Goal: Task Accomplishment & Management: Complete application form

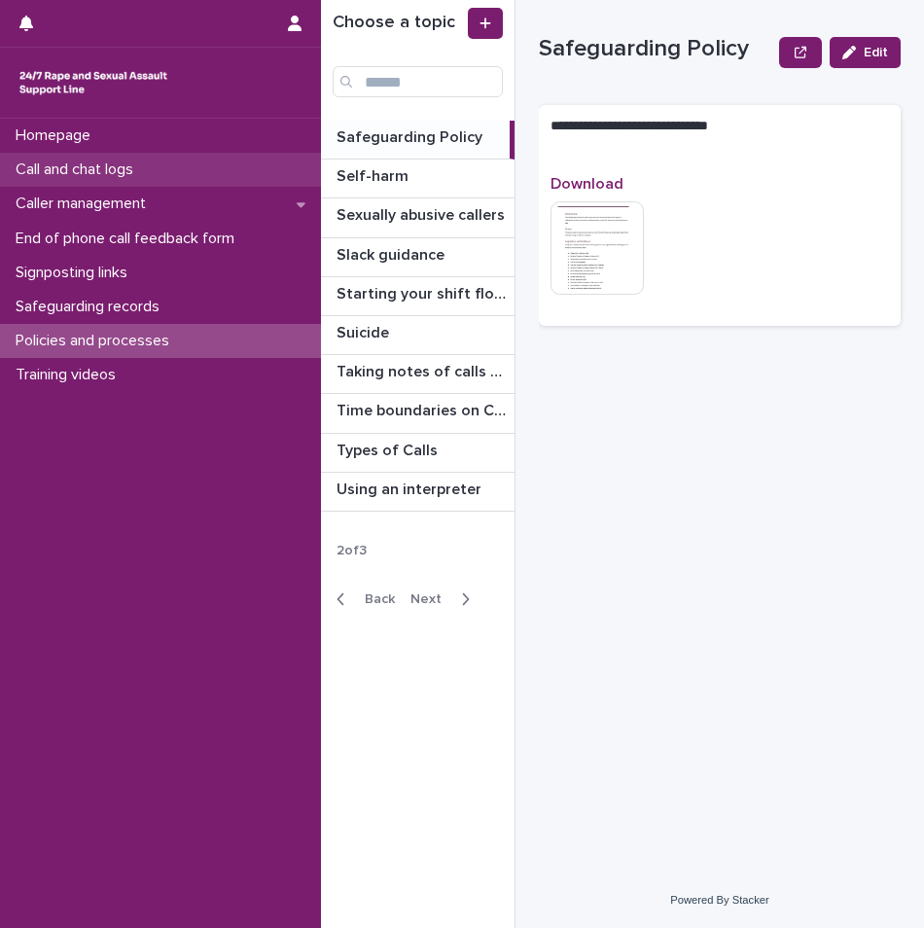
click at [132, 169] on p "Call and chat logs" at bounding box center [78, 169] width 141 height 18
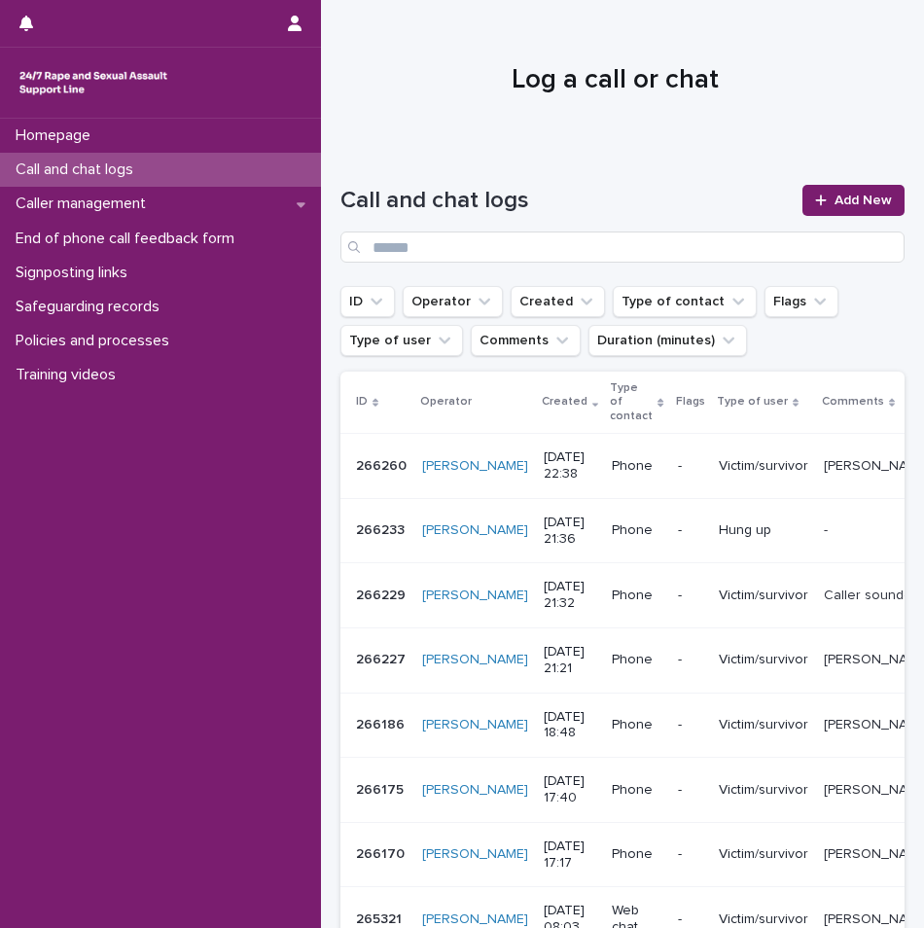
click at [123, 170] on p "Call and chat logs" at bounding box center [78, 169] width 141 height 18
click at [128, 162] on p "Call and chat logs" at bounding box center [78, 169] width 141 height 18
click at [162, 162] on div "Call and chat logs" at bounding box center [160, 170] width 321 height 34
click at [125, 206] on p "Caller management" at bounding box center [85, 203] width 154 height 18
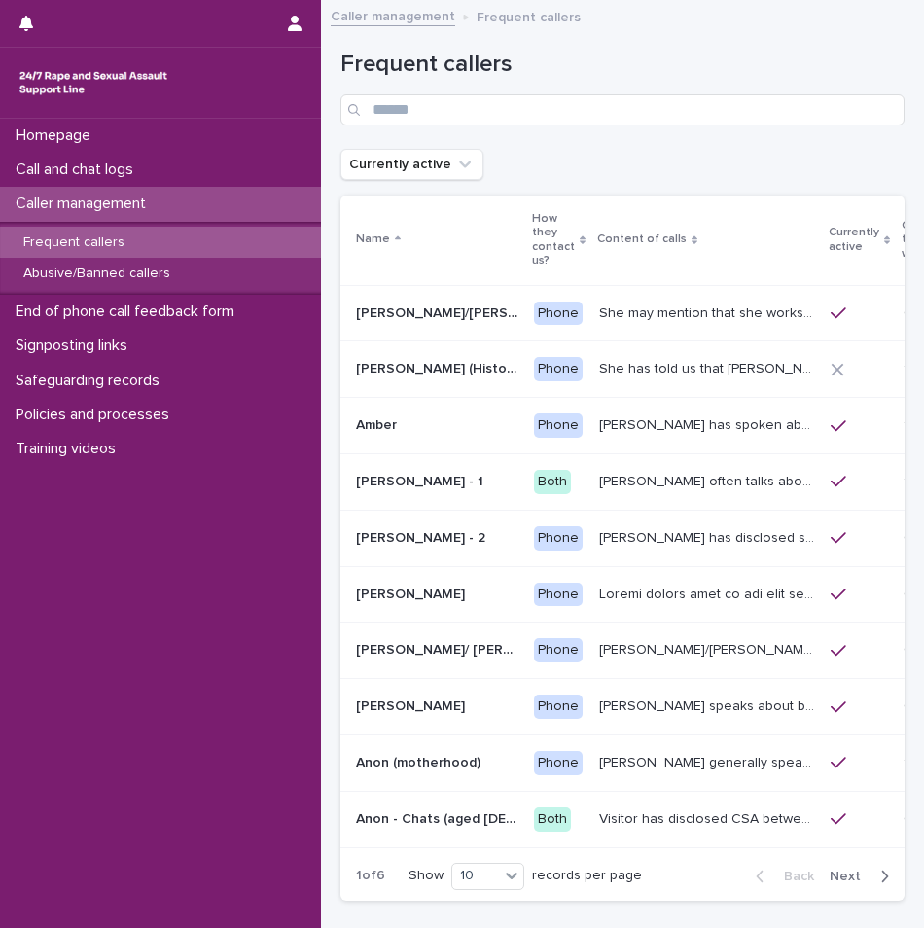
click at [841, 874] on span "Next" at bounding box center [850, 876] width 43 height 14
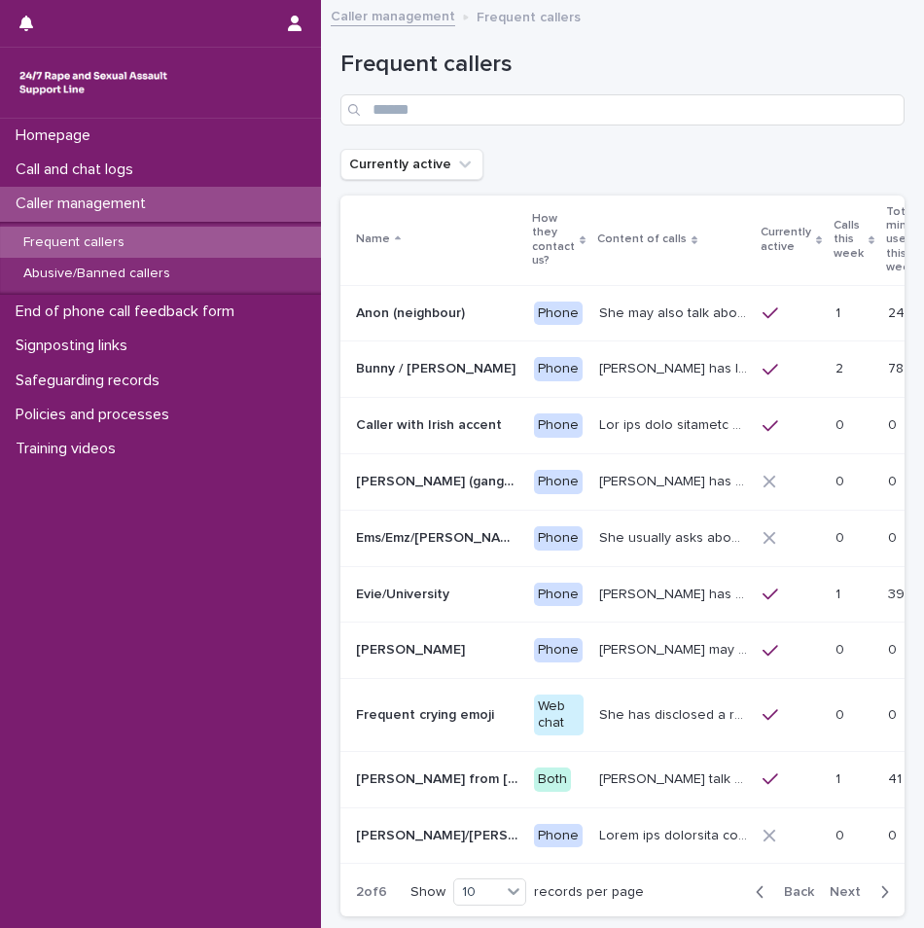
click at [141, 206] on p "Caller management" at bounding box center [85, 203] width 154 height 18
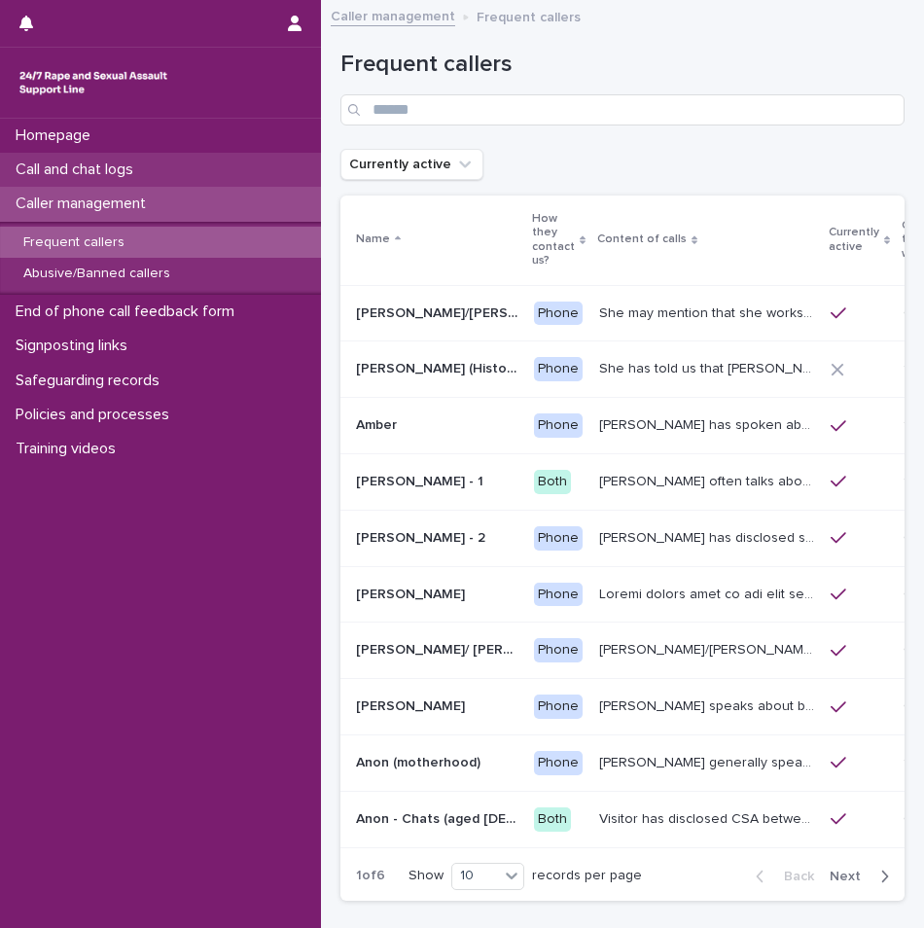
click at [195, 178] on div "Call and chat logs" at bounding box center [160, 170] width 321 height 34
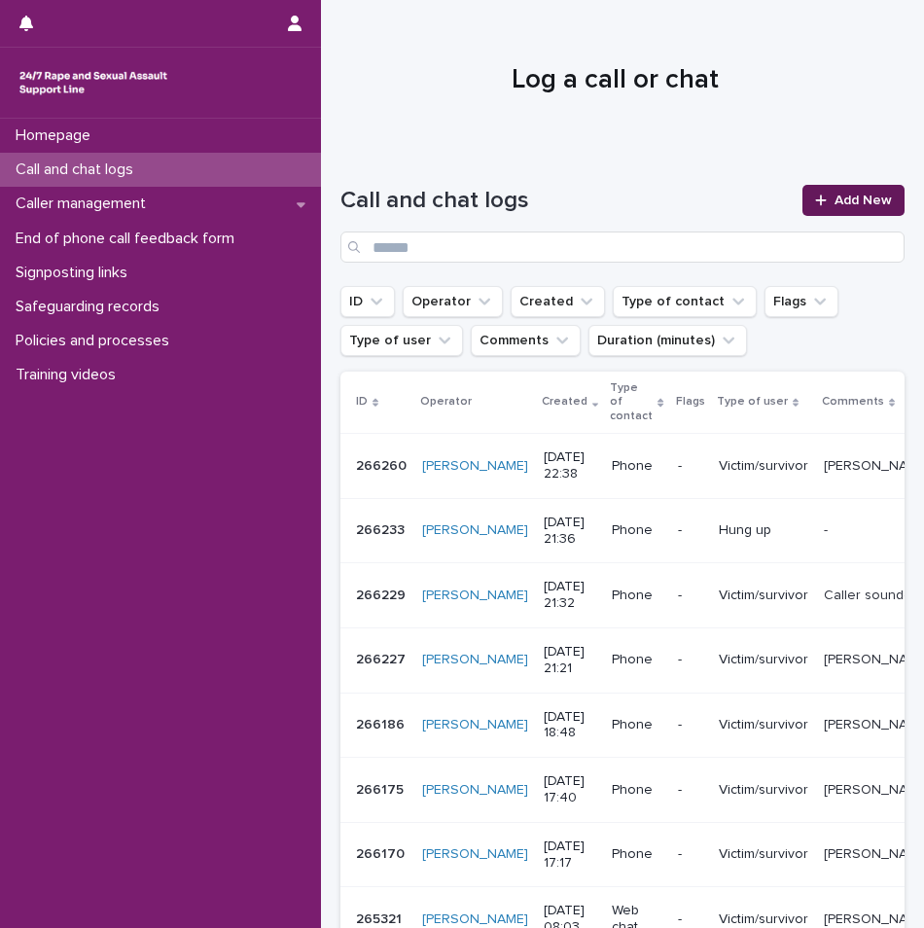
click at [862, 202] on span "Add New" at bounding box center [862, 201] width 57 height 14
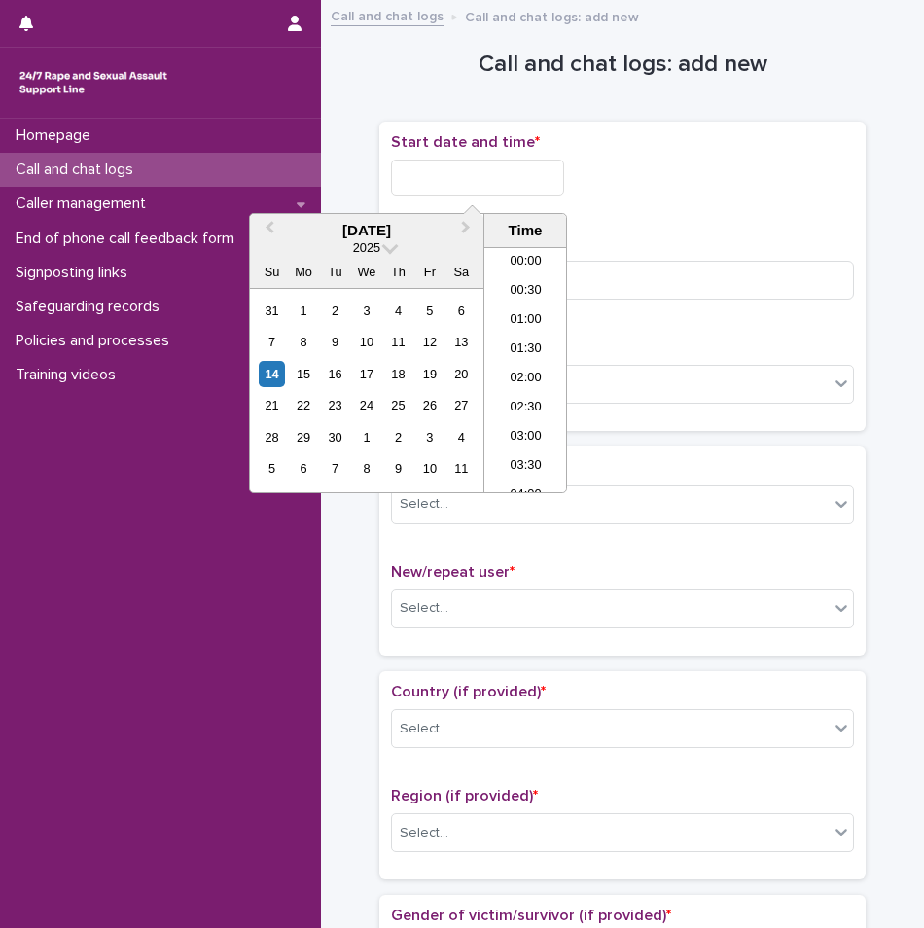
click at [481, 185] on input "text" at bounding box center [477, 177] width 173 height 36
click at [529, 260] on li "00:00" at bounding box center [525, 262] width 83 height 29
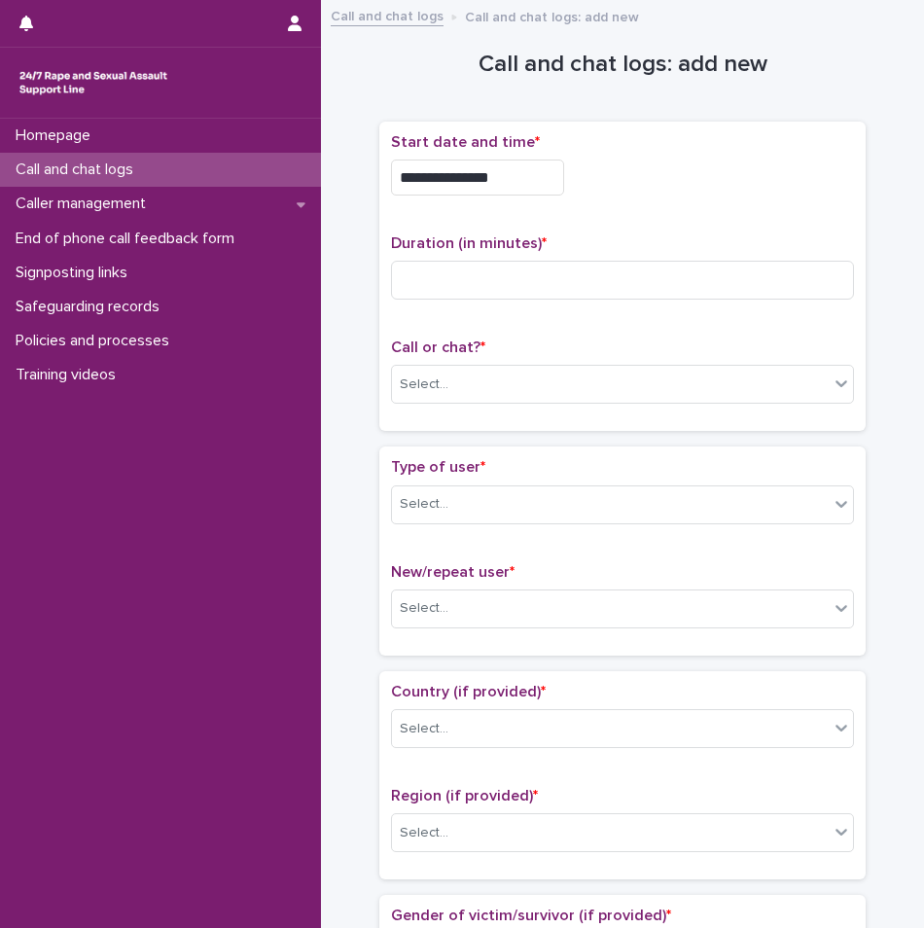
click at [509, 169] on input "**********" at bounding box center [477, 177] width 173 height 36
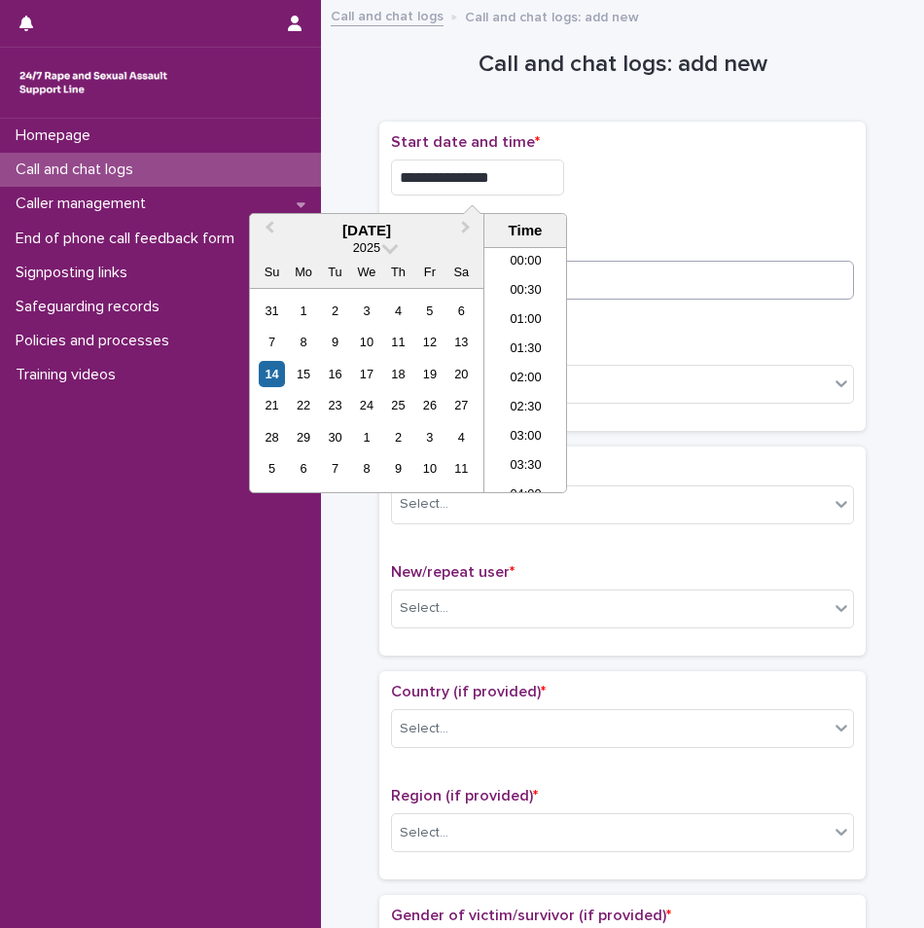
type input "**********"
click at [694, 278] on input at bounding box center [622, 280] width 463 height 39
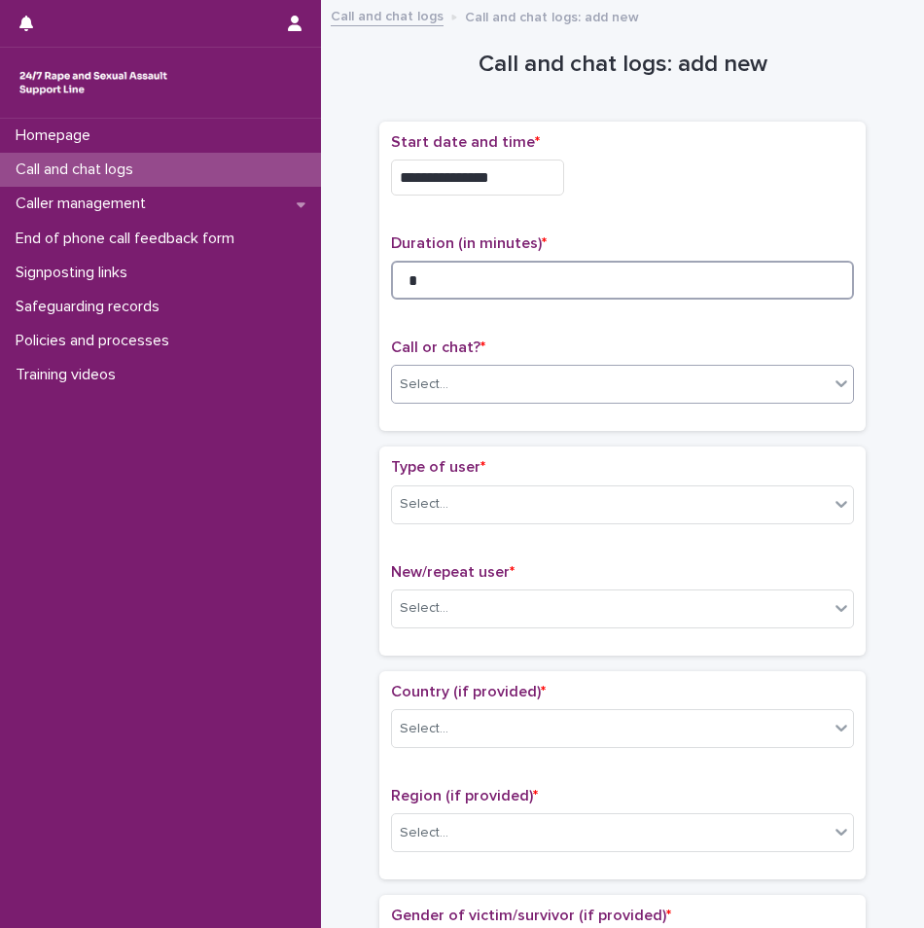
type input "*"
click at [668, 393] on div "Select..." at bounding box center [610, 385] width 437 height 32
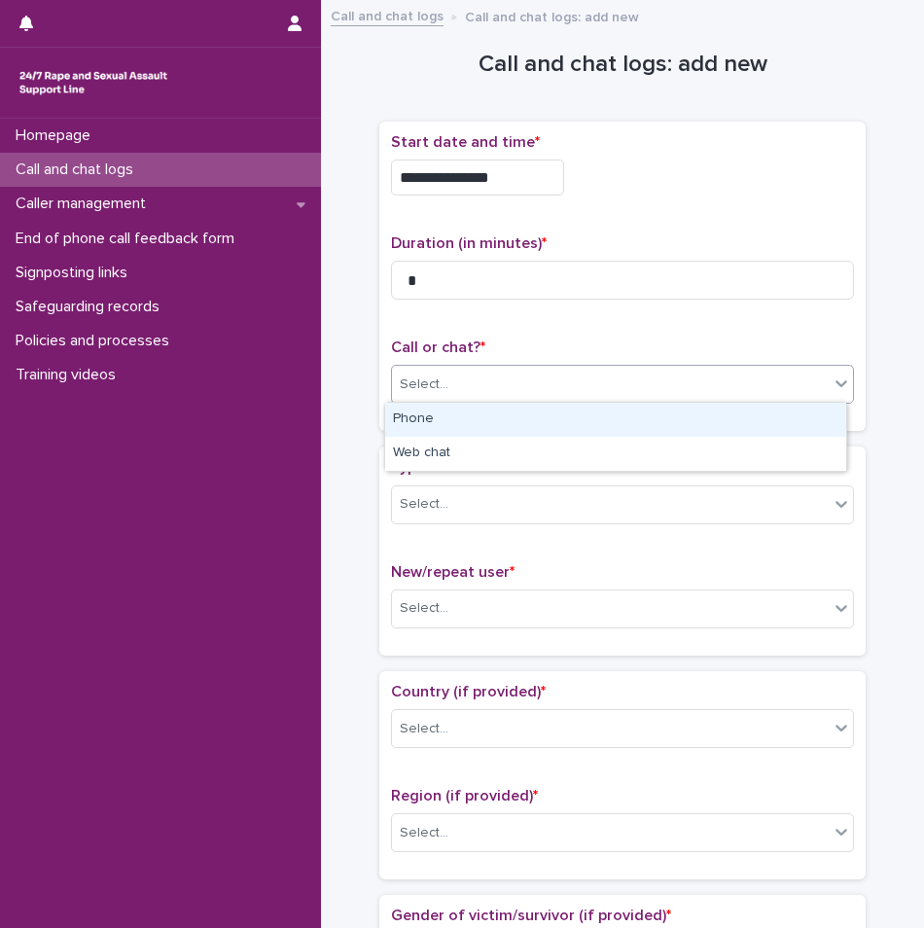
click at [561, 423] on div "Phone" at bounding box center [615, 420] width 461 height 34
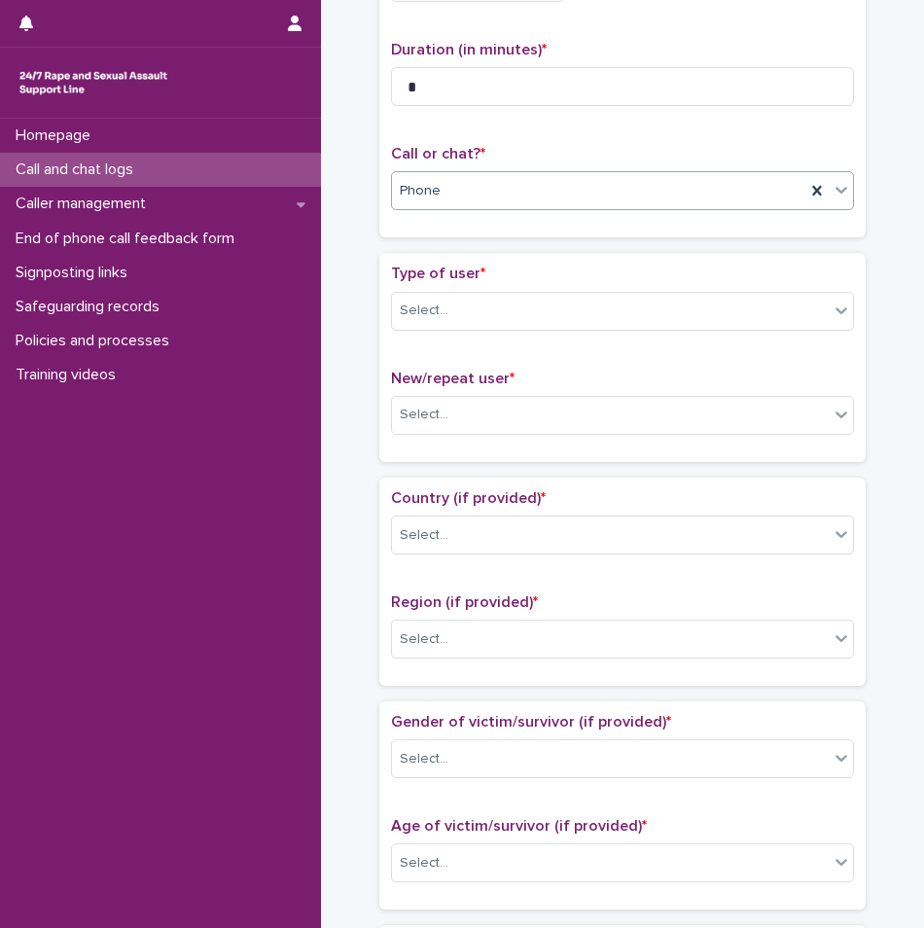
scroll to position [194, 0]
click at [550, 302] on div "Select..." at bounding box center [610, 310] width 437 height 32
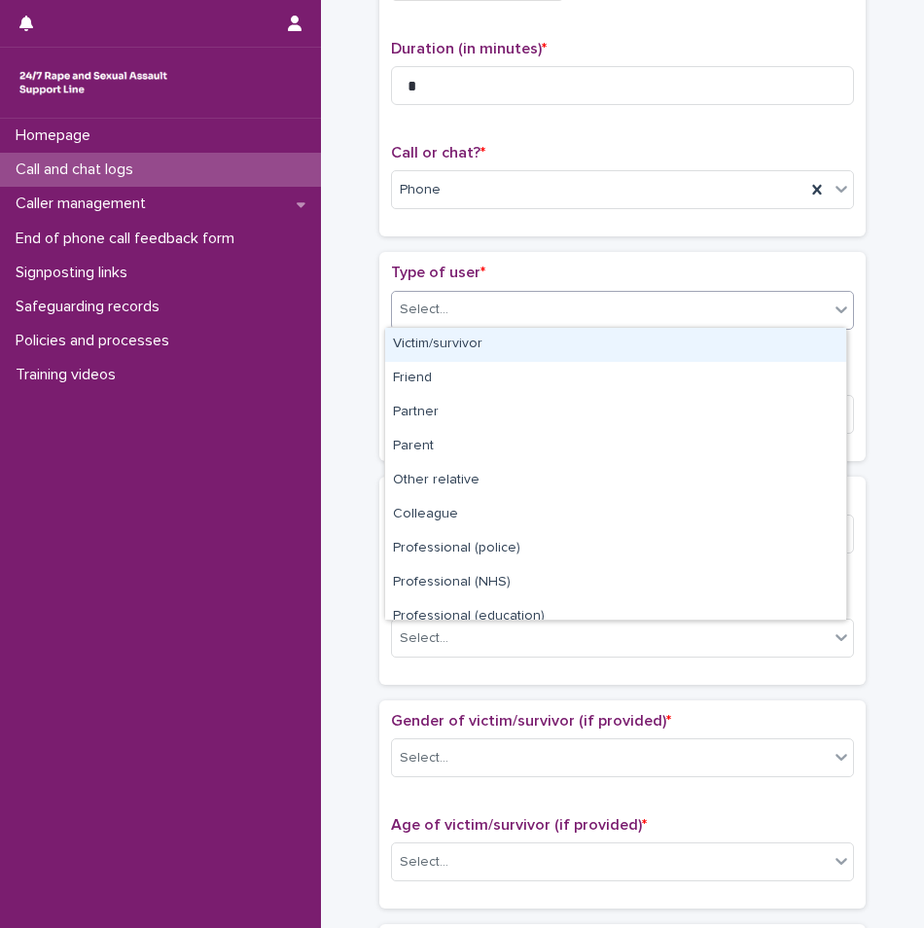
click at [511, 340] on div "Victim/survivor" at bounding box center [615, 345] width 461 height 34
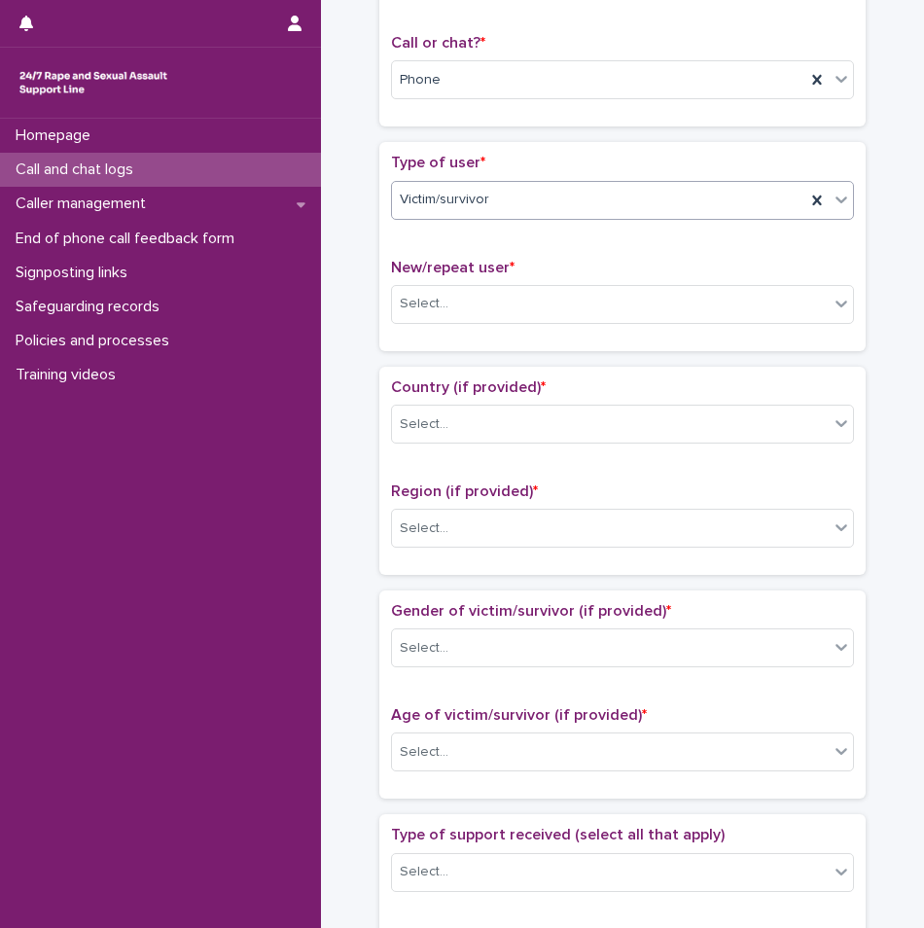
scroll to position [389, 0]
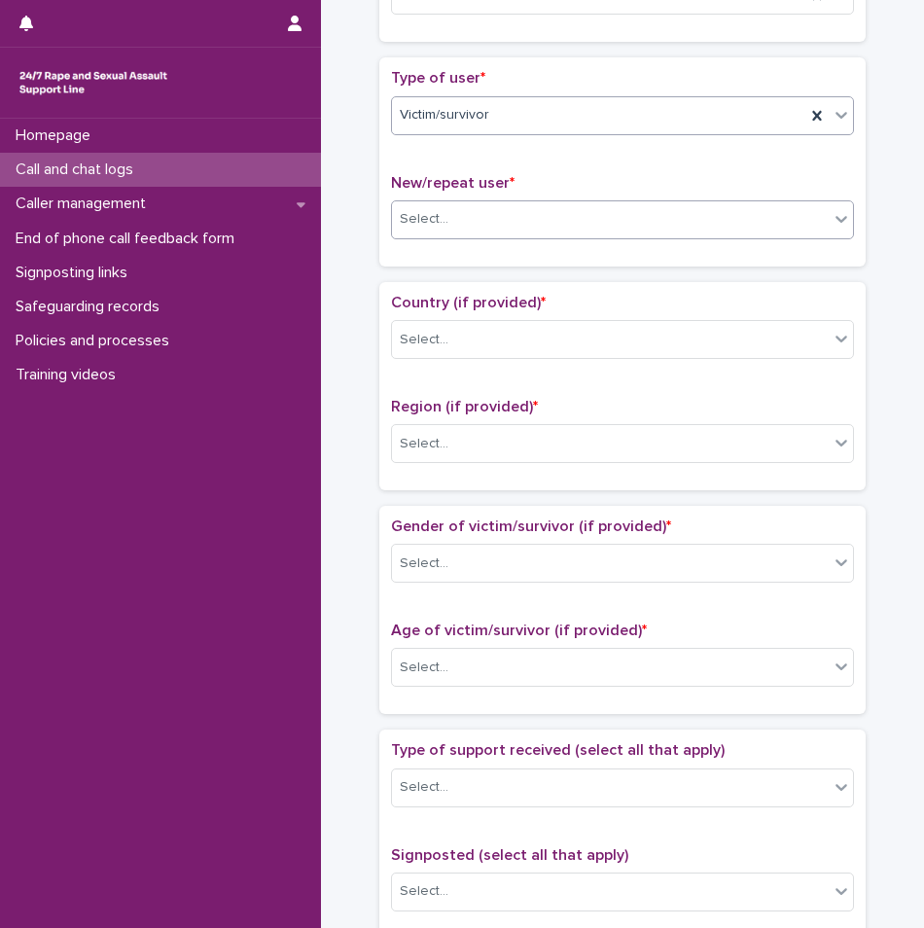
click at [523, 222] on div "Select..." at bounding box center [610, 219] width 437 height 32
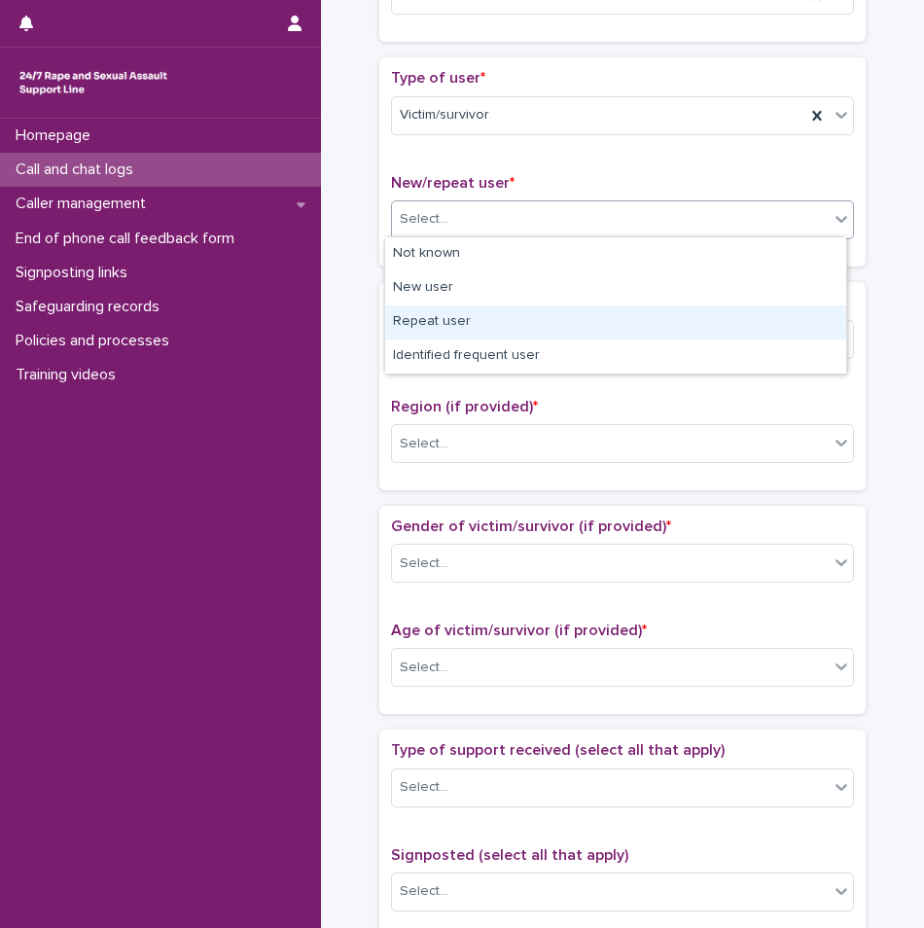
click at [484, 315] on div "Repeat user" at bounding box center [615, 322] width 461 height 34
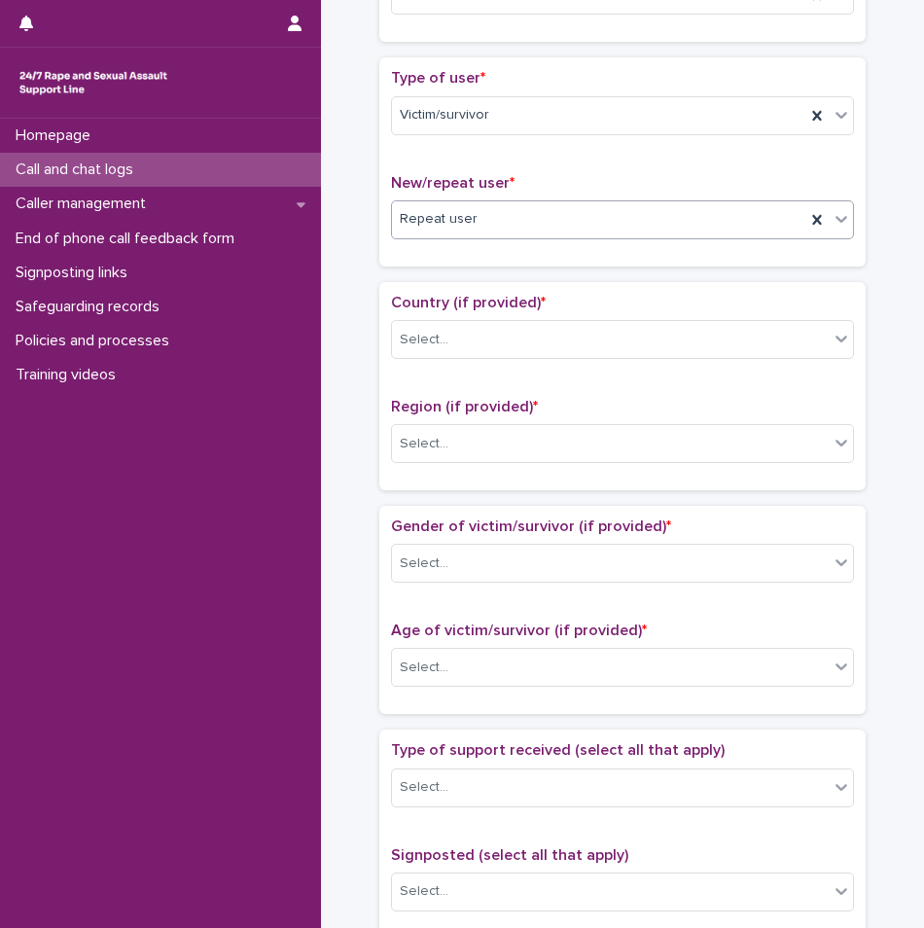
scroll to position [486, 0]
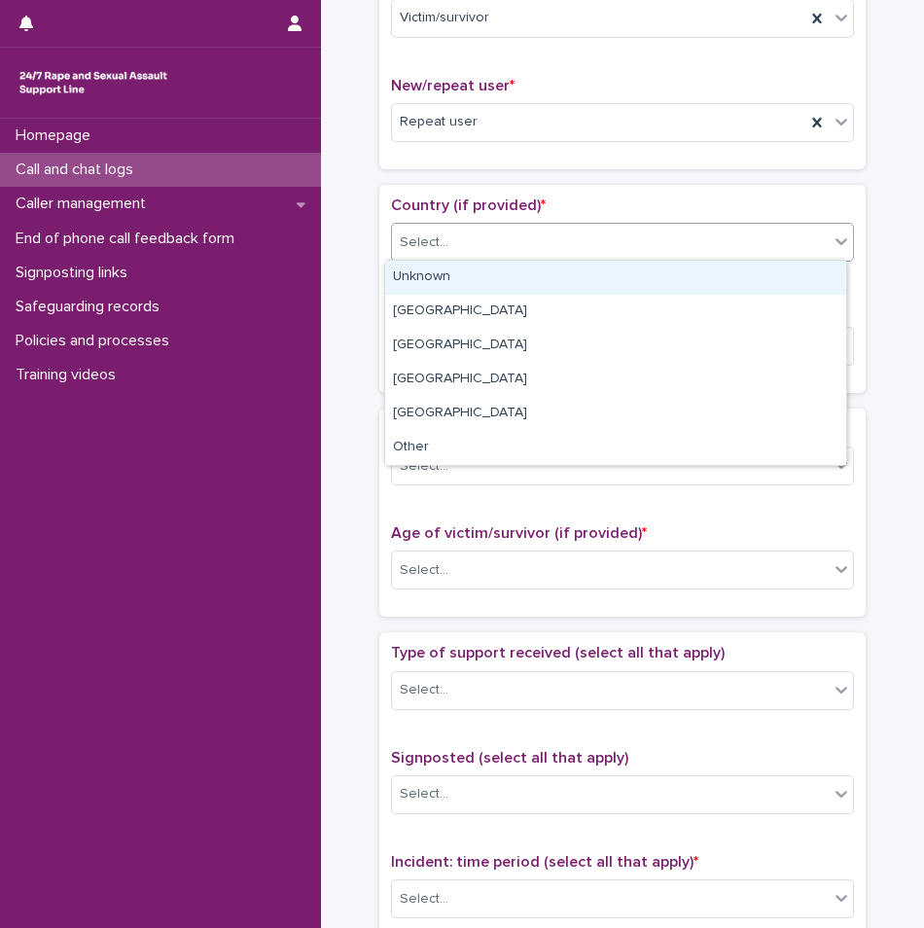
click at [476, 233] on div "Select..." at bounding box center [610, 243] width 437 height 32
click at [446, 273] on div "Unknown" at bounding box center [615, 278] width 461 height 34
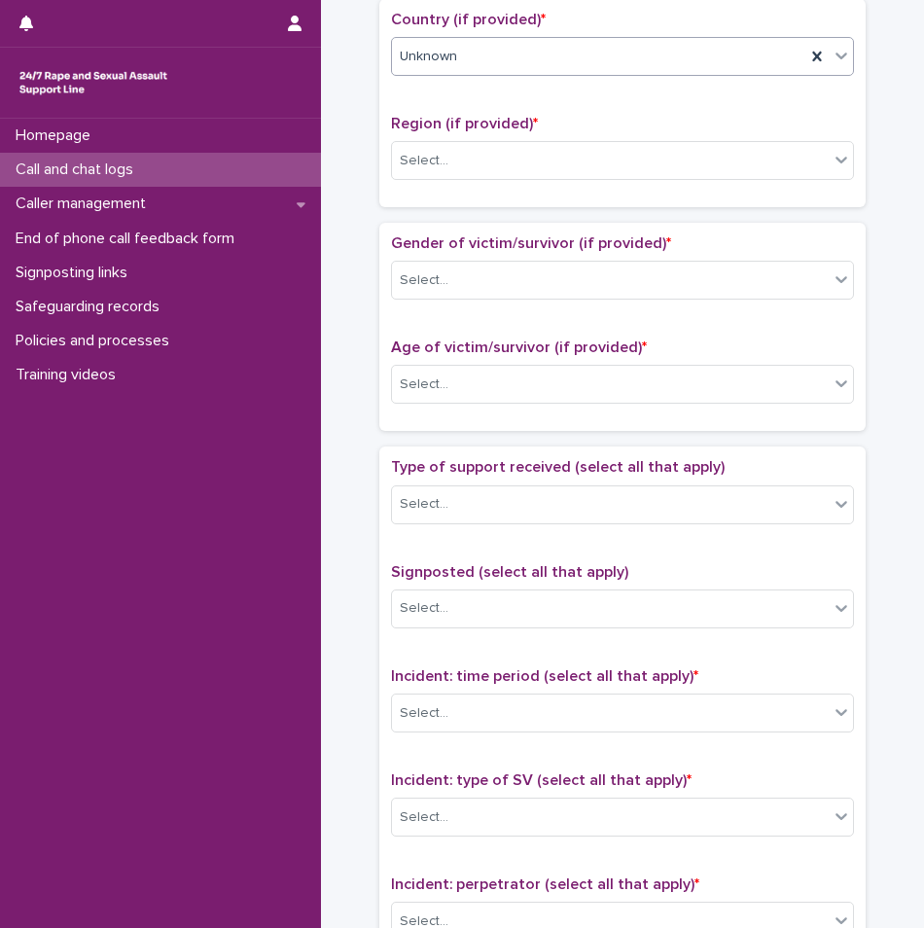
scroll to position [681, 0]
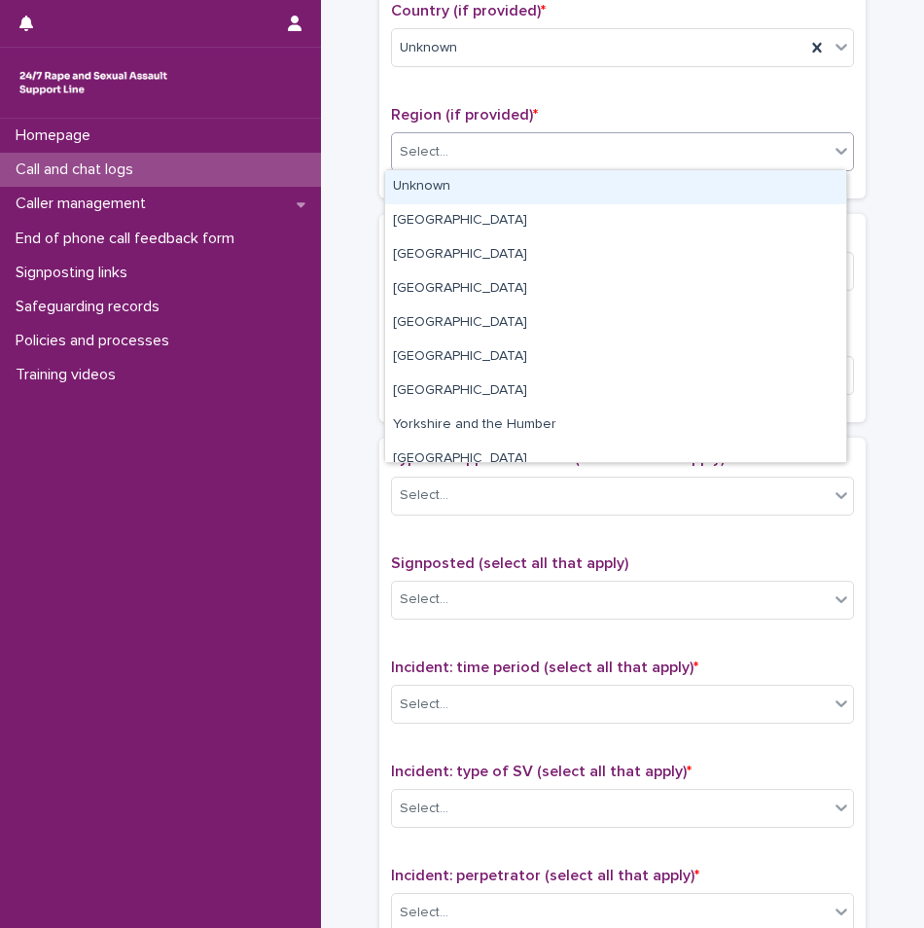
click at [459, 162] on div "Select..." at bounding box center [610, 152] width 437 height 32
click at [449, 192] on div "Unknown" at bounding box center [615, 187] width 461 height 34
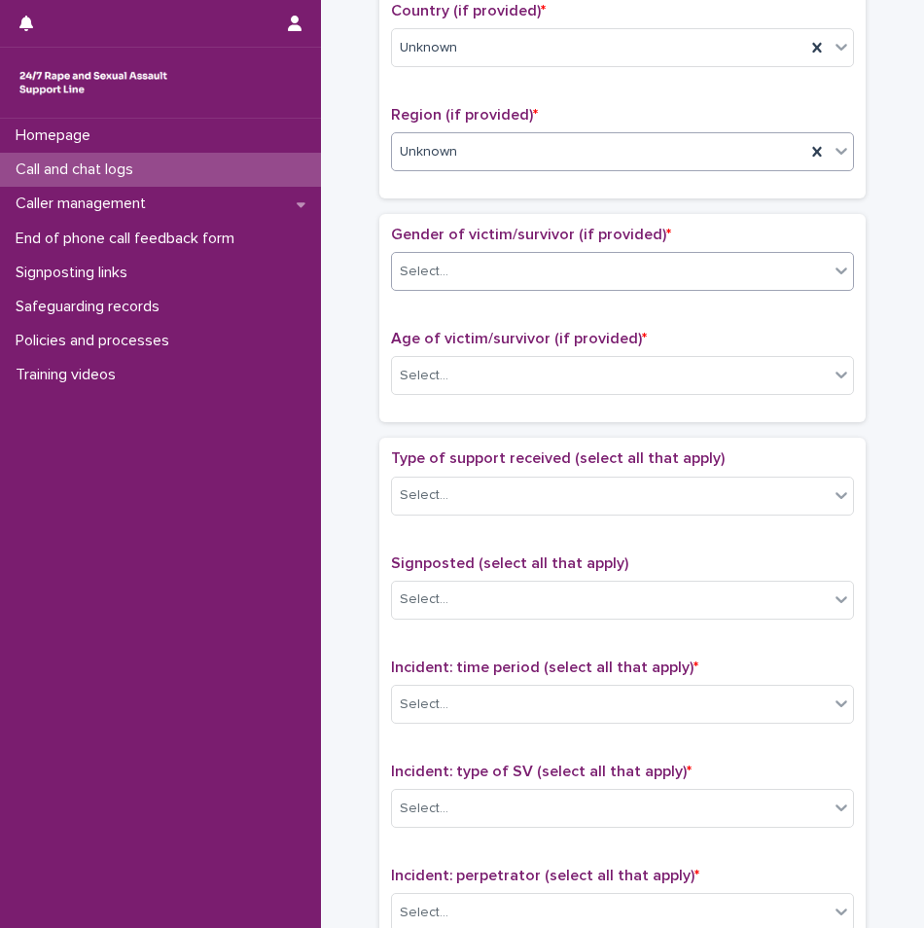
click at [435, 270] on div "Select..." at bounding box center [424, 272] width 49 height 20
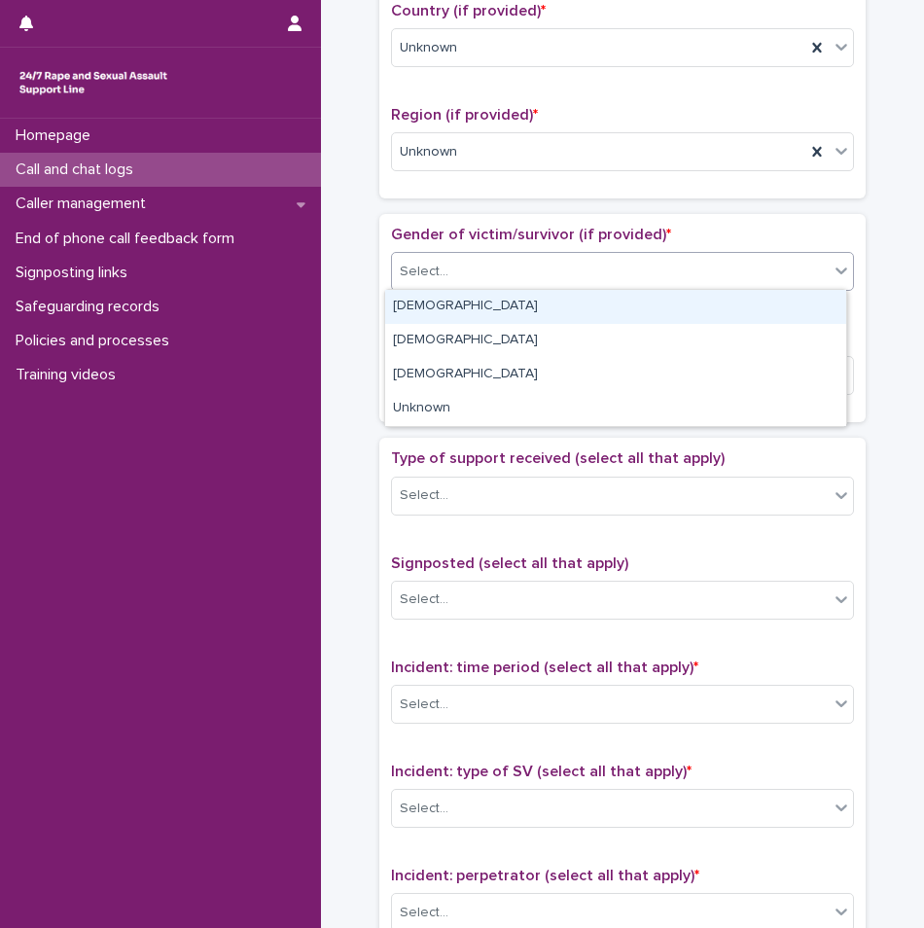
click at [429, 303] on div "[DEMOGRAPHIC_DATA]" at bounding box center [615, 307] width 461 height 34
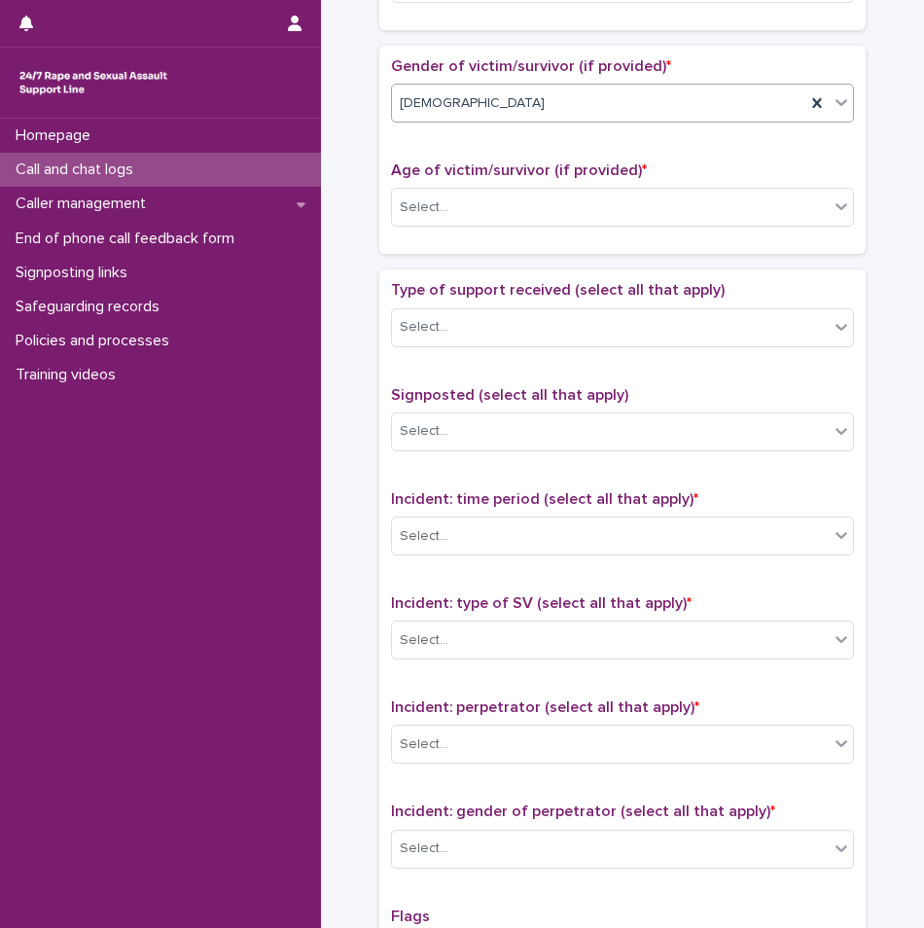
scroll to position [875, 0]
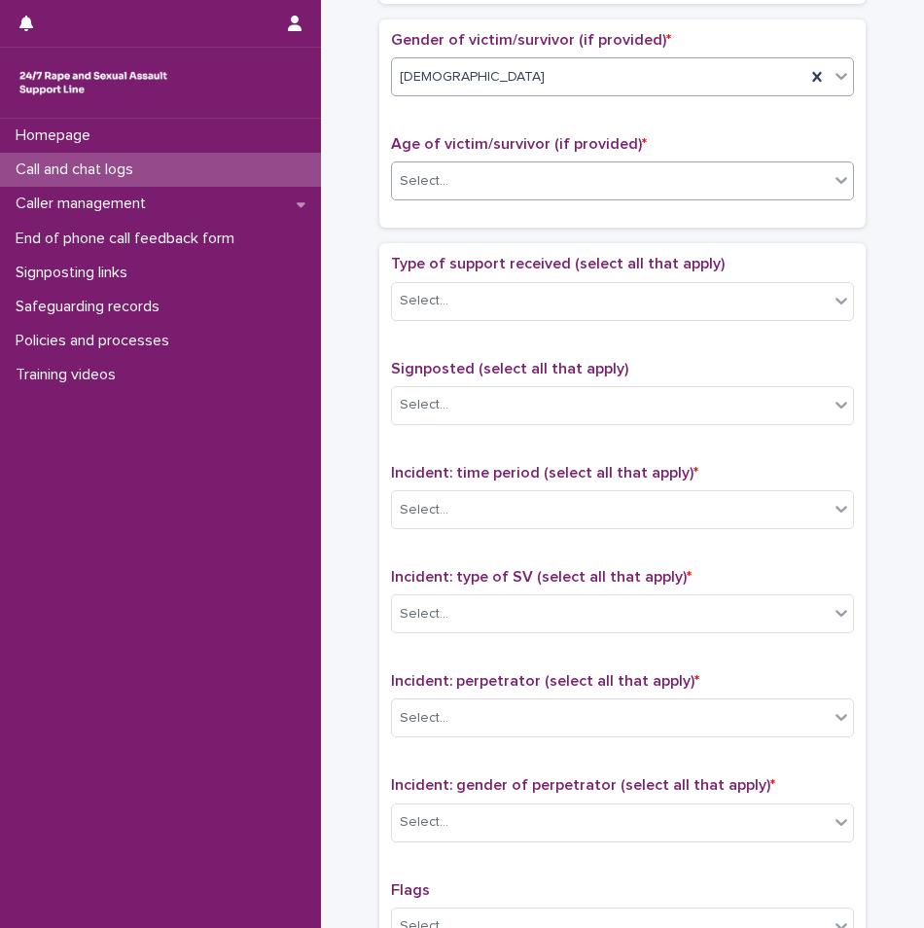
click at [435, 194] on div "Select..." at bounding box center [610, 181] width 437 height 32
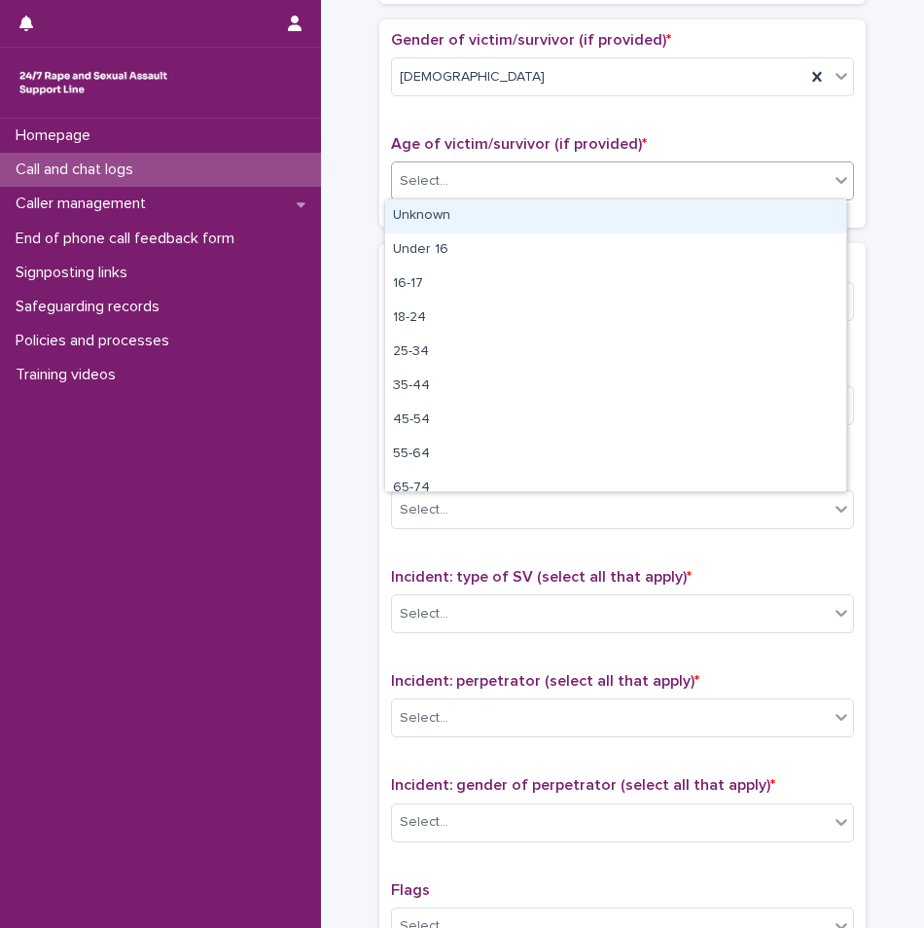
click at [449, 215] on div "Unknown" at bounding box center [615, 216] width 461 height 34
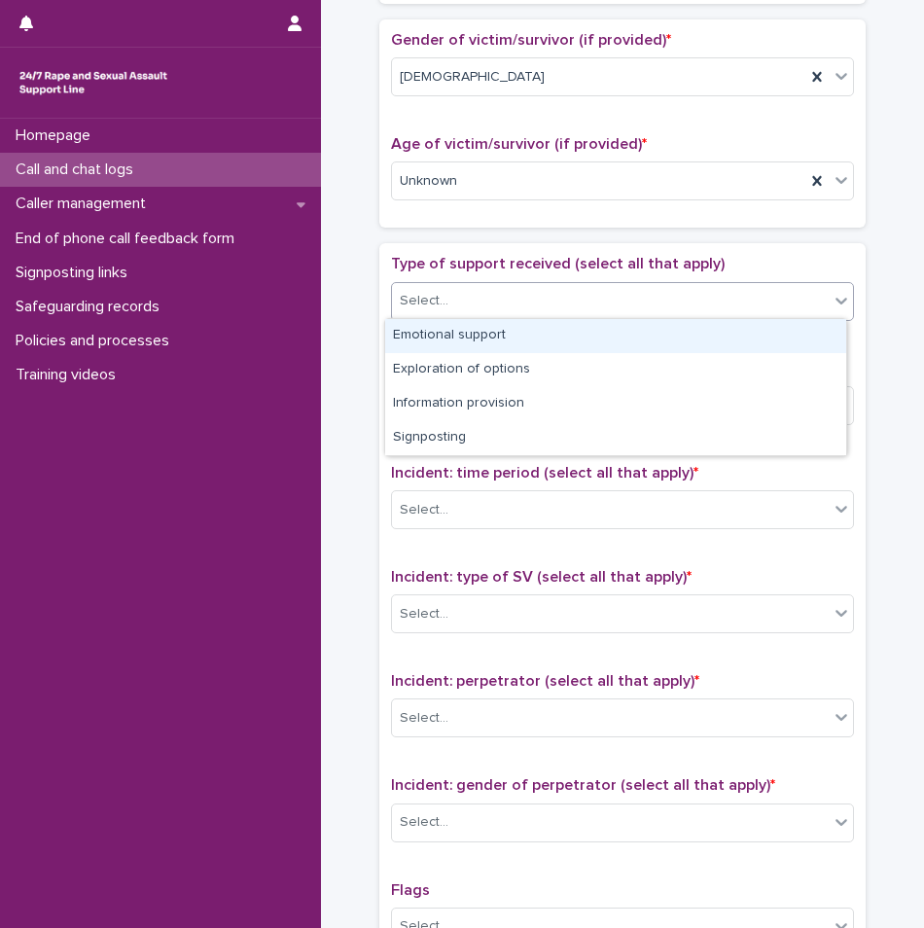
click at [418, 291] on div "Select..." at bounding box center [424, 301] width 49 height 20
click at [441, 269] on span "Type of support received (select all that apply)" at bounding box center [558, 264] width 334 height 16
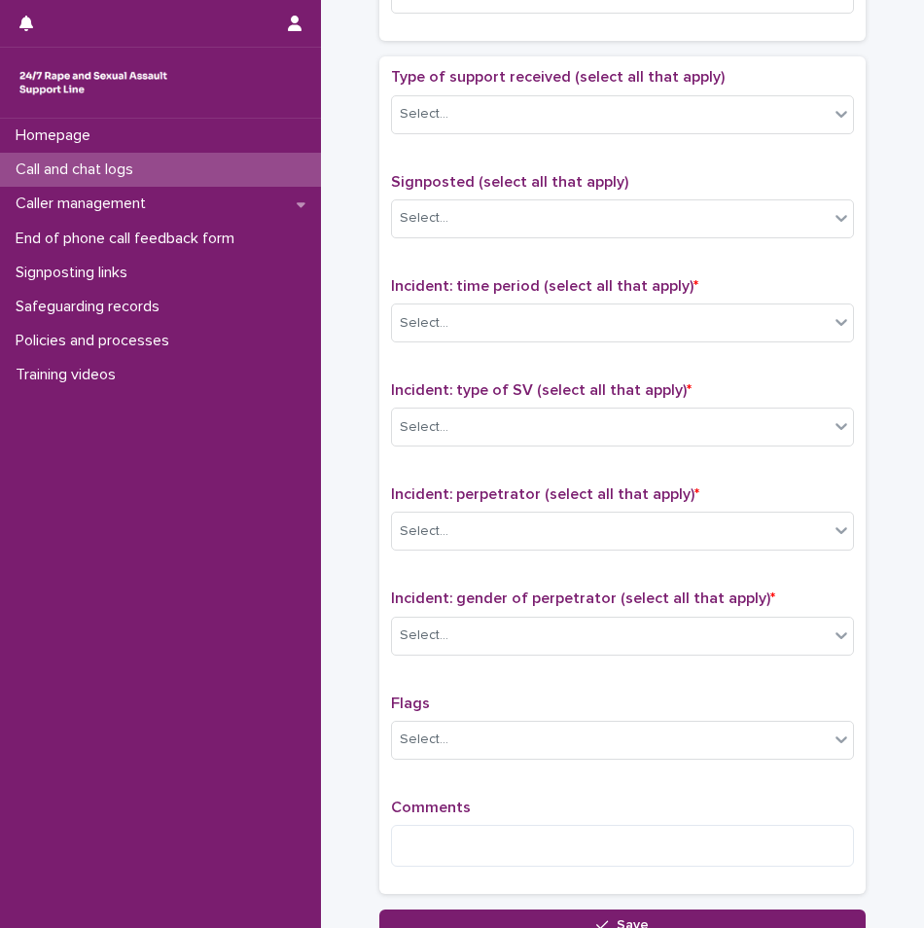
scroll to position [1070, 0]
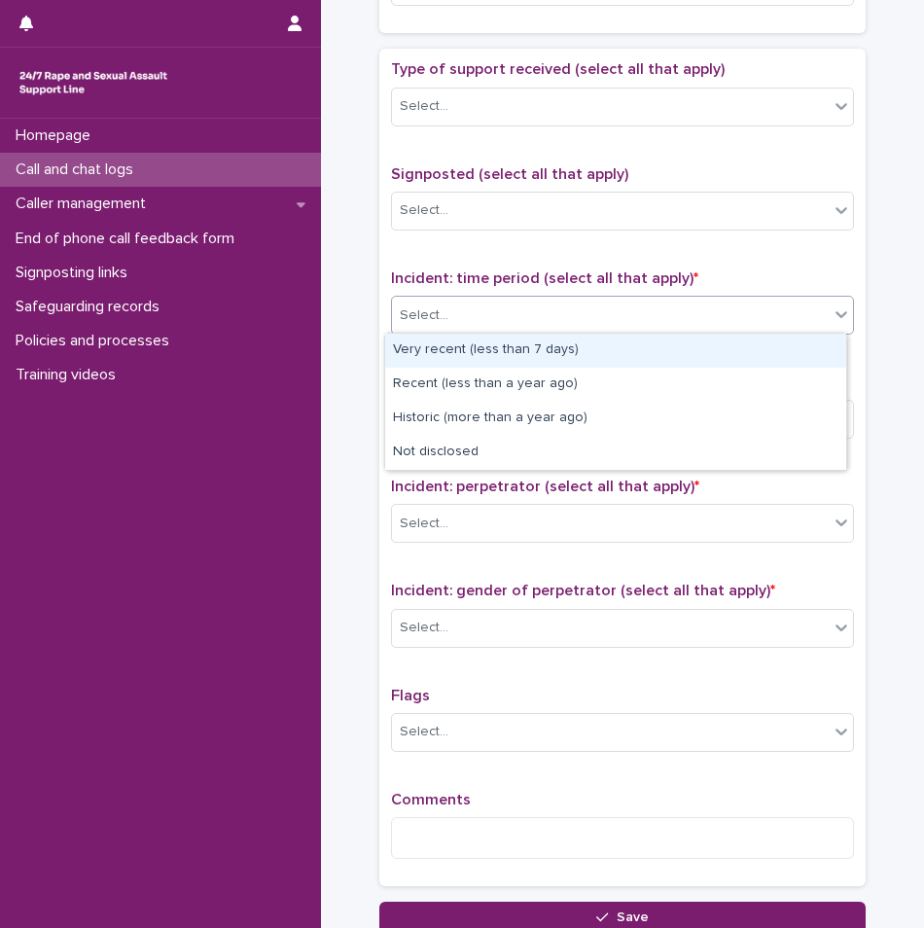
click at [427, 324] on div "Select..." at bounding box center [610, 316] width 437 height 32
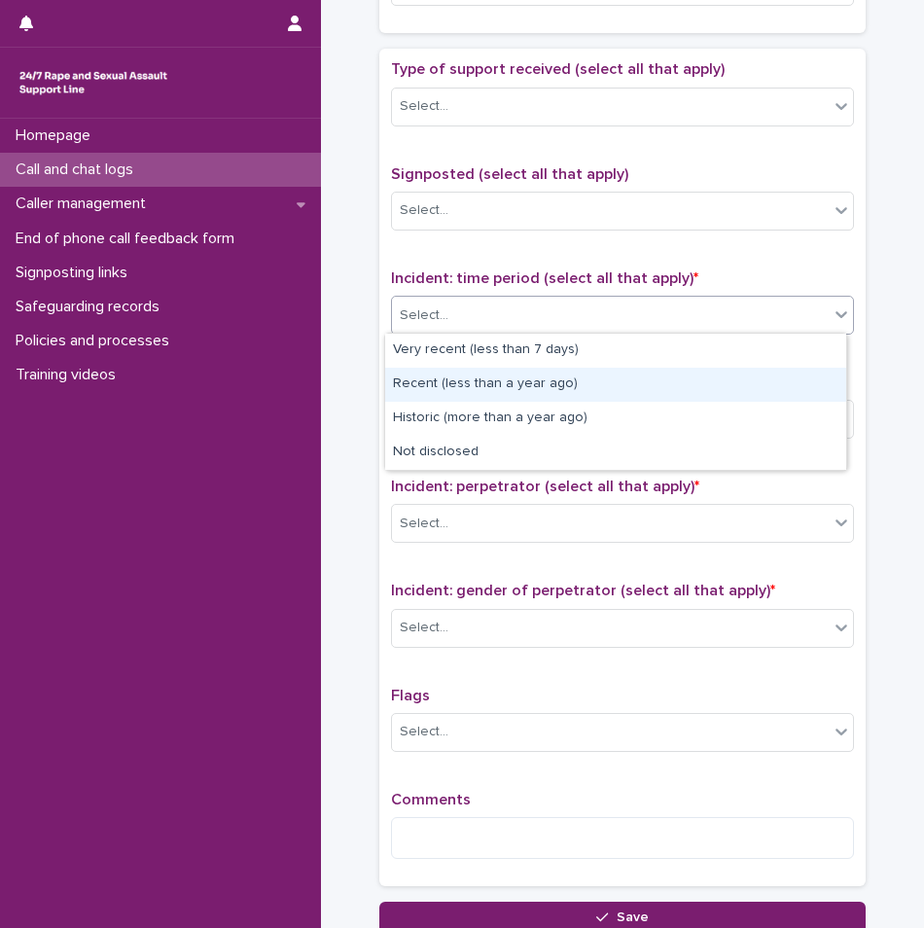
click at [443, 389] on div "Recent (less than a year ago)" at bounding box center [615, 385] width 461 height 34
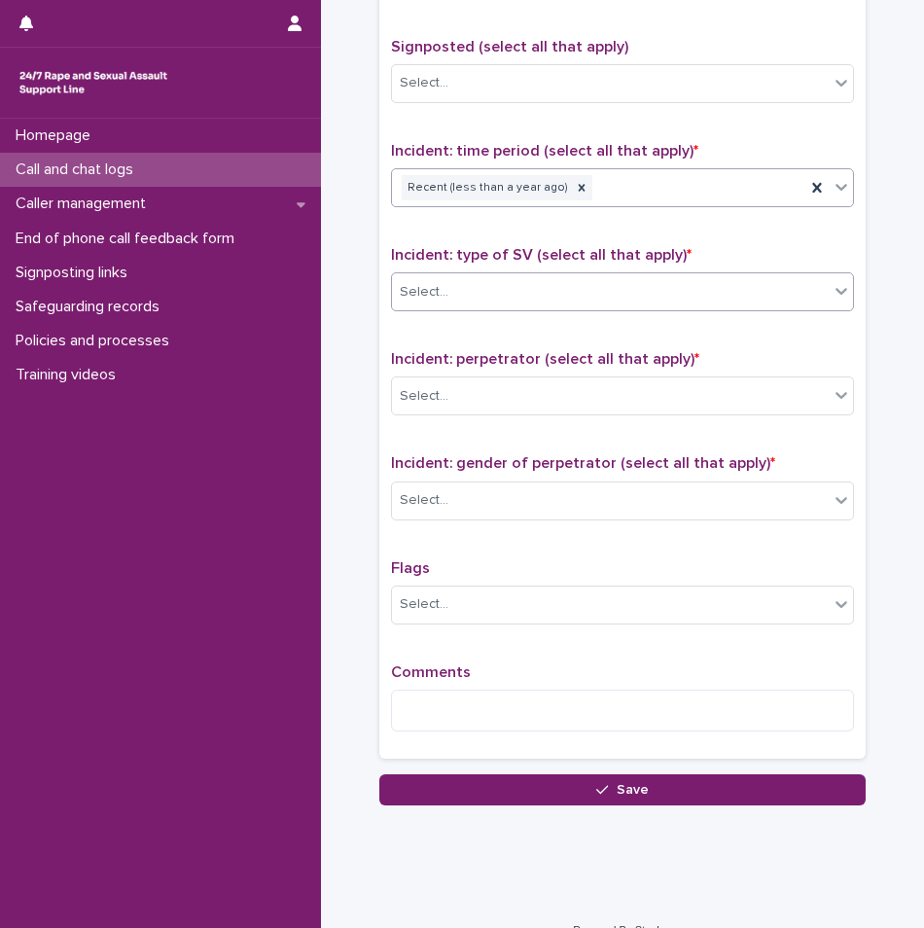
scroll to position [1224, 0]
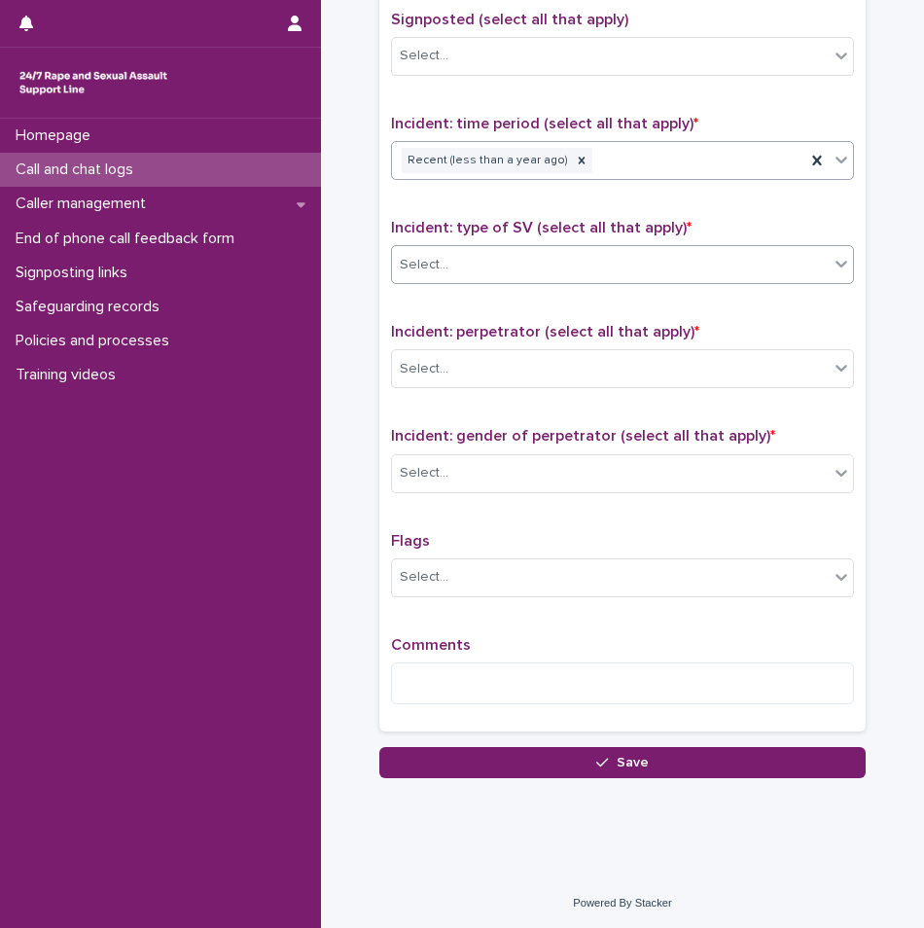
click at [457, 264] on div "Select..." at bounding box center [610, 265] width 437 height 32
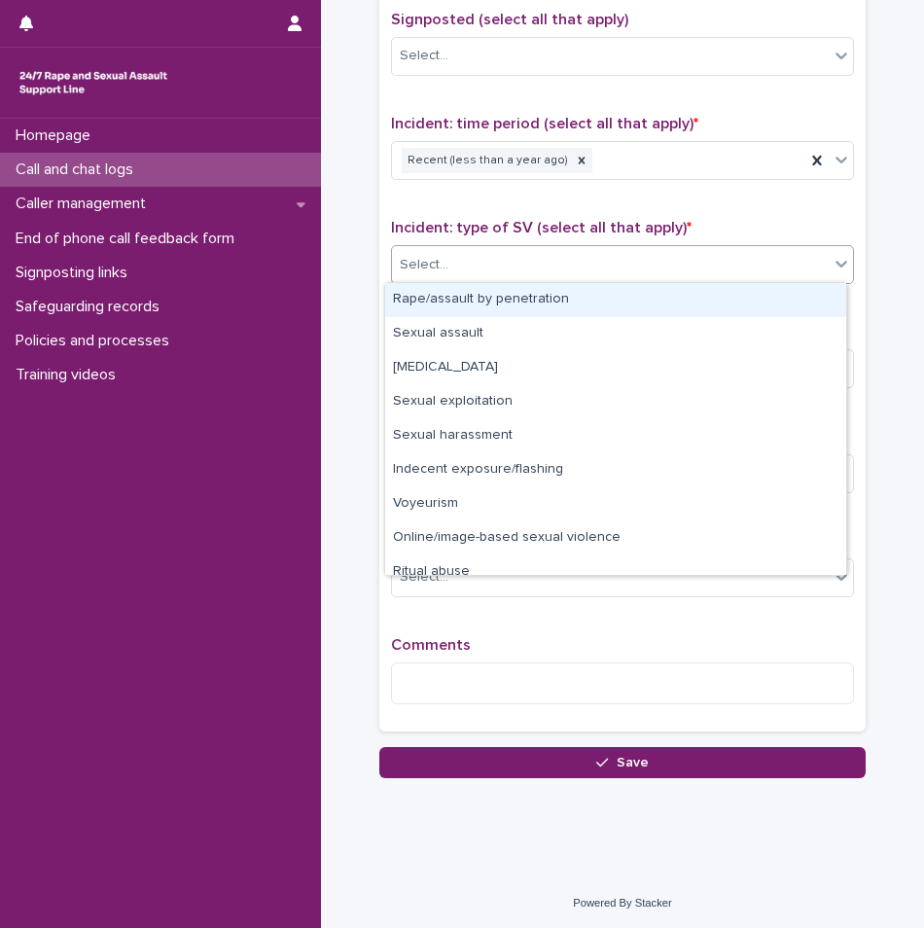
click at [453, 312] on div "Rape/assault by penetration" at bounding box center [615, 300] width 461 height 34
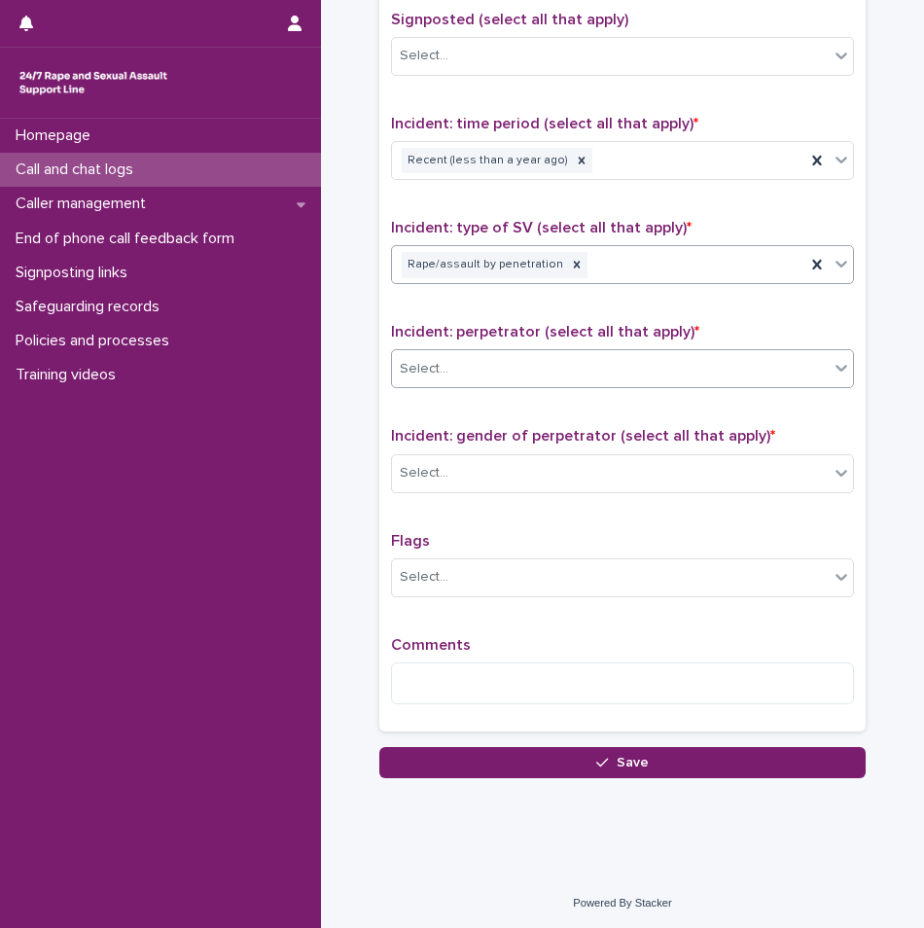
click at [440, 362] on div "Select..." at bounding box center [610, 369] width 437 height 32
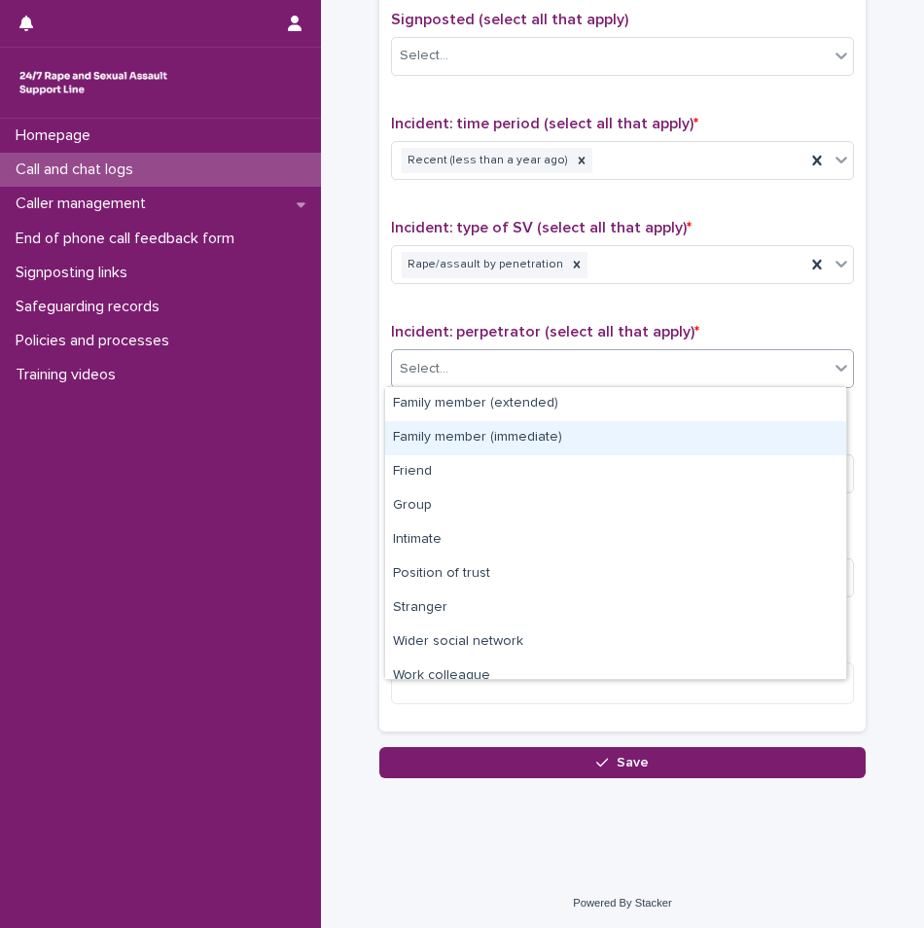
scroll to position [83, 0]
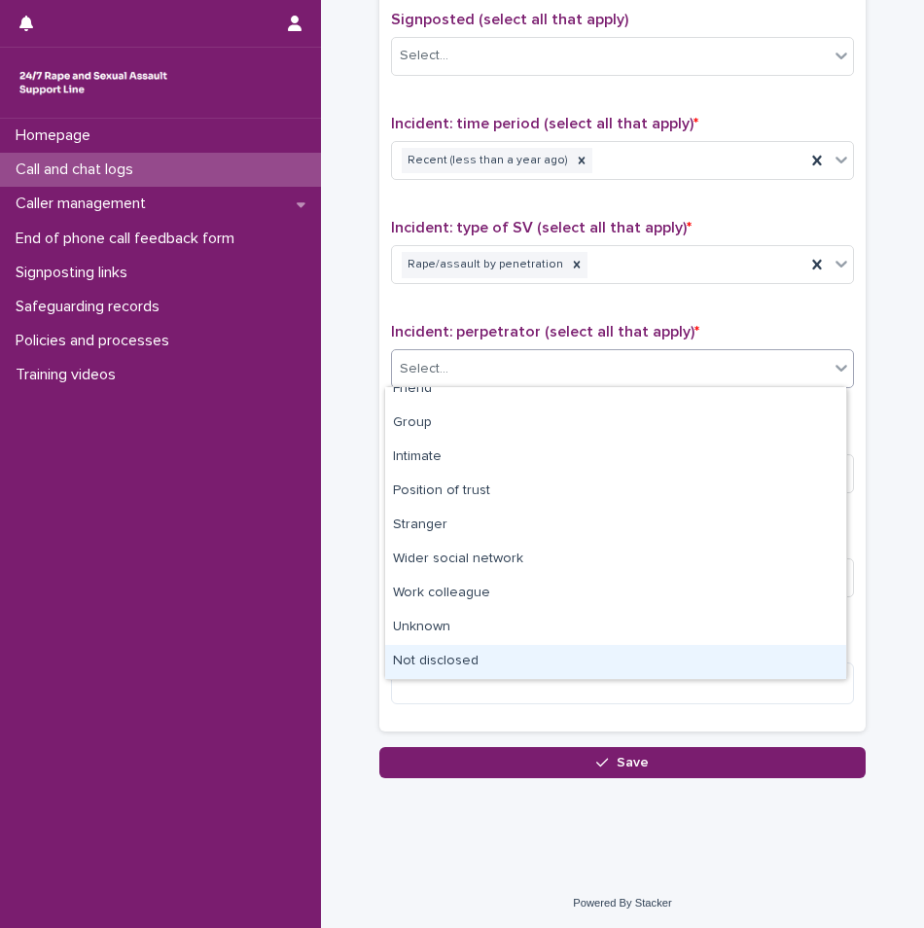
click at [441, 675] on div "Not disclosed" at bounding box center [615, 662] width 461 height 34
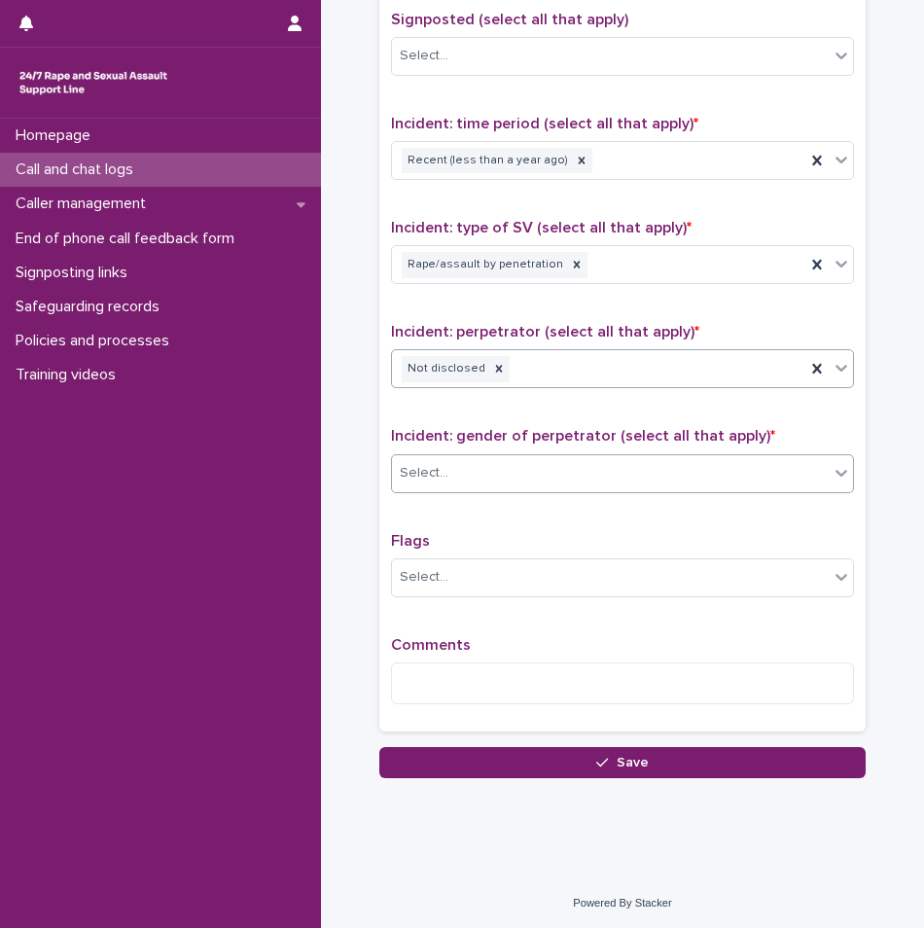
click at [472, 460] on div "Select..." at bounding box center [610, 473] width 437 height 32
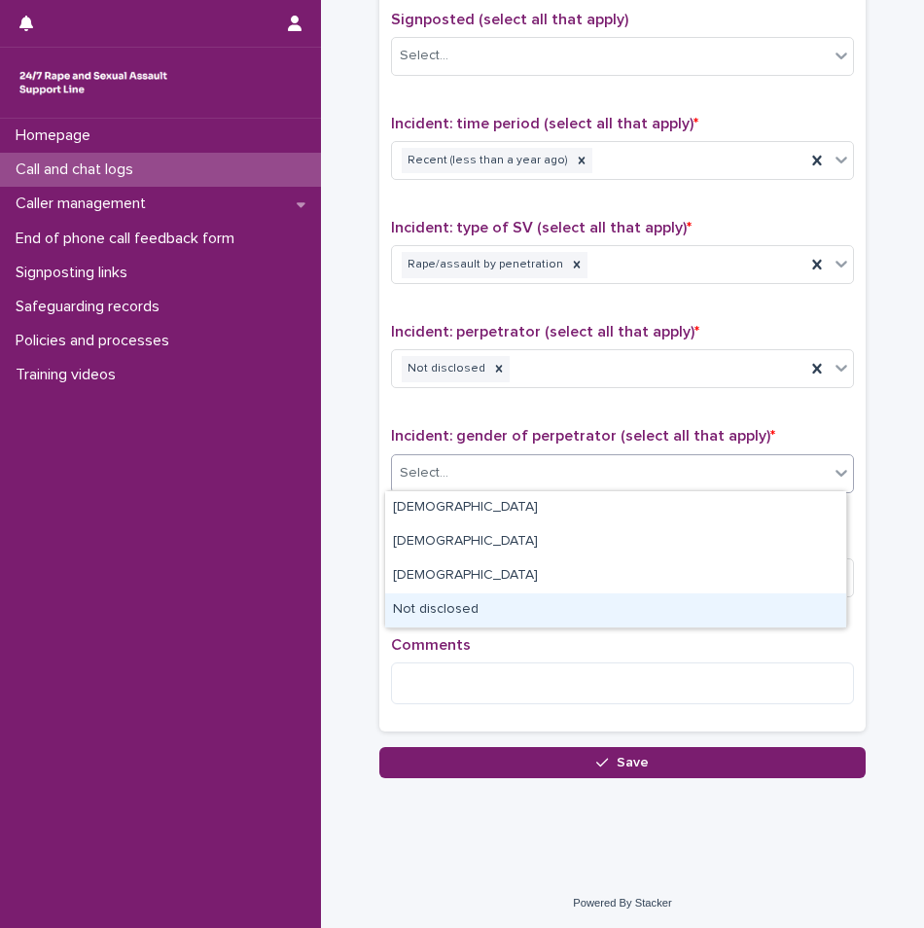
click at [444, 612] on div "Not disclosed" at bounding box center [615, 610] width 461 height 34
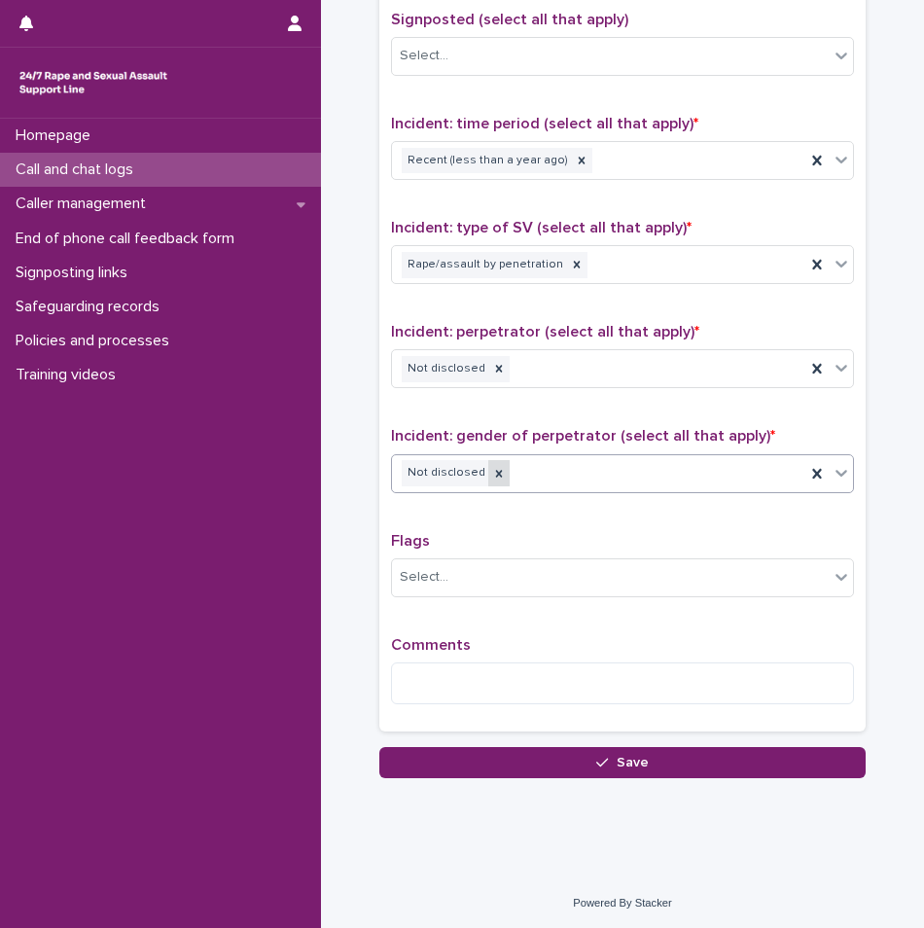
click at [488, 465] on div at bounding box center [498, 473] width 21 height 26
click at [479, 470] on div "Select..." at bounding box center [610, 473] width 437 height 32
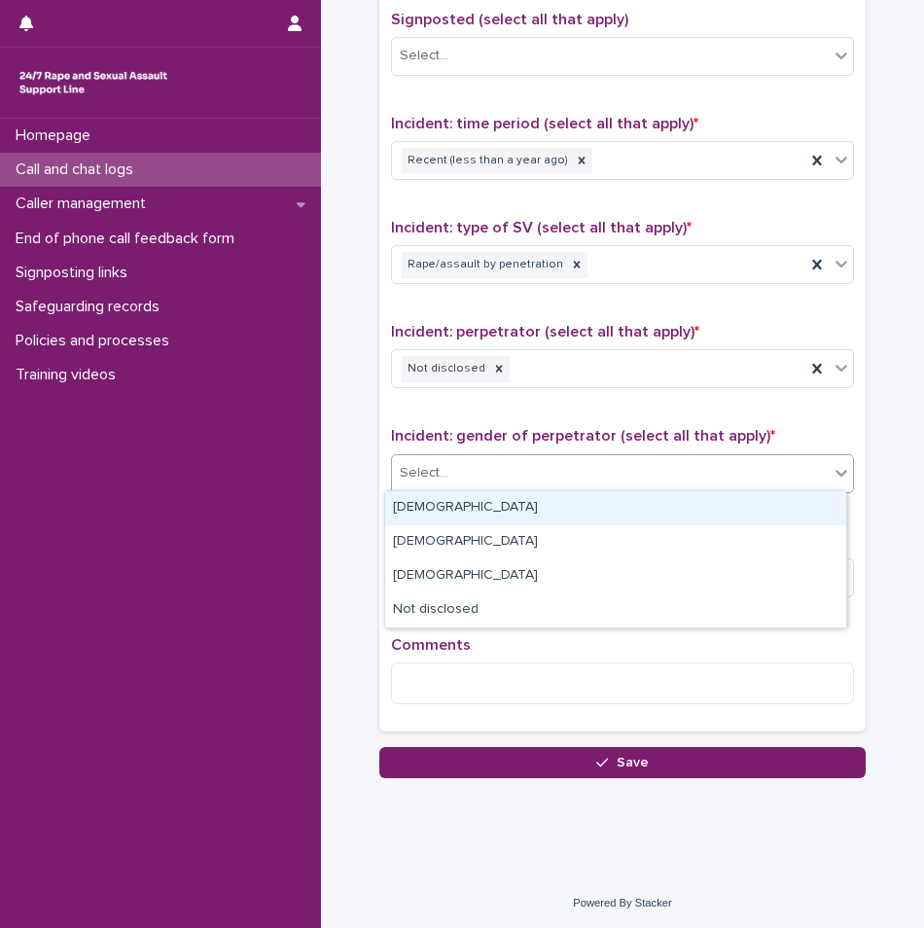
click at [464, 503] on div "[DEMOGRAPHIC_DATA]" at bounding box center [615, 508] width 461 height 34
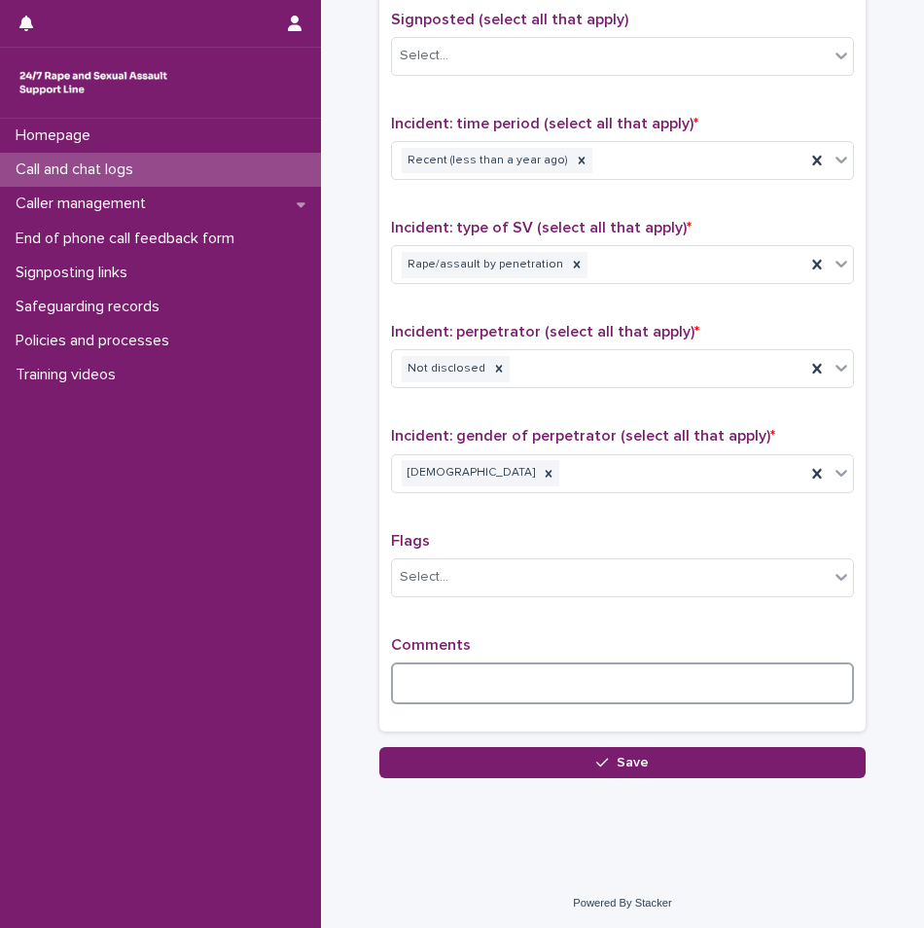
click at [427, 692] on textarea at bounding box center [622, 683] width 463 height 42
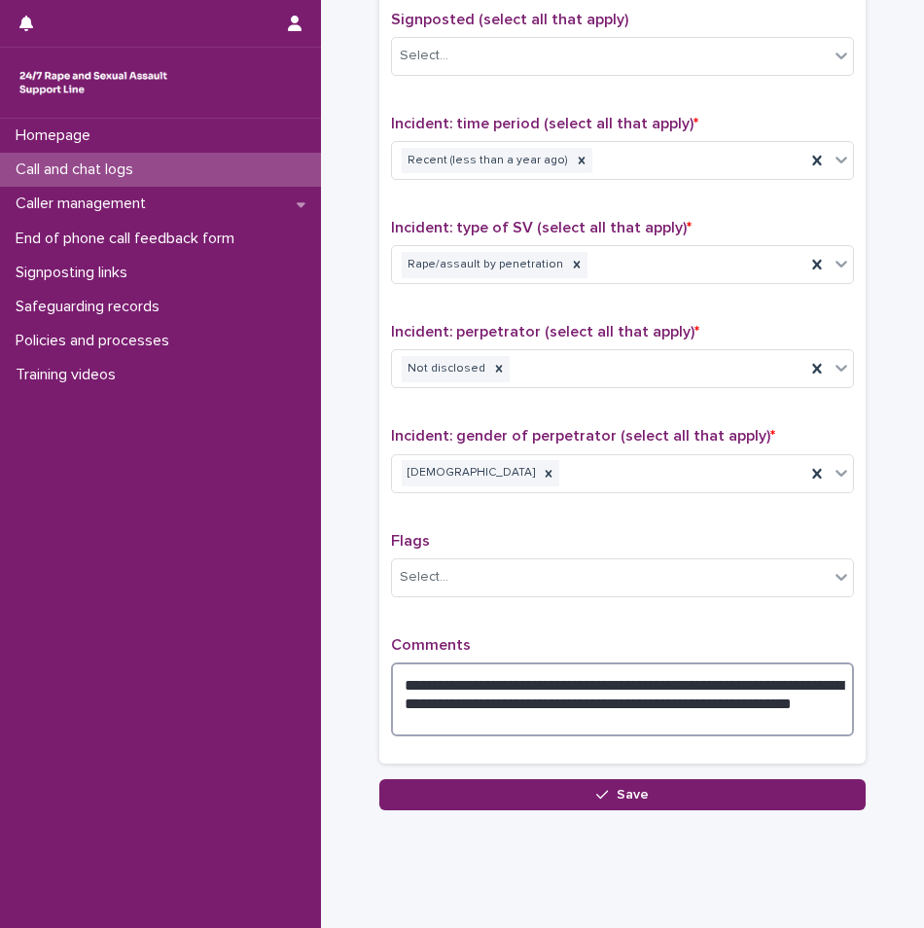
type textarea "**********"
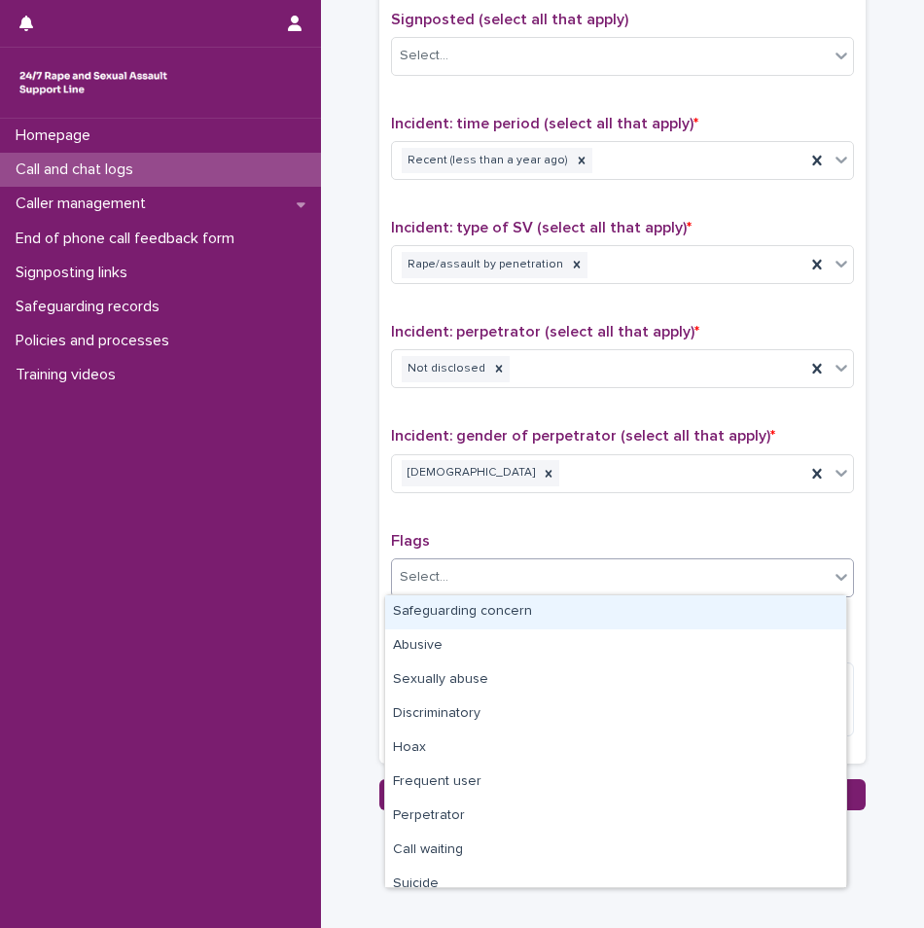
click at [561, 593] on div "Select..." at bounding box center [622, 577] width 463 height 39
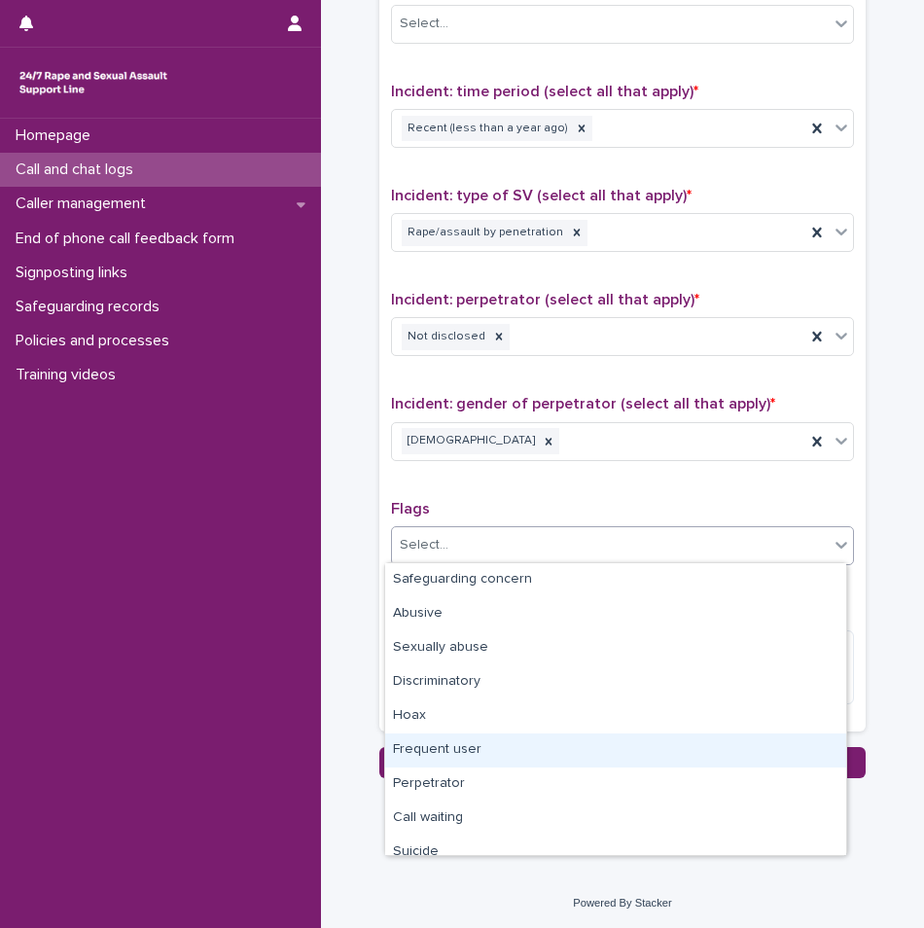
scroll to position [117, 0]
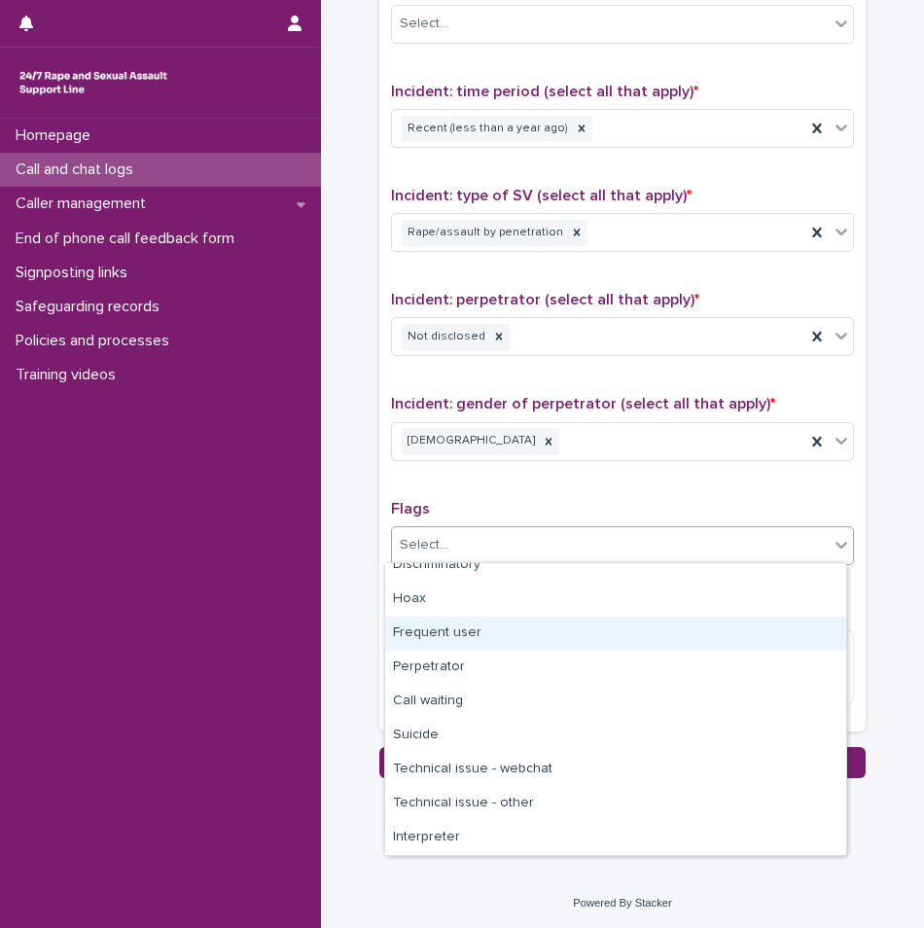
drag, startPoint x: 450, startPoint y: 616, endPoint x: 444, endPoint y: 638, distance: 23.1
click at [444, 638] on div "Frequent user" at bounding box center [615, 634] width 461 height 34
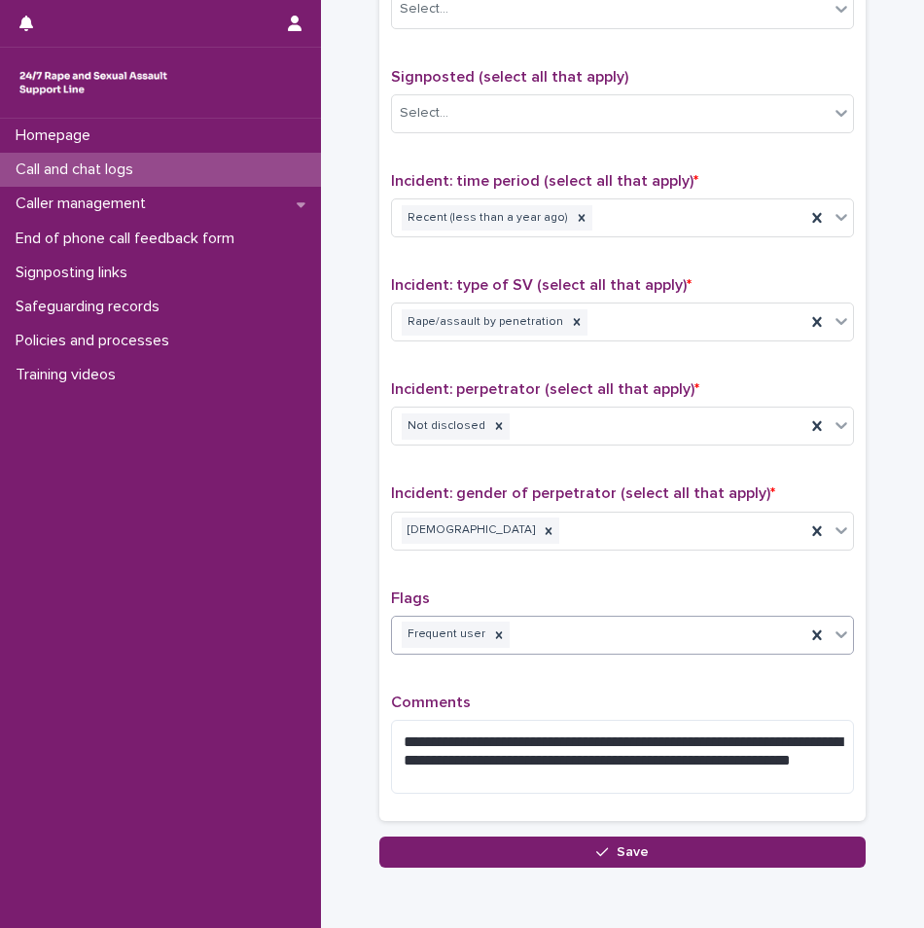
scroll to position [1256, 0]
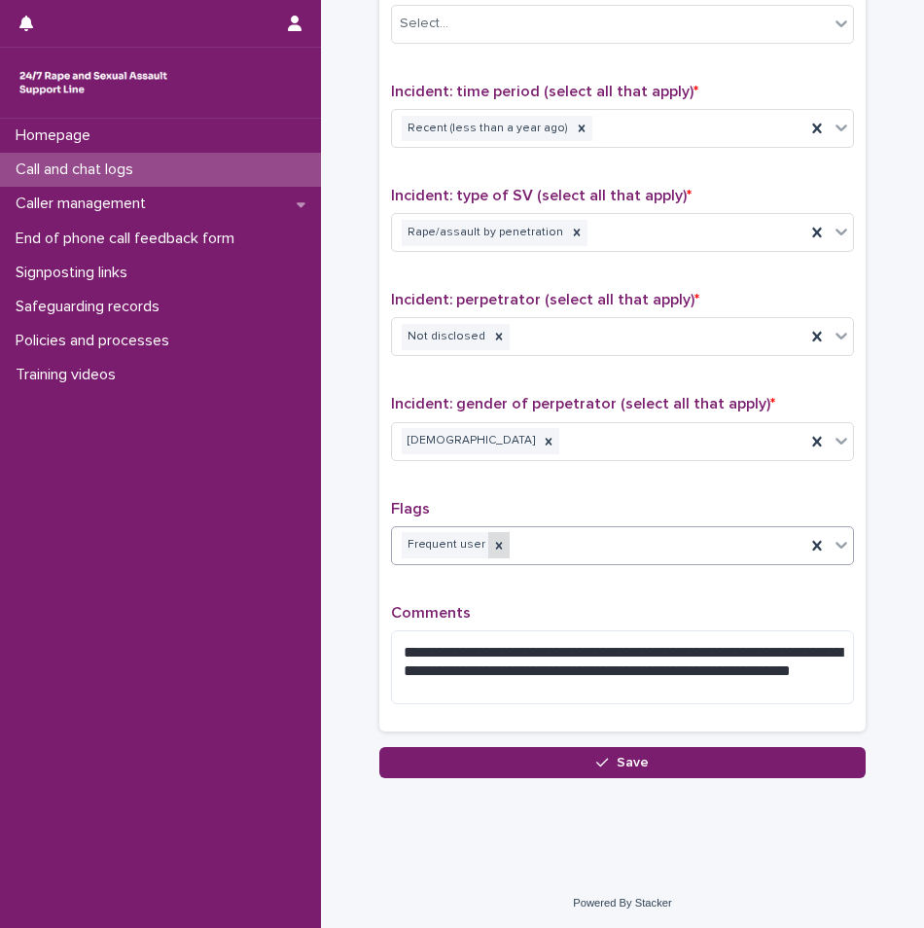
click at [492, 543] on icon at bounding box center [499, 546] width 14 height 14
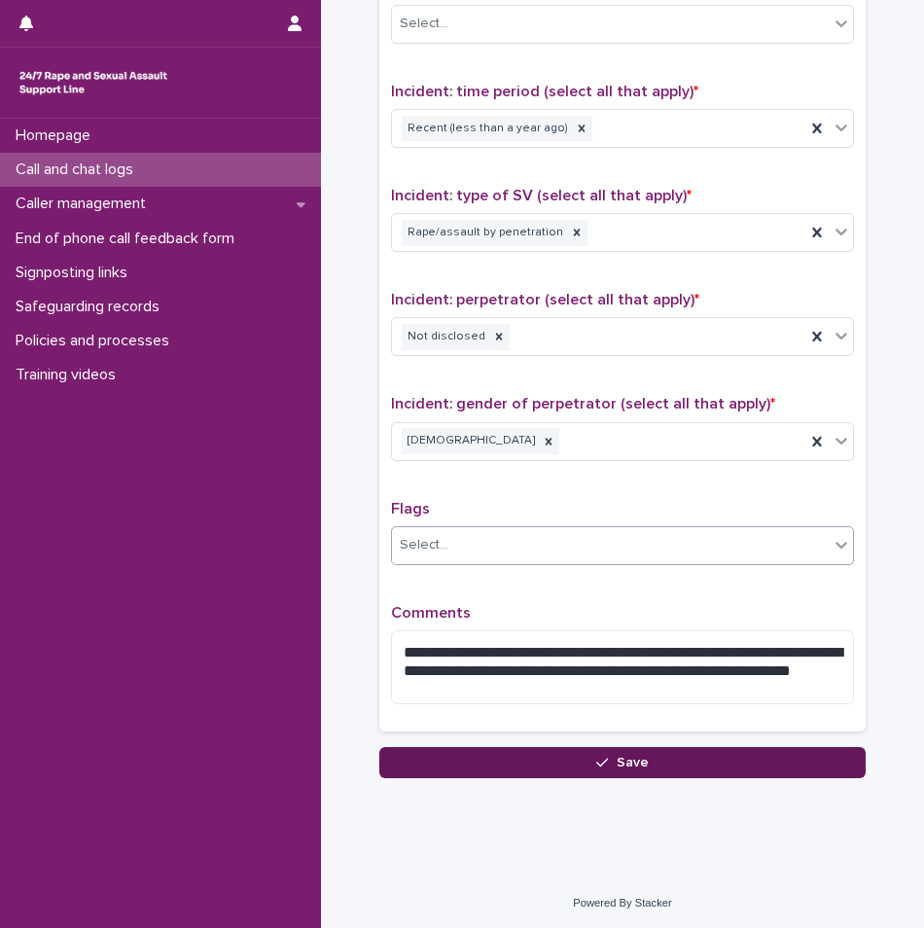
click at [640, 767] on button "Save" at bounding box center [622, 762] width 486 height 31
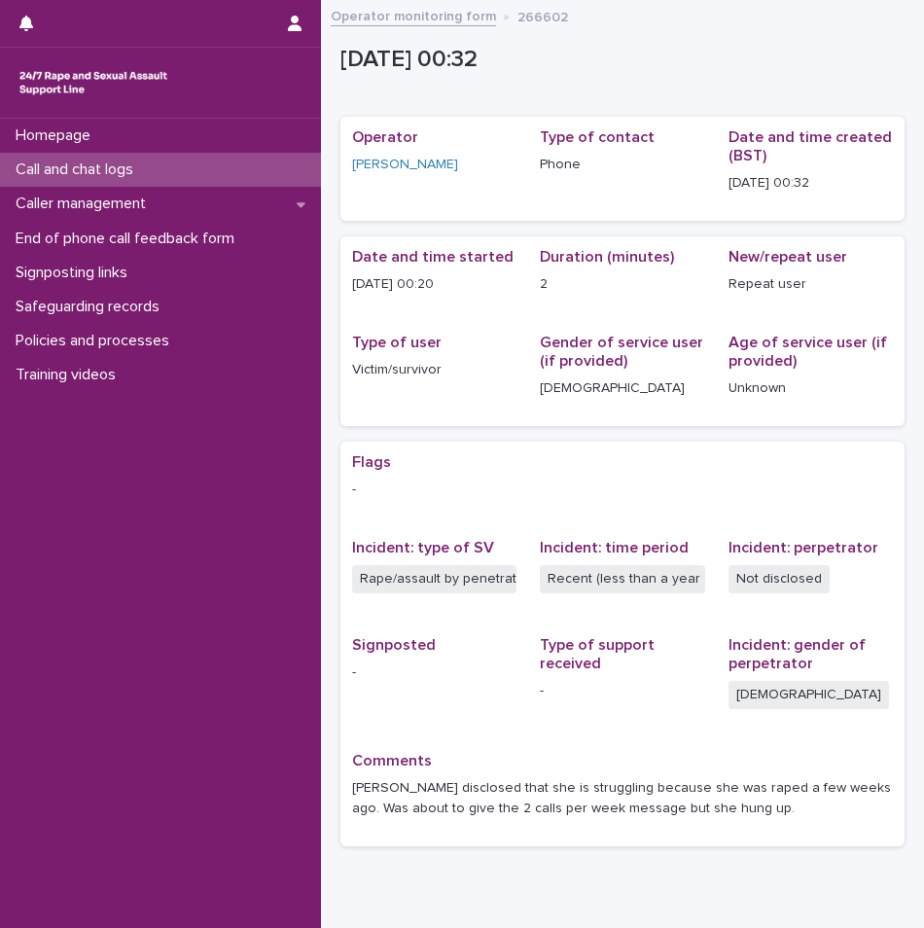
click at [85, 159] on div "Call and chat logs" at bounding box center [160, 170] width 321 height 34
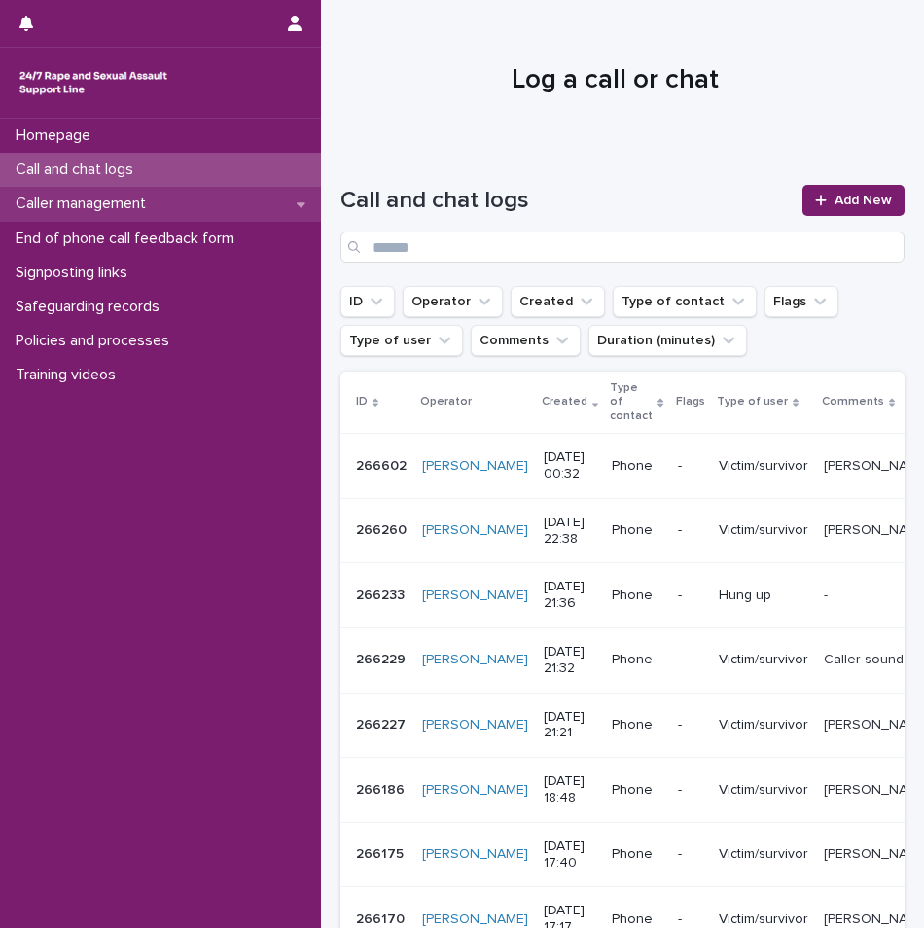
click at [195, 199] on div "Caller management" at bounding box center [160, 204] width 321 height 34
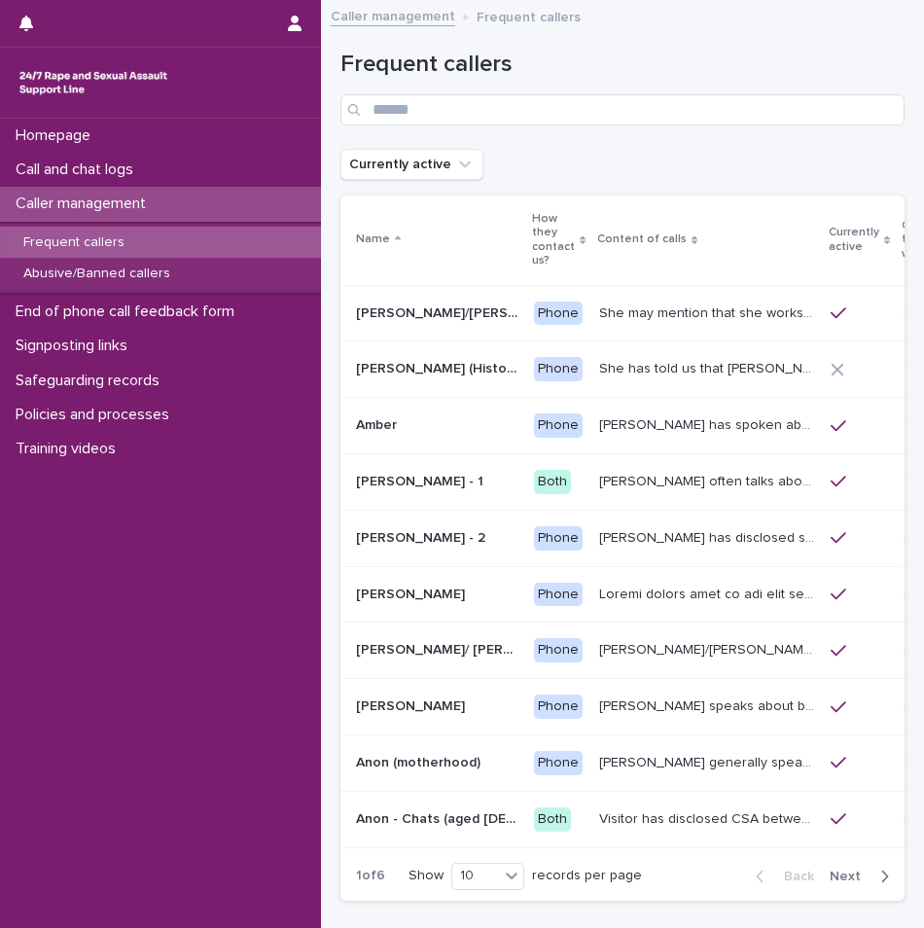
click at [209, 237] on div "Frequent callers" at bounding box center [160, 243] width 321 height 32
click at [449, 110] on input "Search" at bounding box center [622, 109] width 564 height 31
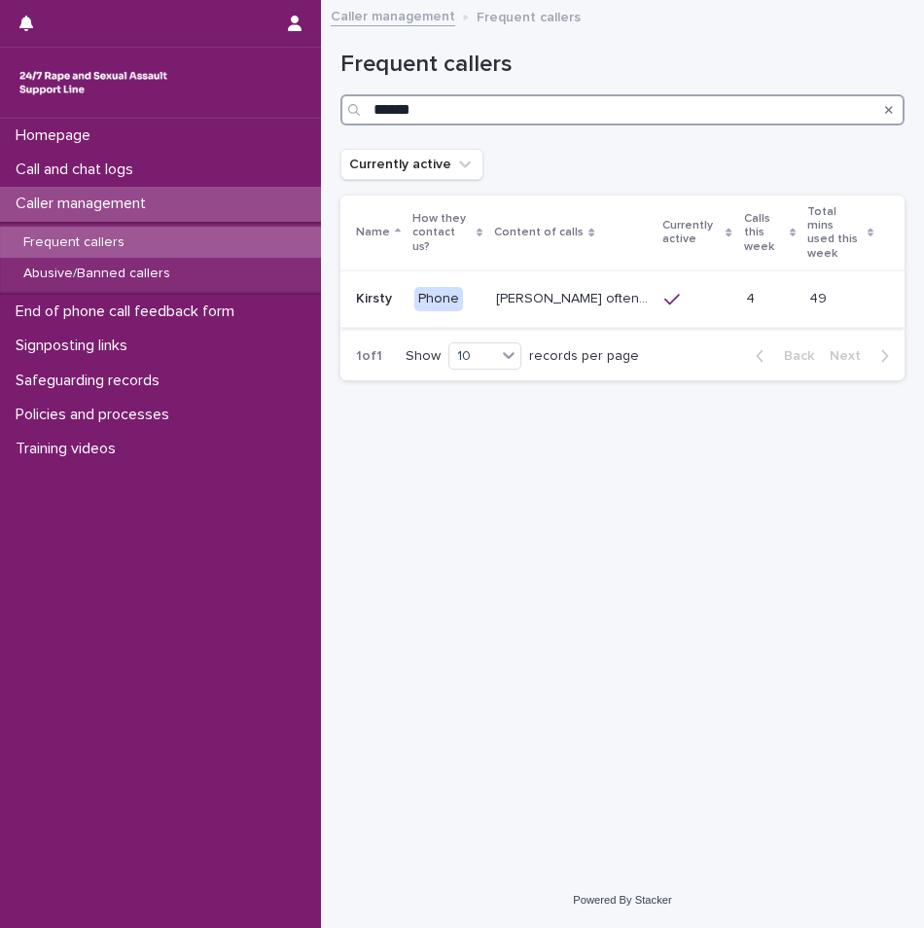
type input "******"
click at [534, 288] on p "[PERSON_NAME] often talks about experiencing sexual violence by a family friend…" at bounding box center [574, 297] width 157 height 20
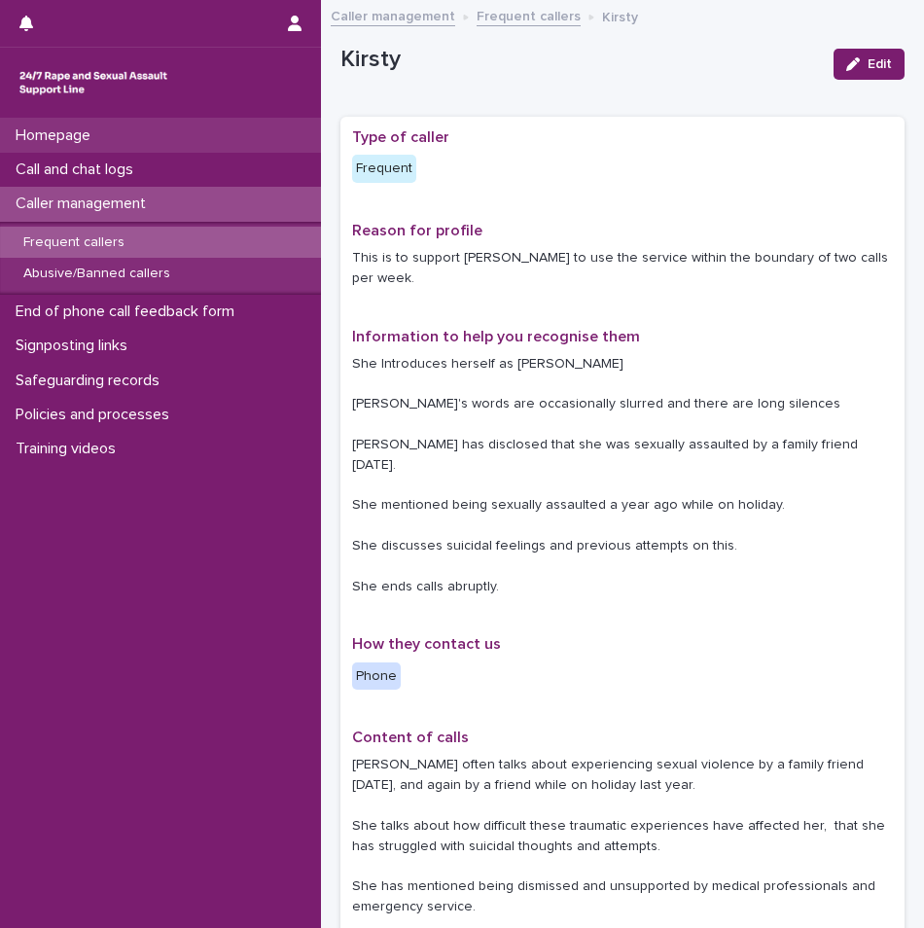
click at [182, 142] on div "Homepage" at bounding box center [160, 136] width 321 height 34
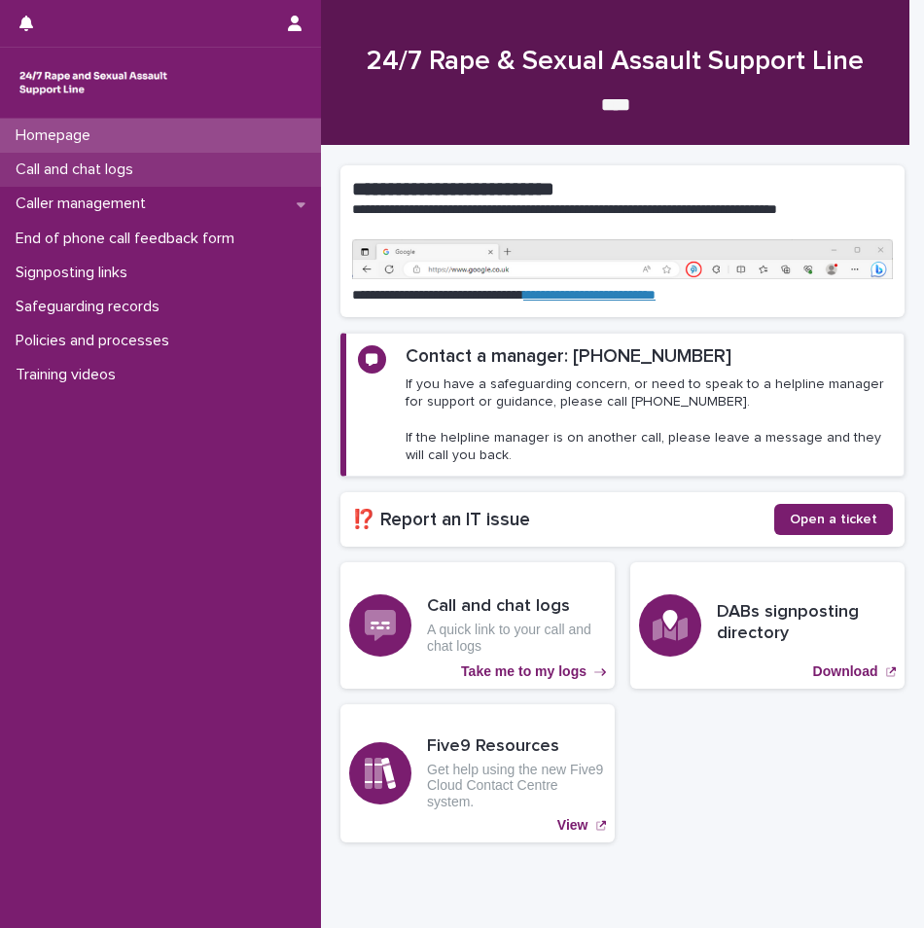
click at [182, 159] on div "Call and chat logs" at bounding box center [160, 170] width 321 height 34
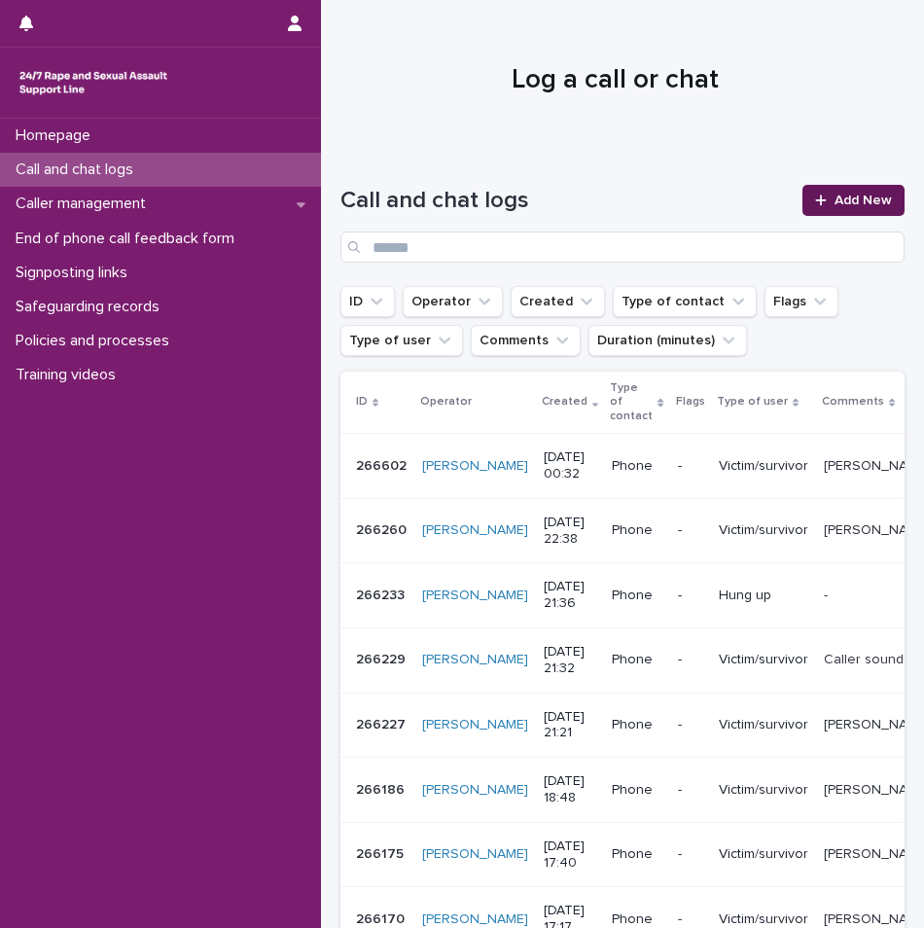
click at [841, 213] on link "Add New" at bounding box center [853, 200] width 102 height 31
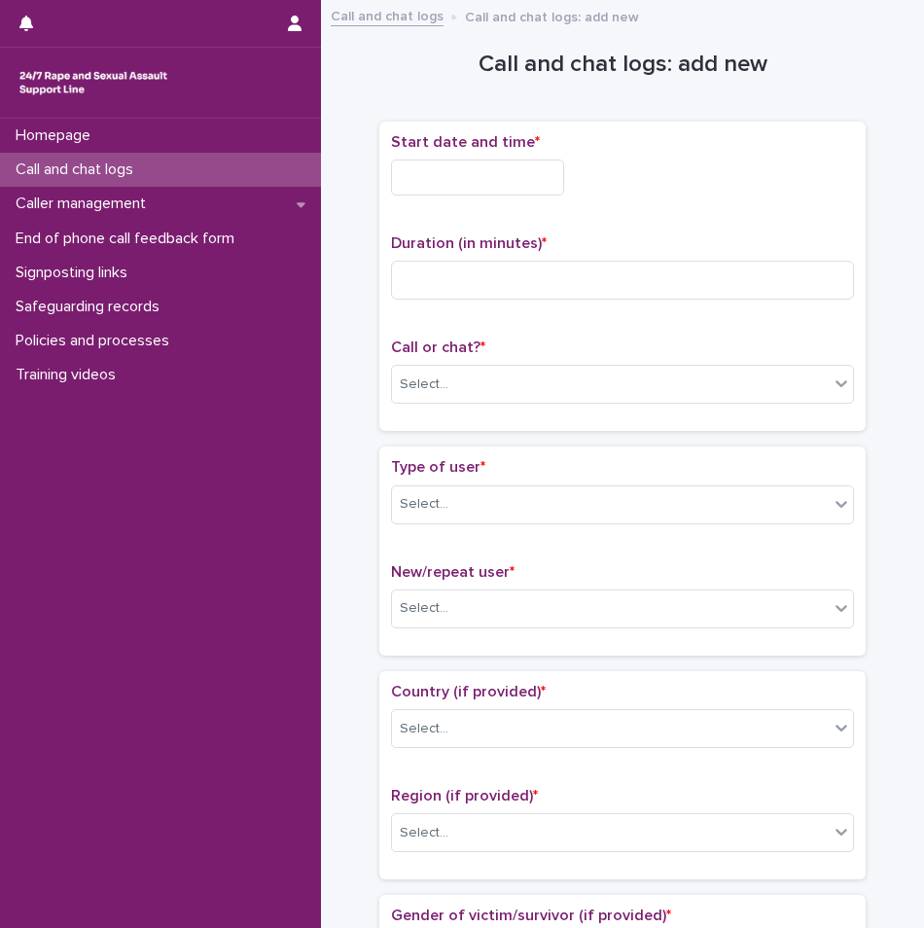
click at [540, 185] on input "text" at bounding box center [477, 177] width 173 height 36
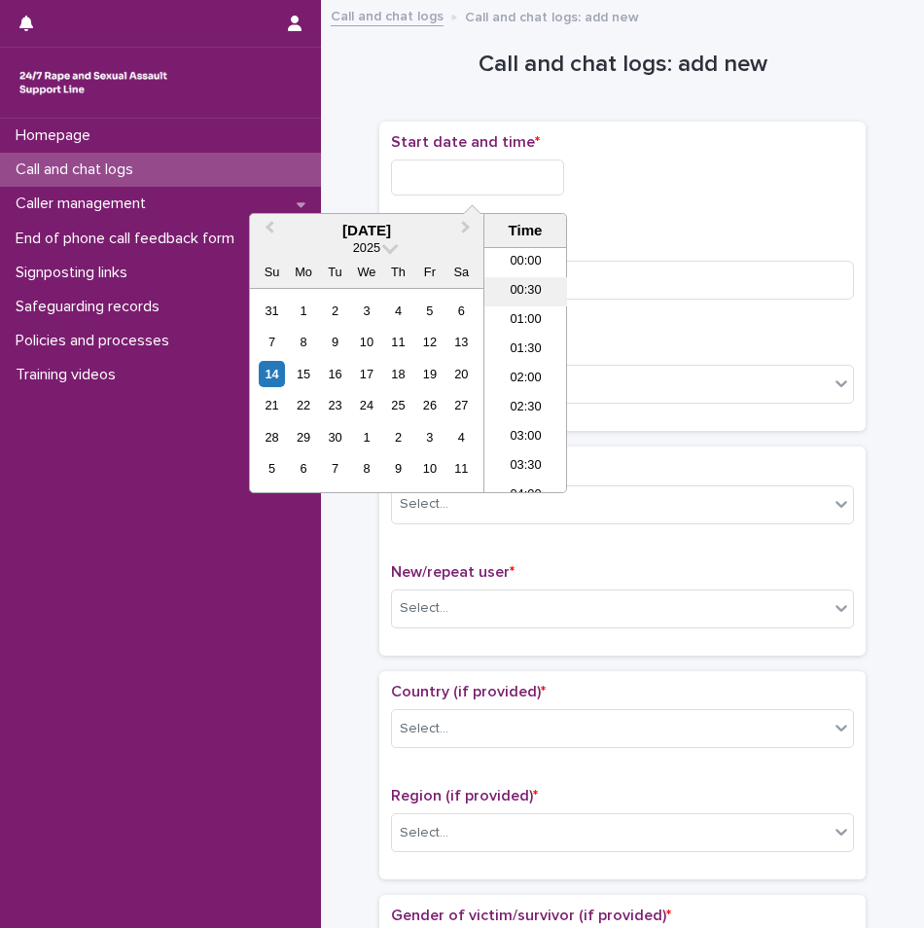
click at [522, 287] on li "00:30" at bounding box center [525, 291] width 83 height 29
click at [513, 173] on input "**********" at bounding box center [477, 177] width 173 height 36
type input "**********"
click at [745, 285] on input at bounding box center [622, 280] width 463 height 39
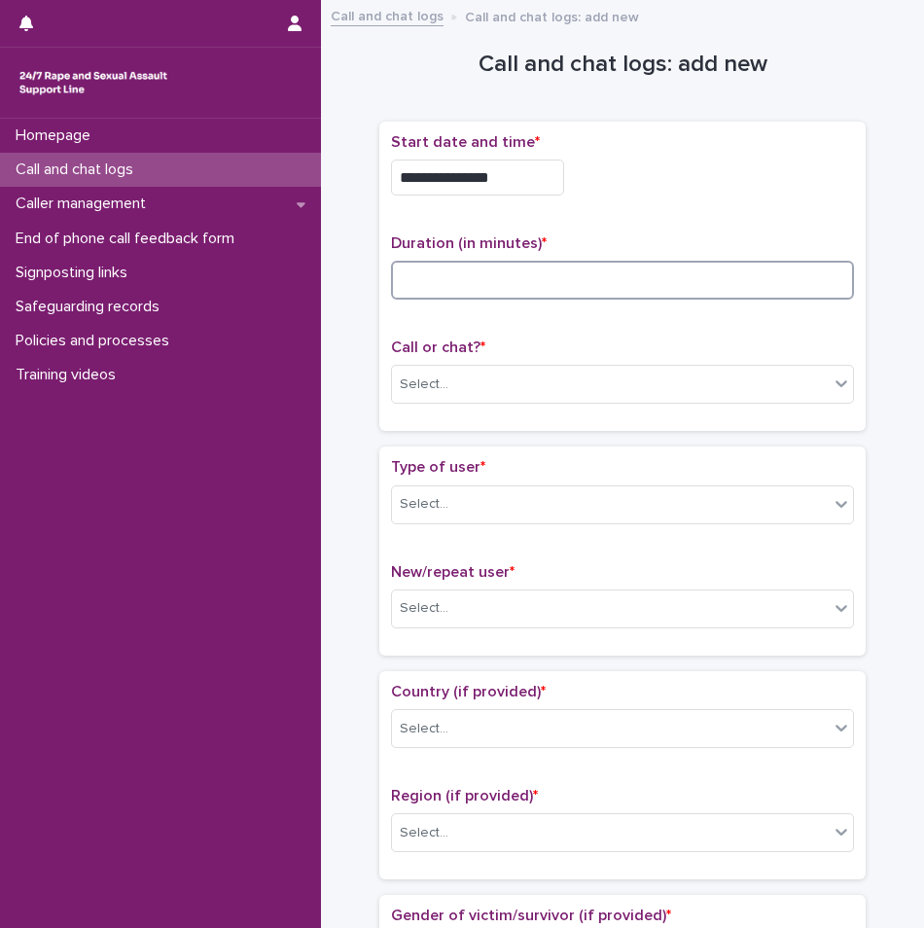
type input "*"
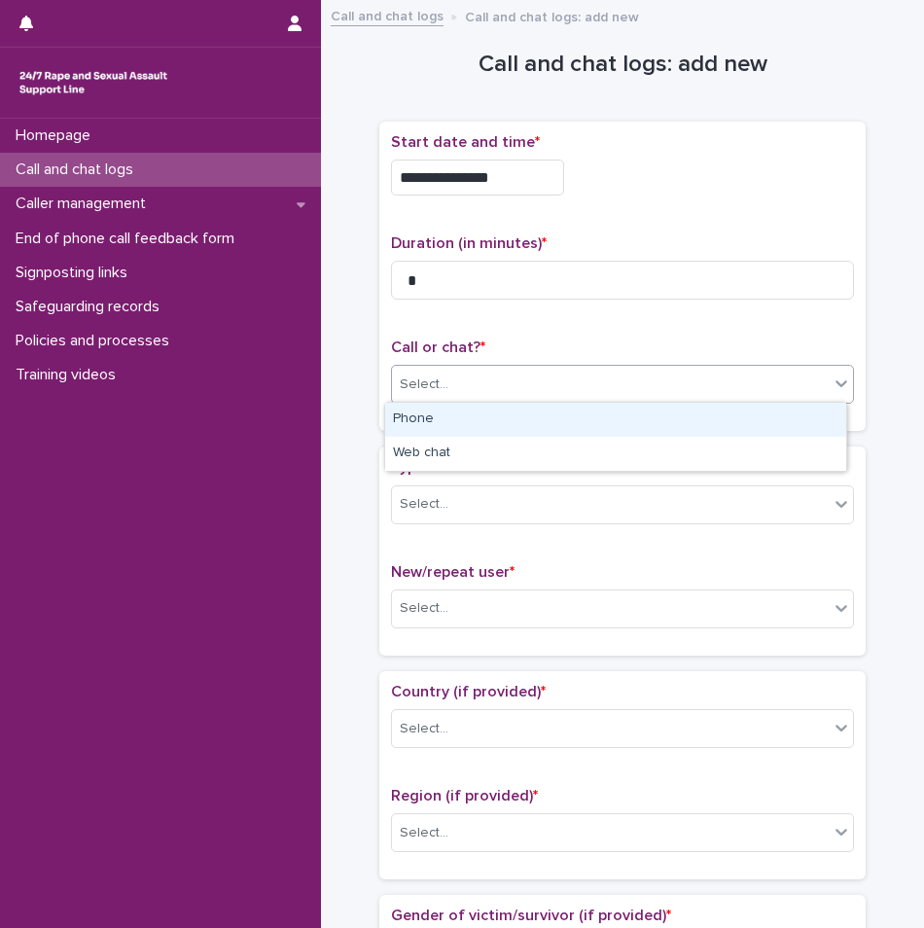
click at [607, 382] on div "Select..." at bounding box center [610, 385] width 437 height 32
click at [538, 414] on div "Phone" at bounding box center [615, 420] width 461 height 34
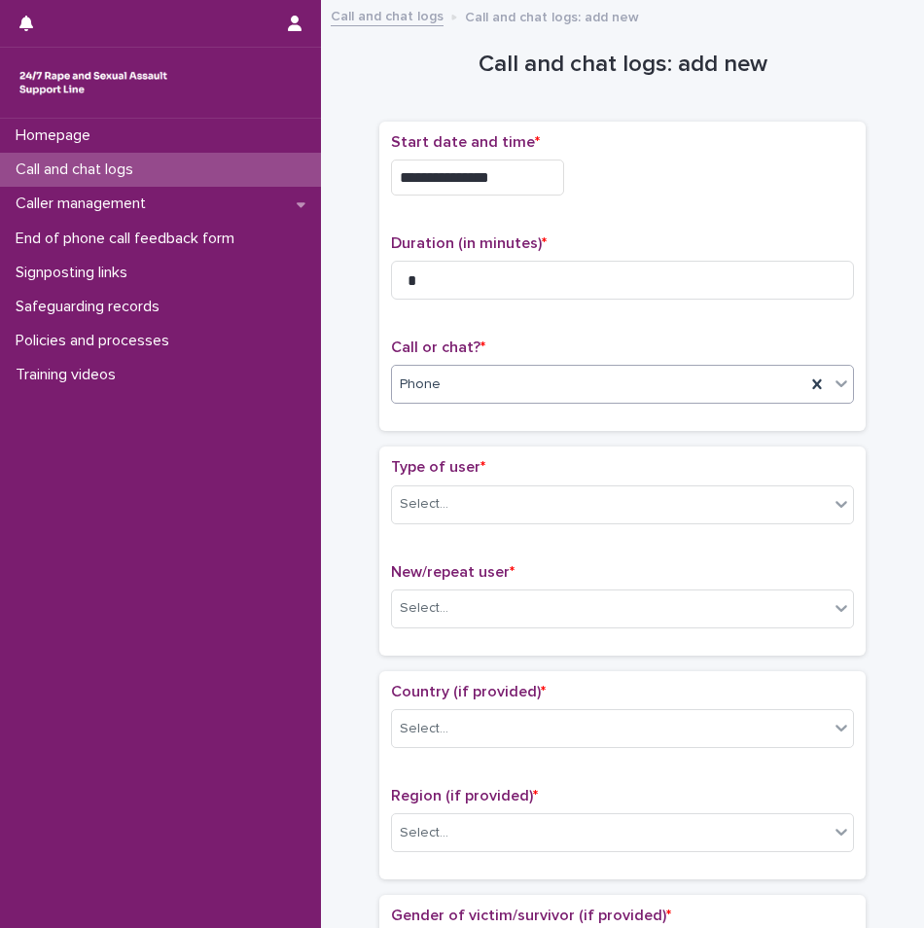
click at [506, 474] on p "Type of user *" at bounding box center [622, 467] width 463 height 18
click at [505, 502] on div "Select..." at bounding box center [610, 504] width 437 height 32
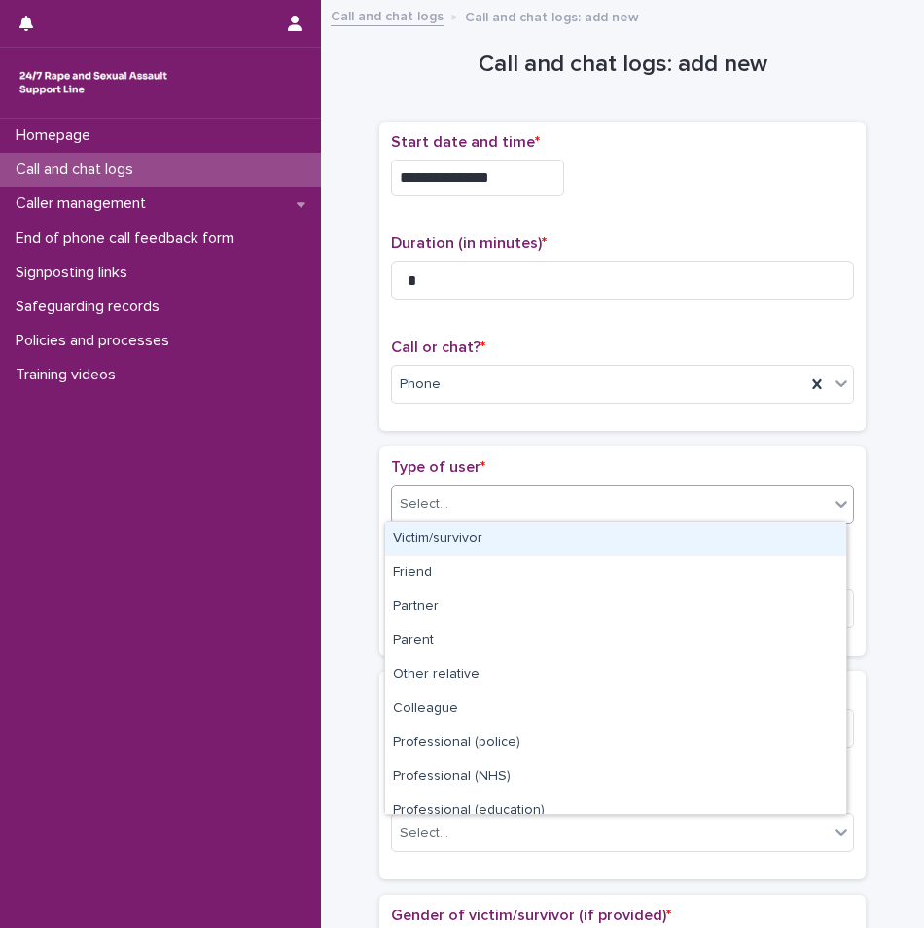
click at [481, 538] on div "Victim/survivor" at bounding box center [615, 539] width 461 height 34
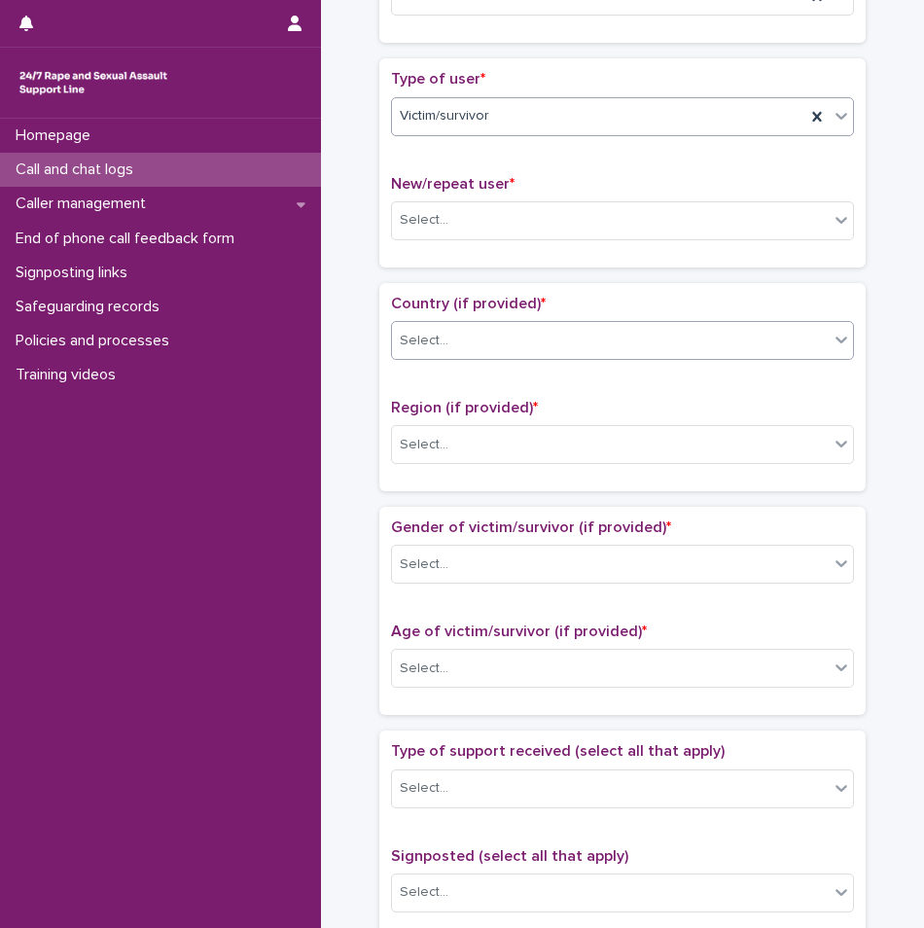
scroll to position [389, 0]
click at [523, 200] on div "Select..." at bounding box center [622, 219] width 463 height 39
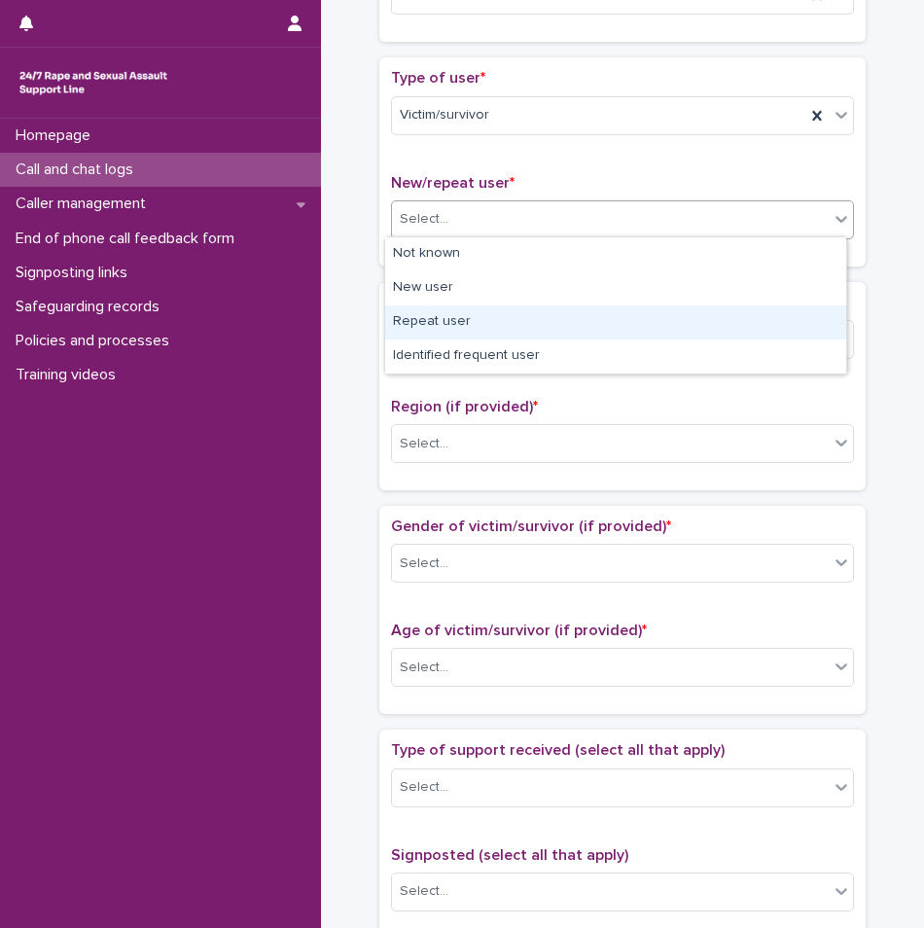
click at [498, 329] on div "Repeat user" at bounding box center [615, 322] width 461 height 34
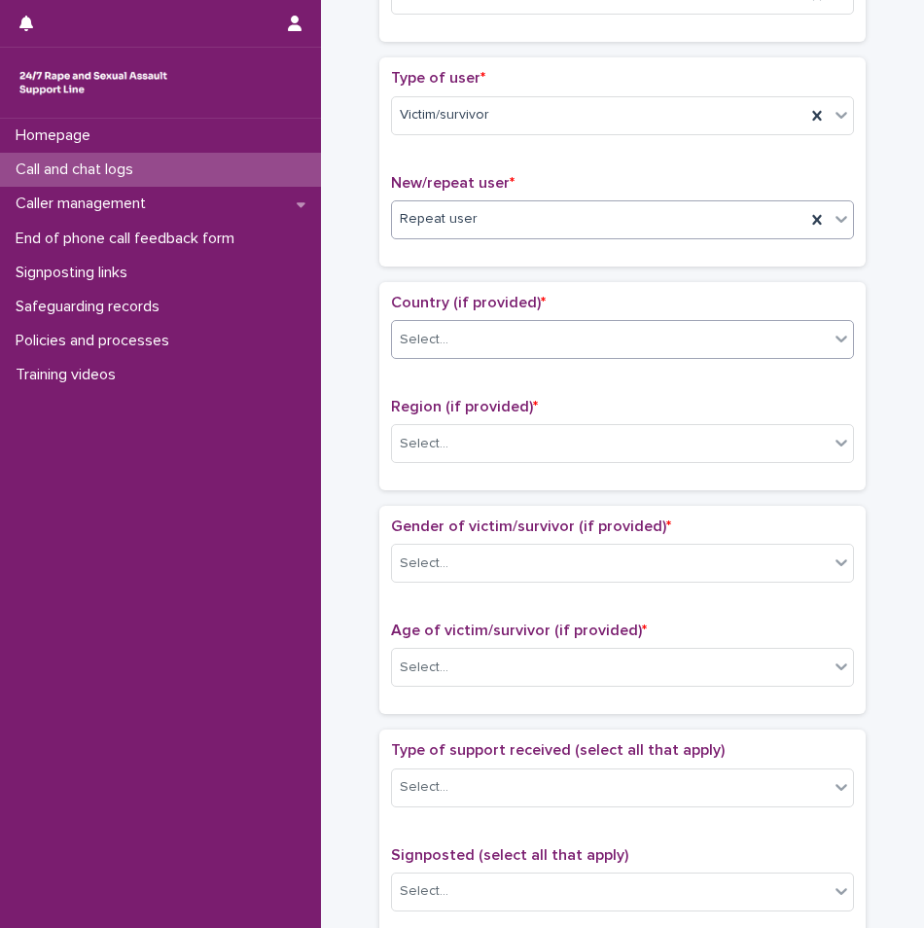
click at [619, 326] on div "Select..." at bounding box center [610, 340] width 437 height 32
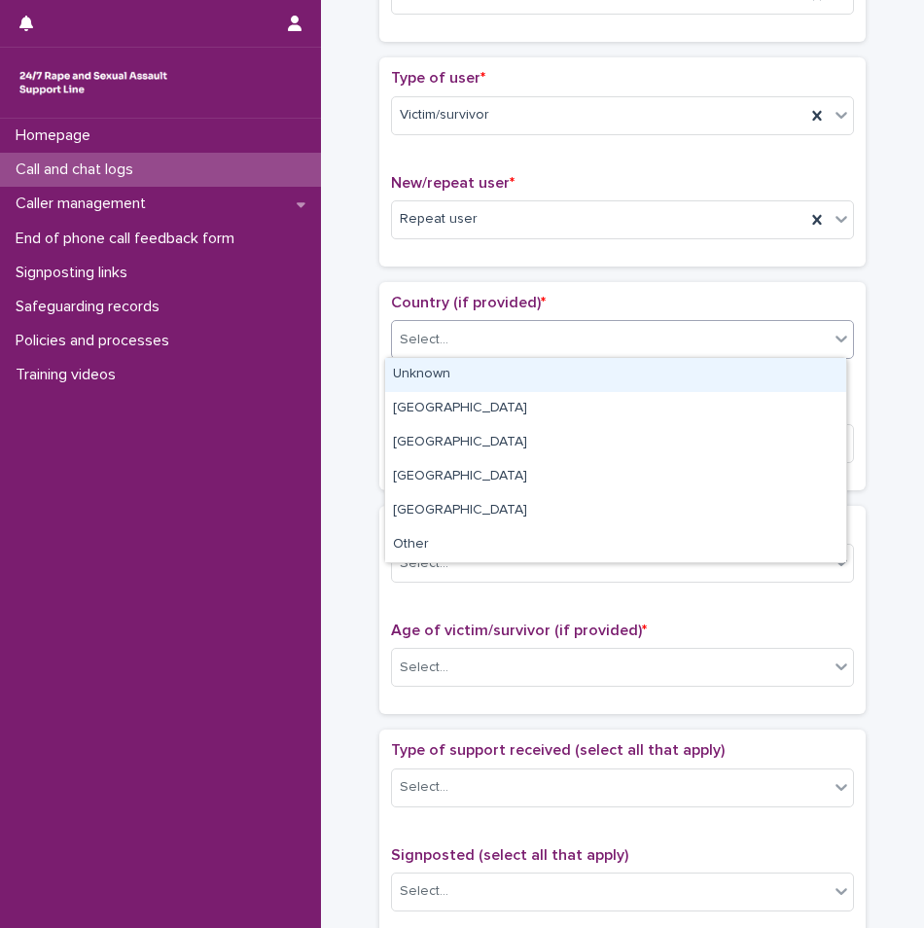
click at [550, 387] on div "Unknown" at bounding box center [615, 375] width 461 height 34
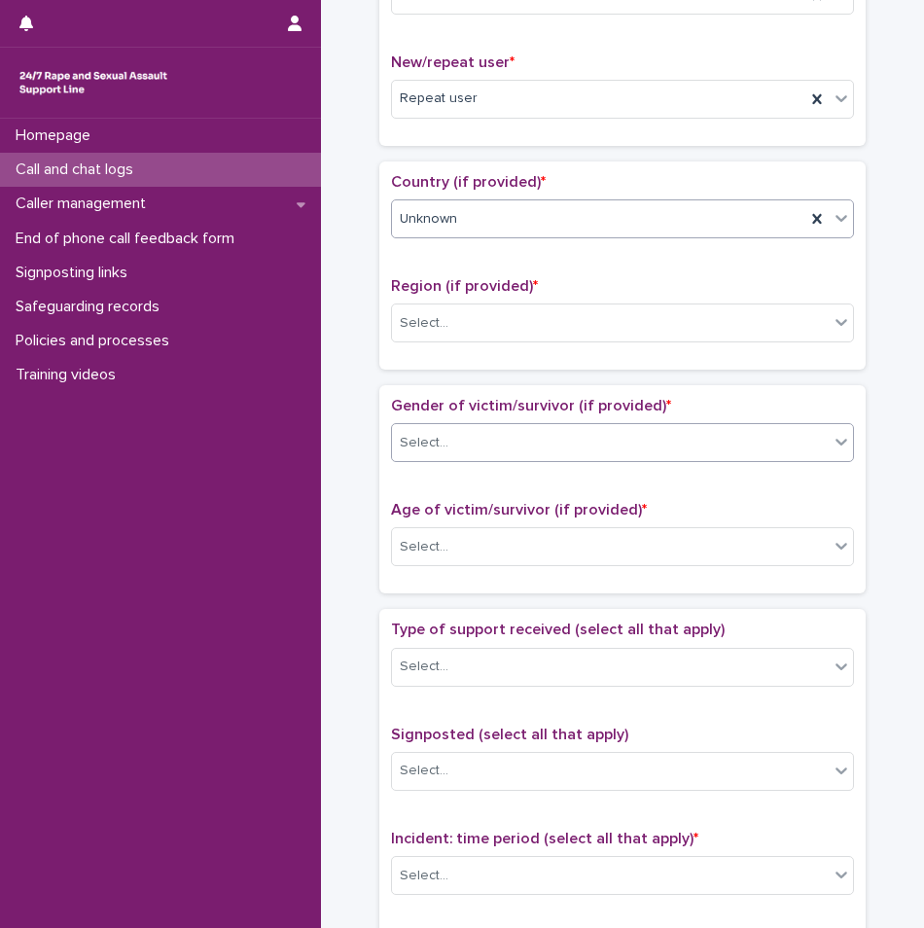
scroll to position [583, 0]
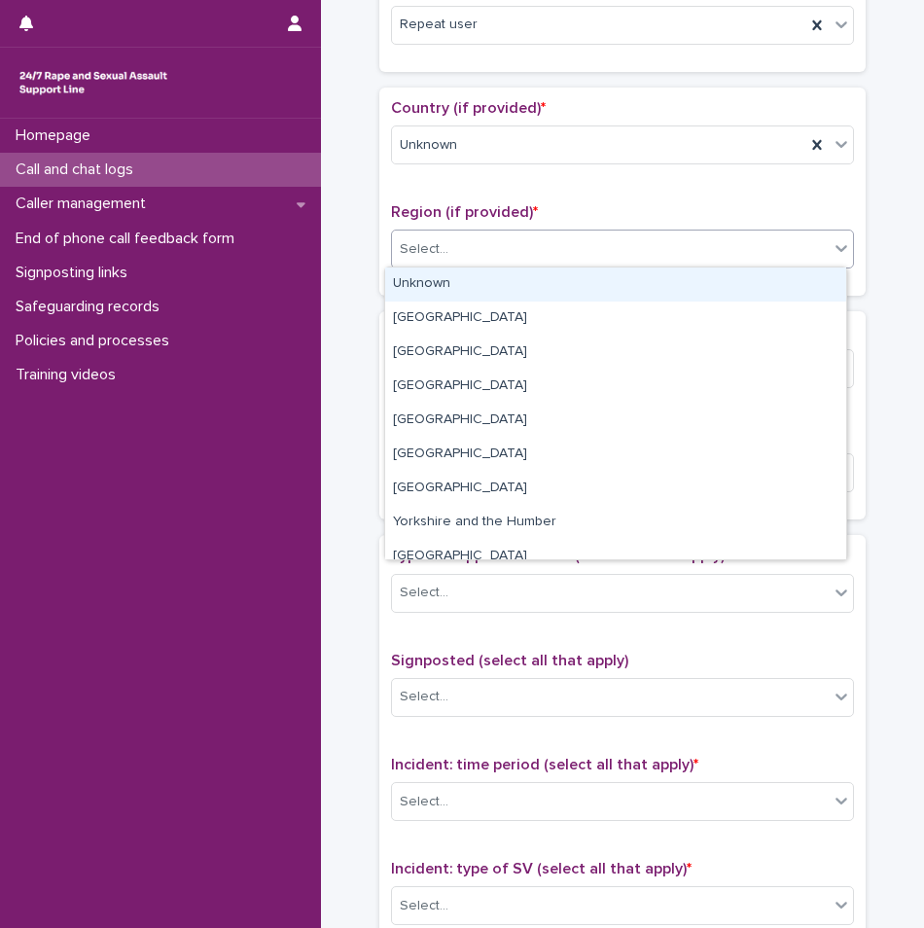
click at [548, 251] on div "Select..." at bounding box center [610, 249] width 437 height 32
click at [452, 281] on div "Unknown" at bounding box center [615, 284] width 461 height 34
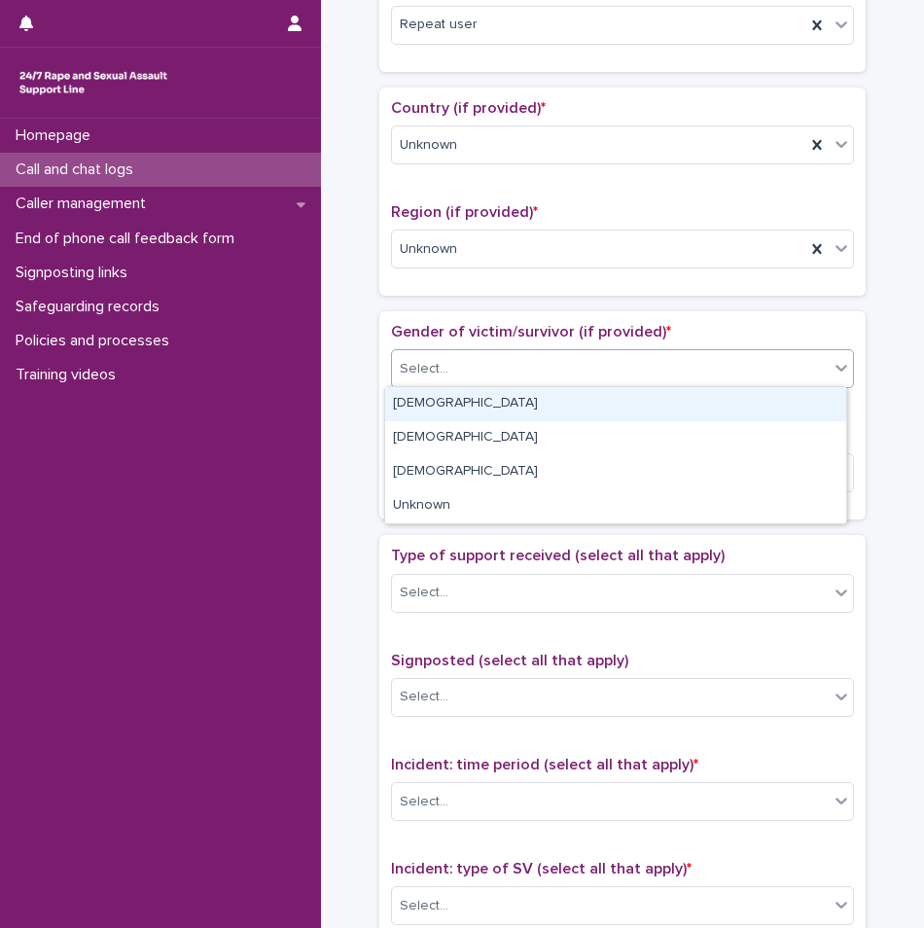
click at [530, 365] on div "Select..." at bounding box center [610, 369] width 437 height 32
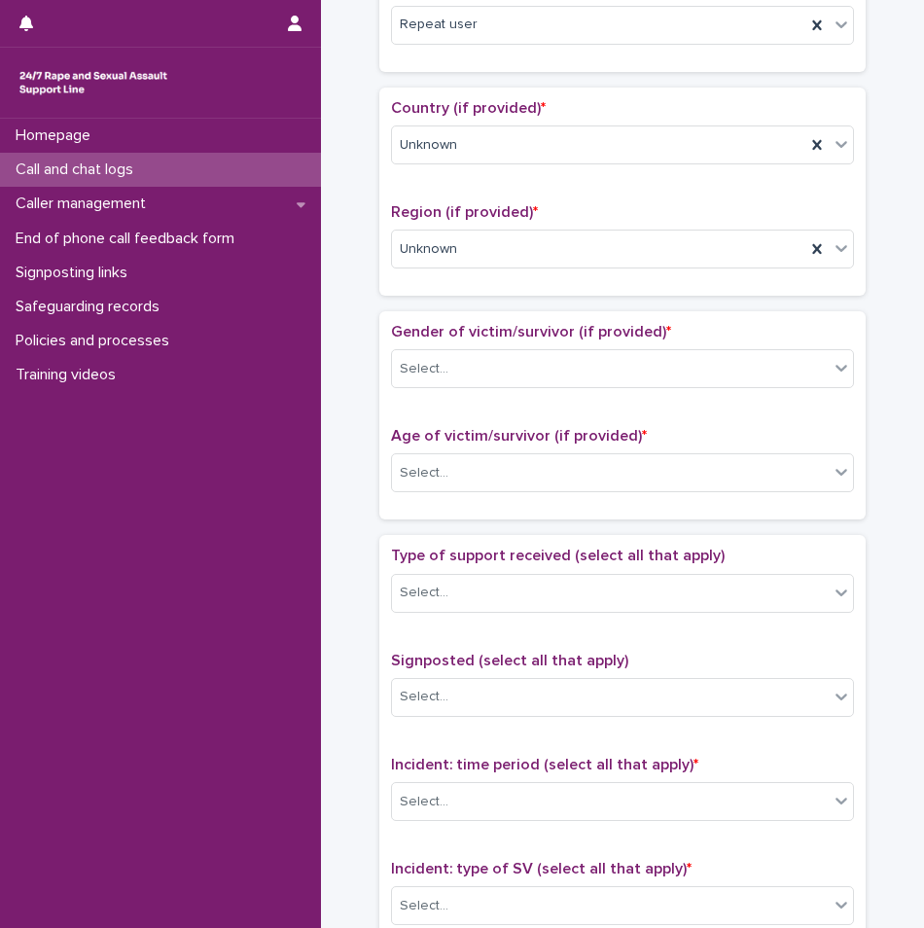
click at [513, 329] on span "Gender of victim/survivor (if provided) *" at bounding box center [531, 332] width 280 height 16
click at [509, 369] on div "Select..." at bounding box center [610, 369] width 437 height 32
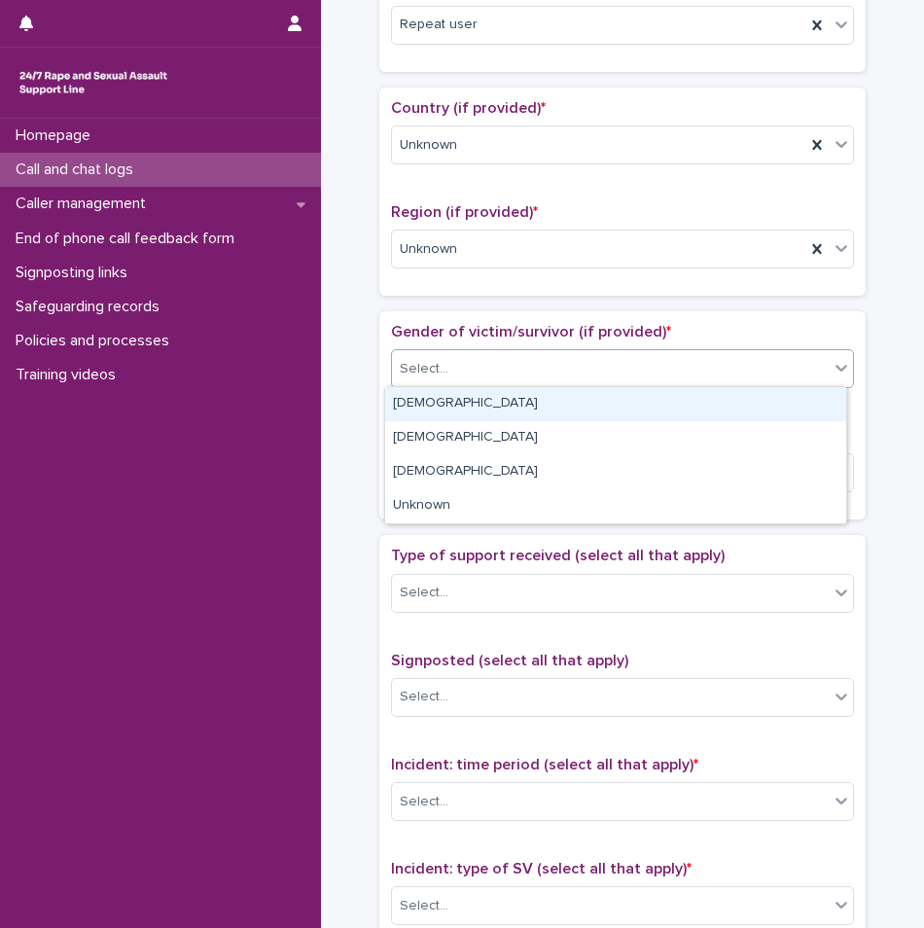
click at [496, 404] on div "[DEMOGRAPHIC_DATA]" at bounding box center [615, 404] width 461 height 34
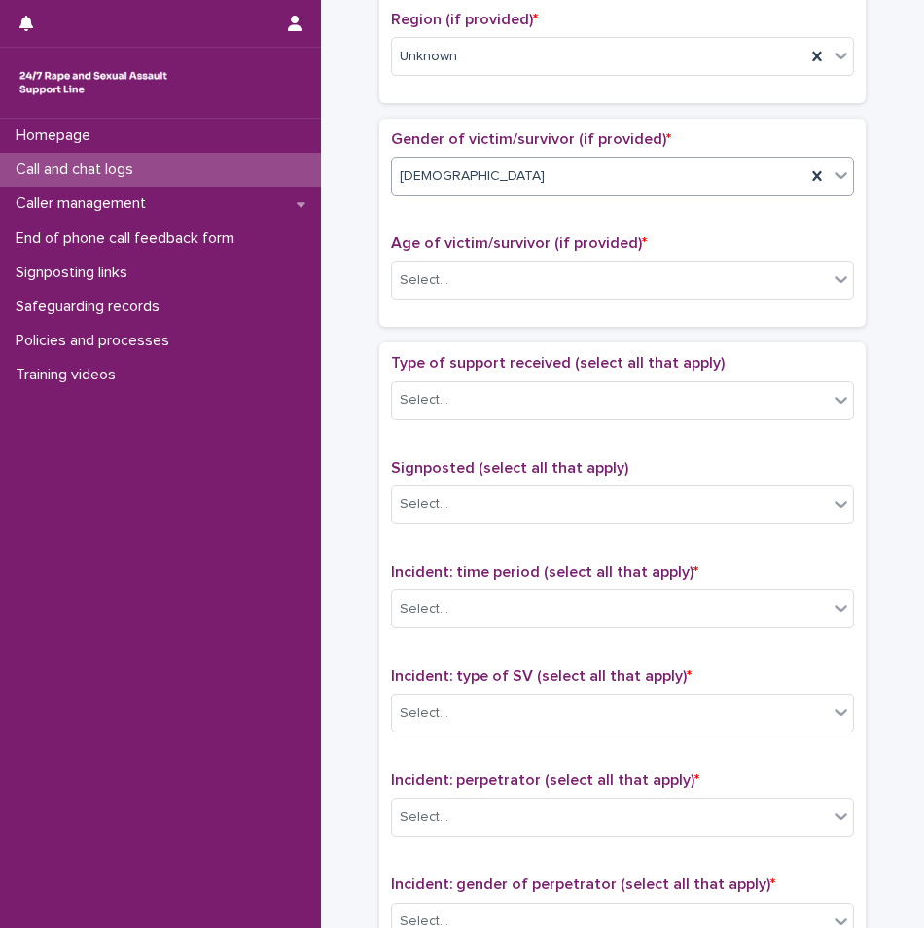
scroll to position [778, 0]
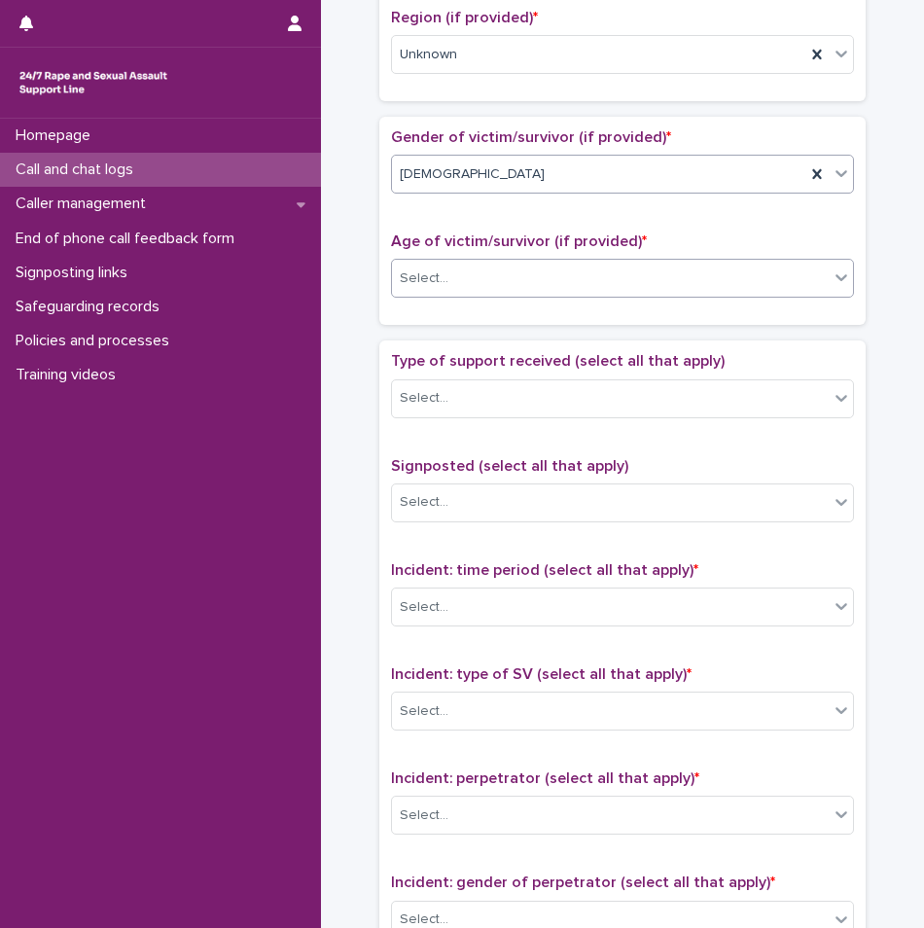
click at [509, 263] on div "Select..." at bounding box center [610, 279] width 437 height 32
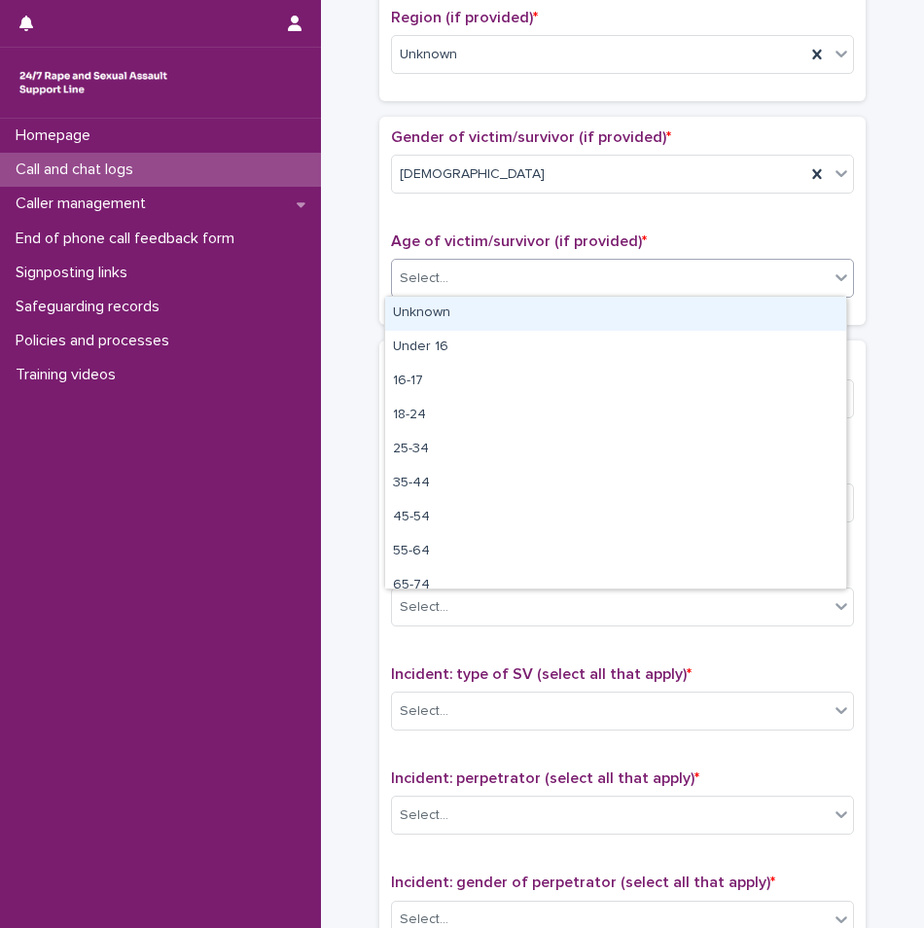
click at [472, 309] on div "Unknown" at bounding box center [615, 314] width 461 height 34
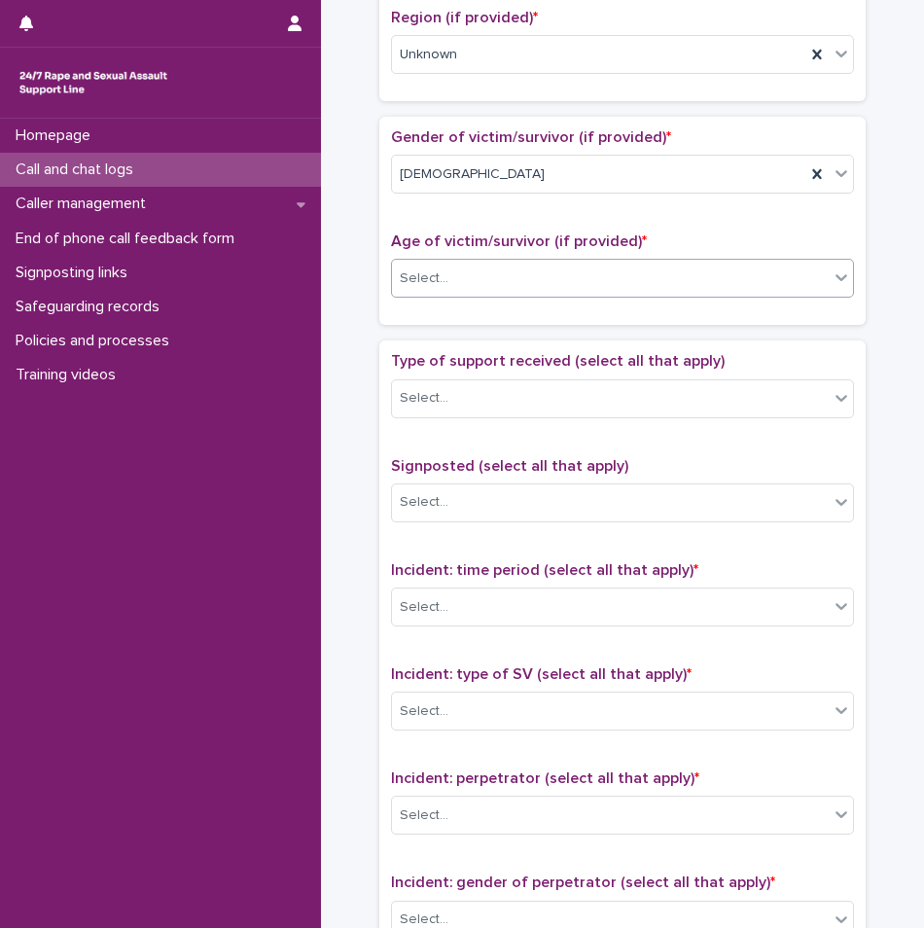
click at [472, 419] on div "Type of support received (select all that apply) Select..." at bounding box center [622, 392] width 463 height 81
click at [479, 404] on div "Select..." at bounding box center [610, 398] width 437 height 32
click at [491, 353] on span "Type of support received (select all that apply)" at bounding box center [558, 361] width 334 height 16
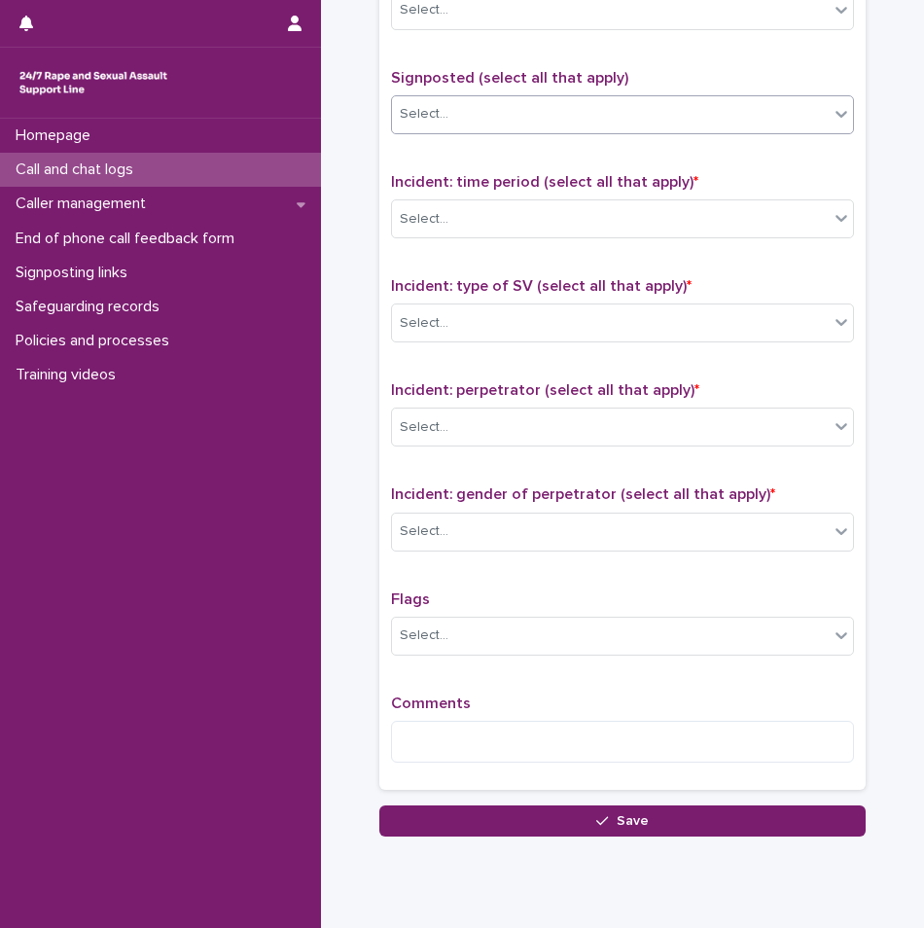
scroll to position [1167, 0]
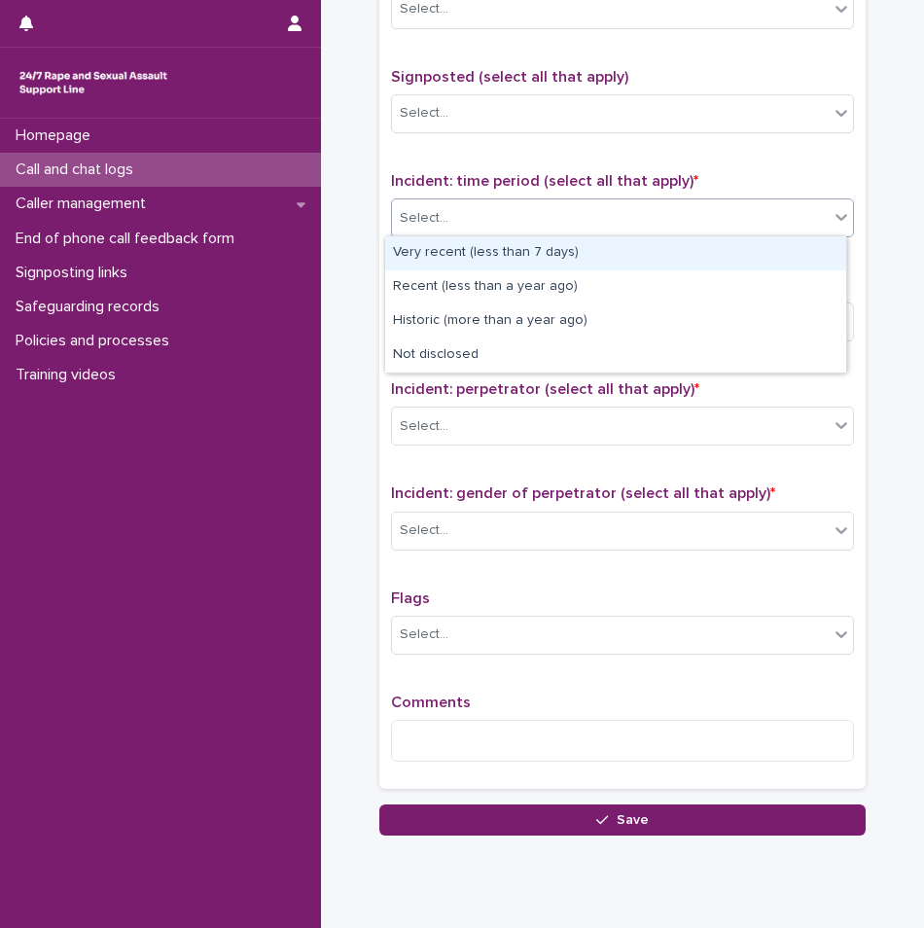
click at [489, 221] on div "Select..." at bounding box center [610, 218] width 437 height 32
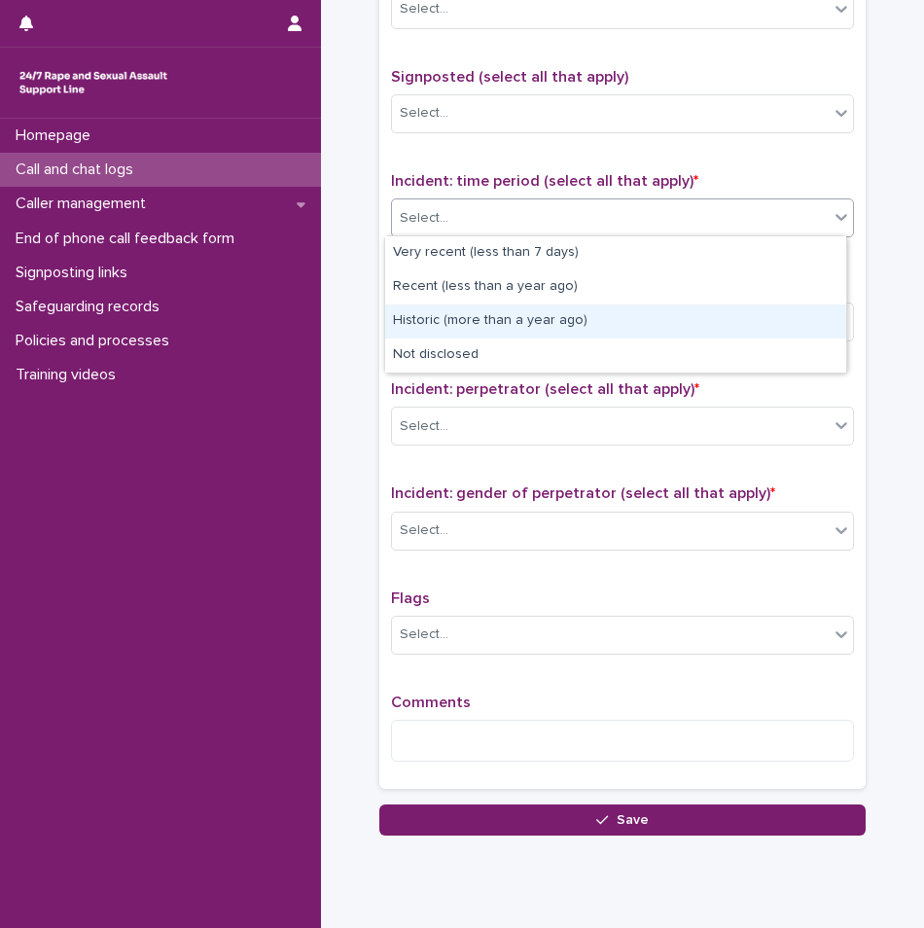
drag, startPoint x: 462, startPoint y: 266, endPoint x: 459, endPoint y: 319, distance: 52.6
click at [459, 319] on div "Historic (more than a year ago)" at bounding box center [615, 321] width 461 height 34
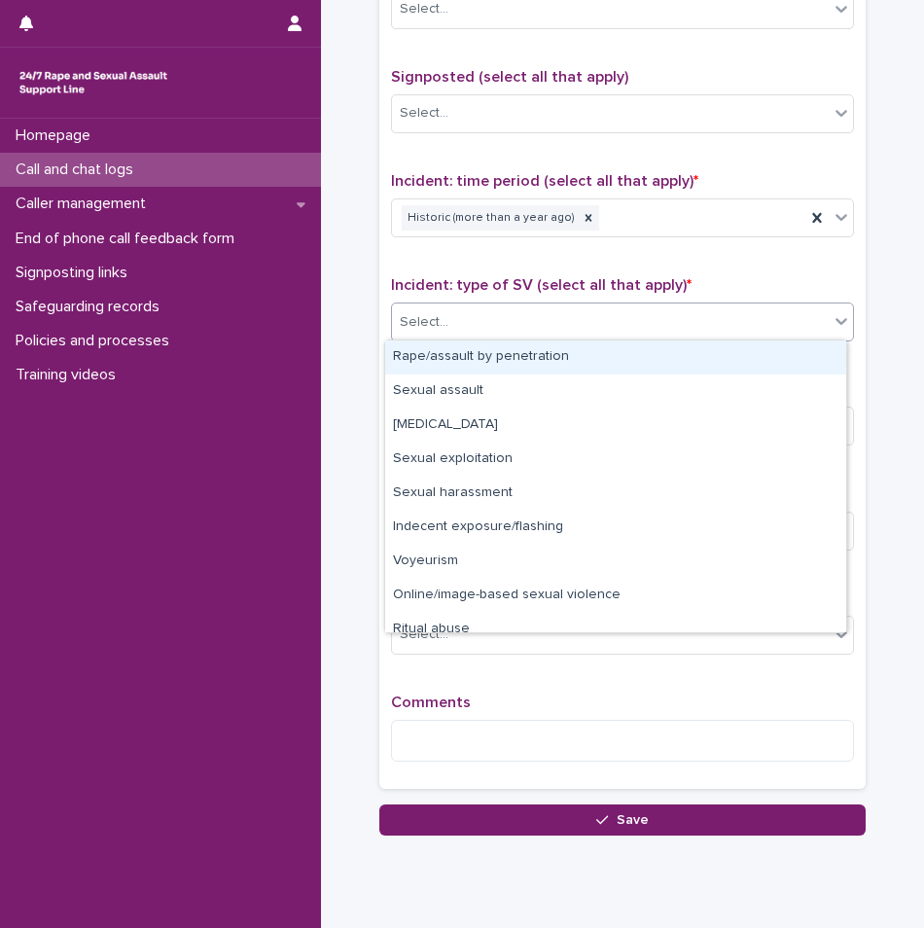
click at [512, 320] on div "Select..." at bounding box center [610, 322] width 437 height 32
click at [499, 353] on div "Rape/assault by penetration" at bounding box center [615, 357] width 461 height 34
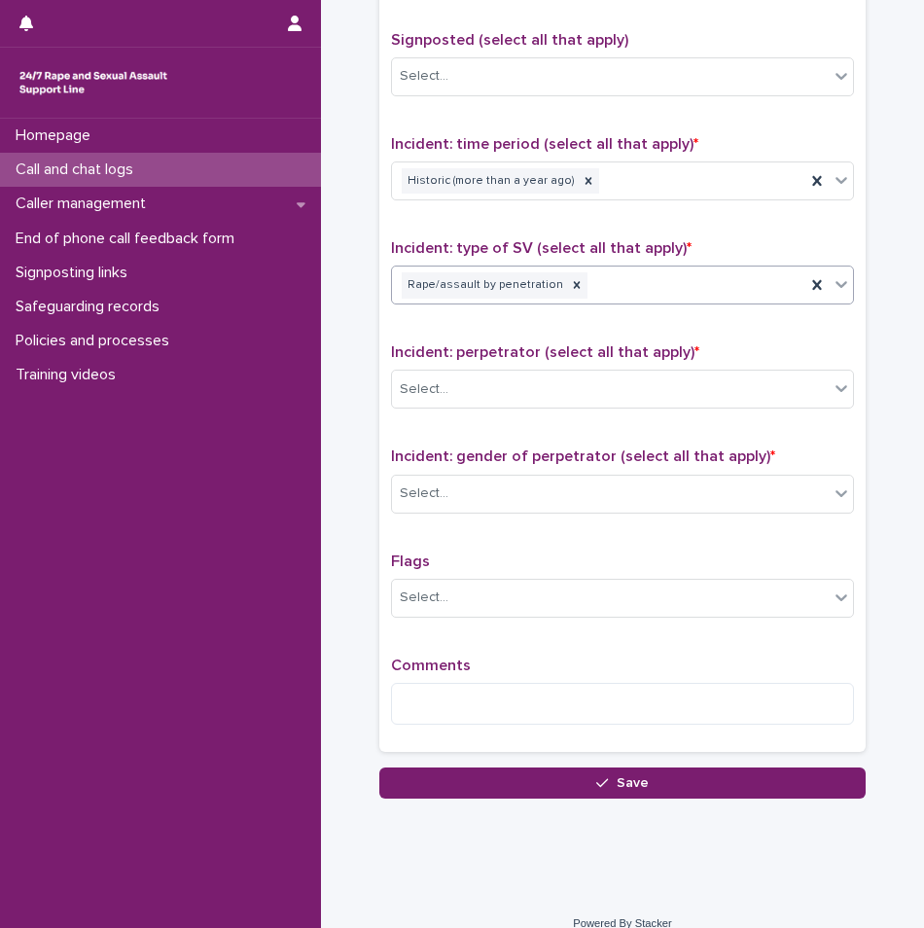
scroll to position [1224, 0]
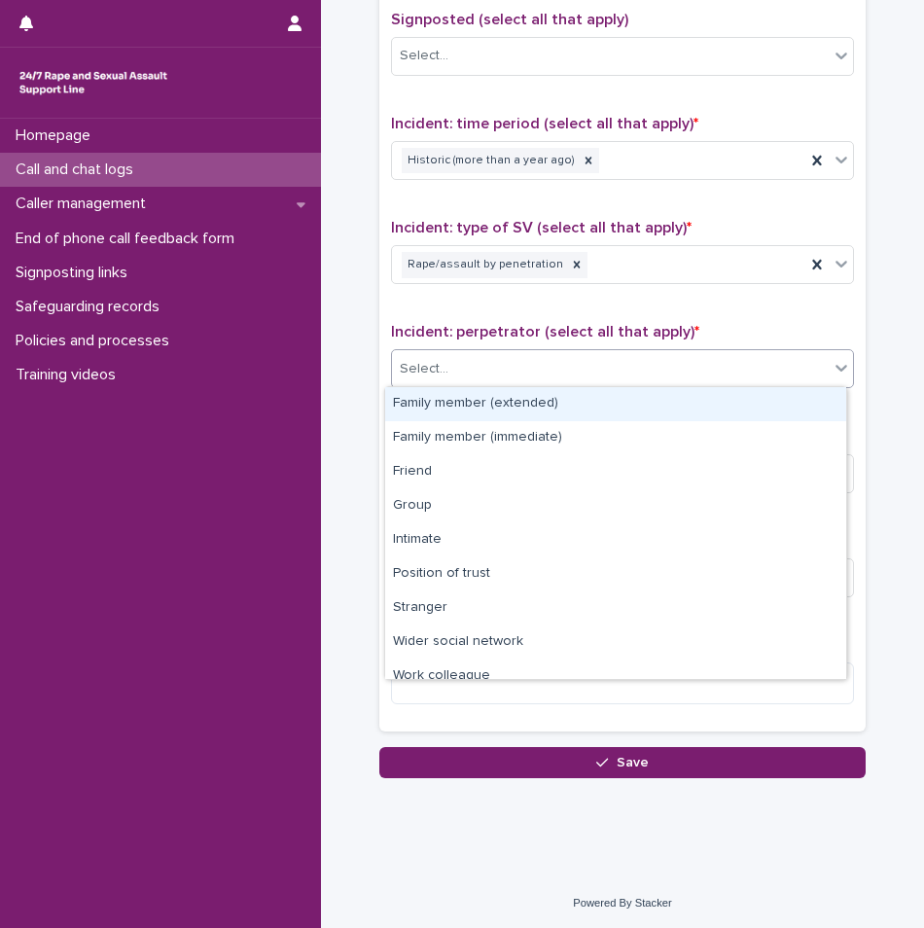
click at [474, 370] on div "Select..." at bounding box center [610, 369] width 437 height 32
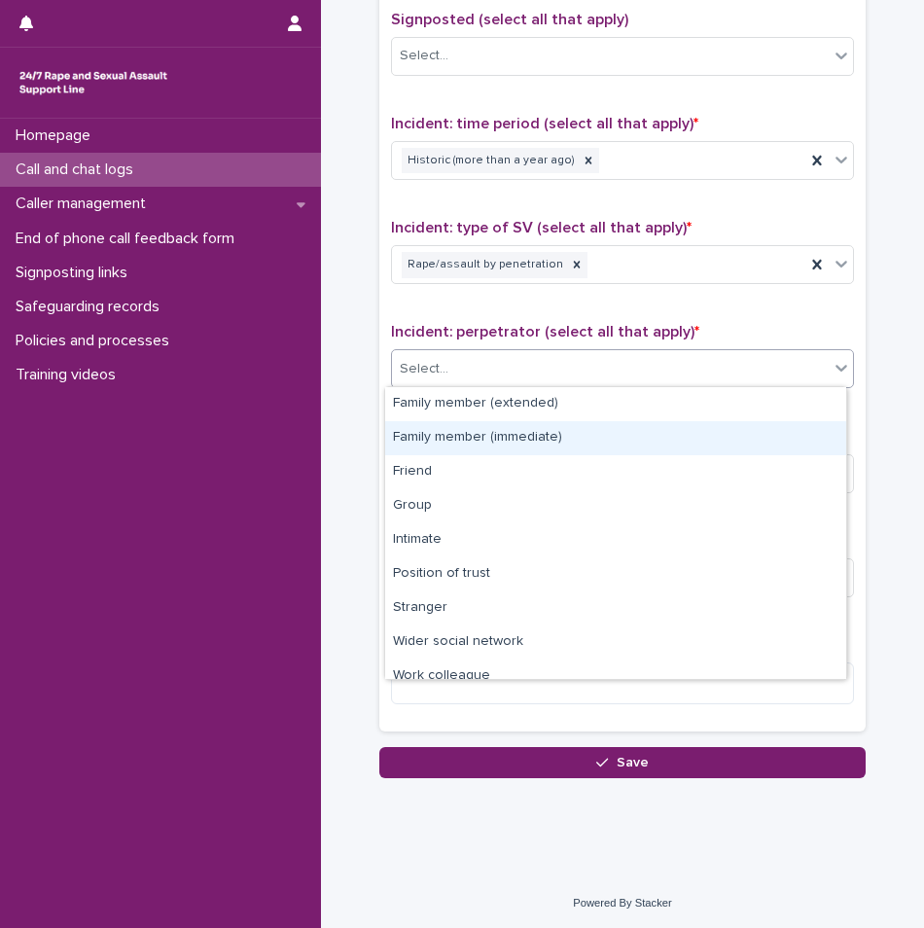
scroll to position [83, 0]
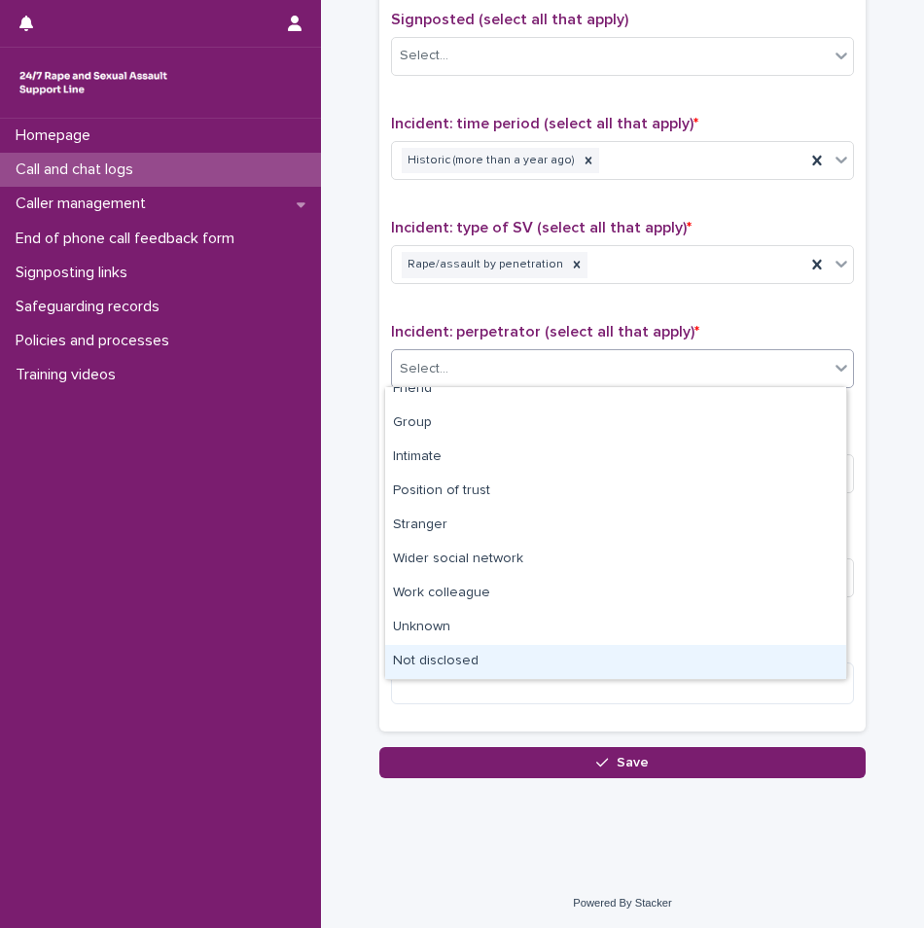
click at [441, 668] on div "Not disclosed" at bounding box center [615, 662] width 461 height 34
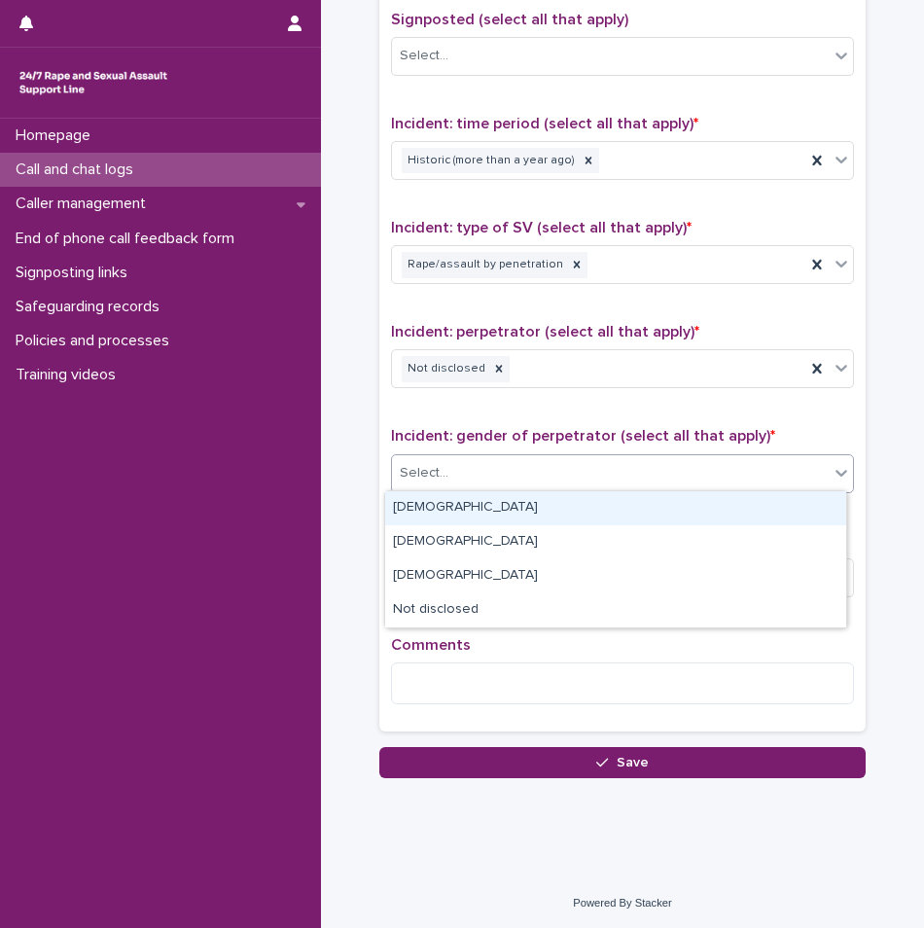
click at [497, 469] on div "Select..." at bounding box center [610, 473] width 437 height 32
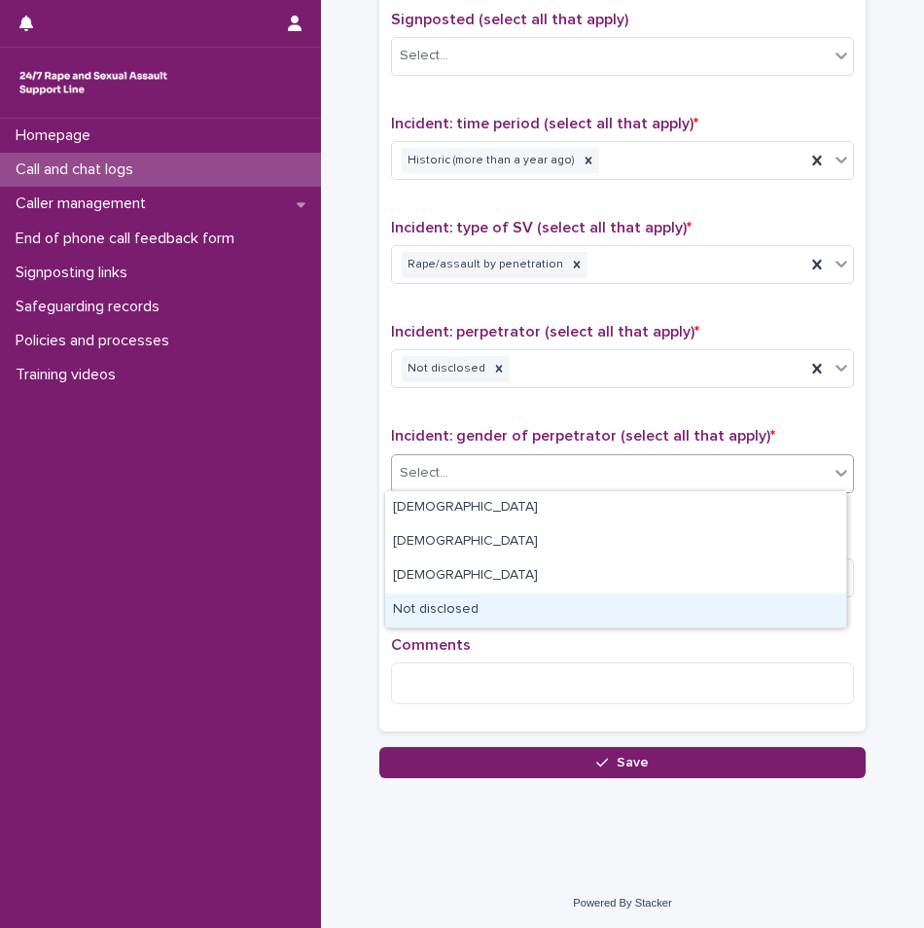
click at [464, 612] on div "Not disclosed" at bounding box center [615, 610] width 461 height 34
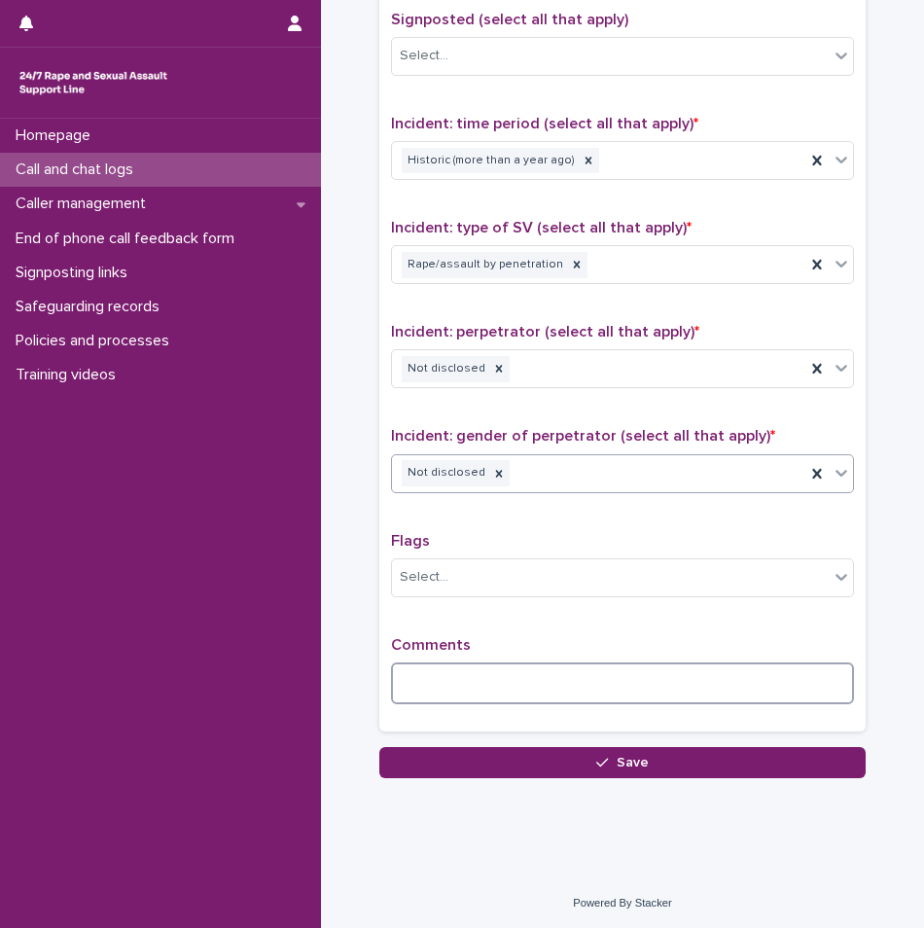
click at [447, 680] on textarea at bounding box center [622, 683] width 463 height 42
click at [489, 580] on div "Select..." at bounding box center [610, 577] width 437 height 32
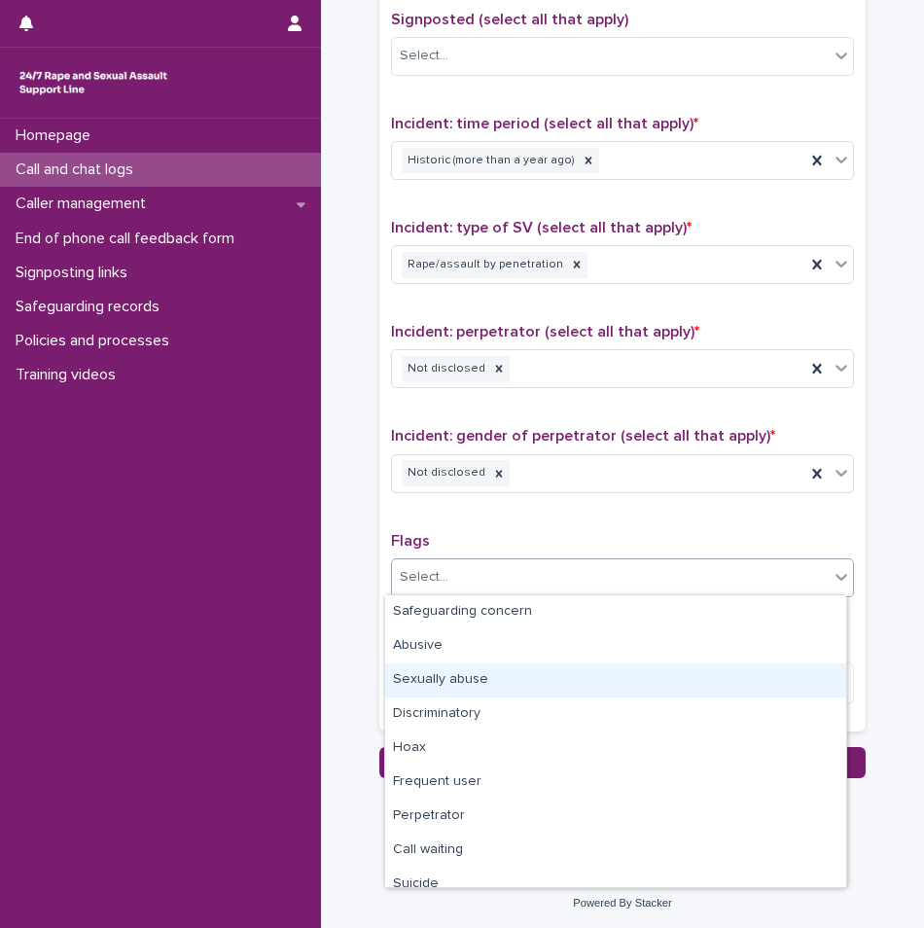
scroll to position [117, 0]
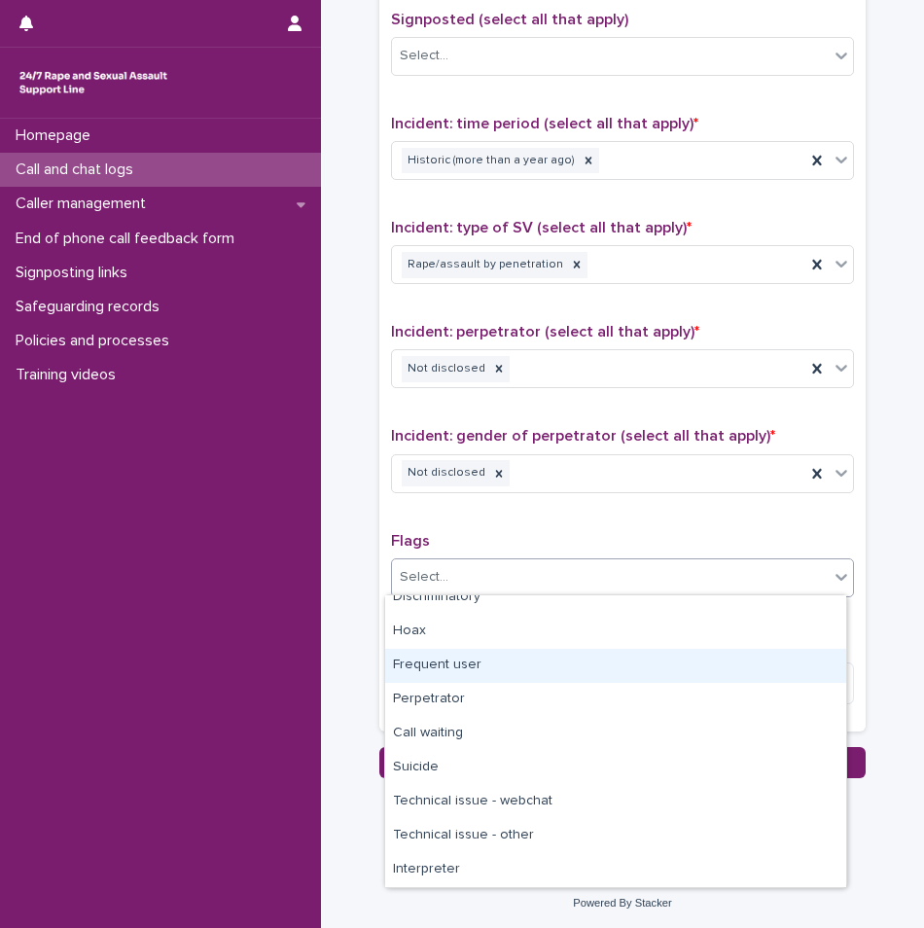
click at [453, 666] on div "Frequent user" at bounding box center [615, 666] width 461 height 34
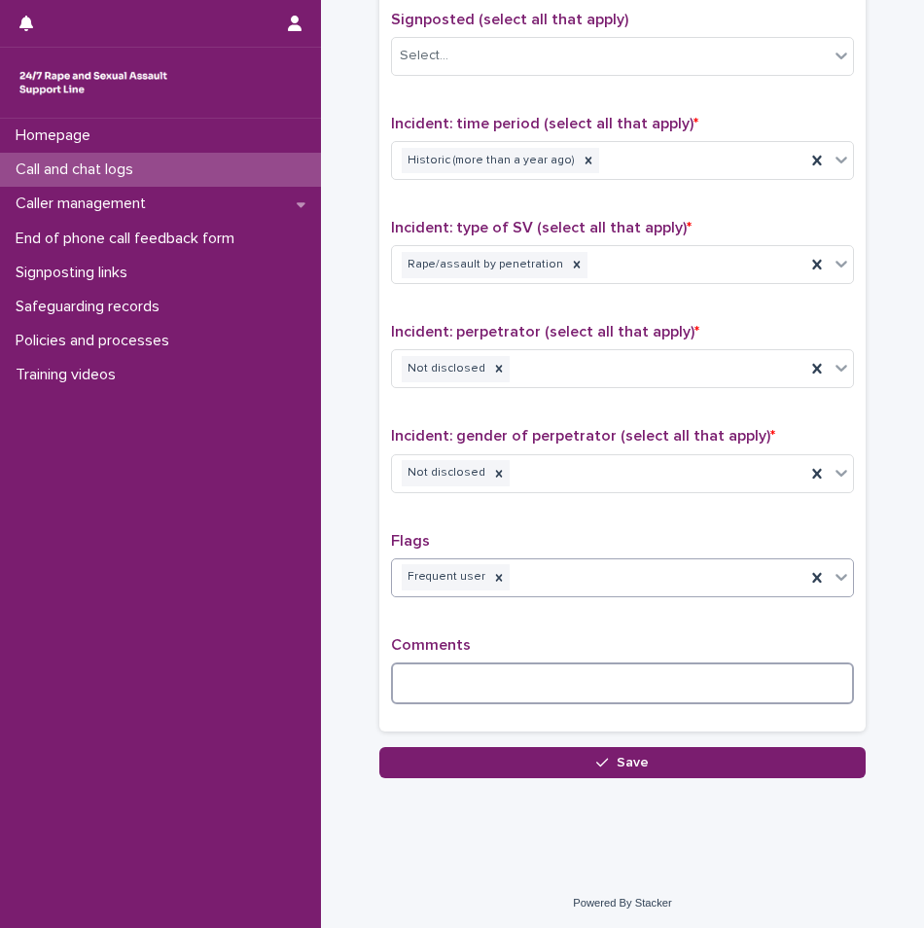
click at [444, 690] on textarea at bounding box center [622, 683] width 463 height 42
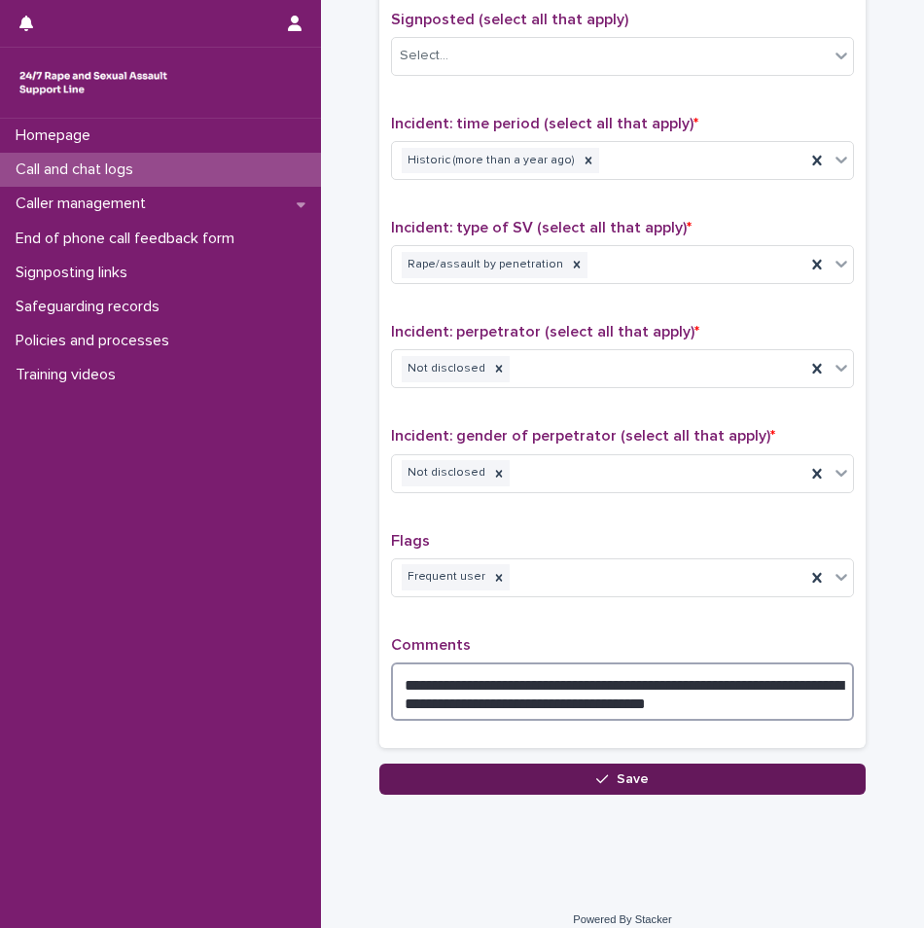
type textarea "**********"
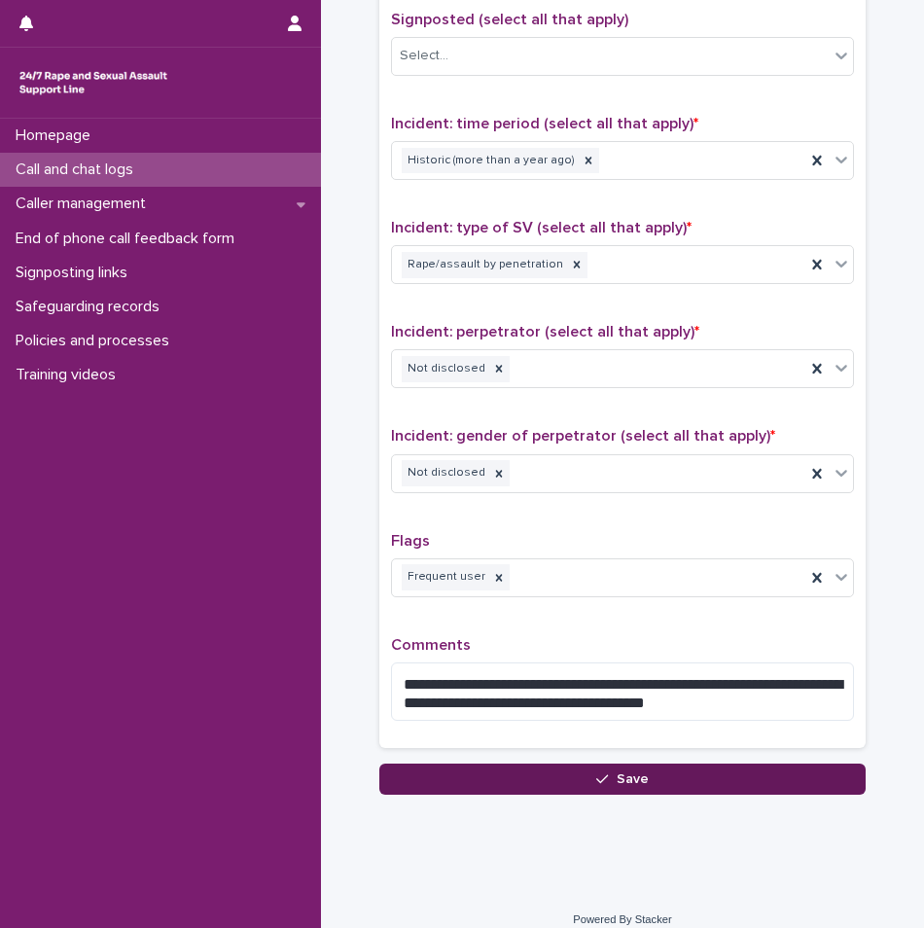
click at [714, 781] on button "Save" at bounding box center [622, 778] width 486 height 31
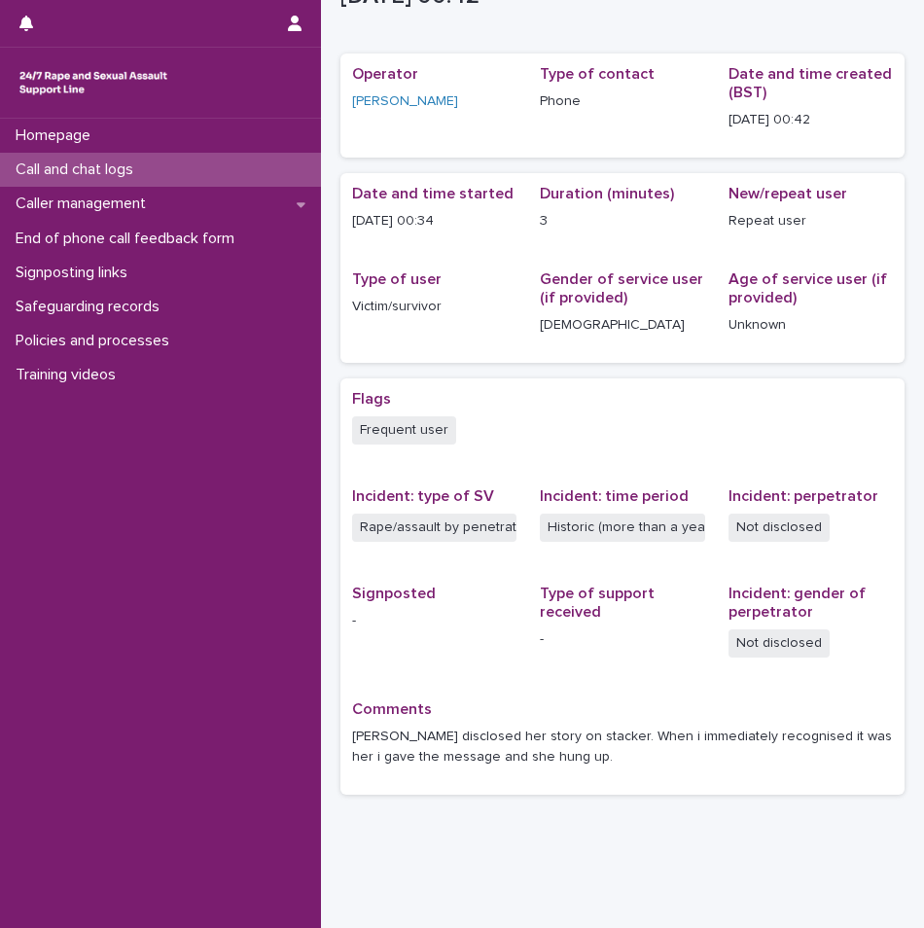
scroll to position [97, 0]
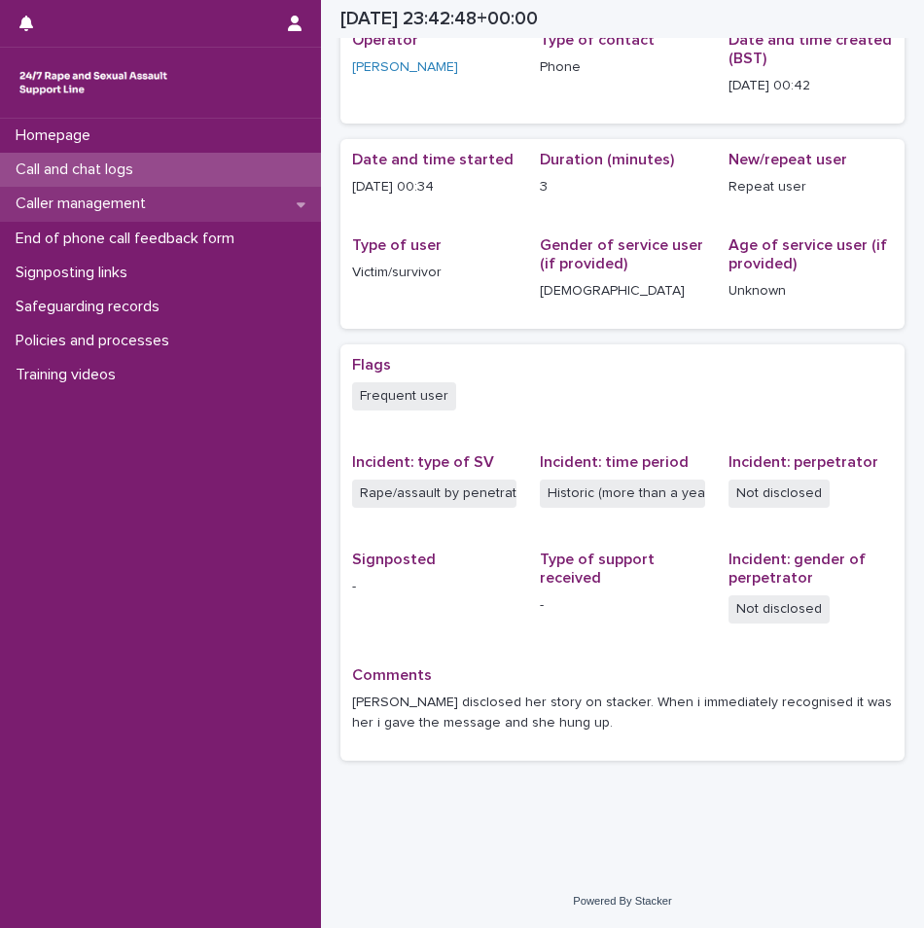
click at [208, 192] on div "Caller management" at bounding box center [160, 204] width 321 height 34
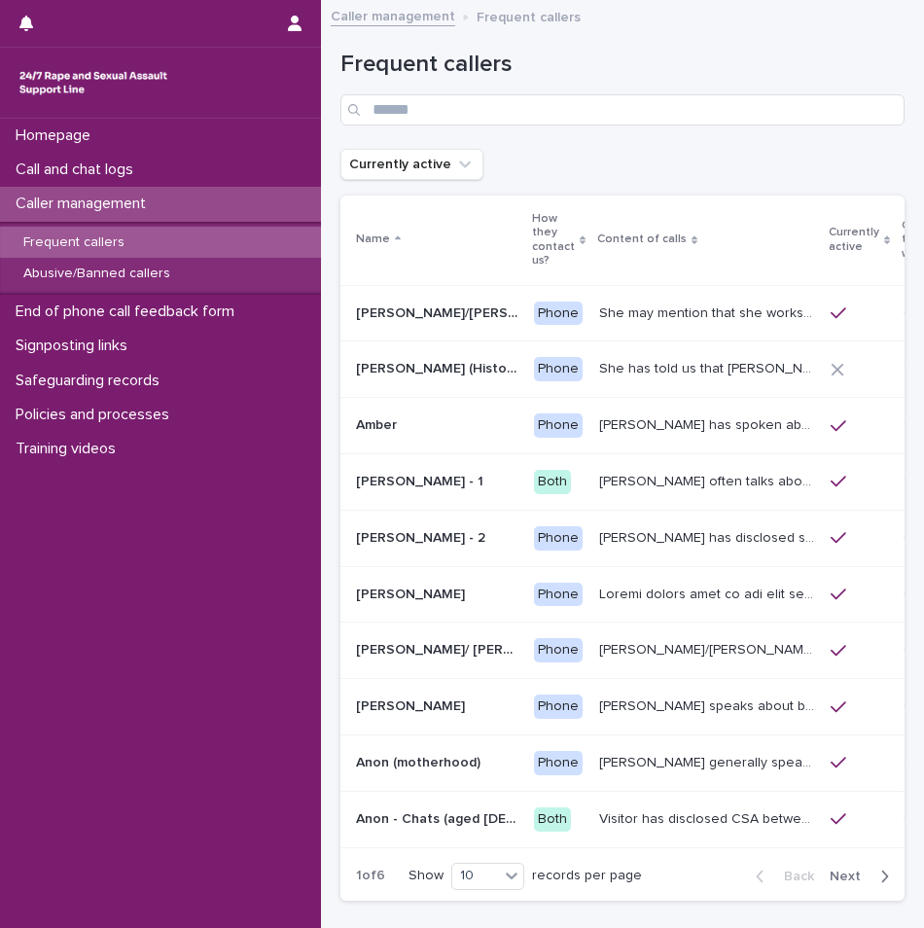
click at [204, 247] on div "Frequent callers" at bounding box center [160, 243] width 321 height 32
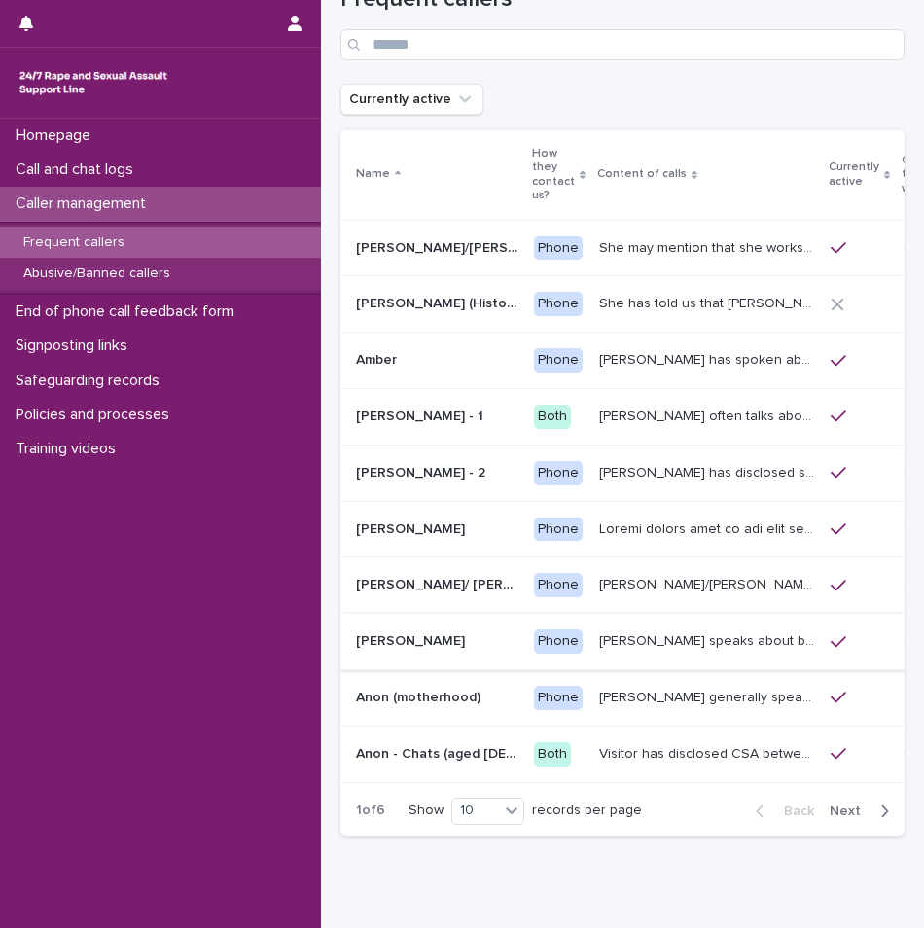
scroll to position [140, 0]
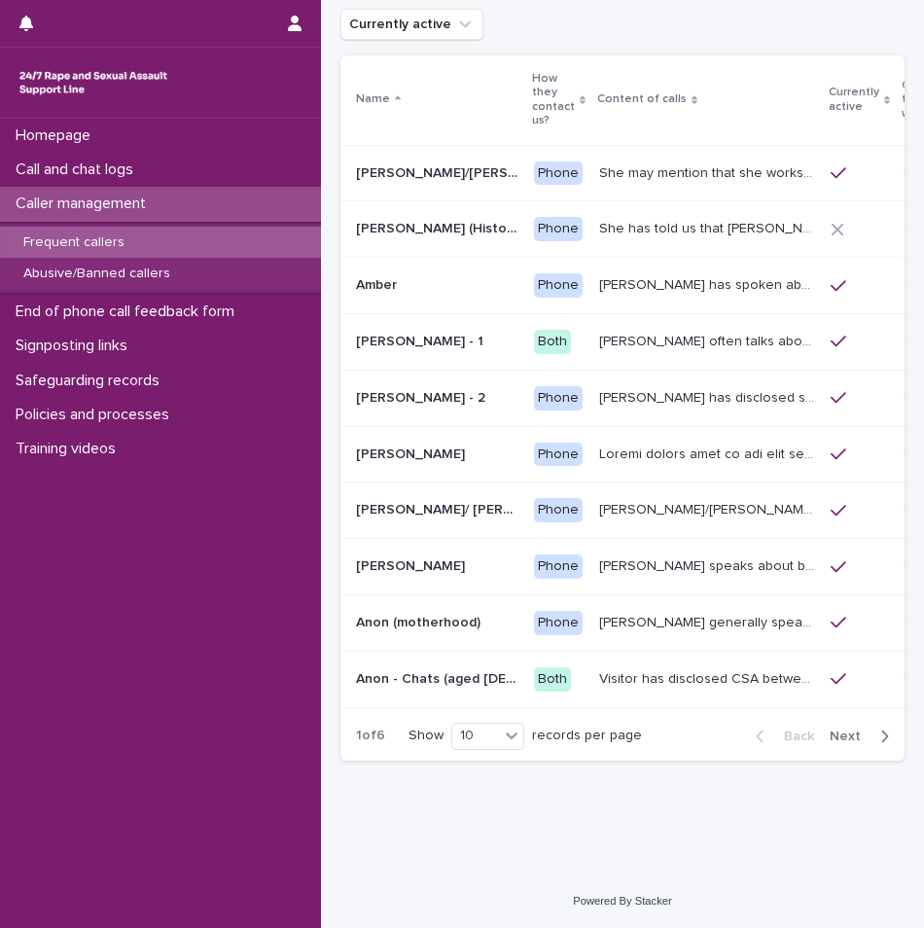
click at [872, 736] on div "button" at bounding box center [880, 736] width 17 height 18
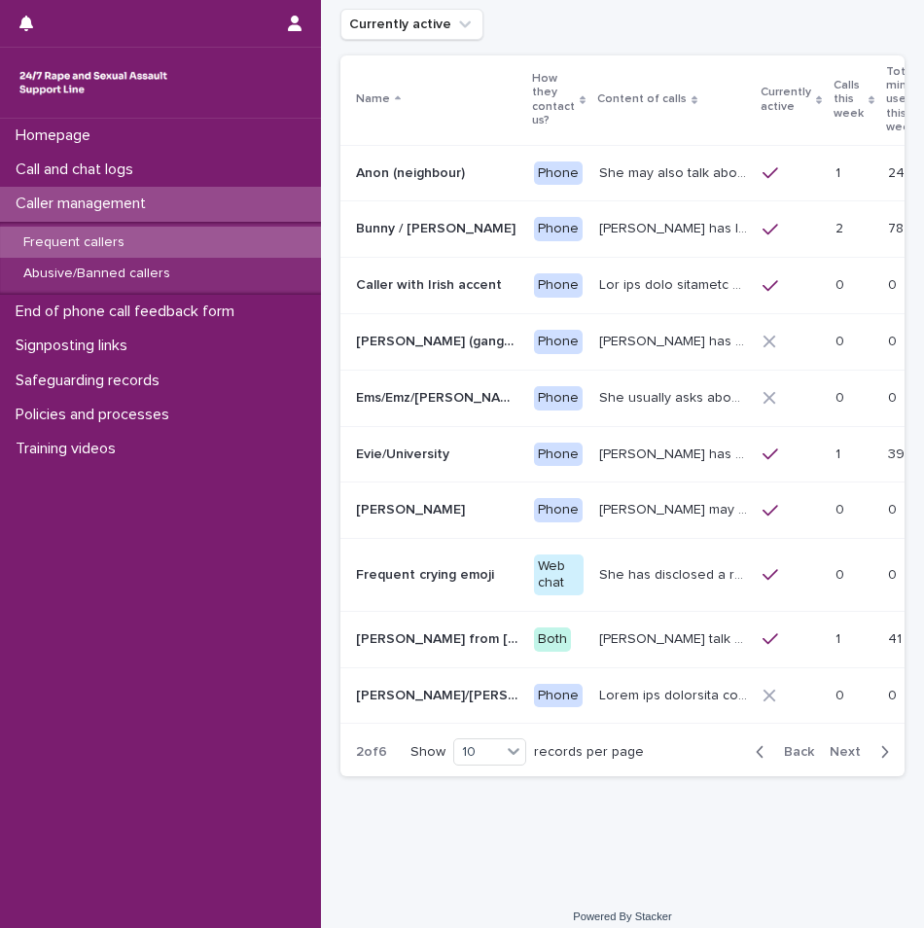
scroll to position [149, 0]
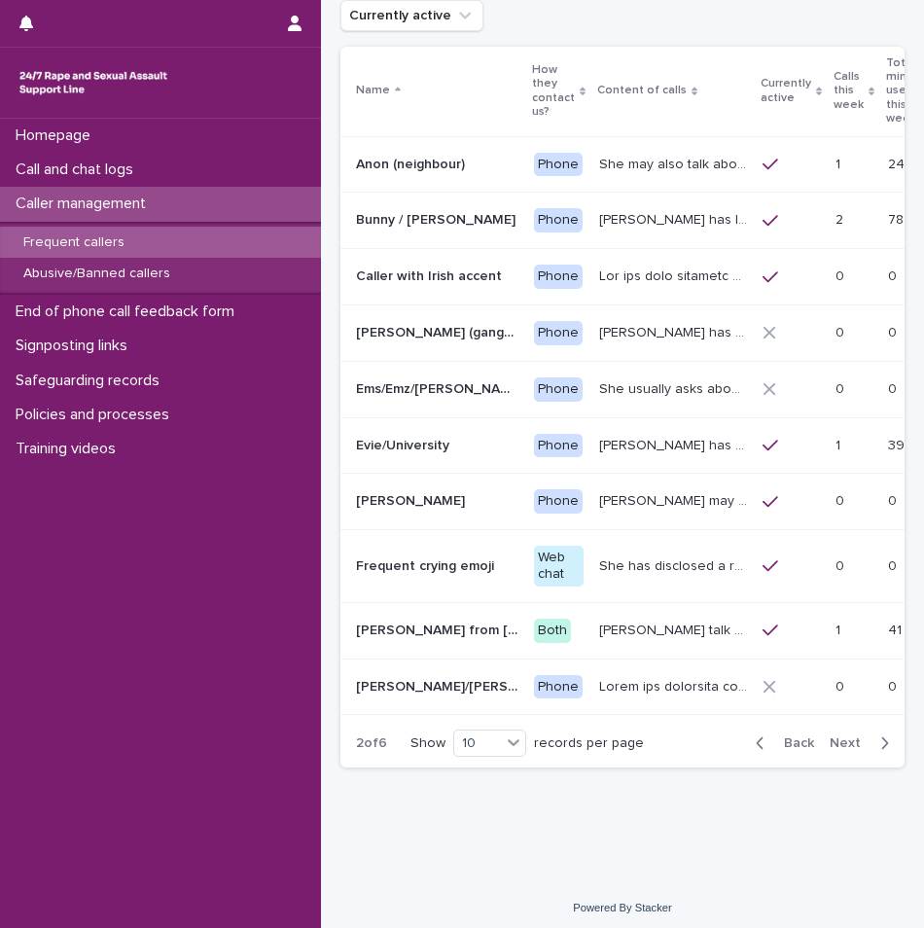
click at [849, 734] on button "Next" at bounding box center [863, 743] width 83 height 18
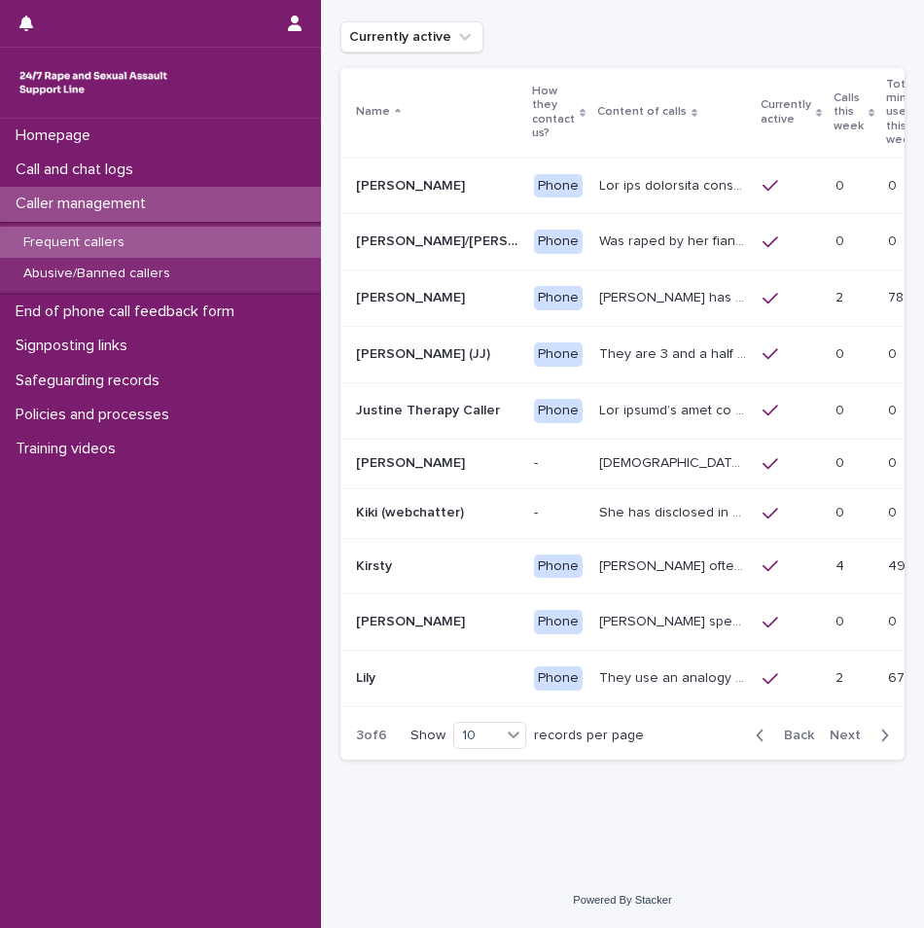
scroll to position [141, 0]
click at [461, 550] on div "[PERSON_NAME]" at bounding box center [437, 566] width 162 height 32
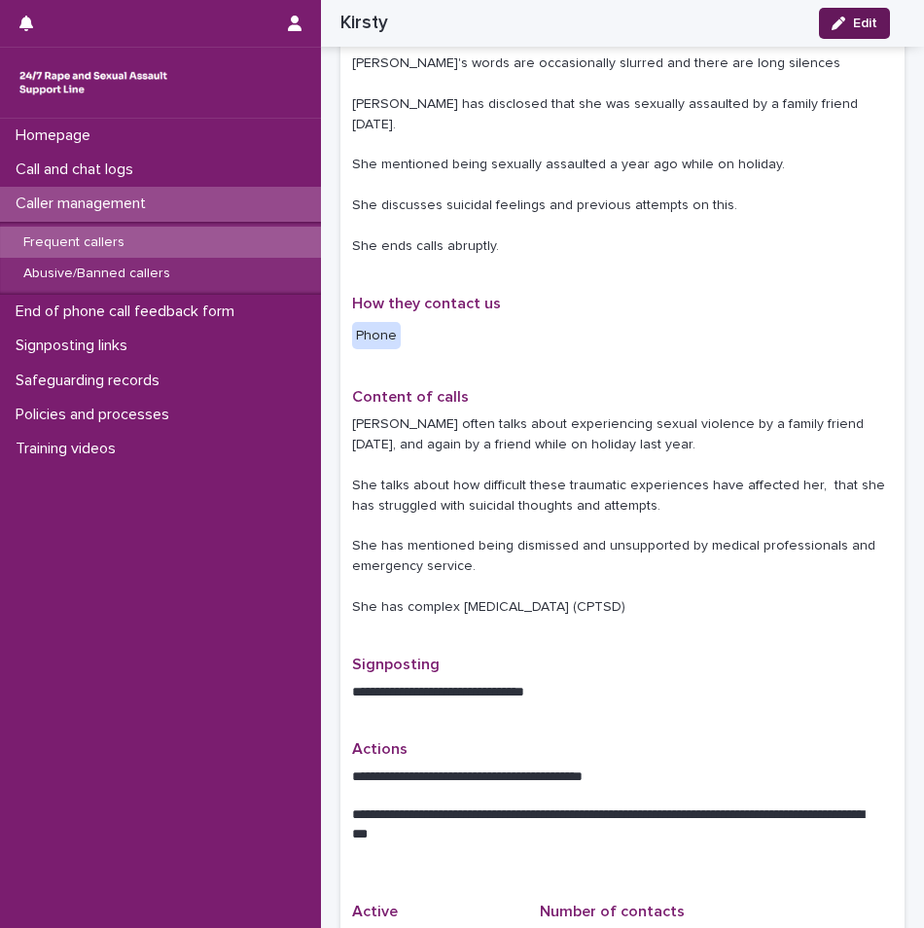
click at [888, 16] on button "Edit" at bounding box center [854, 23] width 71 height 31
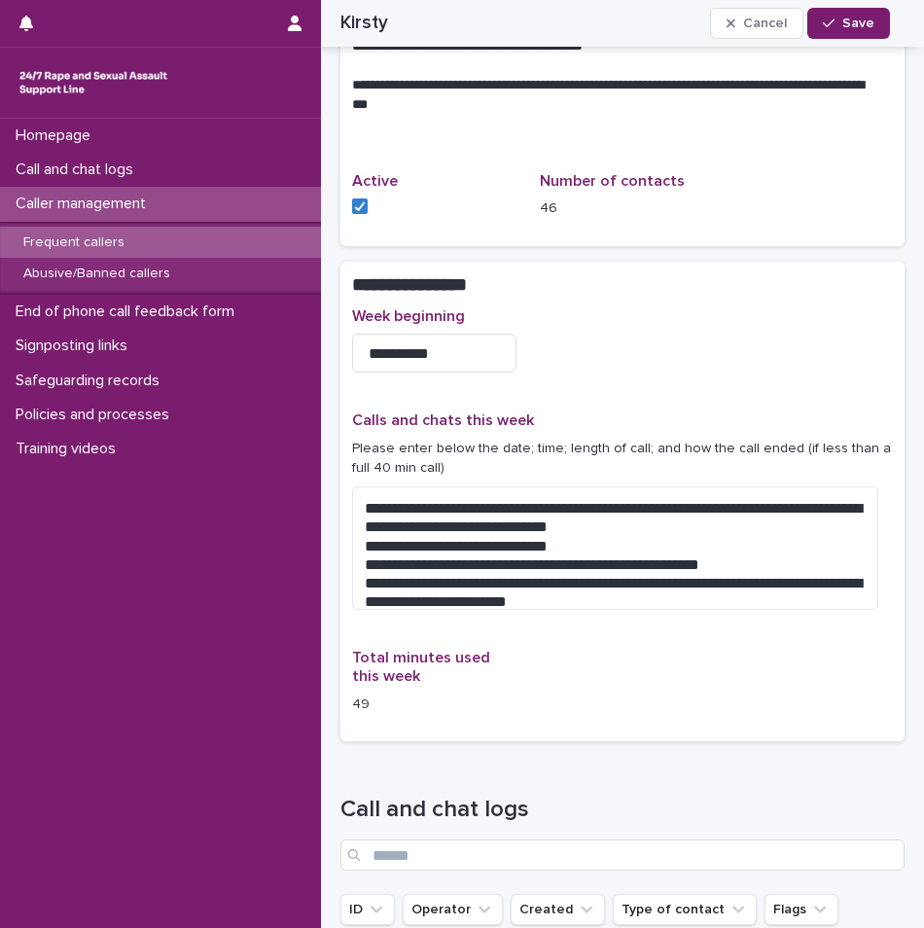
scroll to position [1128, 0]
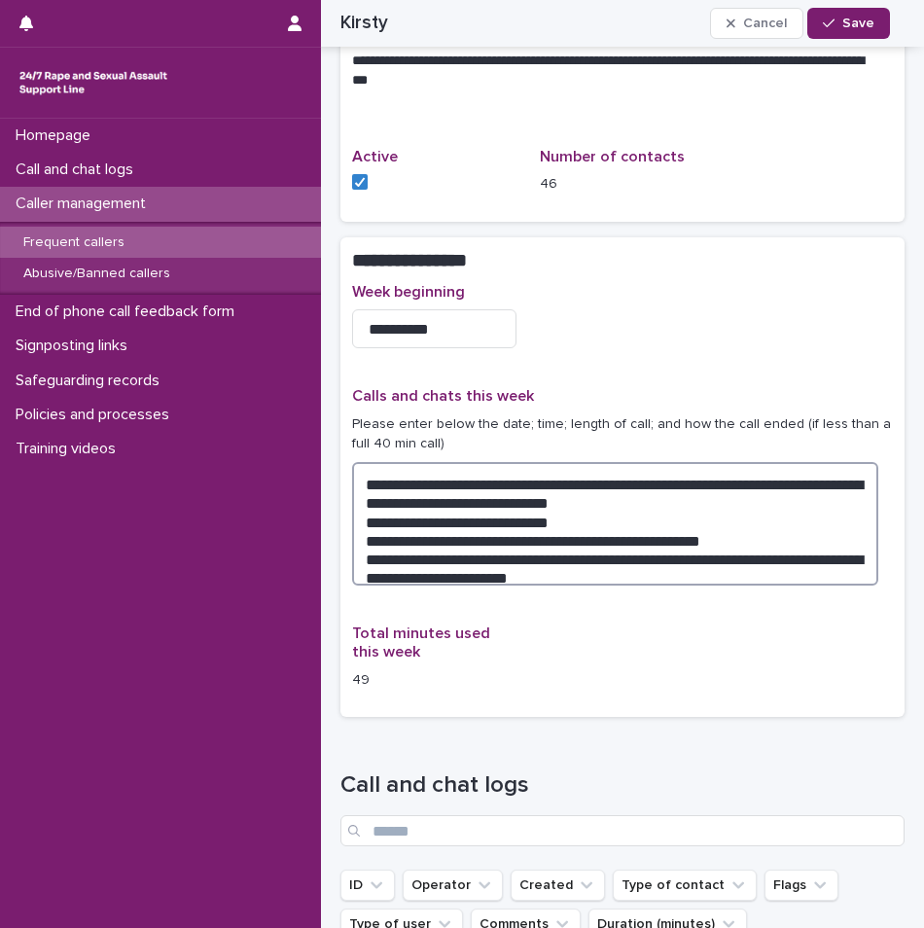
click at [538, 540] on textarea "**********" at bounding box center [615, 523] width 526 height 123
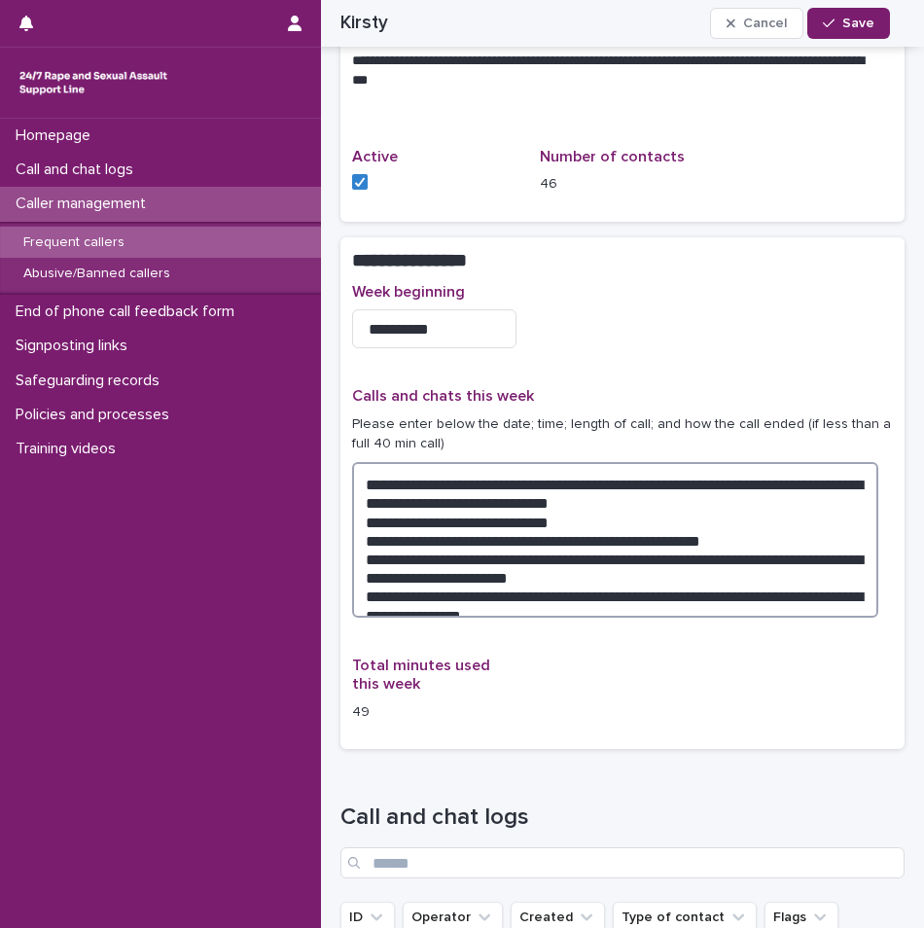
click at [486, 573] on textarea "**********" at bounding box center [615, 540] width 526 height 156
type textarea "**********"
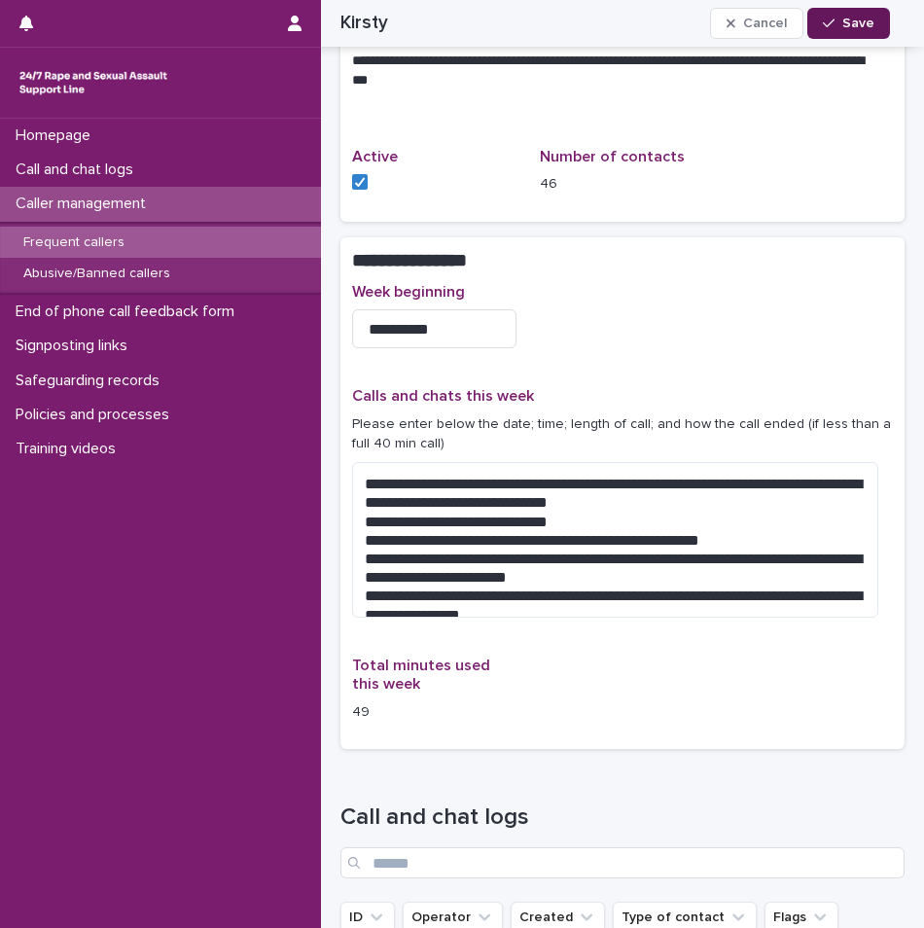
click at [853, 15] on button "Save" at bounding box center [848, 23] width 83 height 31
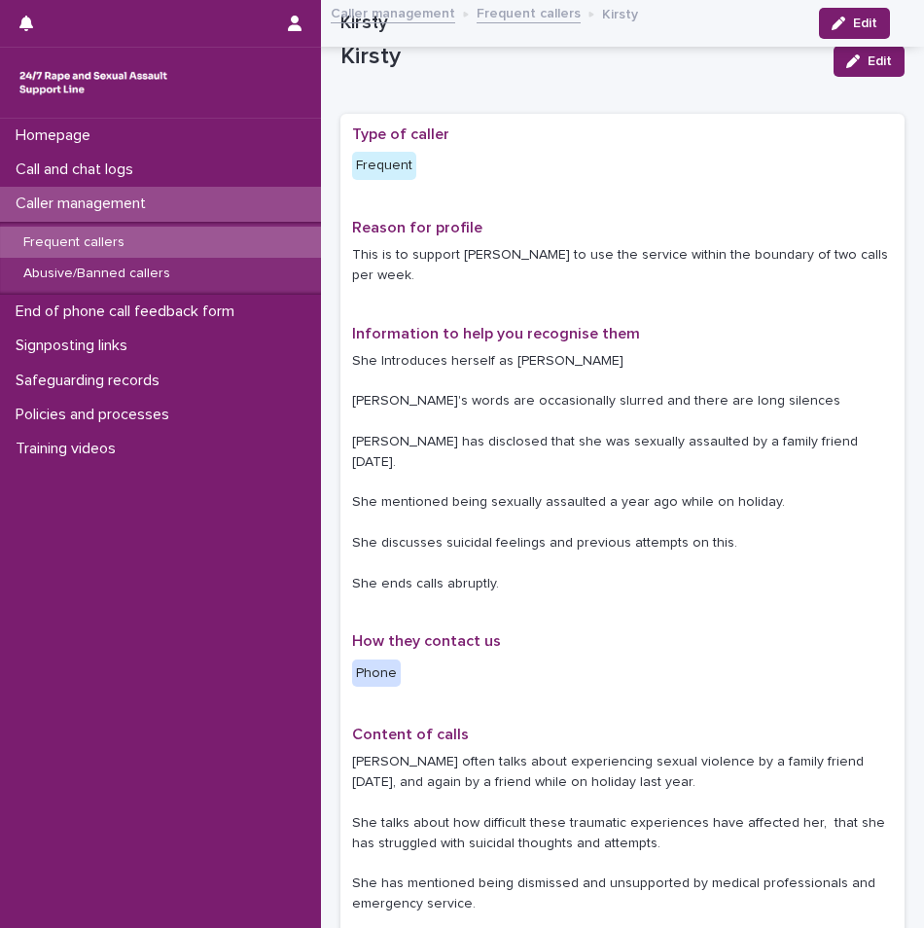
scroll to position [0, 0]
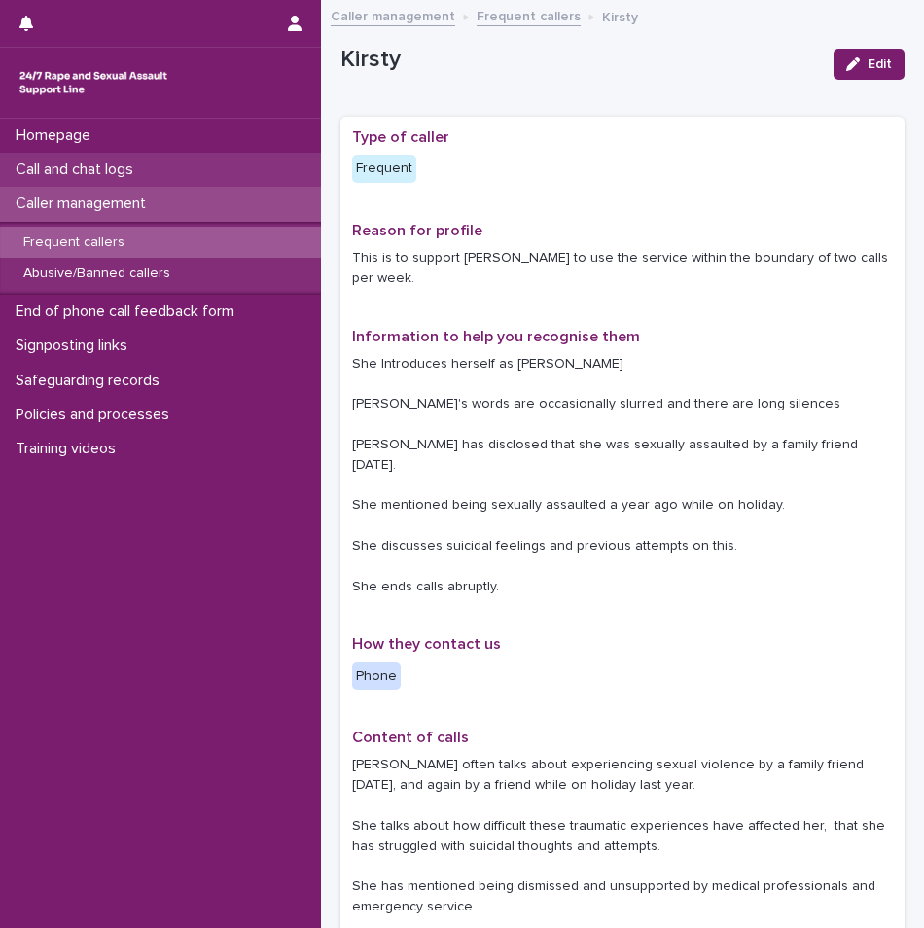
click at [100, 177] on p "Call and chat logs" at bounding box center [78, 169] width 141 height 18
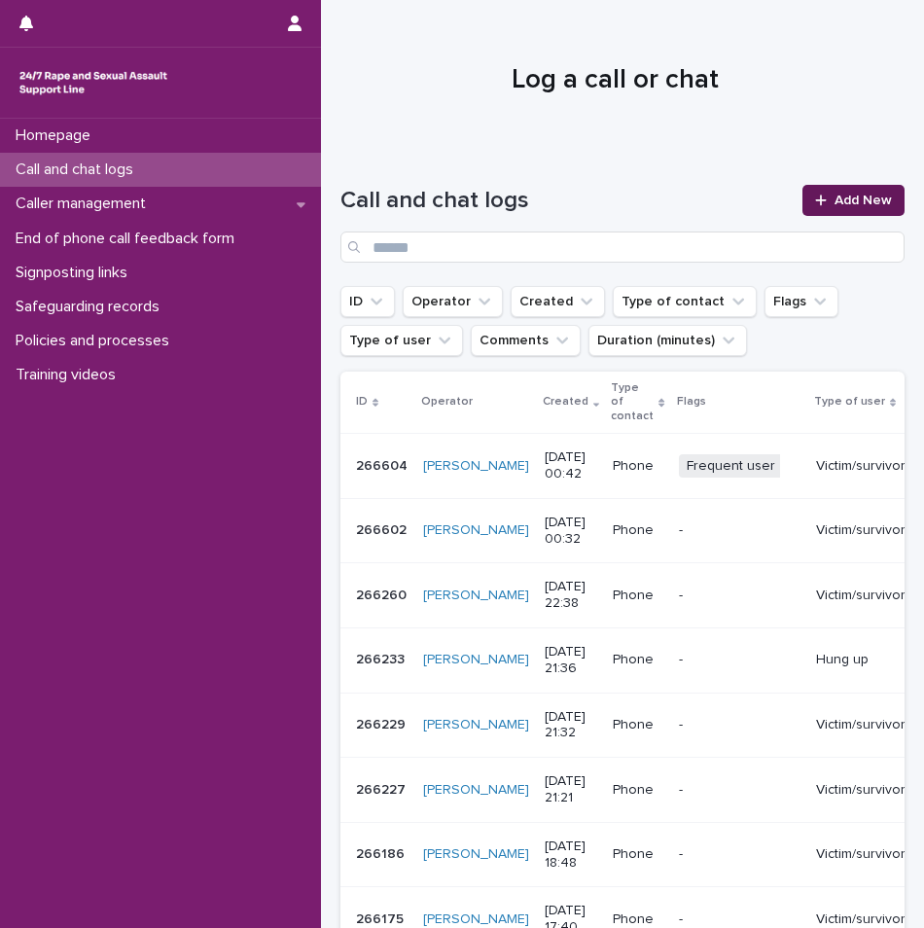
click at [858, 207] on link "Add New" at bounding box center [853, 200] width 102 height 31
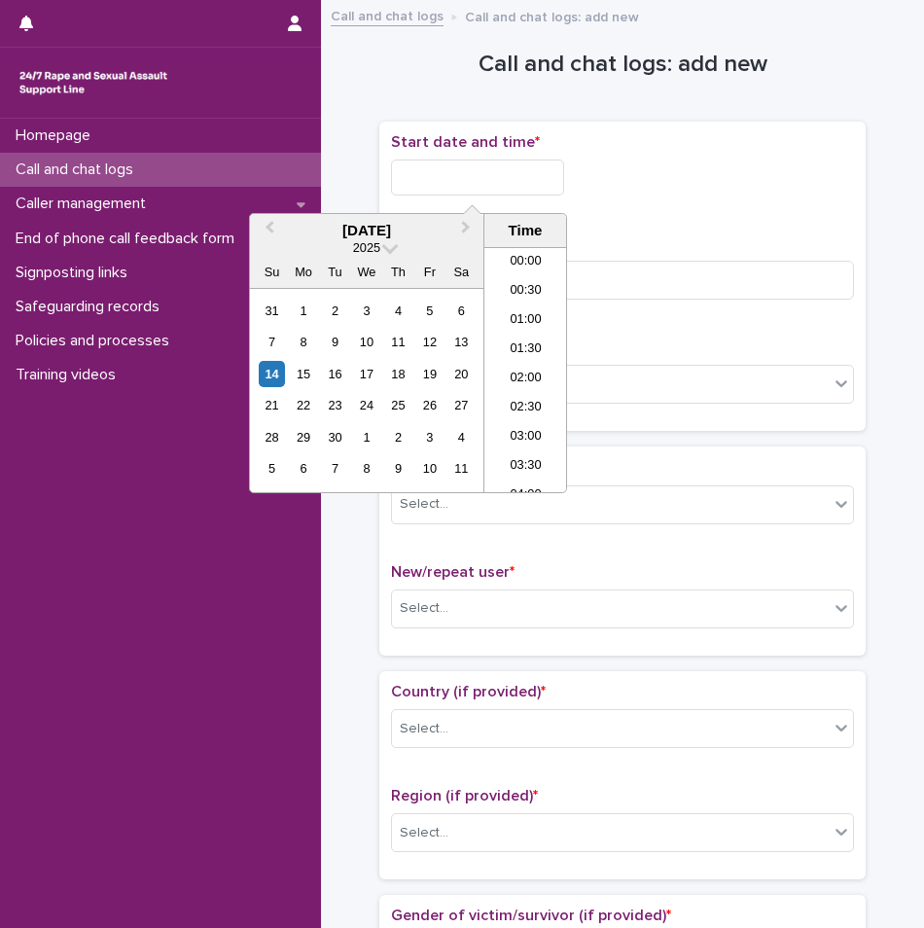
click at [434, 178] on input "text" at bounding box center [477, 177] width 173 height 36
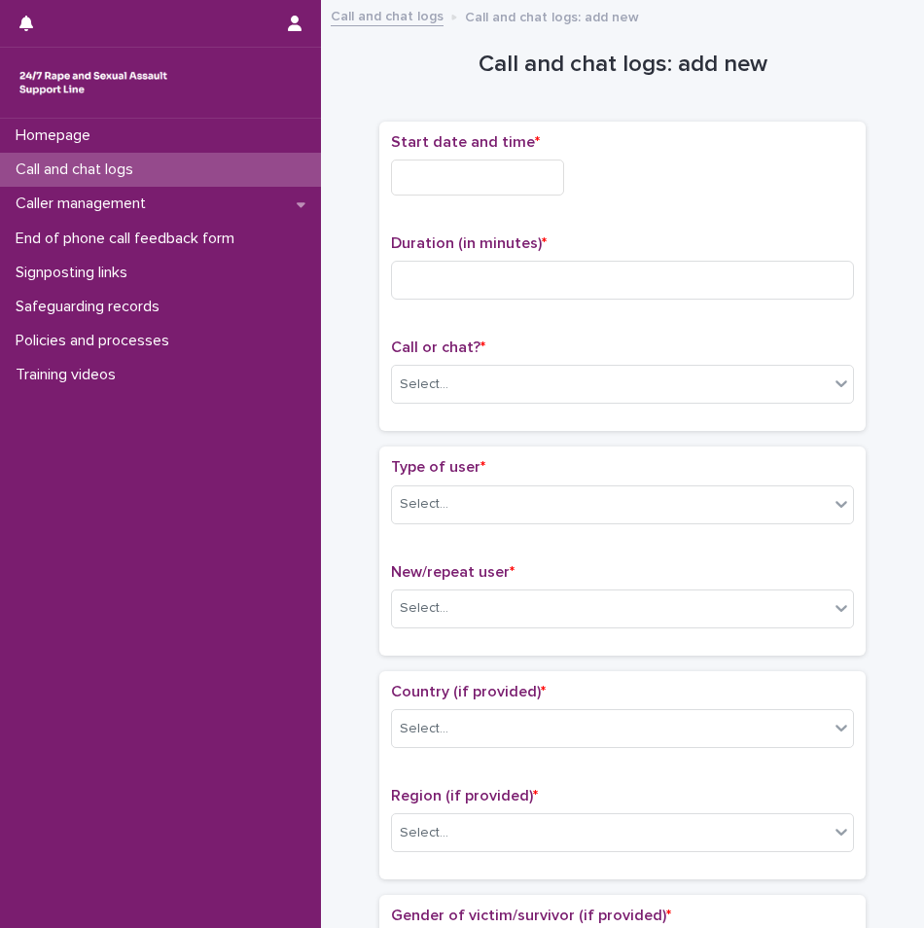
click at [668, 178] on div at bounding box center [622, 177] width 463 height 36
click at [156, 172] on div "Call and chat logs" at bounding box center [160, 170] width 321 height 34
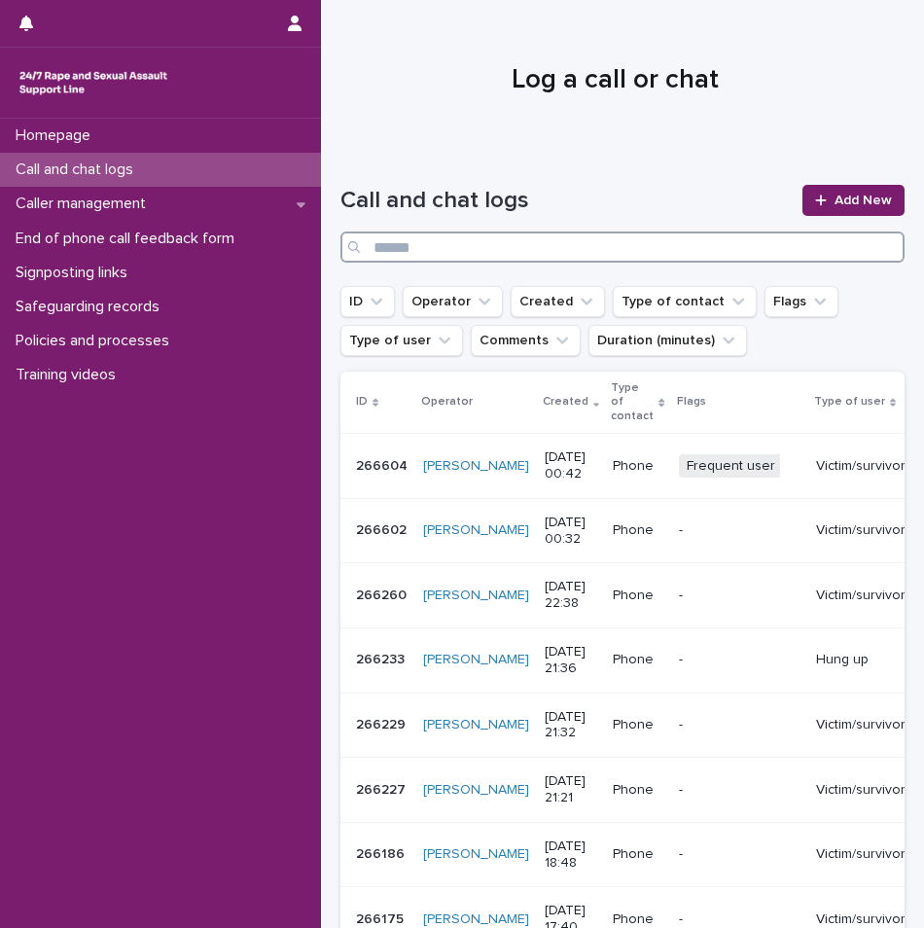
click at [718, 245] on input "Search" at bounding box center [622, 246] width 564 height 31
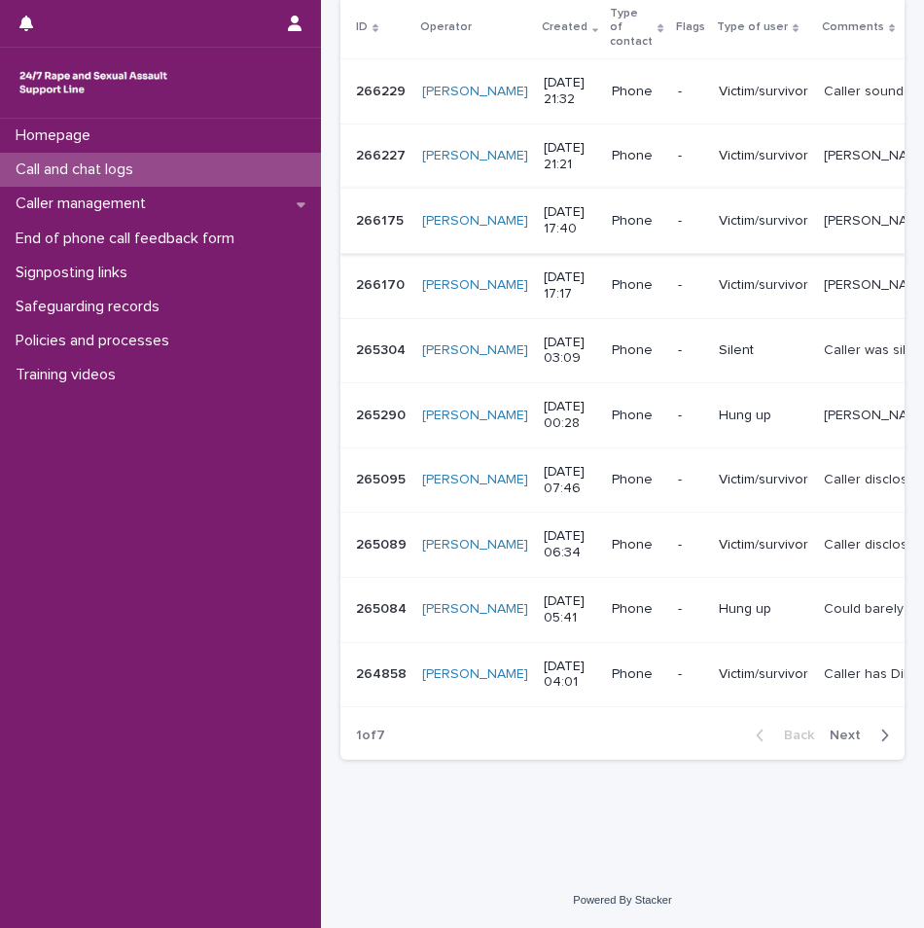
scroll to position [389, 0]
type input "******"
click at [880, 741] on icon "button" at bounding box center [884, 735] width 9 height 18
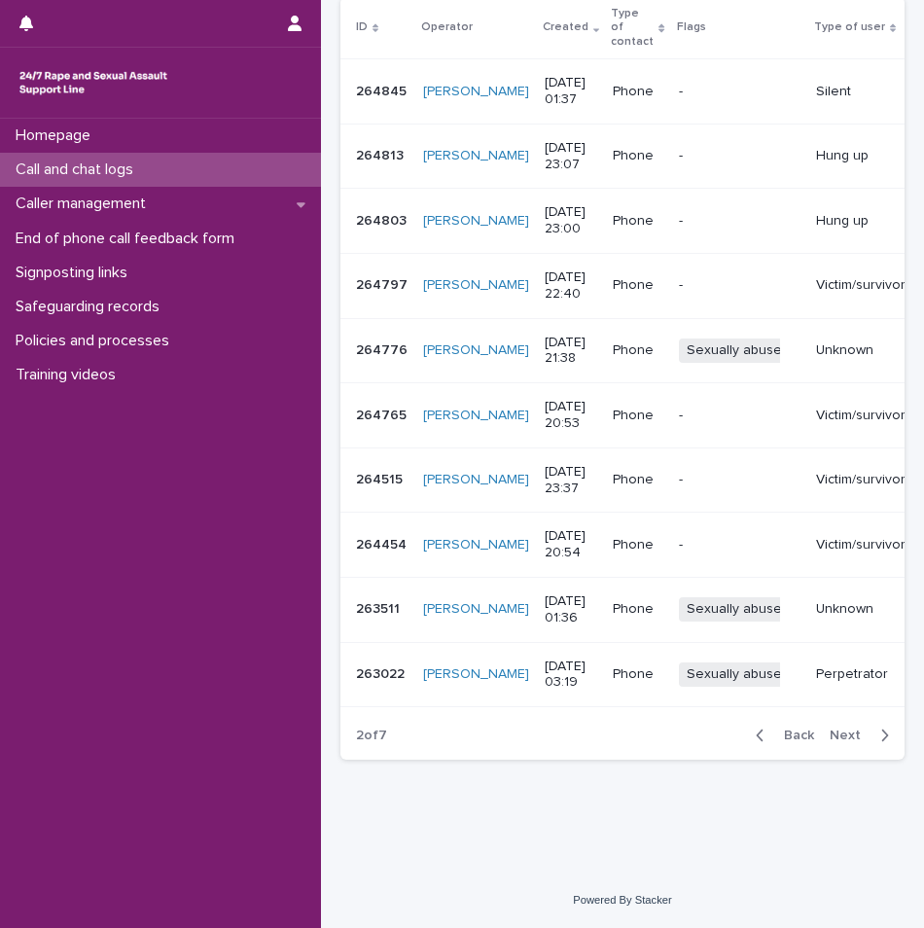
drag, startPoint x: 663, startPoint y: 714, endPoint x: 692, endPoint y: 698, distance: 33.1
click at [715, 712] on div "2 of 7 Back Next" at bounding box center [622, 735] width 564 height 49
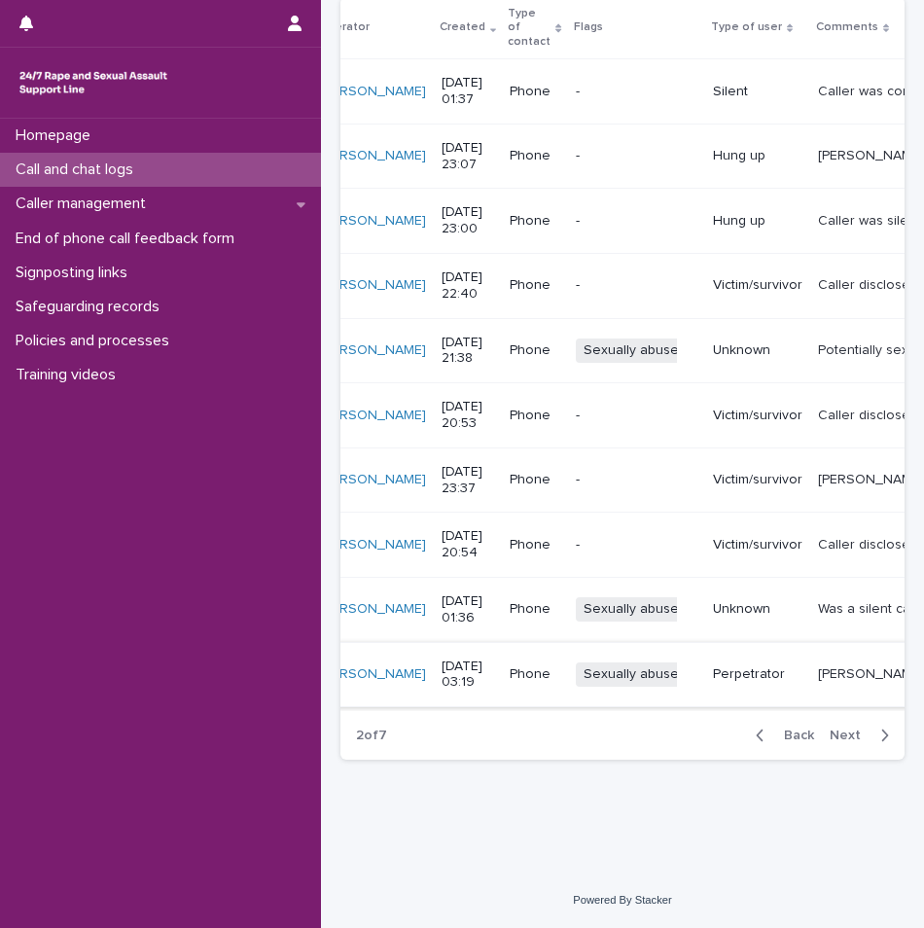
scroll to position [0, 107]
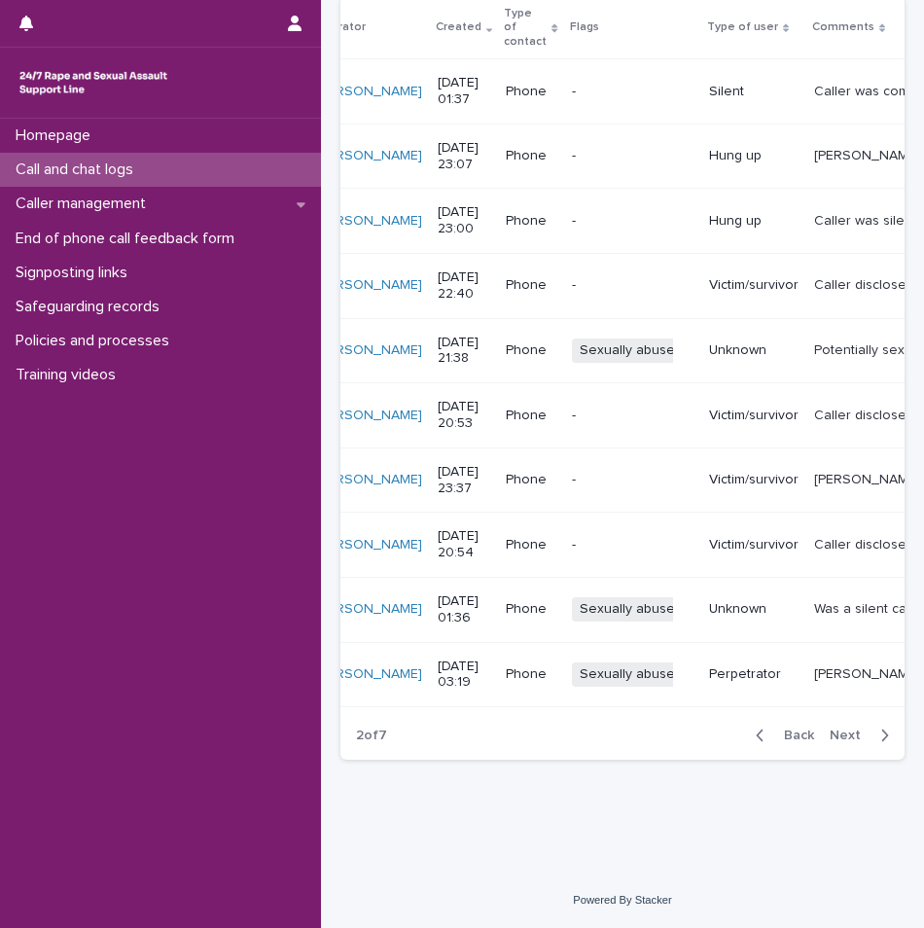
click at [829, 741] on span "Next" at bounding box center [850, 735] width 43 height 14
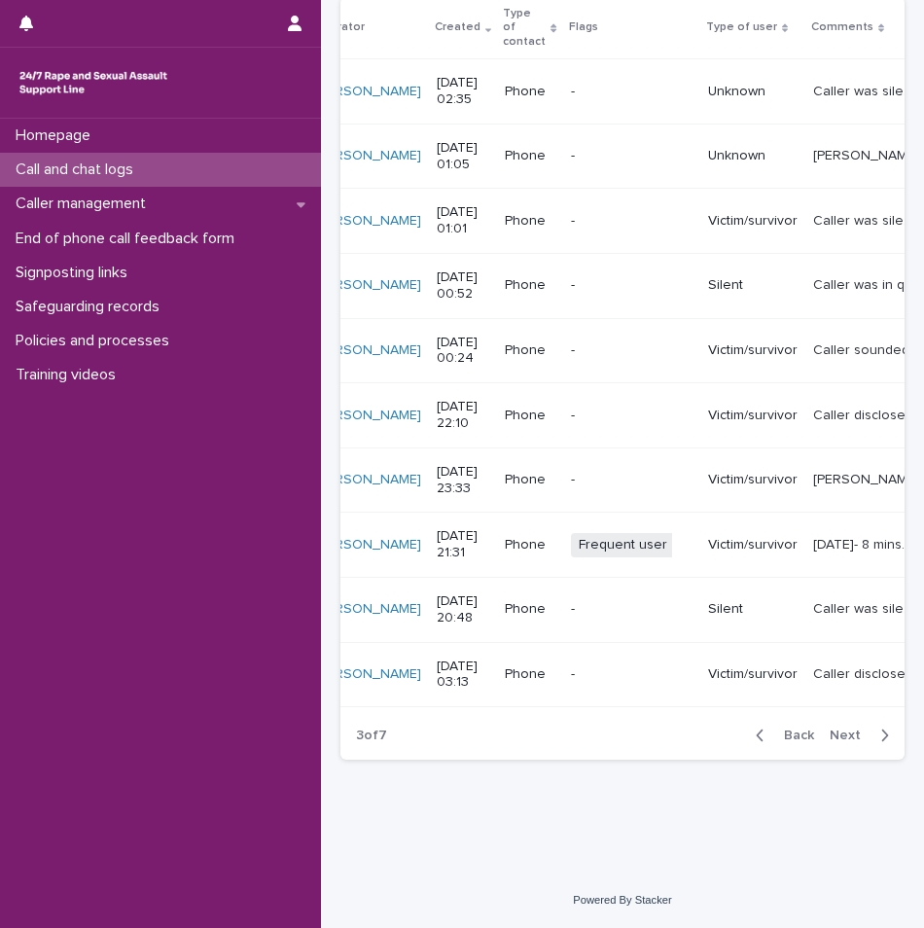
click at [109, 176] on p "Call and chat logs" at bounding box center [78, 169] width 141 height 18
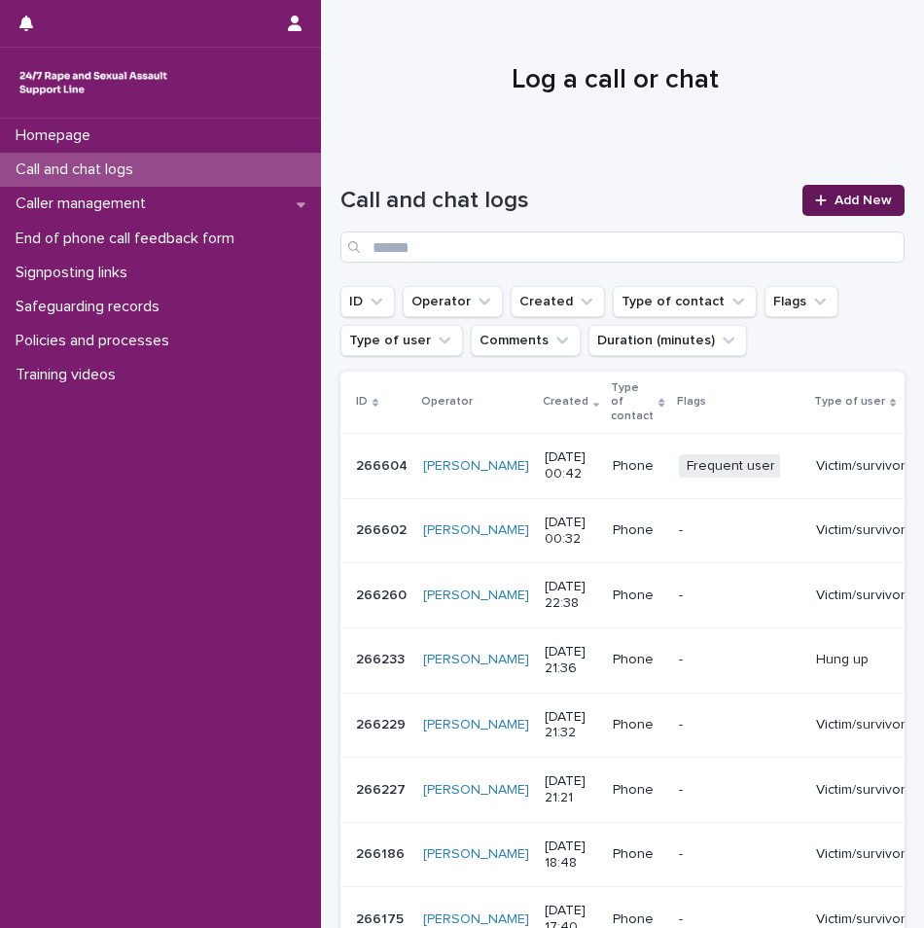
click at [815, 203] on icon at bounding box center [821, 201] width 12 height 14
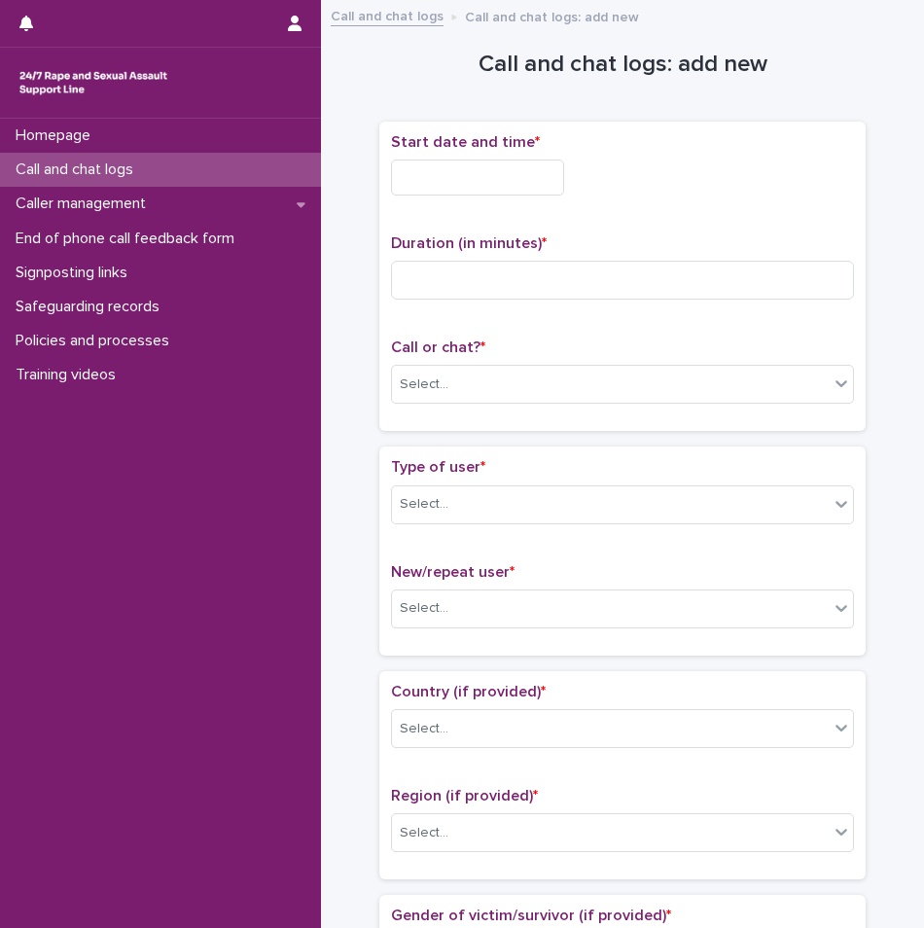
click at [426, 172] on input "text" at bounding box center [477, 177] width 173 height 36
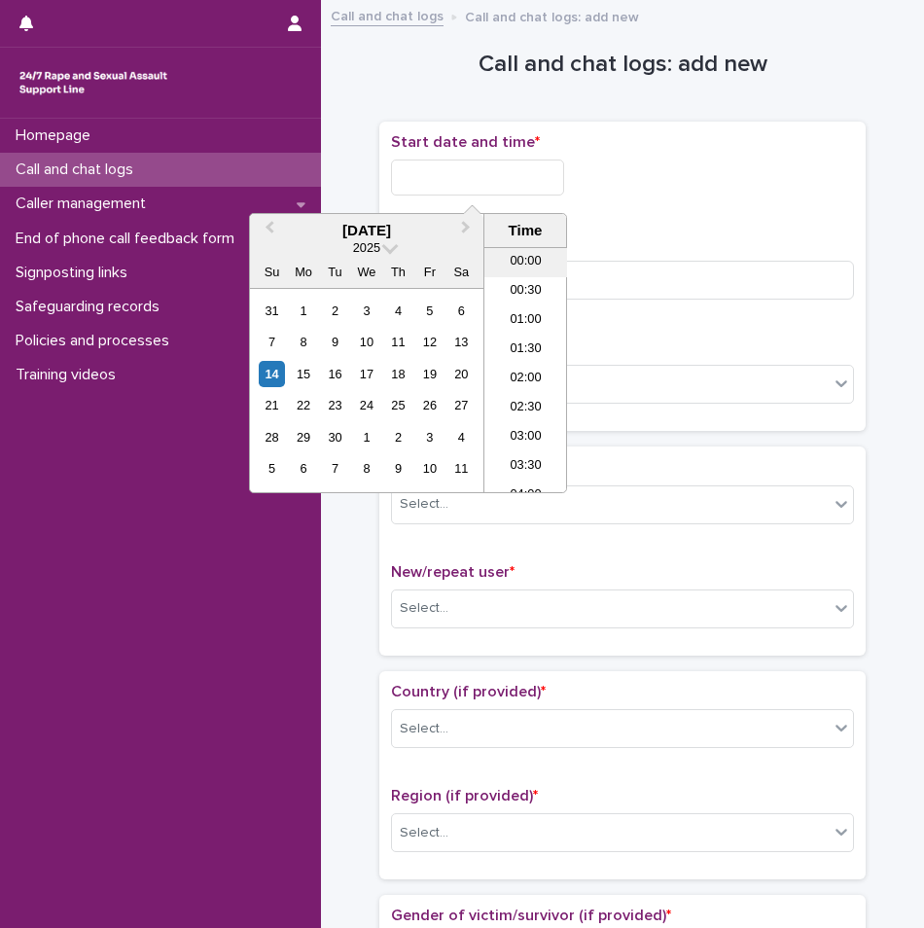
click at [532, 269] on li "00:00" at bounding box center [525, 262] width 83 height 29
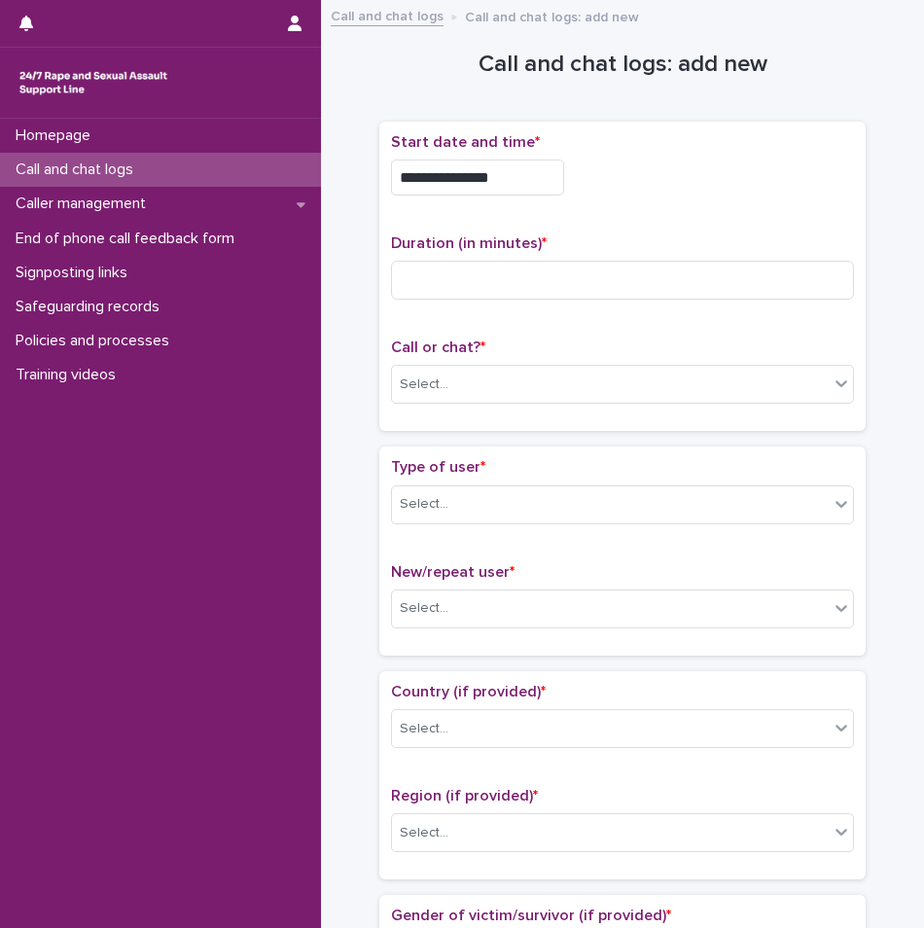
click at [506, 180] on input "**********" at bounding box center [477, 177] width 173 height 36
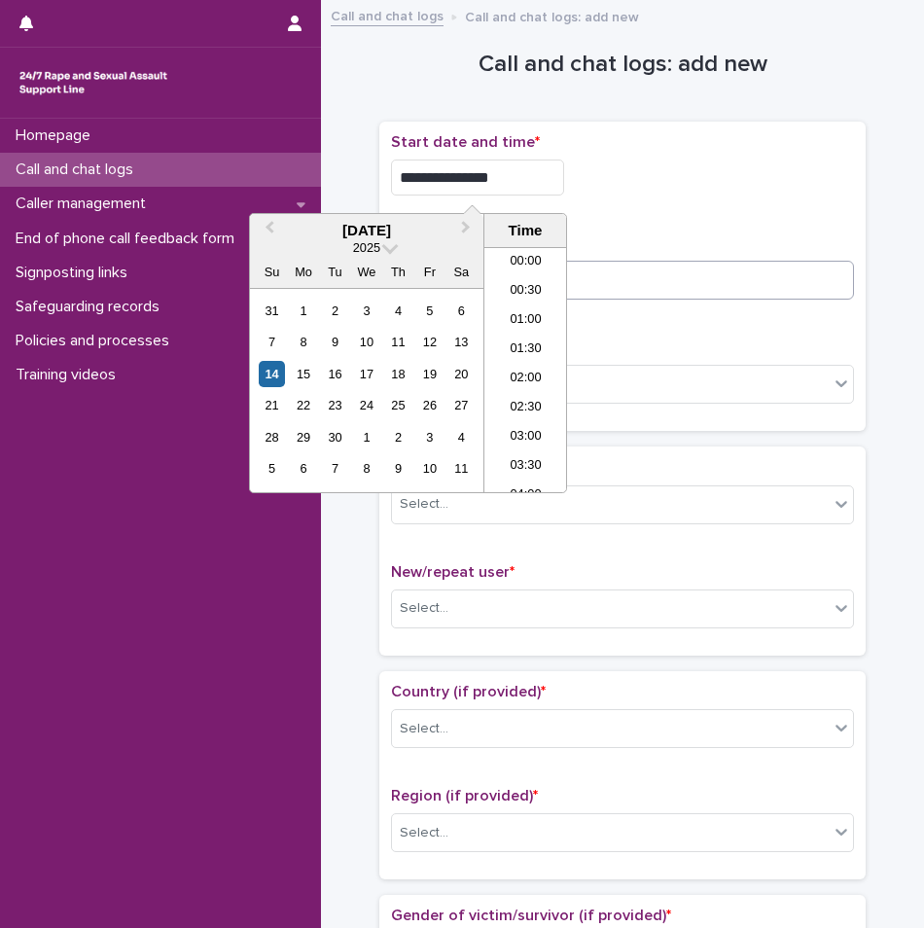
type input "**********"
click at [645, 283] on input at bounding box center [622, 280] width 463 height 39
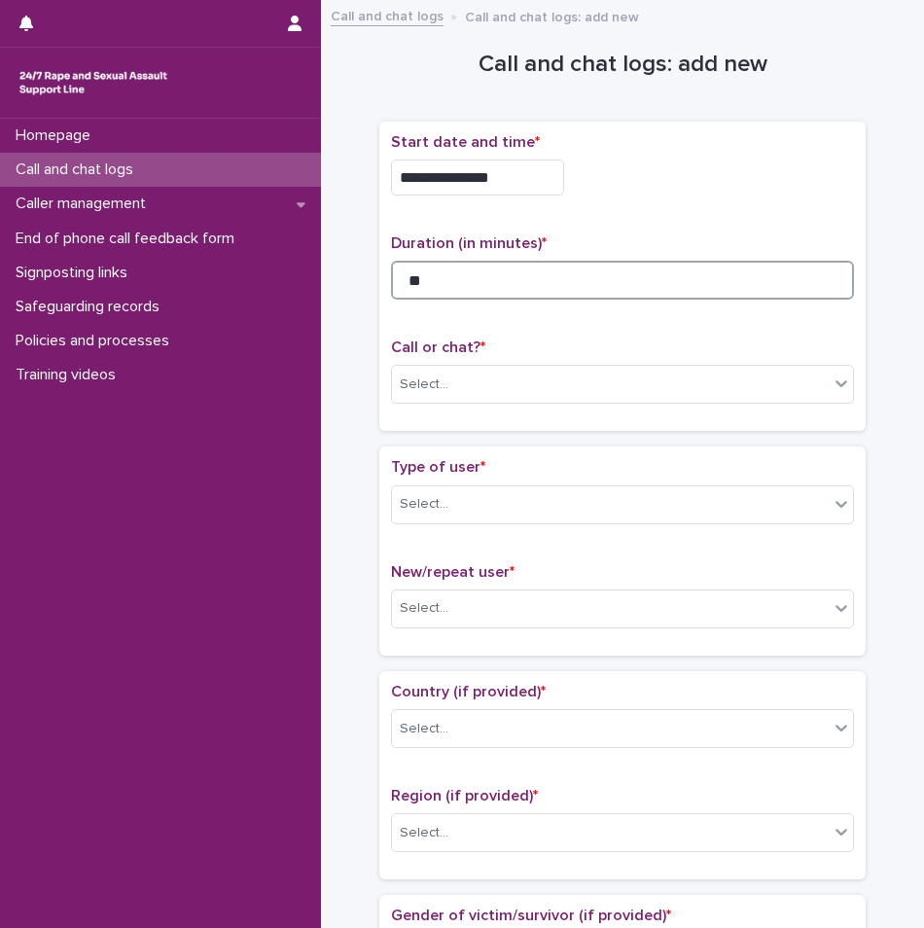
type input "**"
click at [608, 402] on div "Call or chat? * Select..." at bounding box center [622, 378] width 463 height 81
click at [557, 390] on div "Select..." at bounding box center [610, 385] width 437 height 32
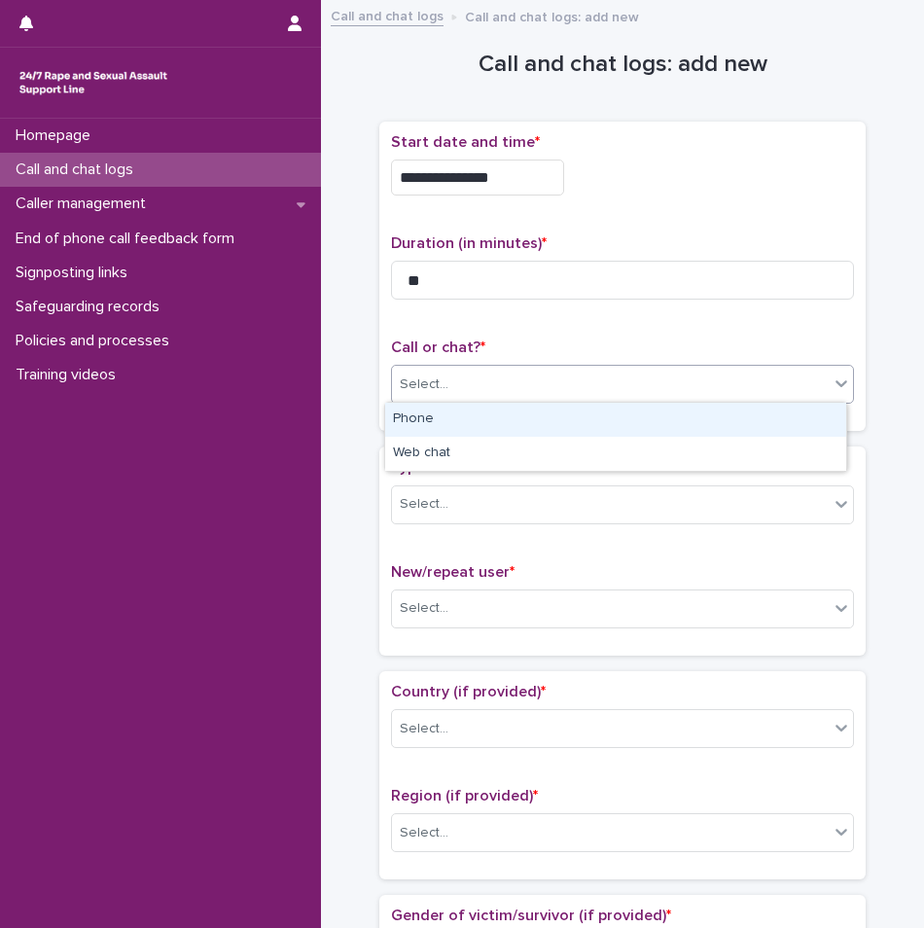
click at [475, 411] on div "Phone" at bounding box center [615, 420] width 461 height 34
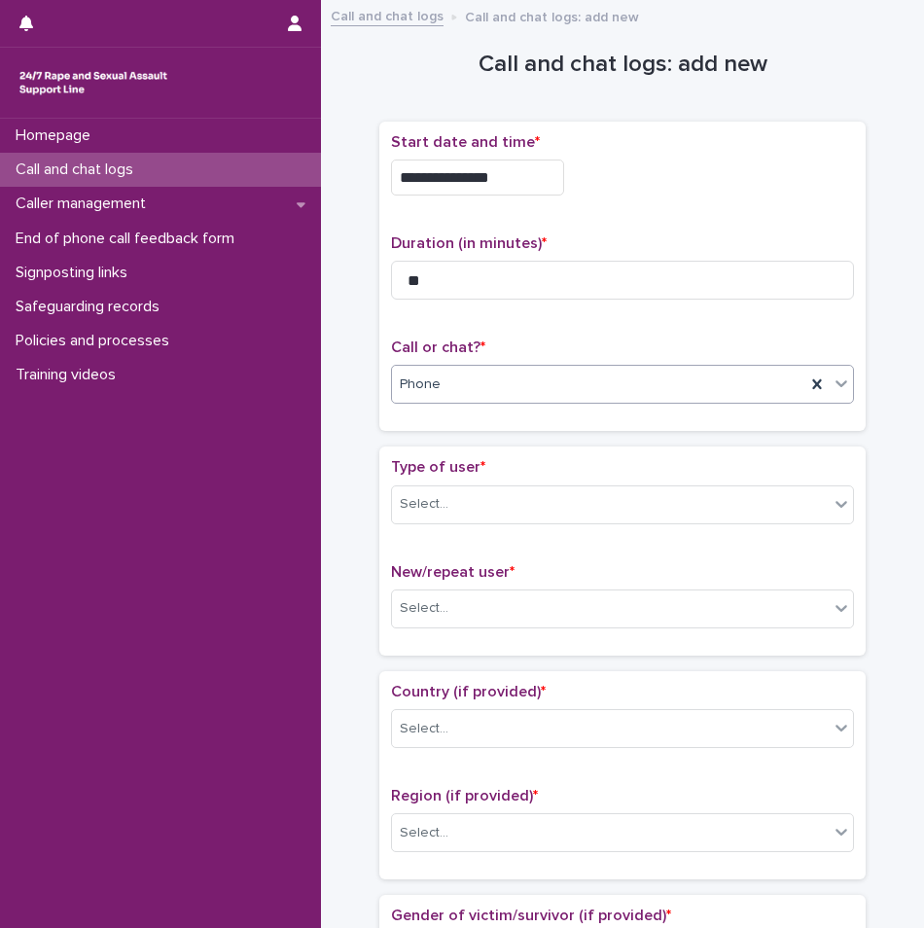
scroll to position [194, 0]
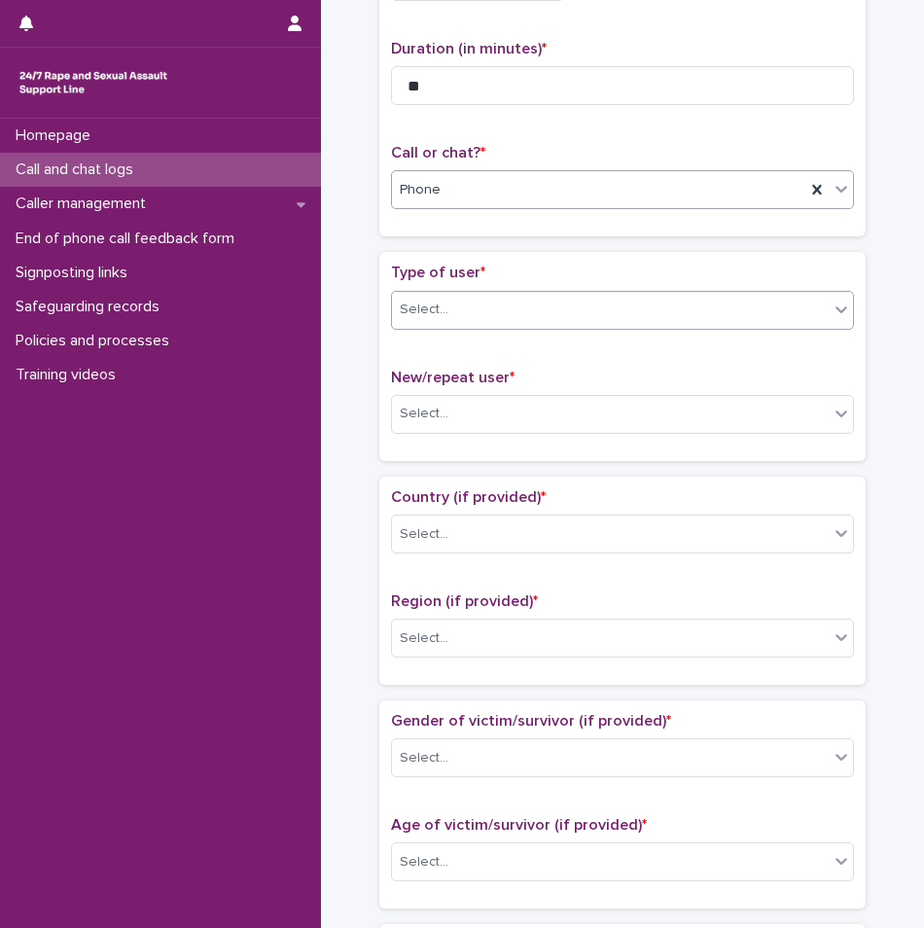
click at [516, 294] on div "Select..." at bounding box center [610, 310] width 437 height 32
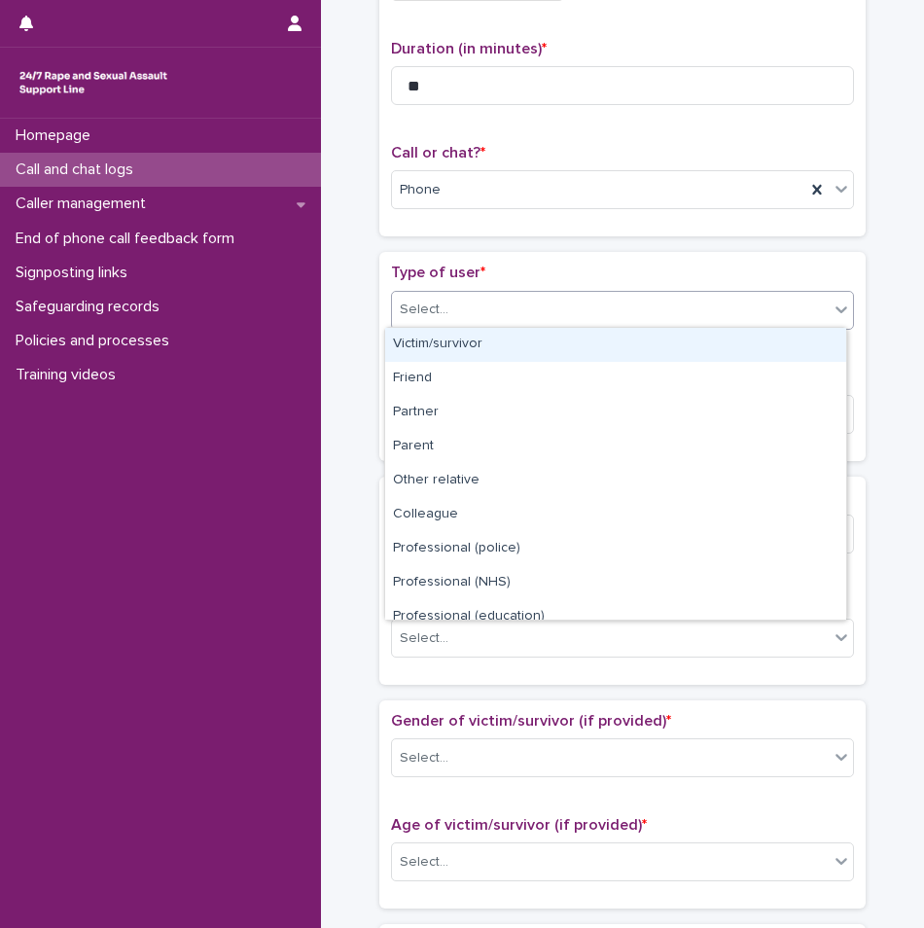
click at [470, 359] on div "Victim/survivor" at bounding box center [615, 345] width 461 height 34
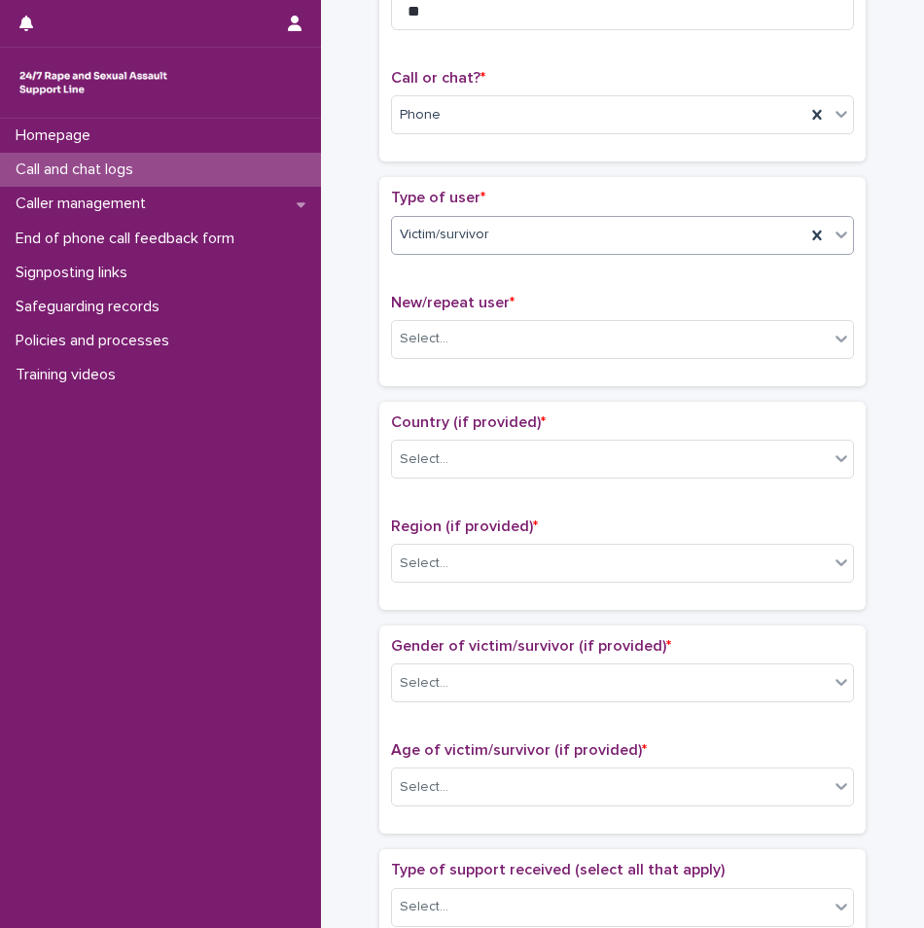
scroll to position [292, 0]
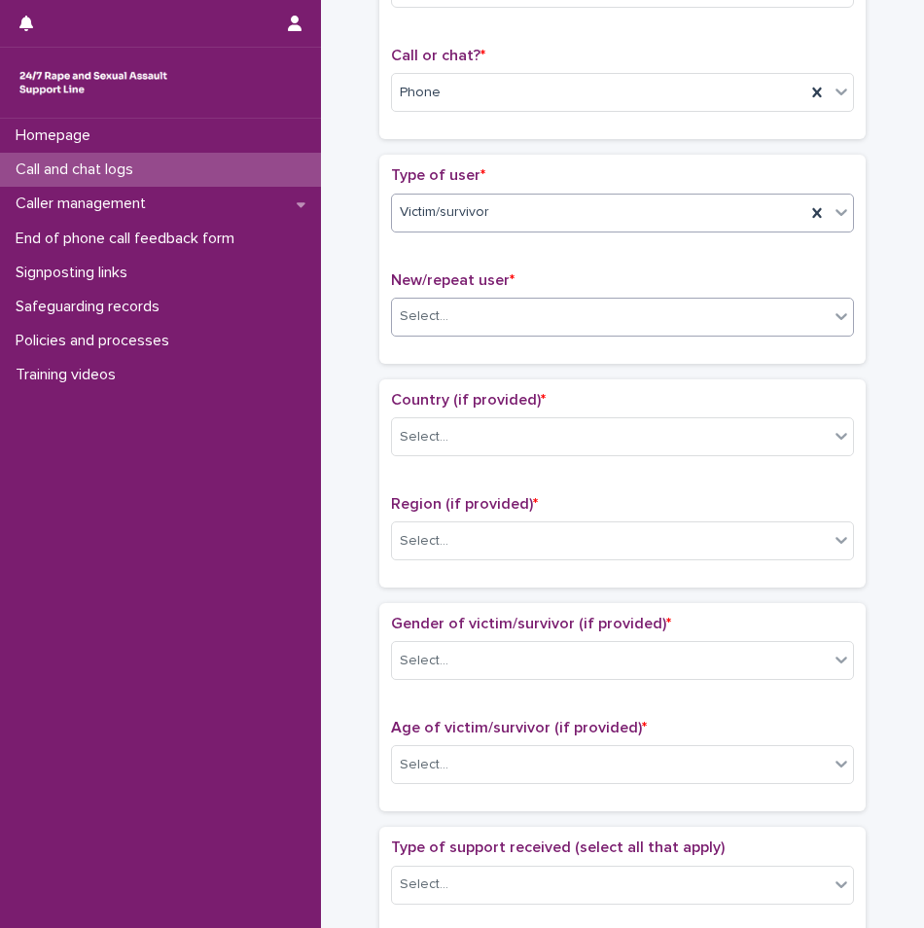
click at [496, 307] on div "Select..." at bounding box center [610, 316] width 437 height 32
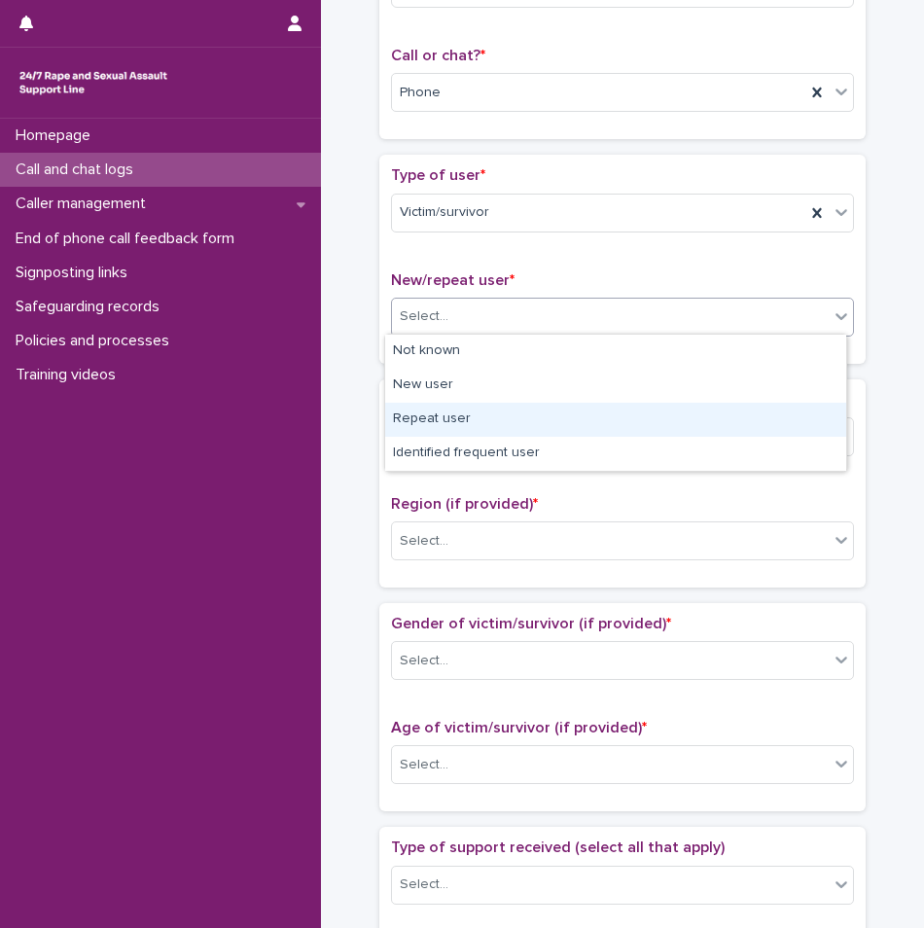
click at [468, 407] on div "Repeat user" at bounding box center [615, 420] width 461 height 34
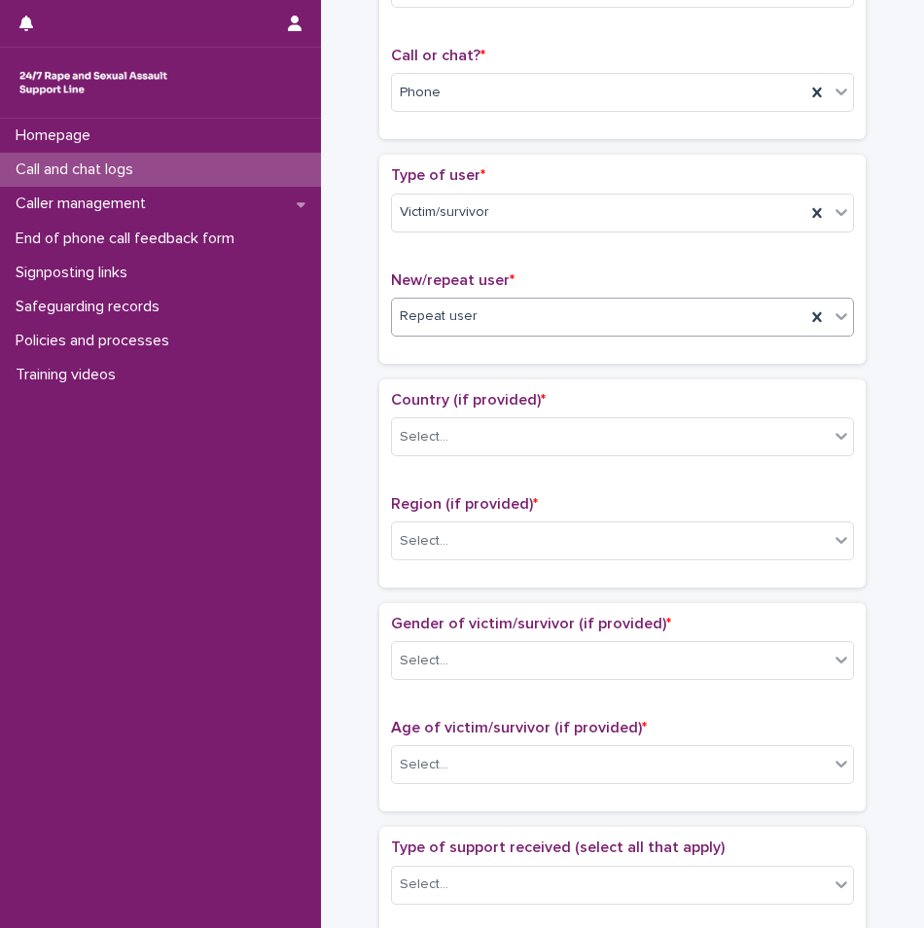
scroll to position [583, 0]
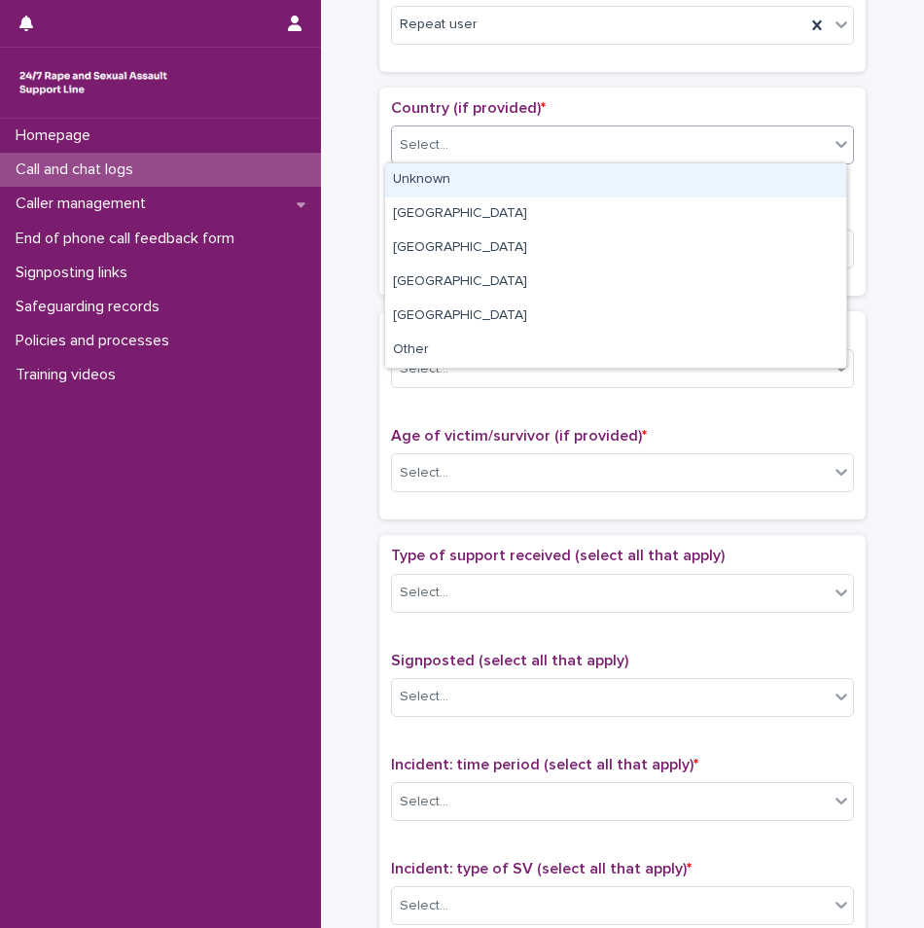
click at [468, 146] on div "Select..." at bounding box center [610, 145] width 437 height 32
click at [449, 181] on div "Unknown" at bounding box center [615, 180] width 461 height 34
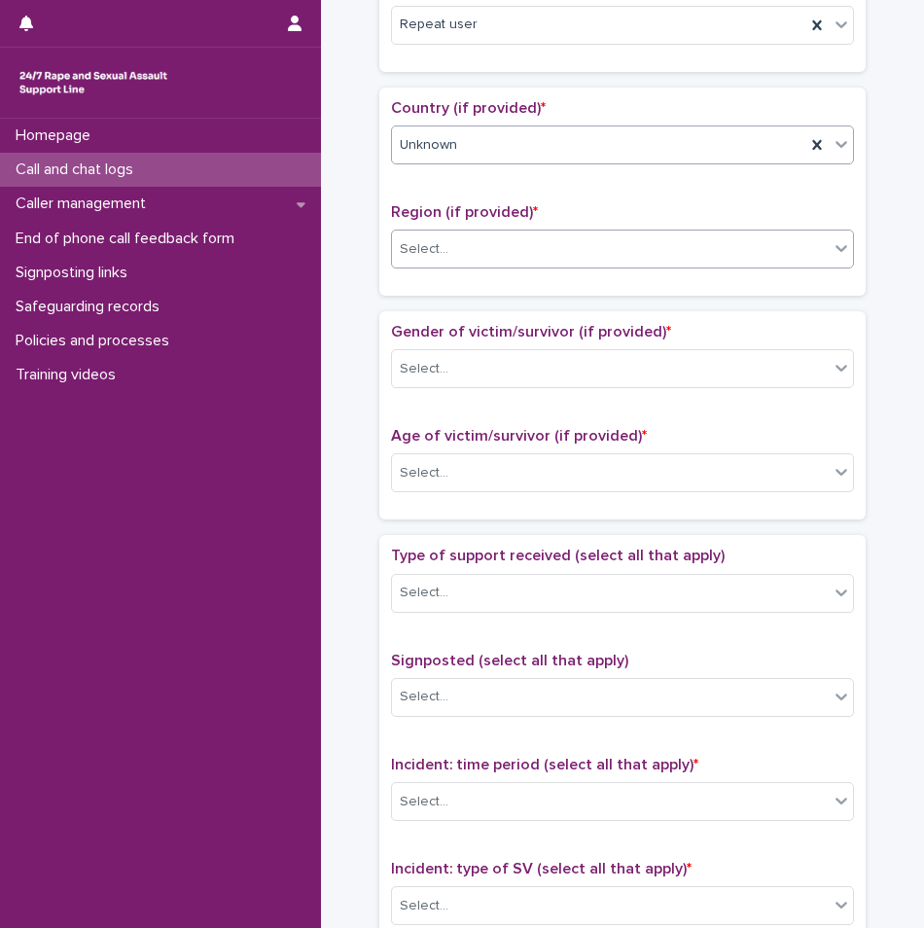
click at [463, 256] on div "Select..." at bounding box center [610, 249] width 437 height 32
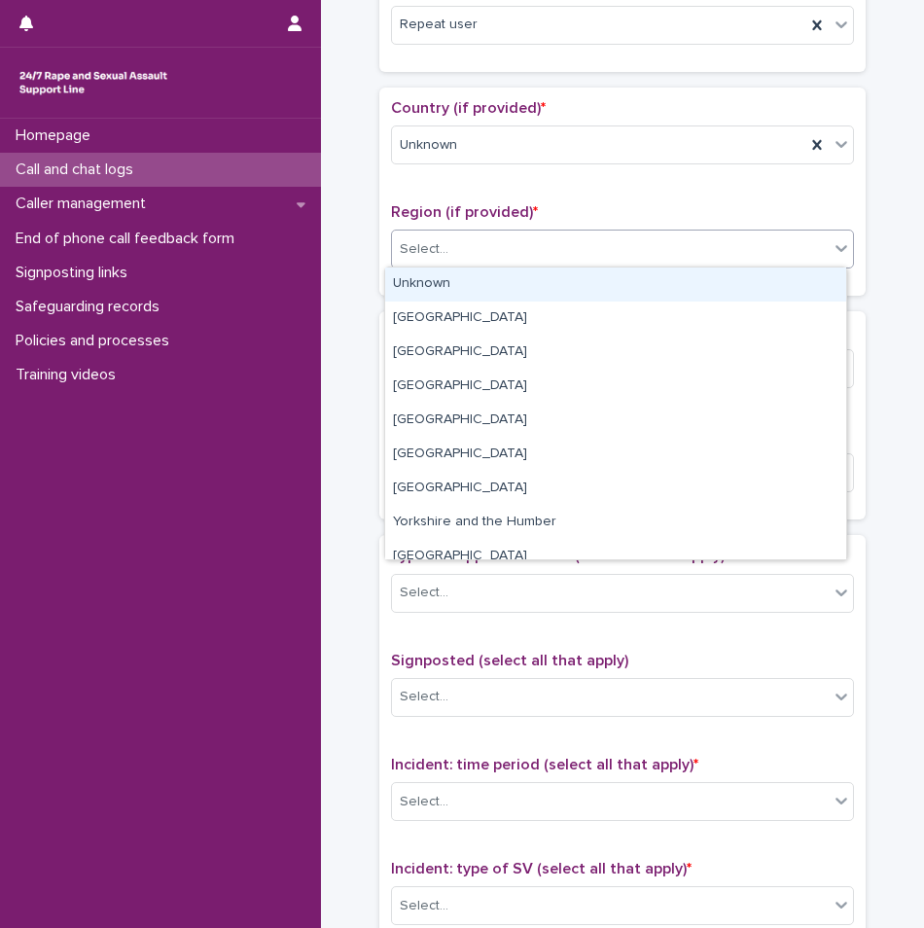
click at [447, 281] on div "Unknown" at bounding box center [615, 284] width 461 height 34
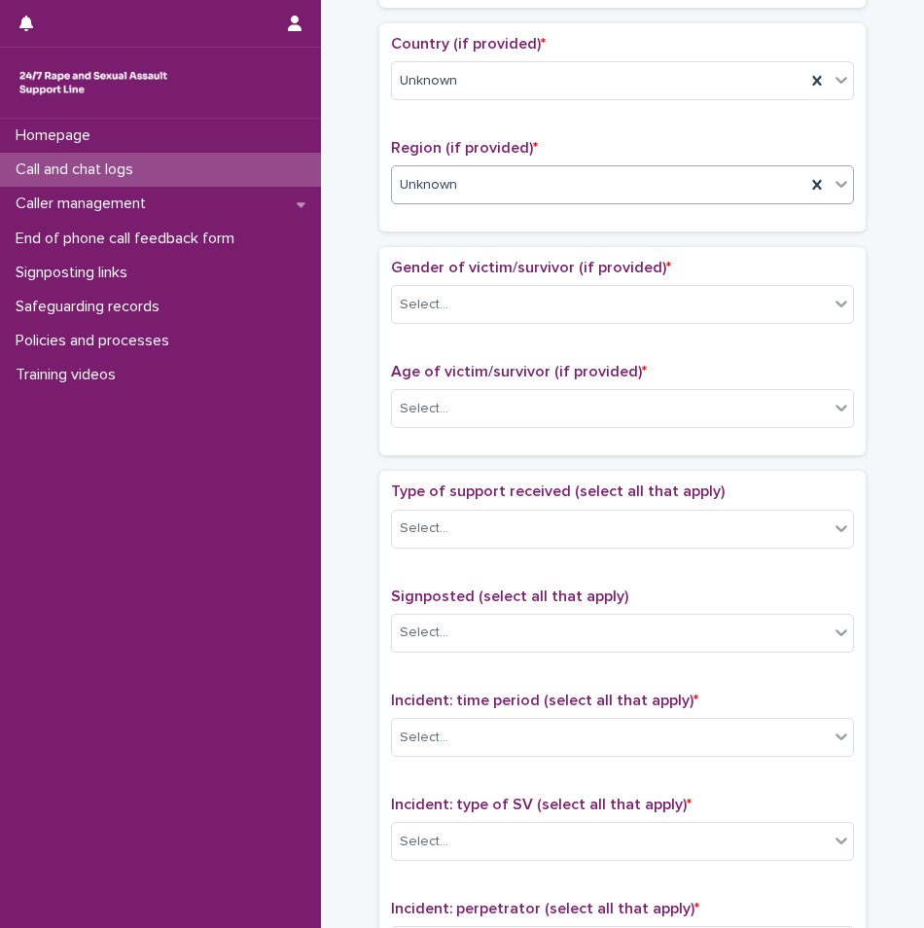
scroll to position [681, 0]
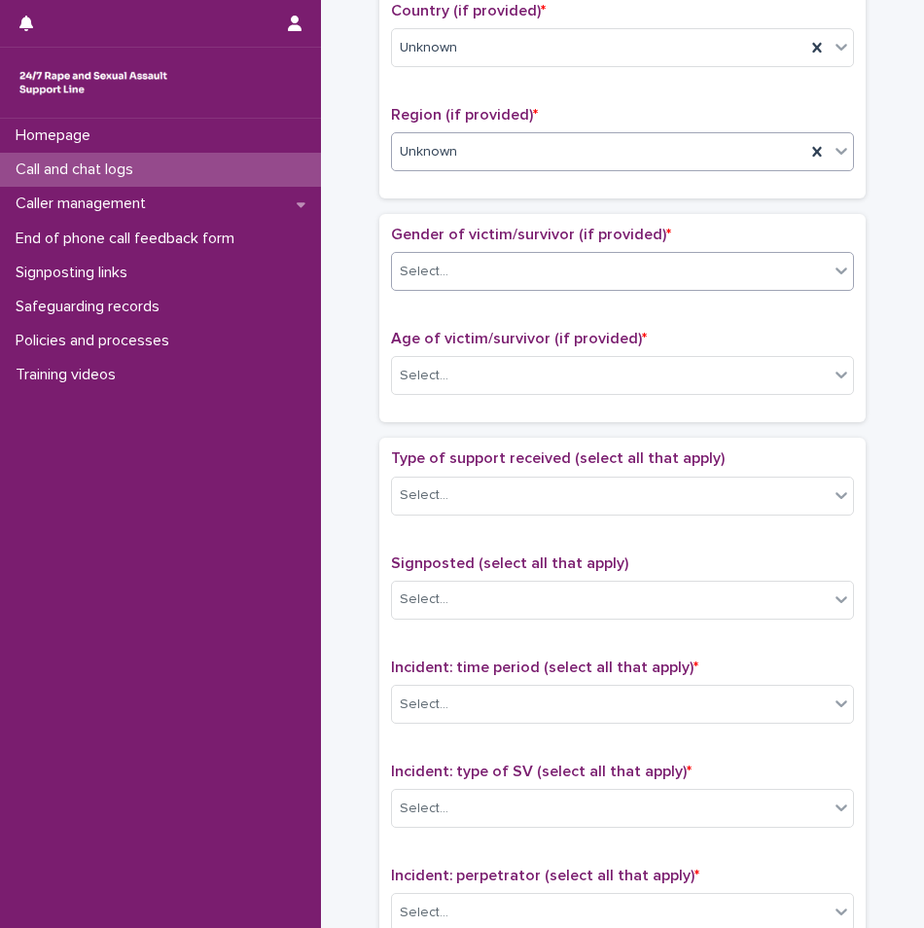
click at [457, 265] on div "Select..." at bounding box center [610, 272] width 437 height 32
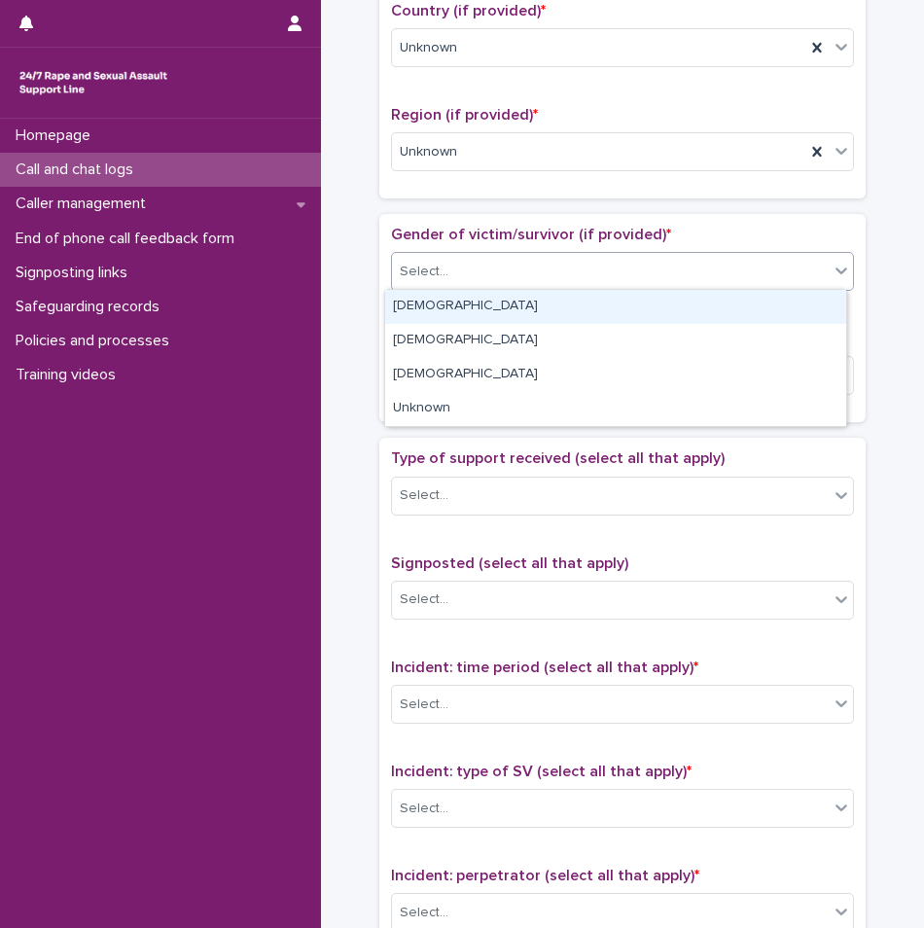
click at [441, 300] on div "[DEMOGRAPHIC_DATA]" at bounding box center [615, 307] width 461 height 34
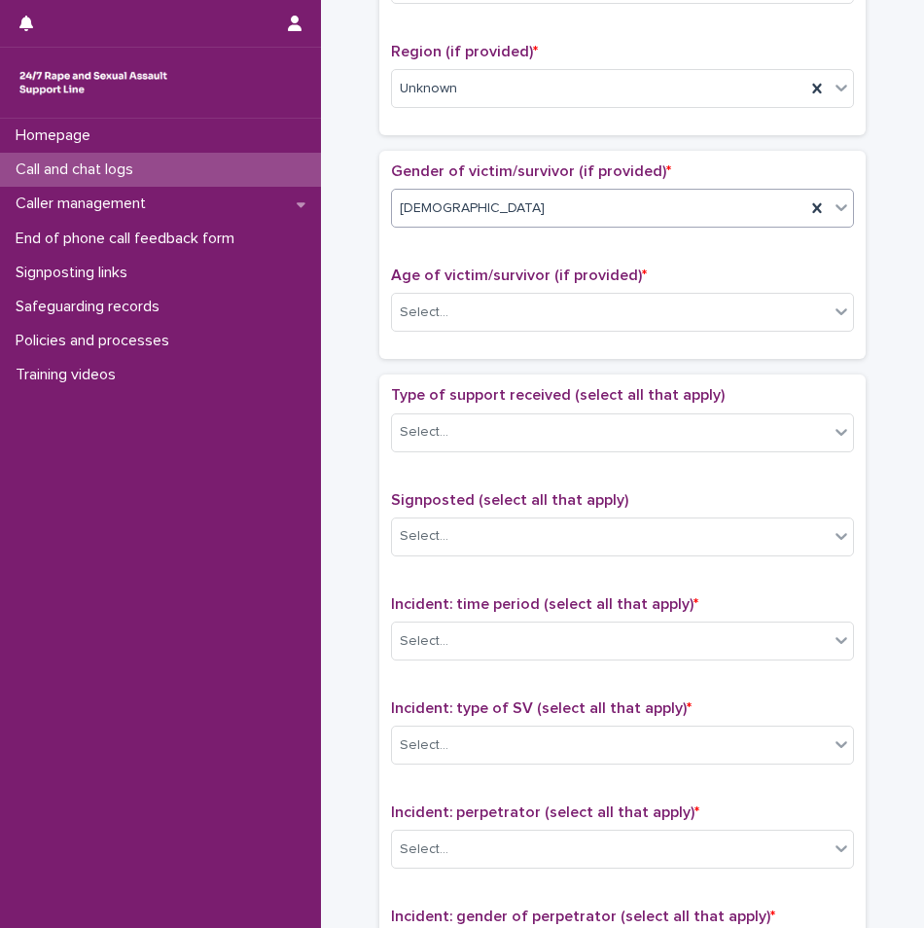
scroll to position [778, 0]
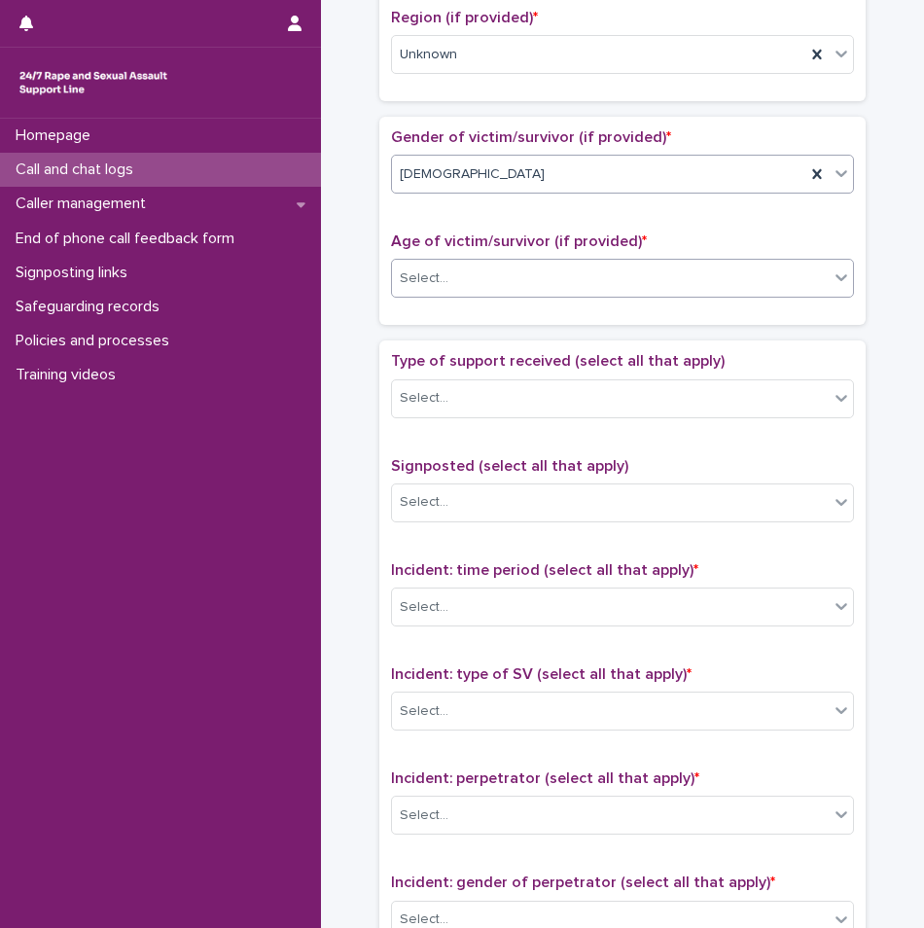
click at [461, 287] on div "Select..." at bounding box center [610, 279] width 437 height 32
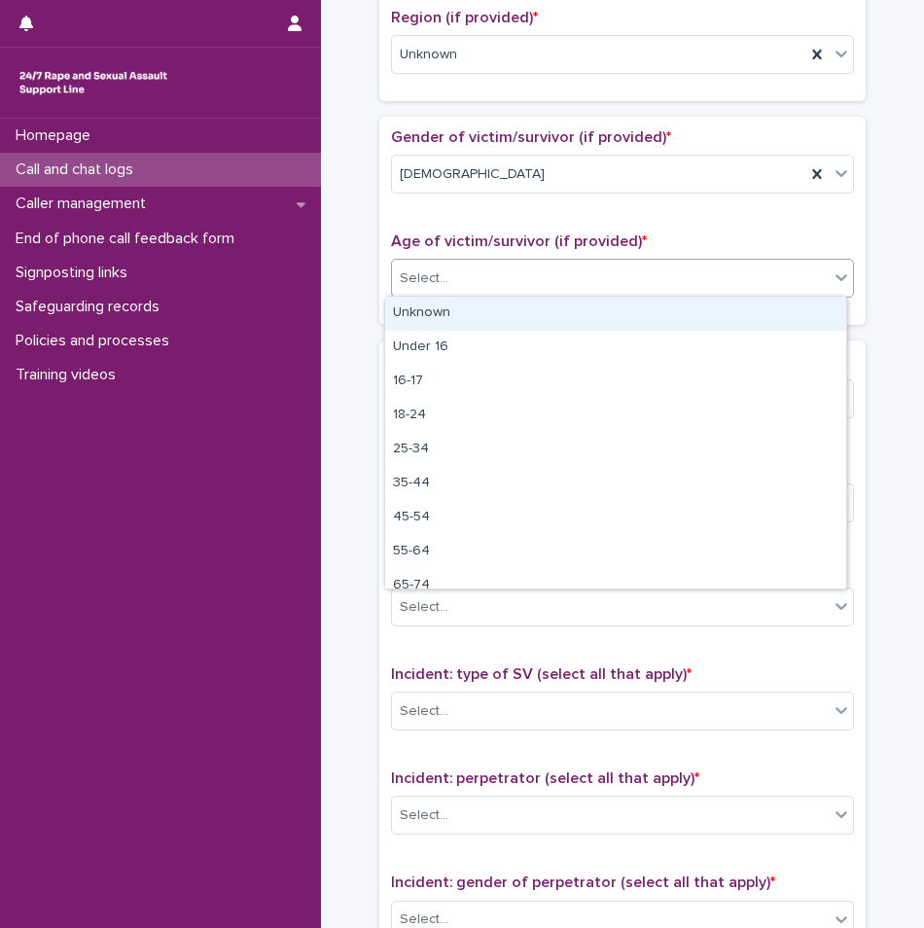
click at [444, 307] on div "Unknown" at bounding box center [615, 314] width 461 height 34
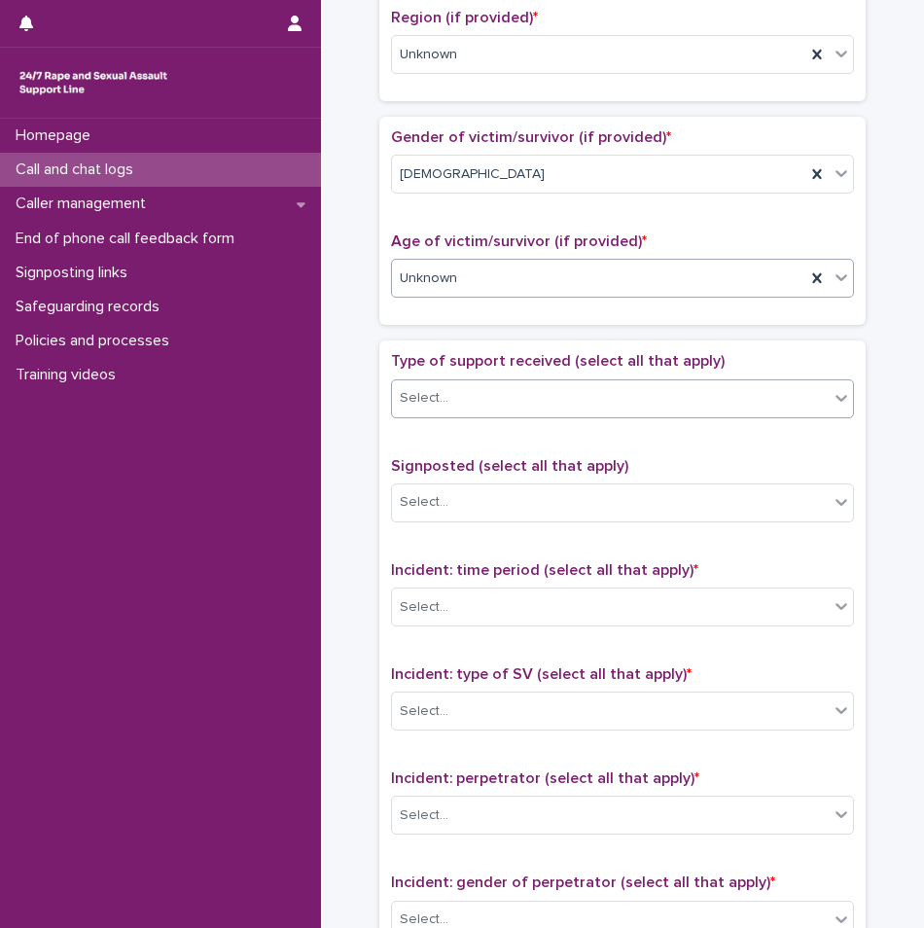
click at [446, 403] on div "Select..." at bounding box center [610, 398] width 437 height 32
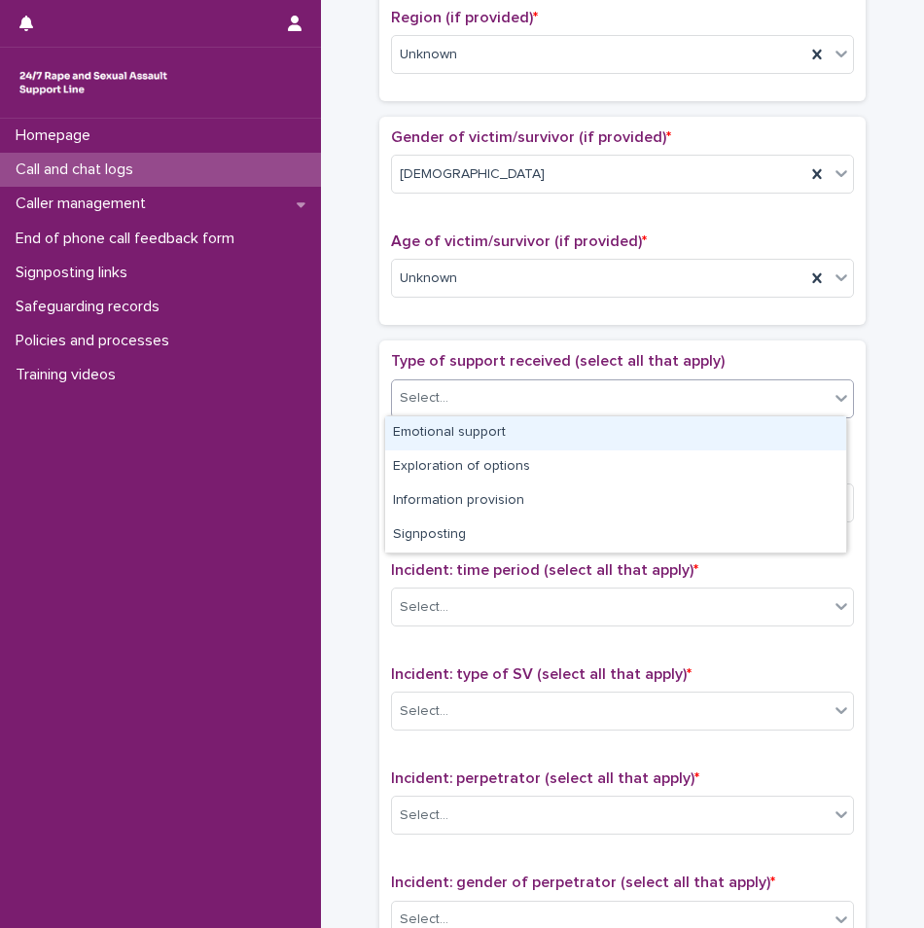
click at [441, 424] on div "Emotional support" at bounding box center [615, 433] width 461 height 34
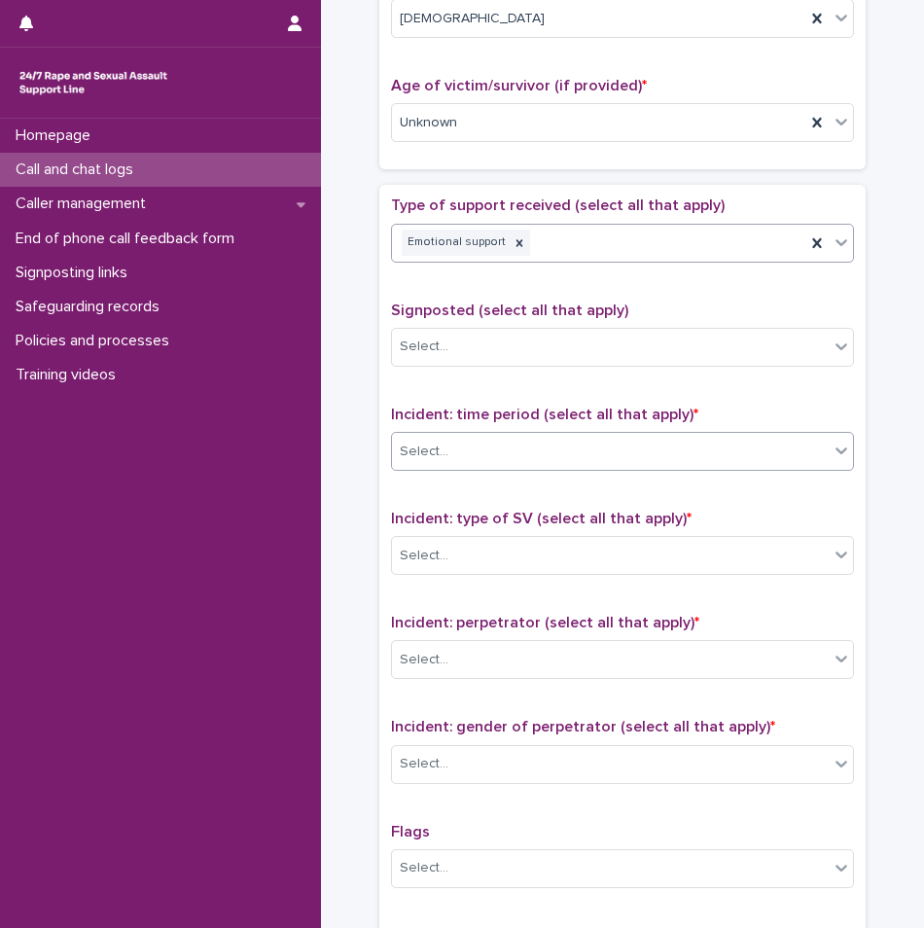
scroll to position [972, 0]
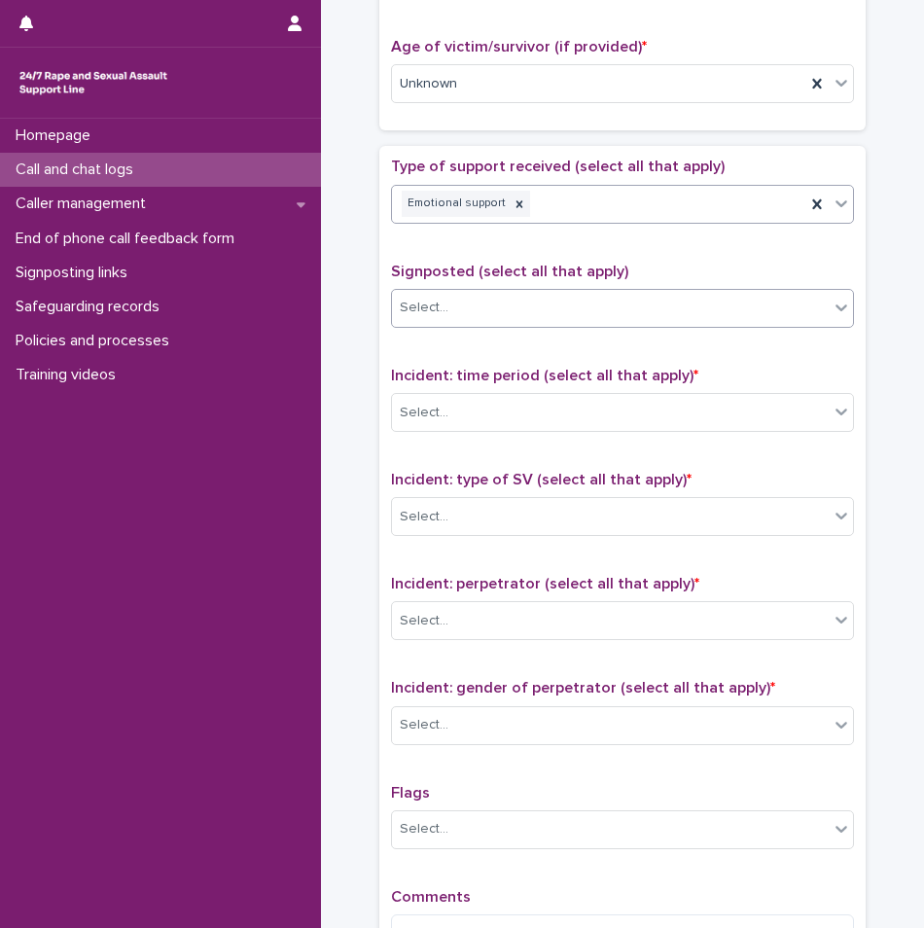
click at [473, 318] on div "Select..." at bounding box center [610, 308] width 437 height 32
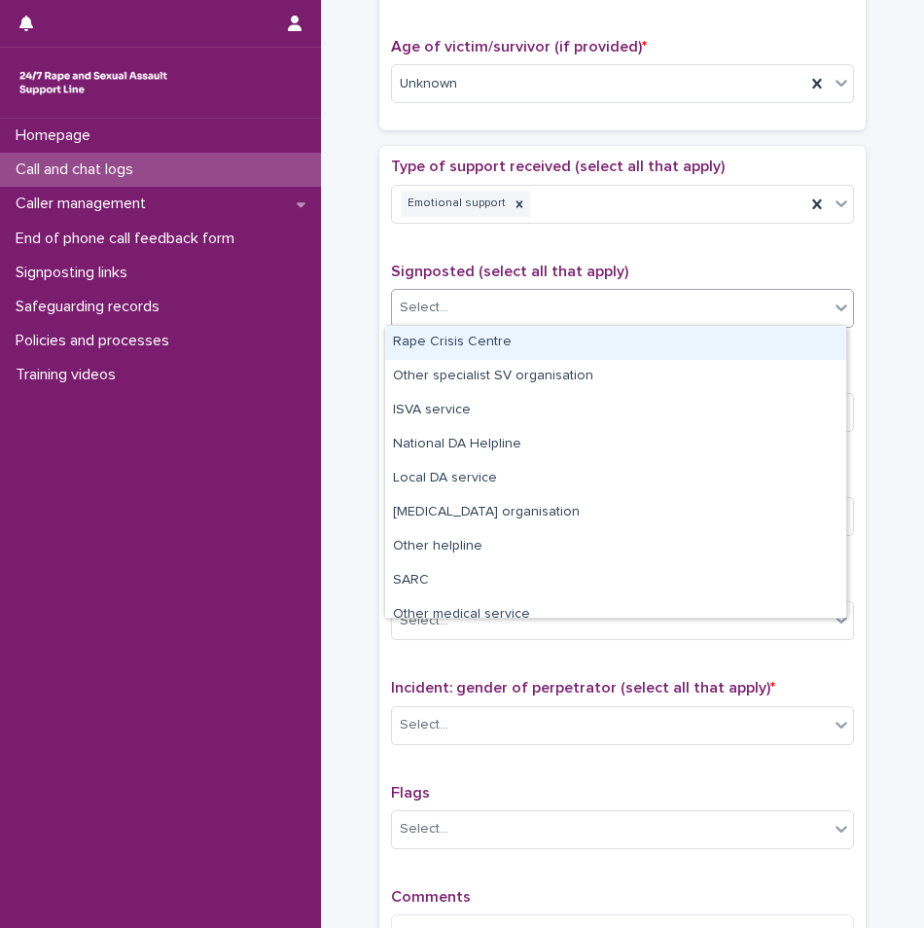
click at [470, 274] on span "Signposted (select all that apply)" at bounding box center [509, 272] width 237 height 16
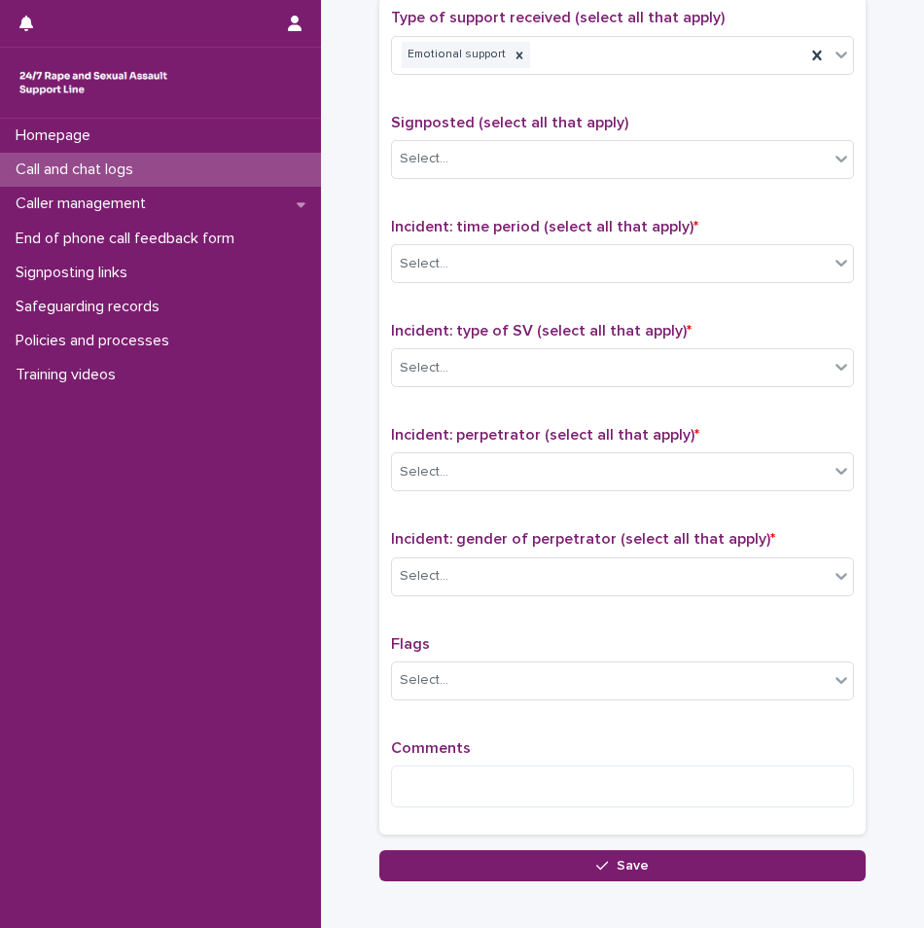
scroll to position [1167, 0]
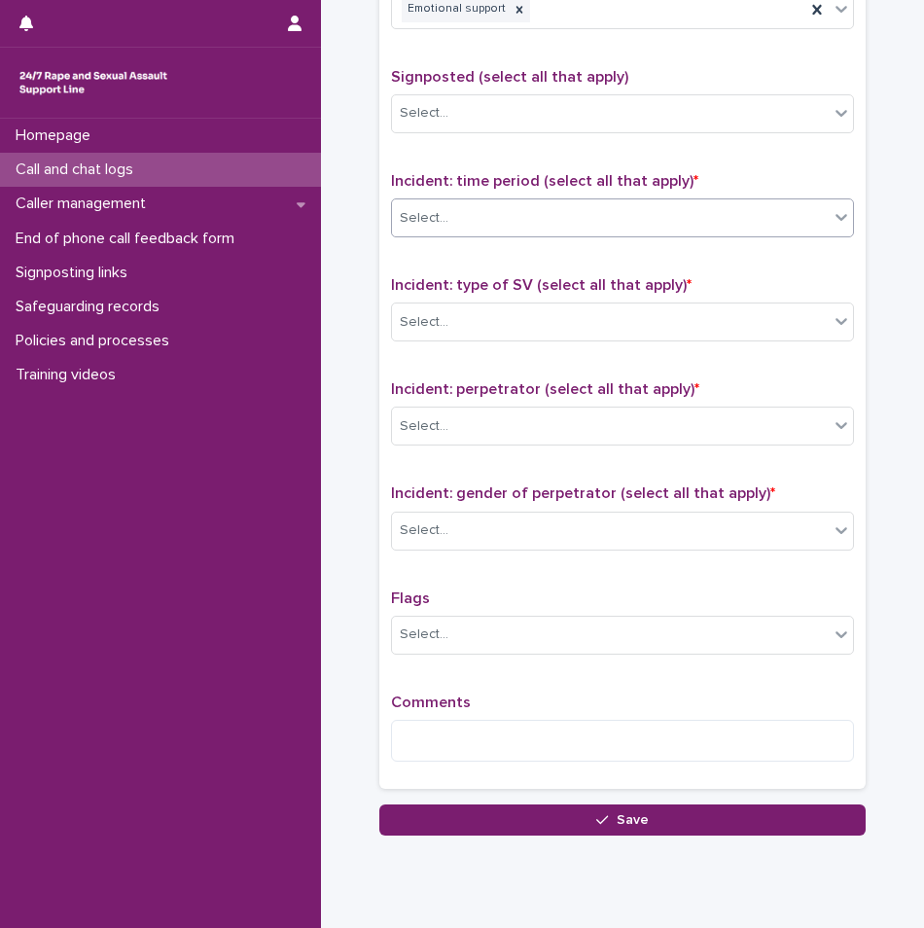
click at [497, 216] on div "Select..." at bounding box center [610, 218] width 437 height 32
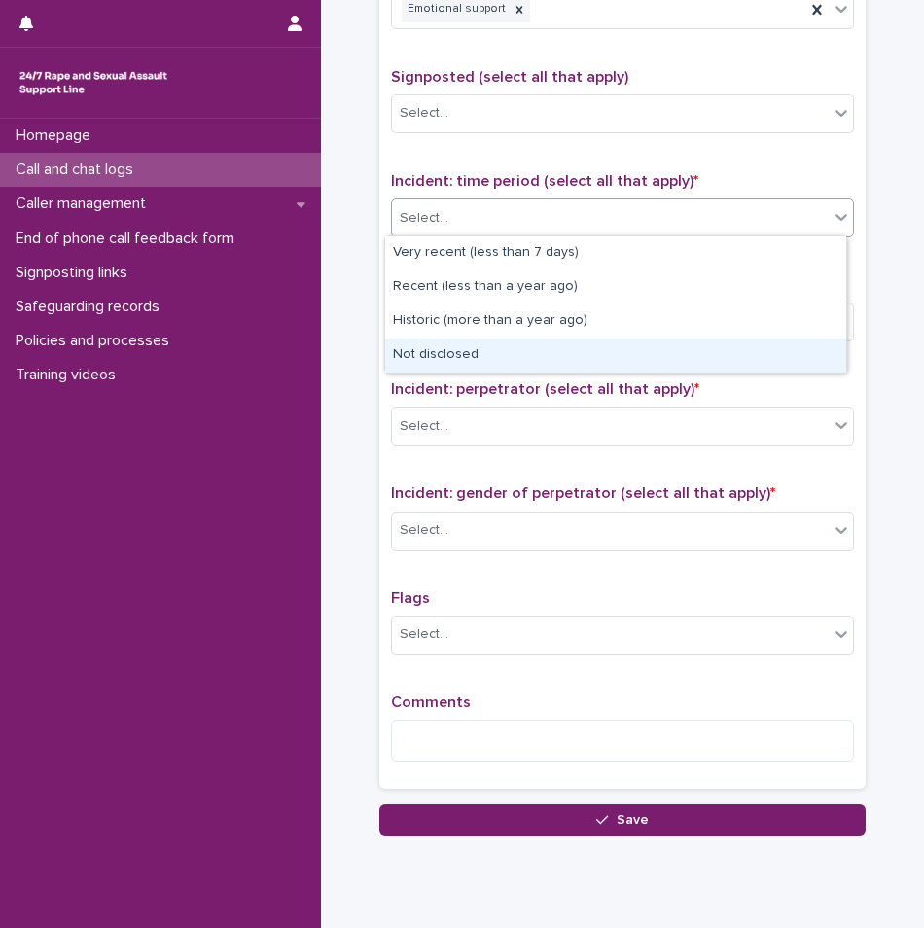
drag, startPoint x: 486, startPoint y: 265, endPoint x: 466, endPoint y: 351, distance: 88.0
click at [466, 351] on div "Not disclosed" at bounding box center [615, 355] width 461 height 34
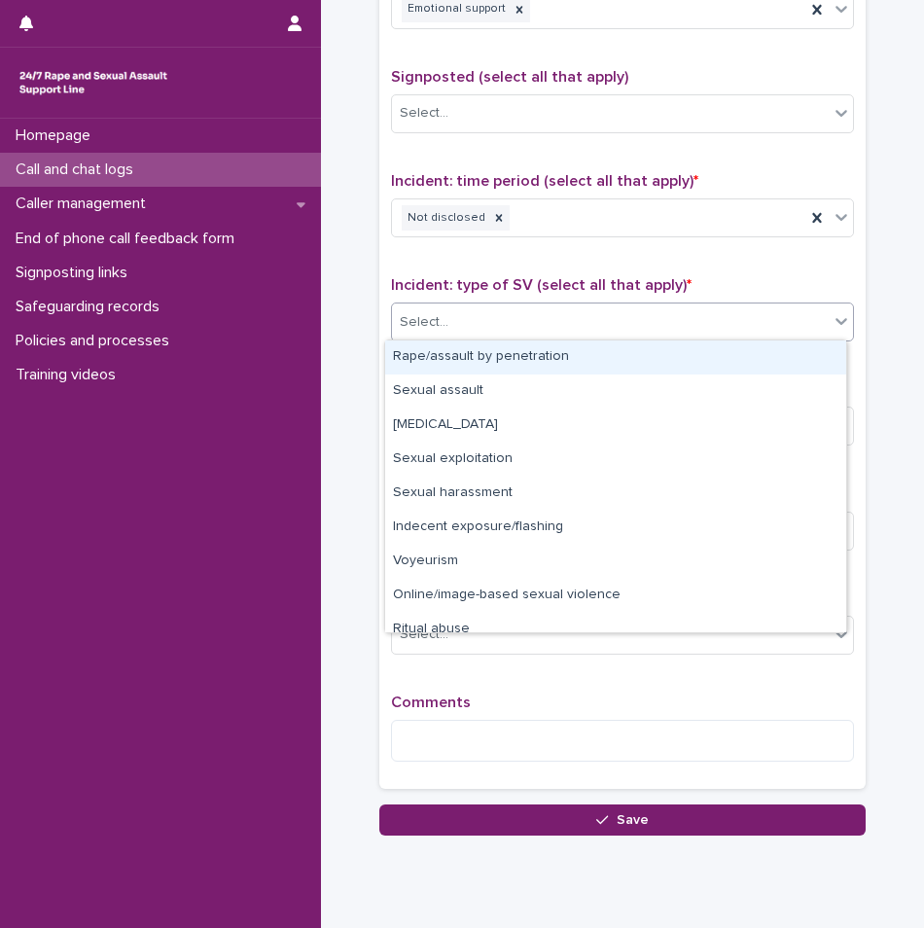
click at [476, 324] on div "Select..." at bounding box center [610, 322] width 437 height 32
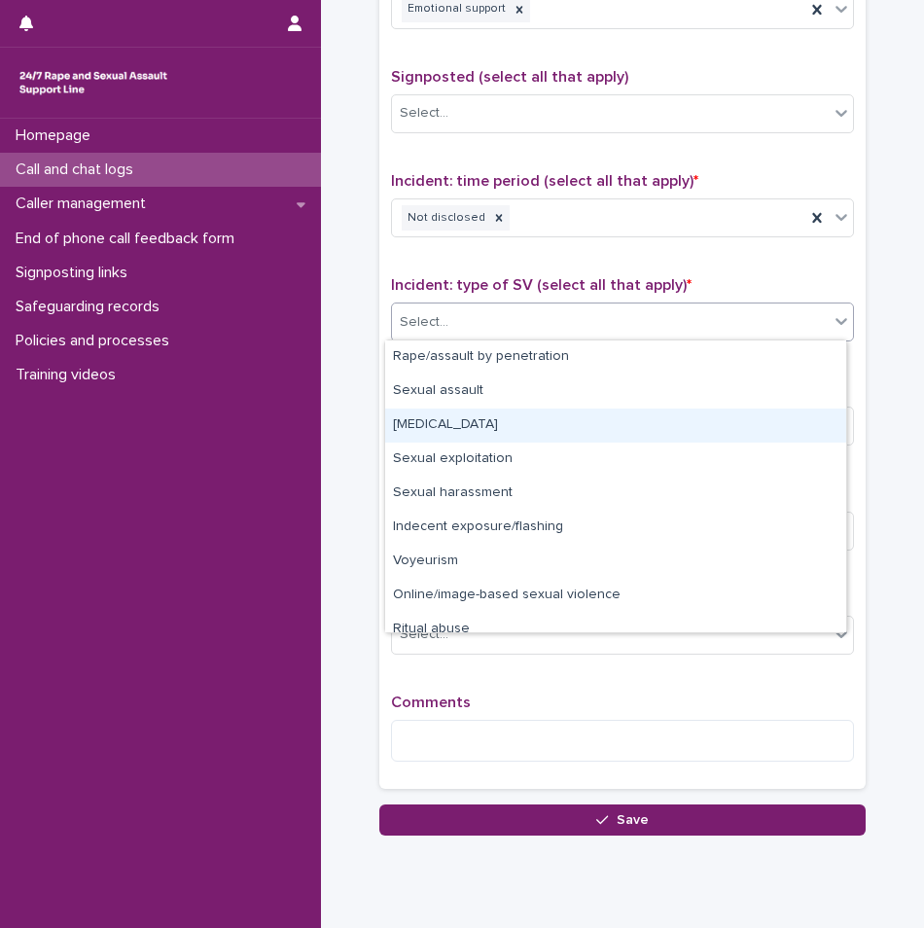
scroll to position [49, 0]
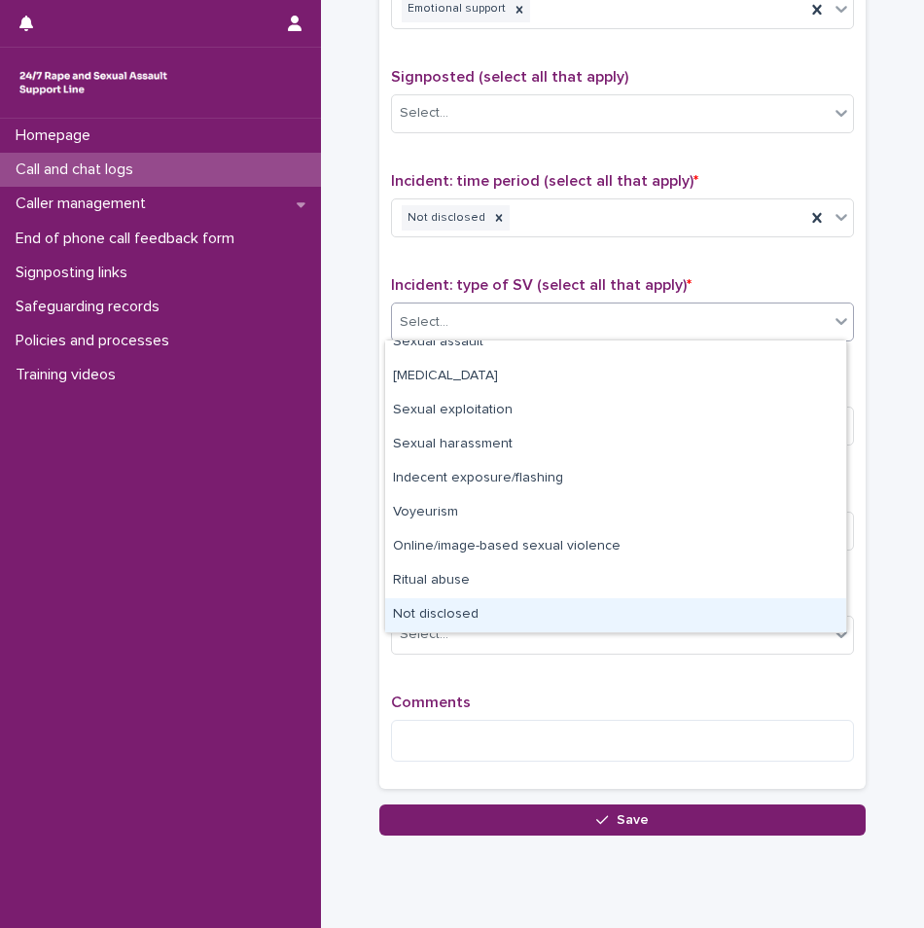
click at [443, 606] on div "Not disclosed" at bounding box center [615, 615] width 461 height 34
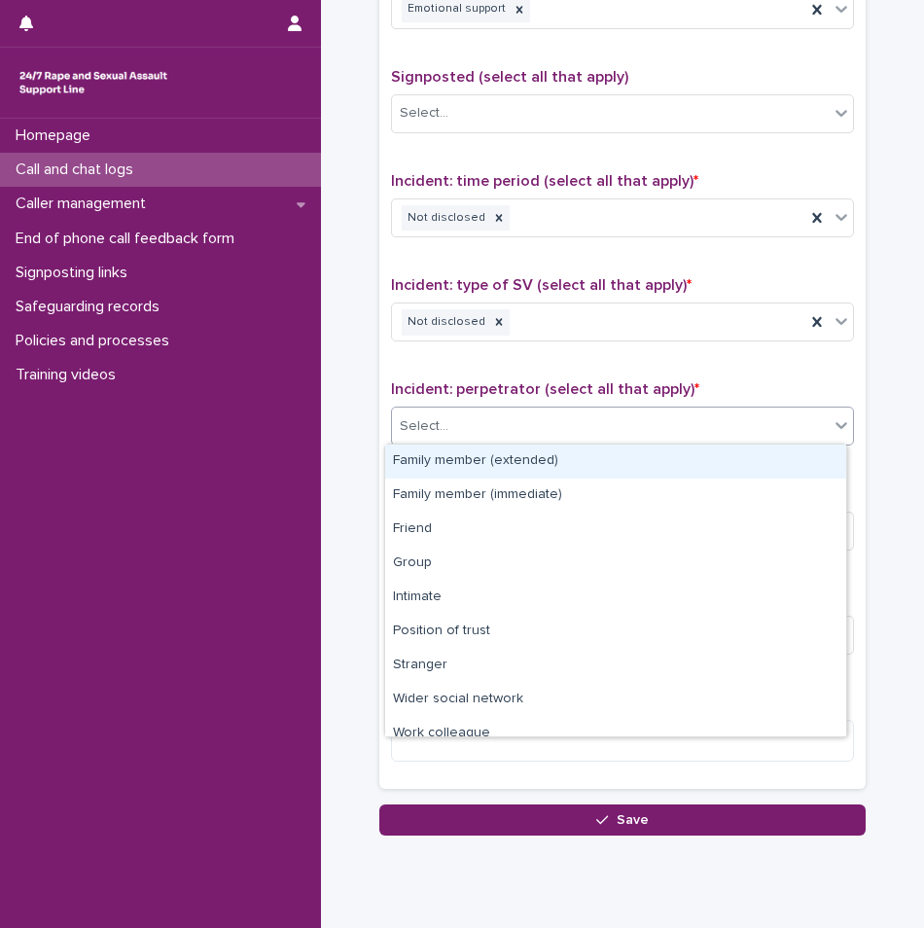
click at [471, 431] on div "Select..." at bounding box center [610, 426] width 437 height 32
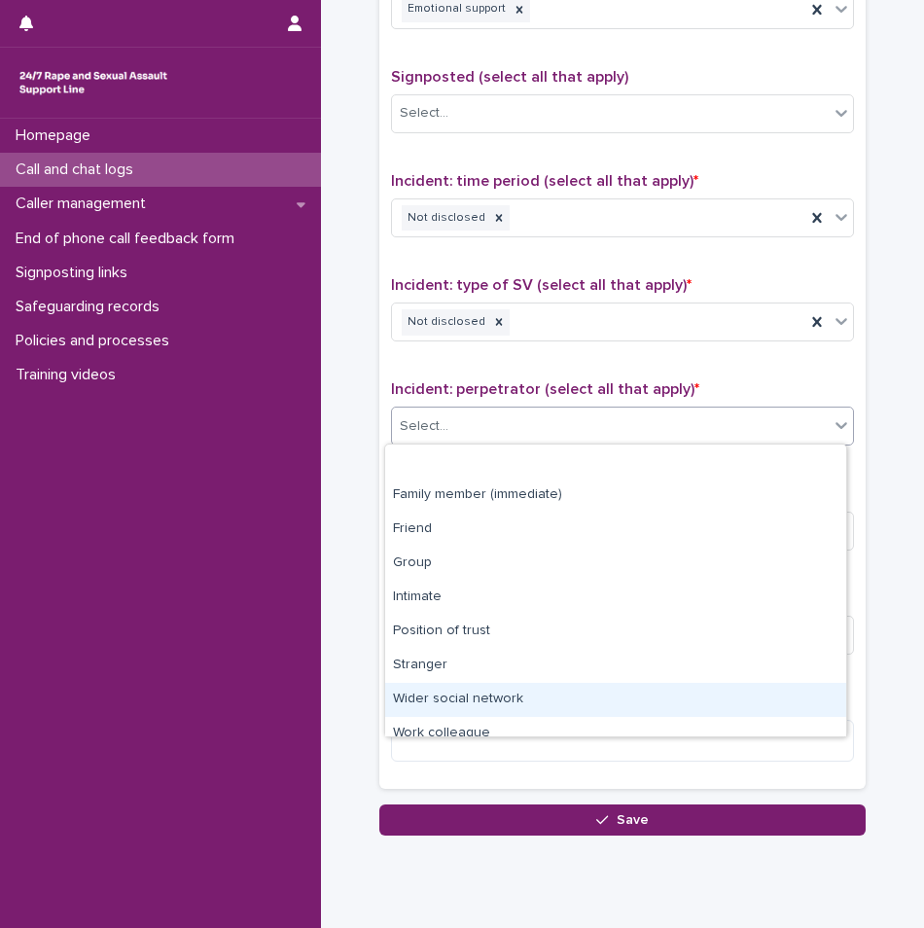
scroll to position [83, 0]
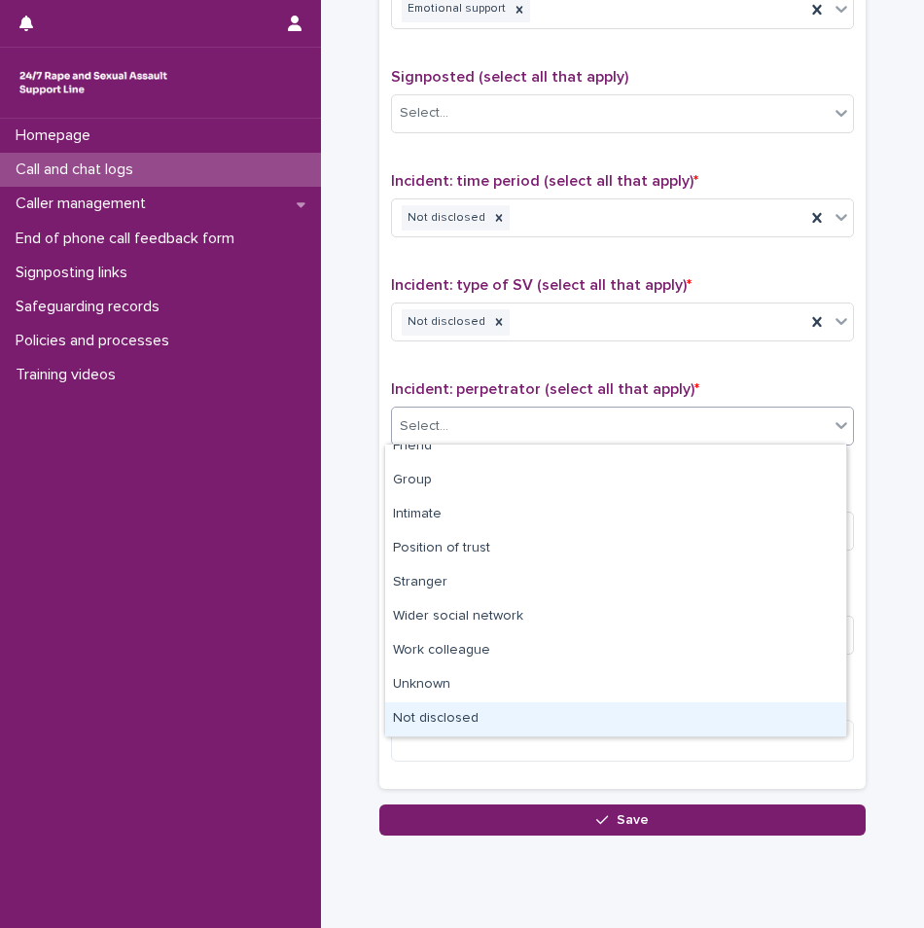
click at [437, 724] on div "Not disclosed" at bounding box center [615, 719] width 461 height 34
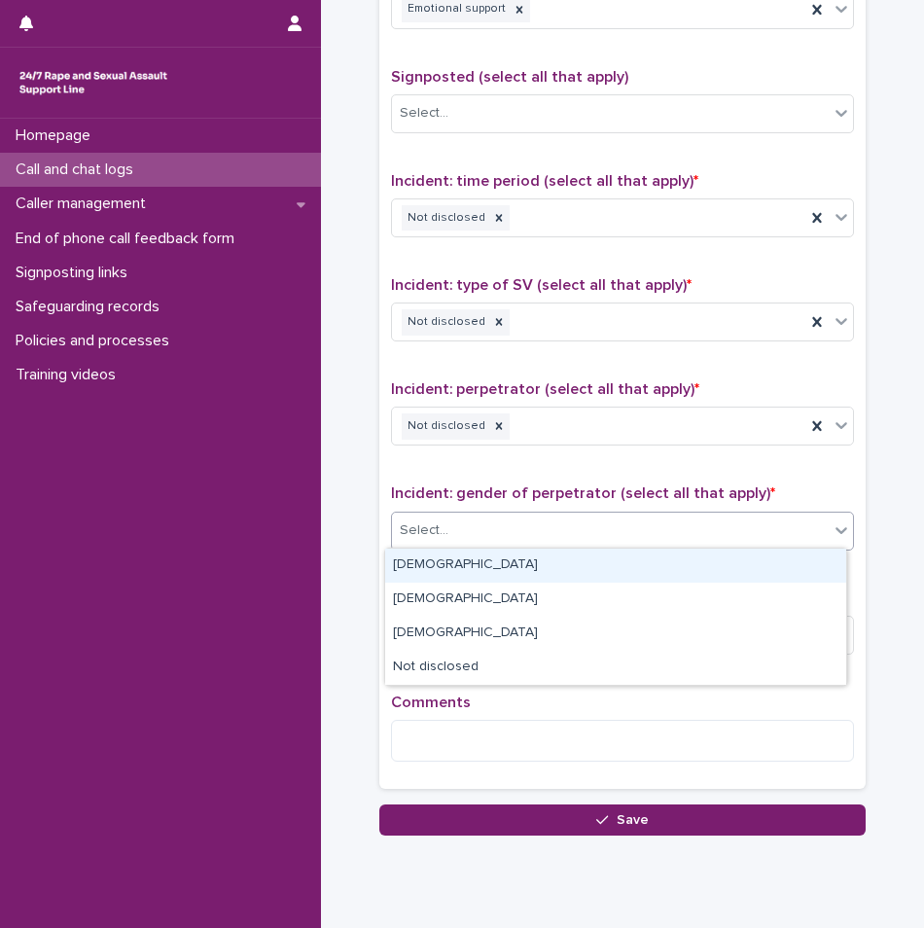
click at [454, 530] on div "Select..." at bounding box center [610, 530] width 437 height 32
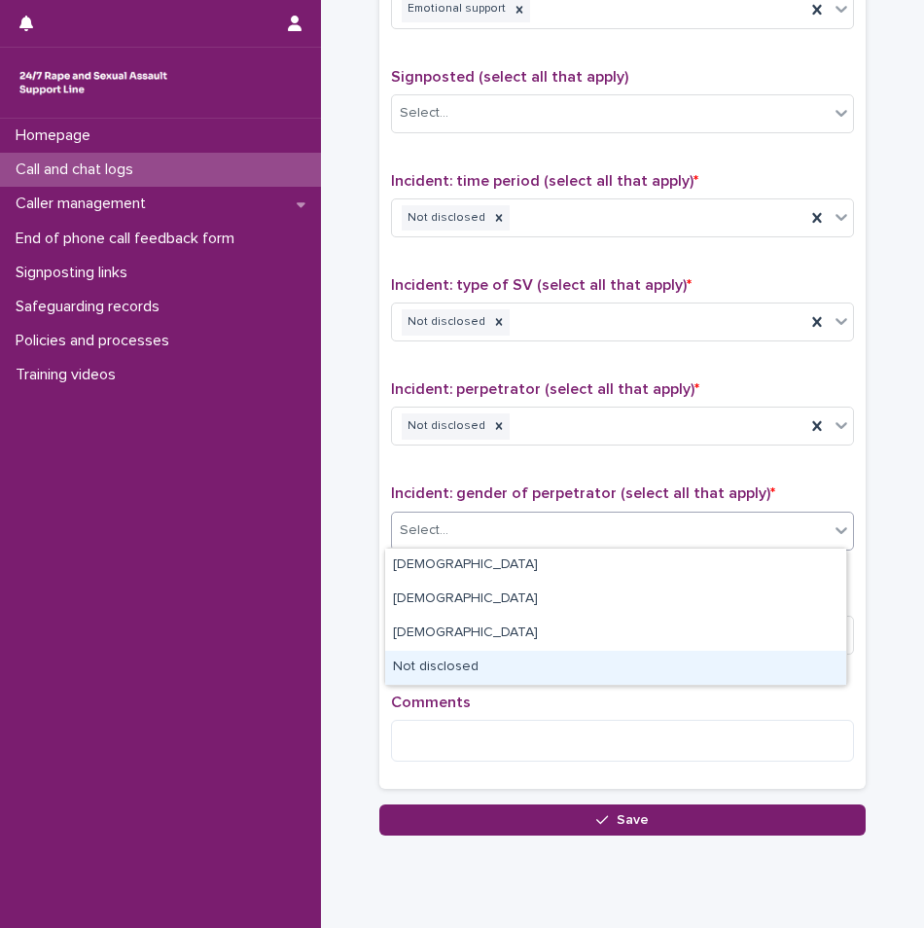
click at [448, 659] on div "Not disclosed" at bounding box center [615, 668] width 461 height 34
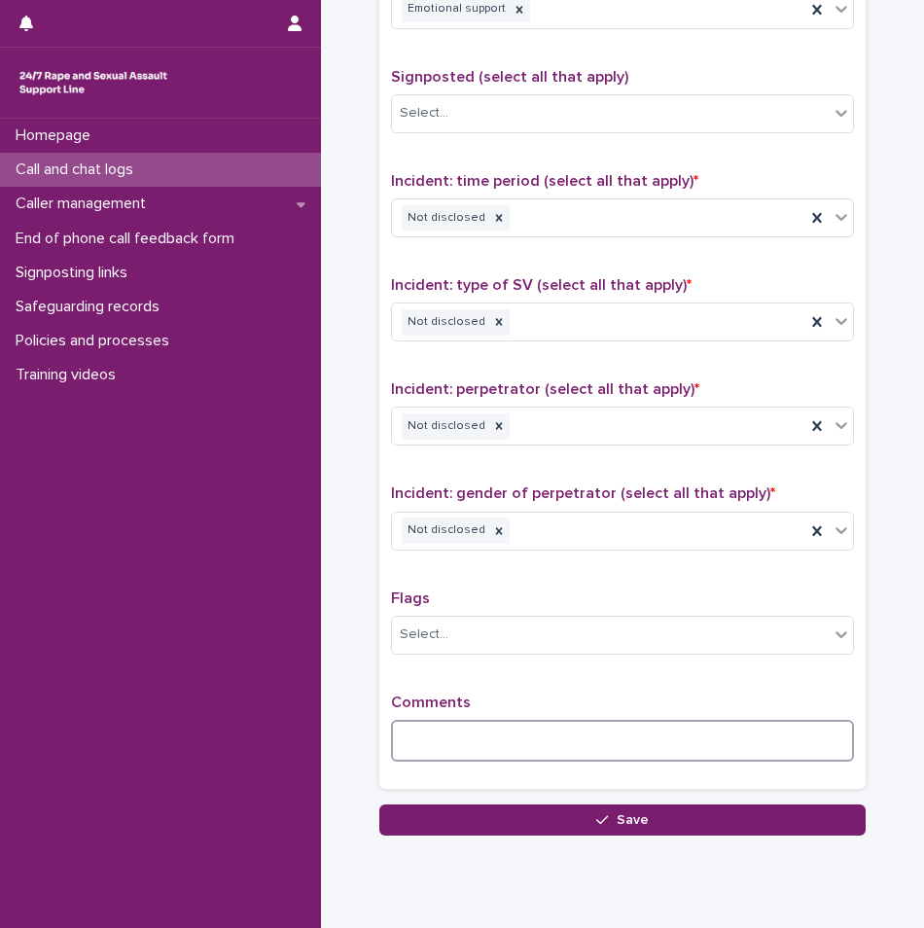
click at [434, 736] on textarea at bounding box center [622, 741] width 463 height 42
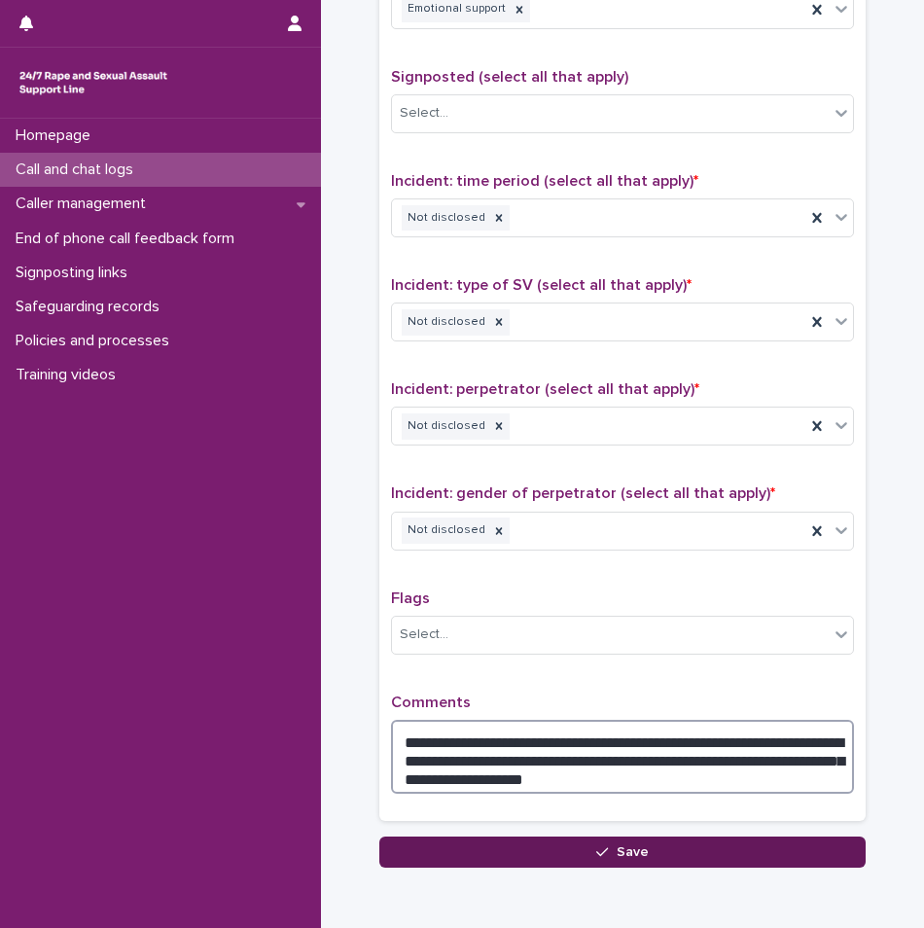
type textarea "**********"
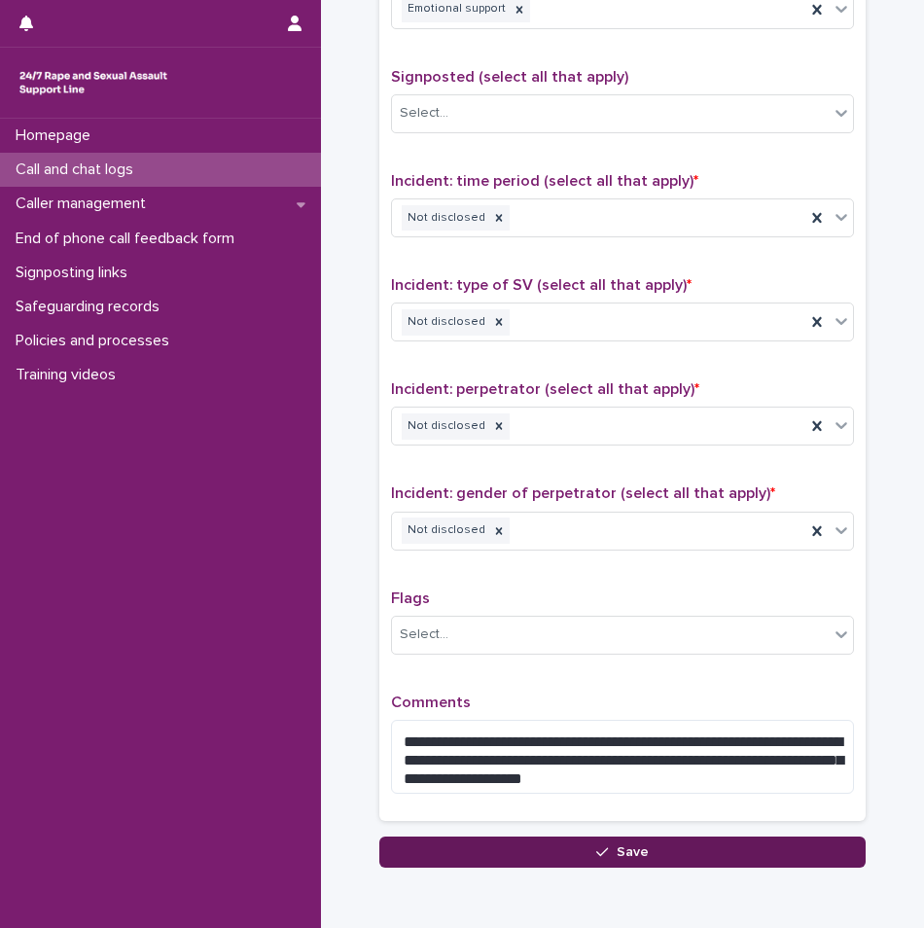
click at [596, 851] on icon "button" at bounding box center [602, 852] width 12 height 14
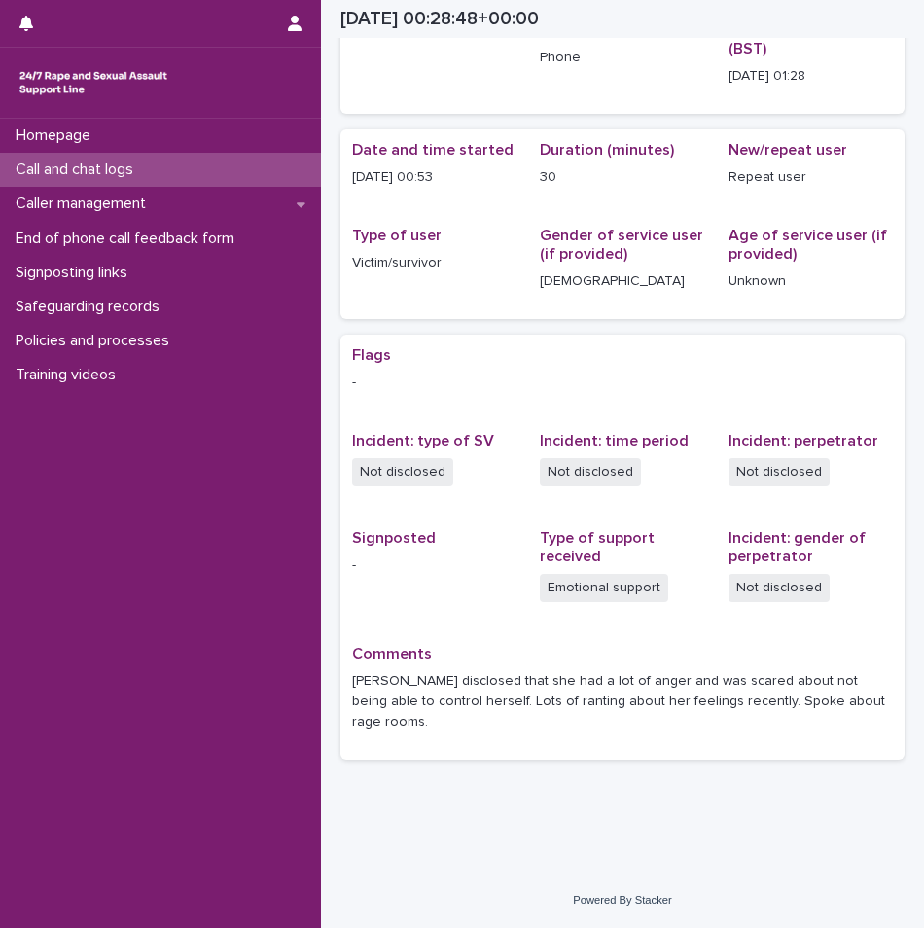
scroll to position [87, 0]
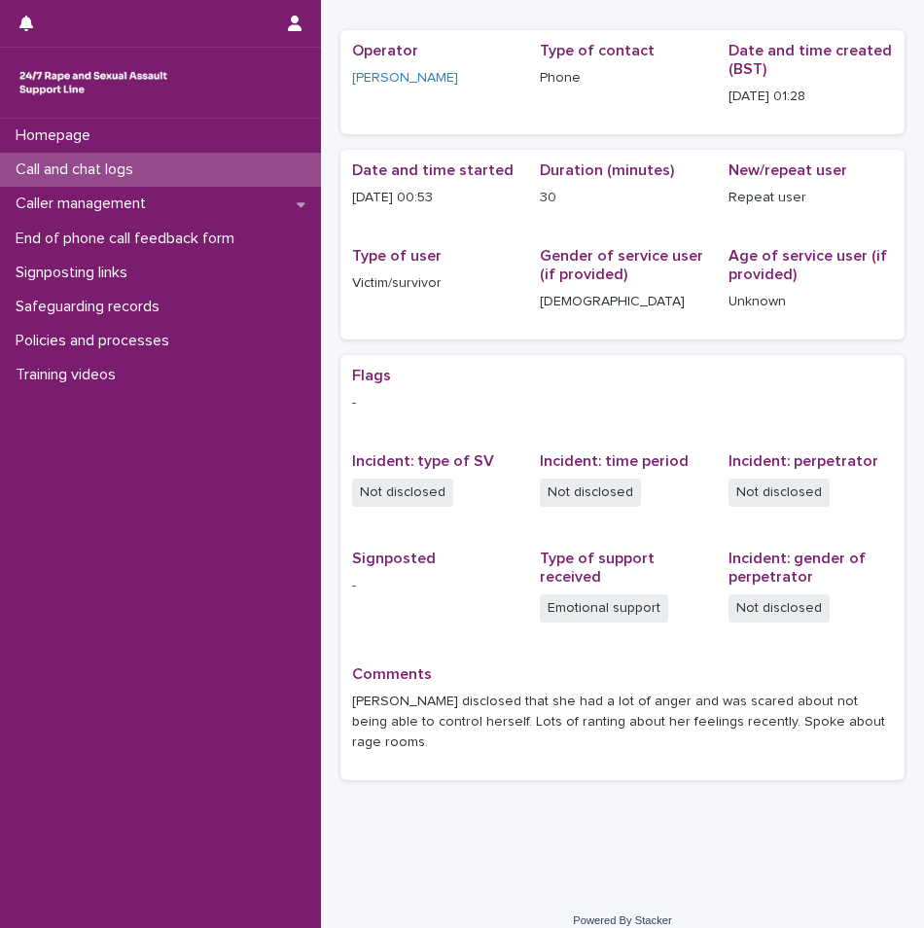
click at [169, 165] on div "Call and chat logs" at bounding box center [160, 170] width 321 height 34
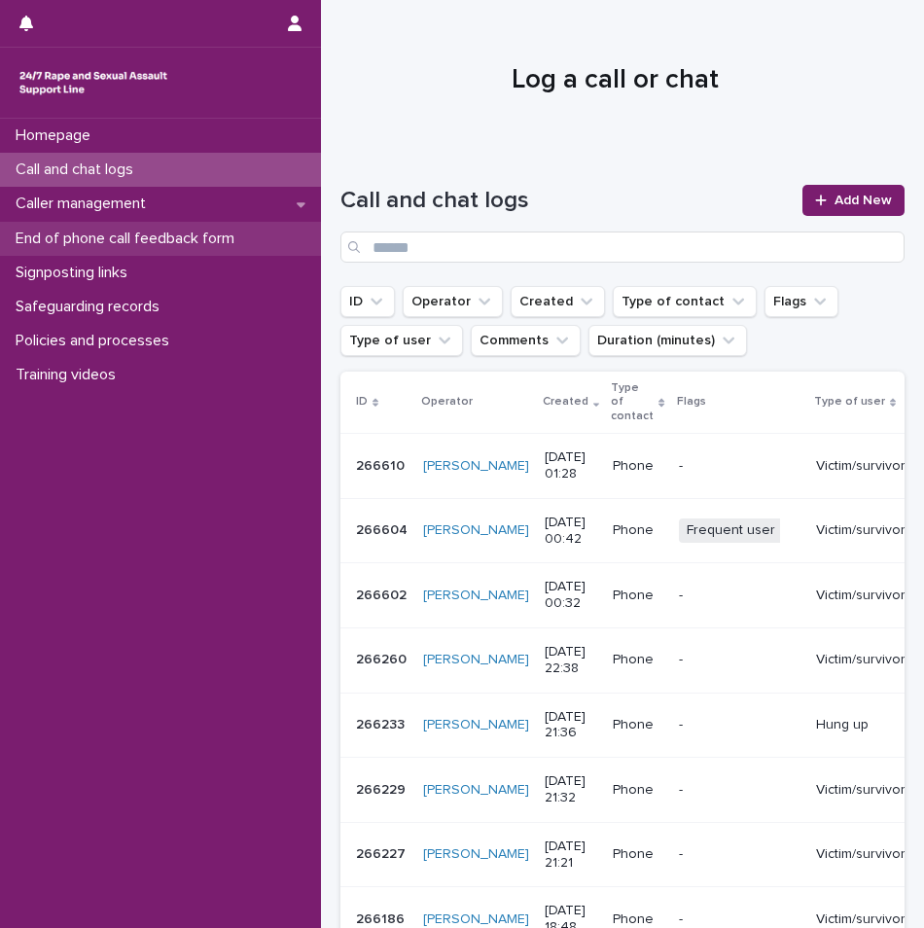
click at [165, 241] on p "End of phone call feedback form" at bounding box center [129, 238] width 242 height 18
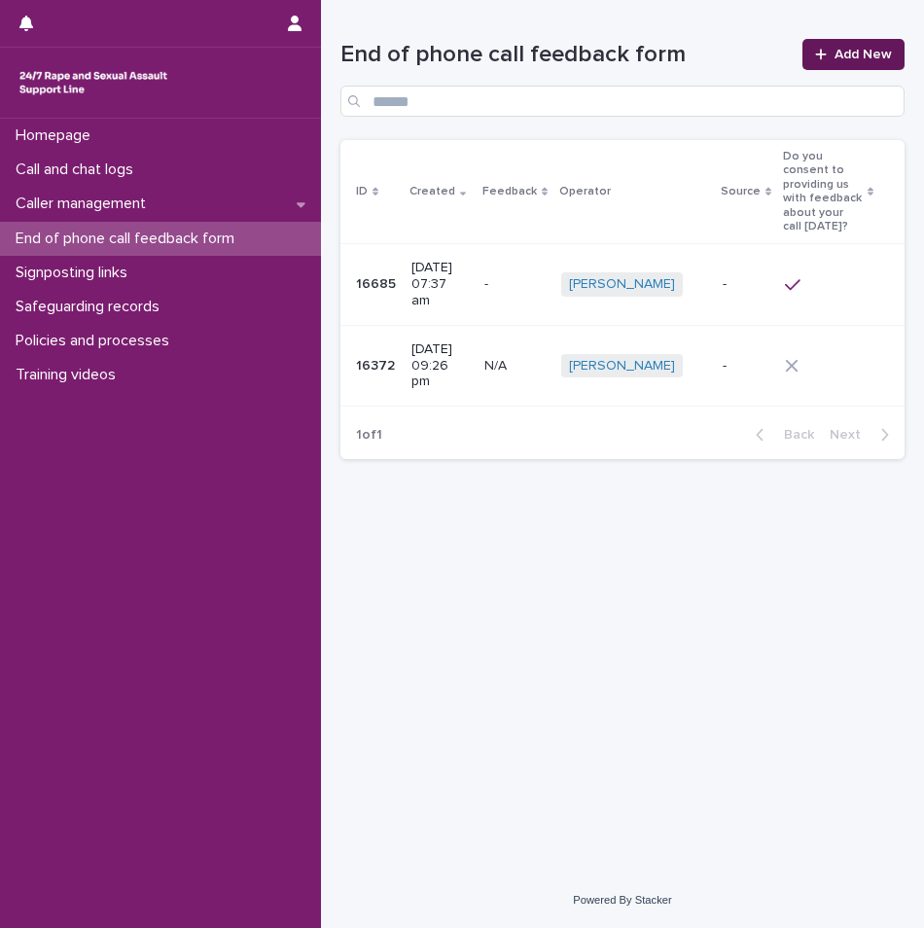
click at [839, 54] on span "Add New" at bounding box center [862, 55] width 57 height 14
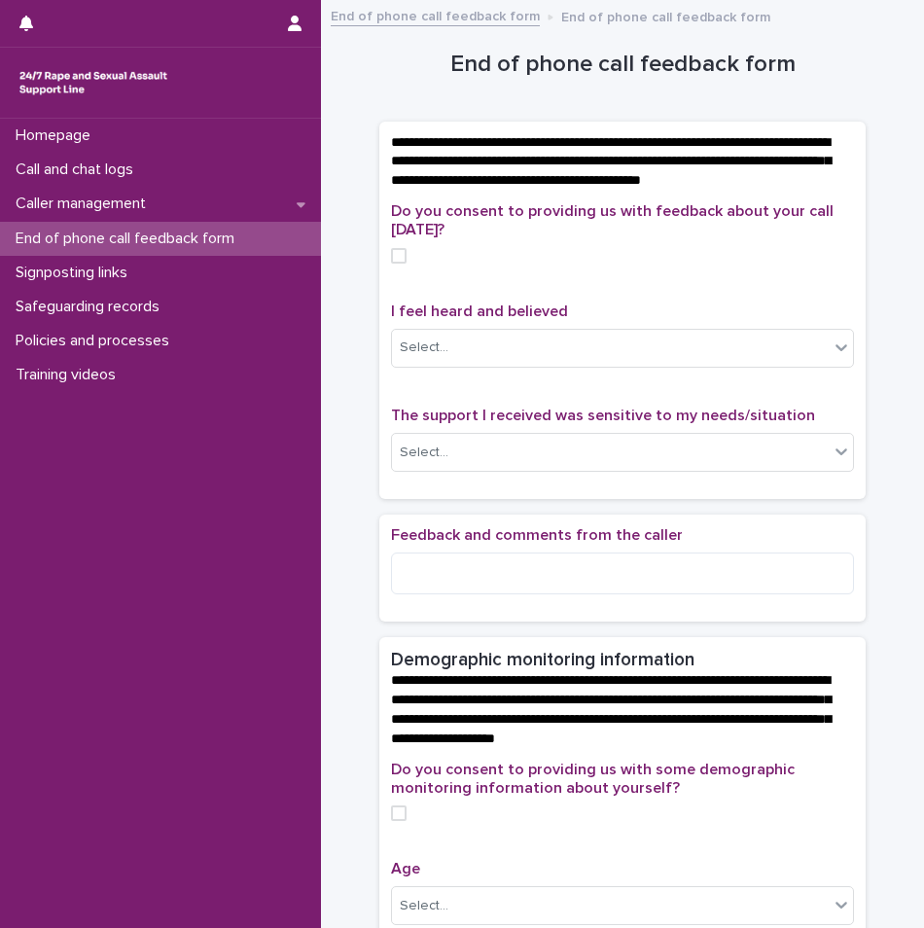
click at [393, 264] on span at bounding box center [399, 256] width 16 height 16
click at [503, 364] on div "Select..." at bounding box center [610, 348] width 437 height 32
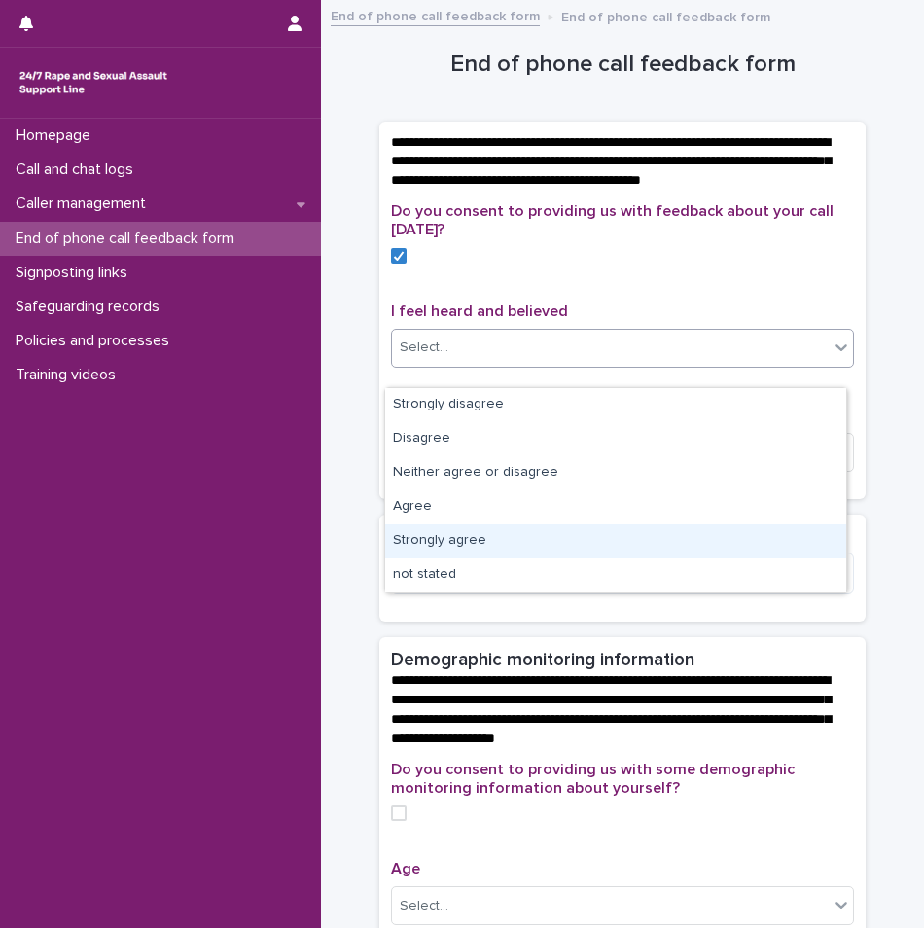
click at [445, 547] on div "Strongly agree" at bounding box center [615, 541] width 461 height 34
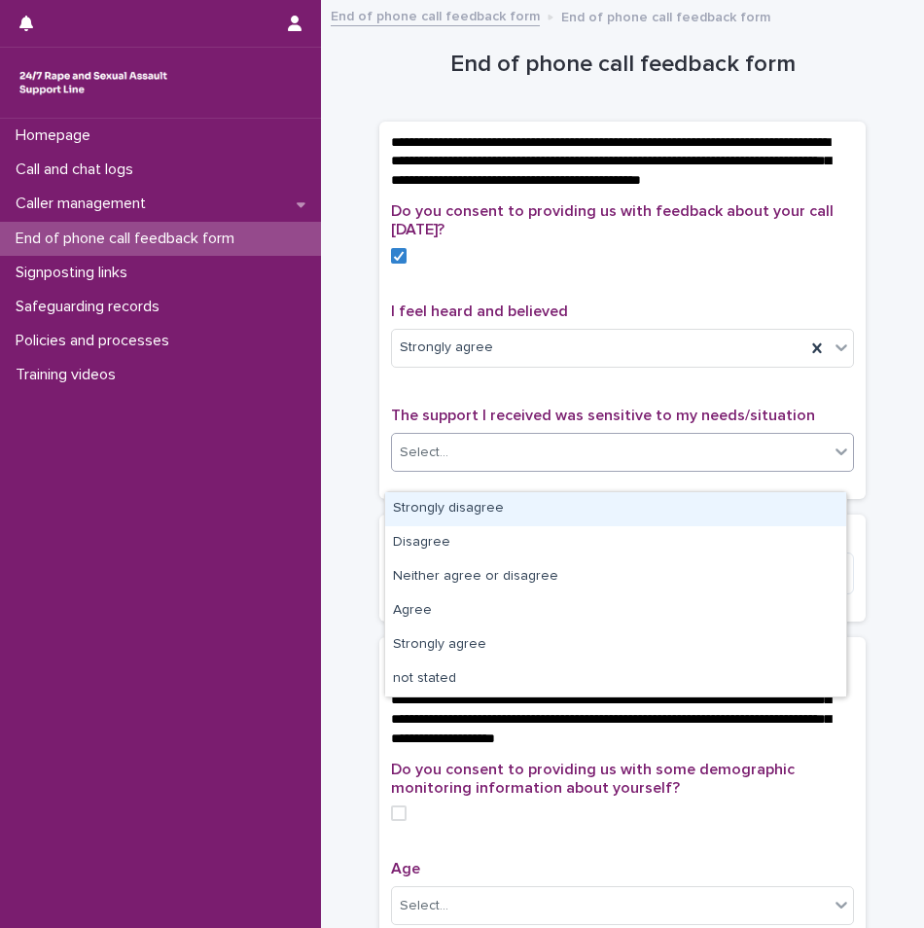
click at [472, 469] on div "Select..." at bounding box center [610, 453] width 437 height 32
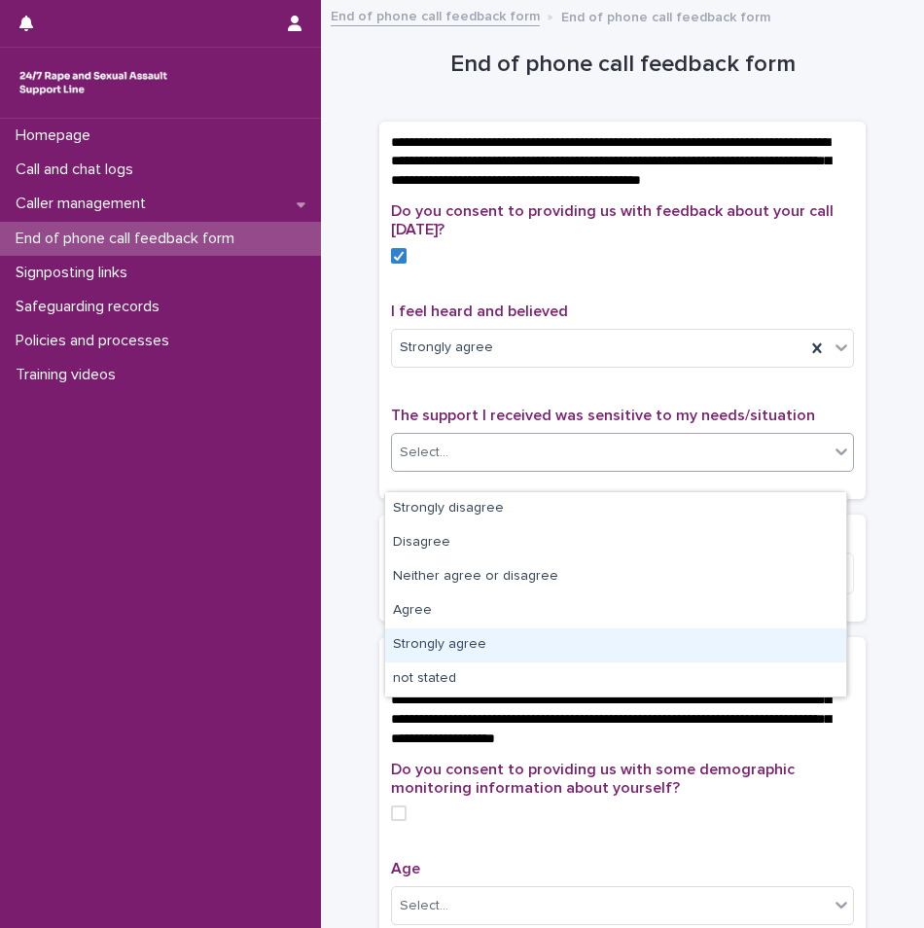
drag, startPoint x: 446, startPoint y: 624, endPoint x: 446, endPoint y: 640, distance: 15.6
click at [446, 640] on div "Strongly agree" at bounding box center [615, 645] width 461 height 34
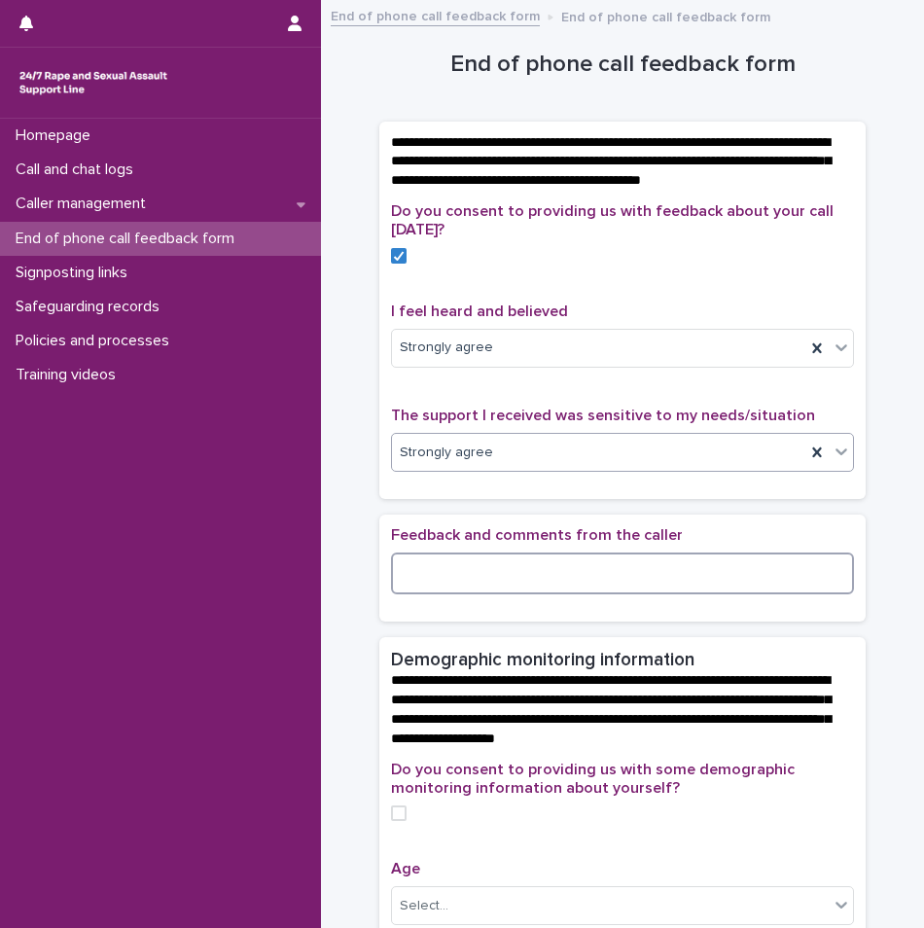
click at [437, 594] on textarea at bounding box center [622, 573] width 463 height 42
type textarea "*"
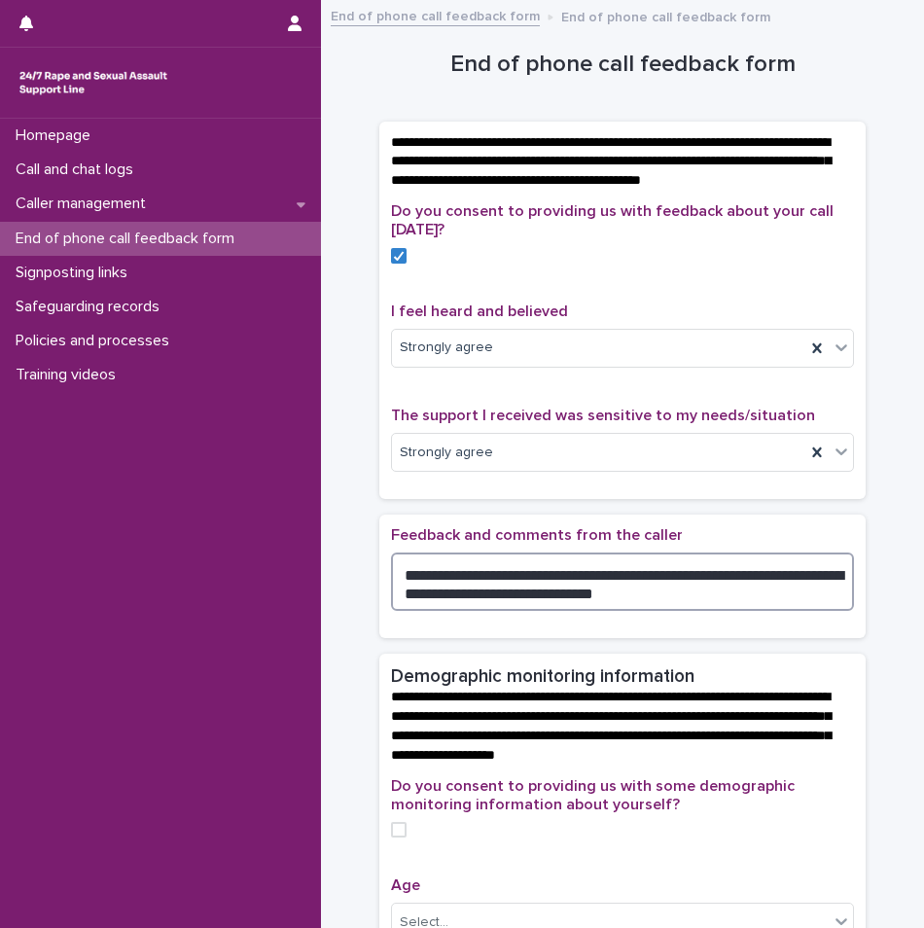
click at [631, 607] on textarea "**********" at bounding box center [622, 581] width 463 height 58
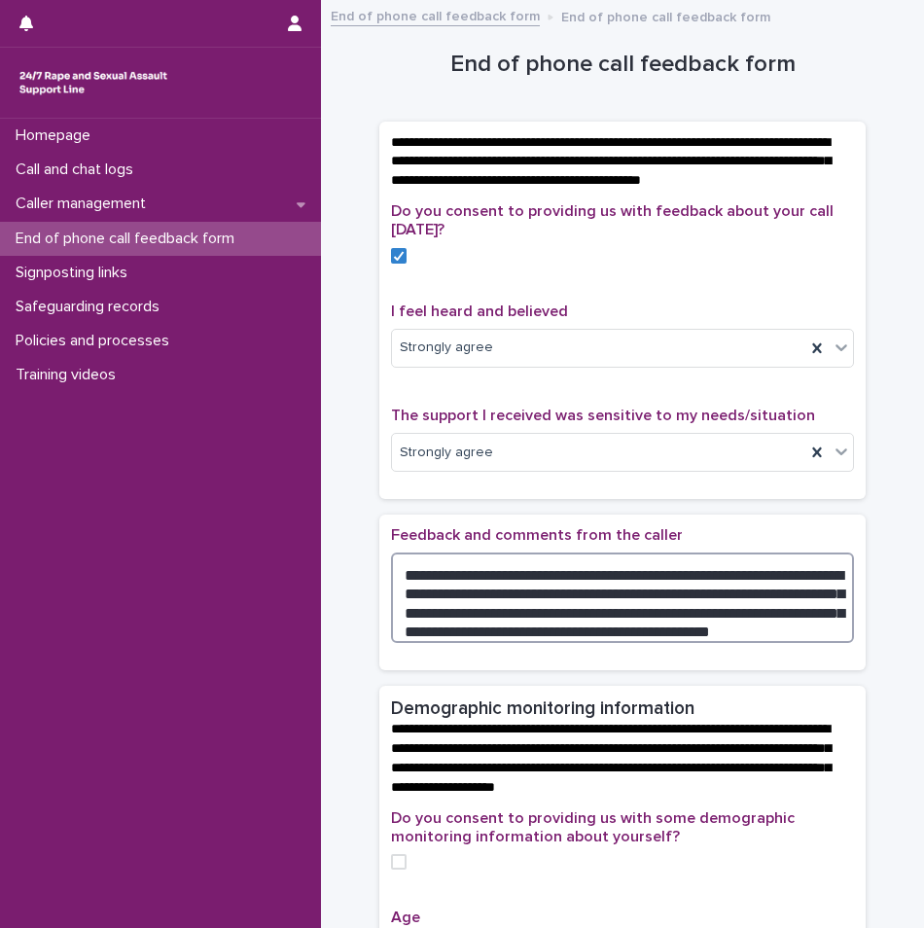
click at [721, 643] on textarea "**********" at bounding box center [622, 597] width 463 height 90
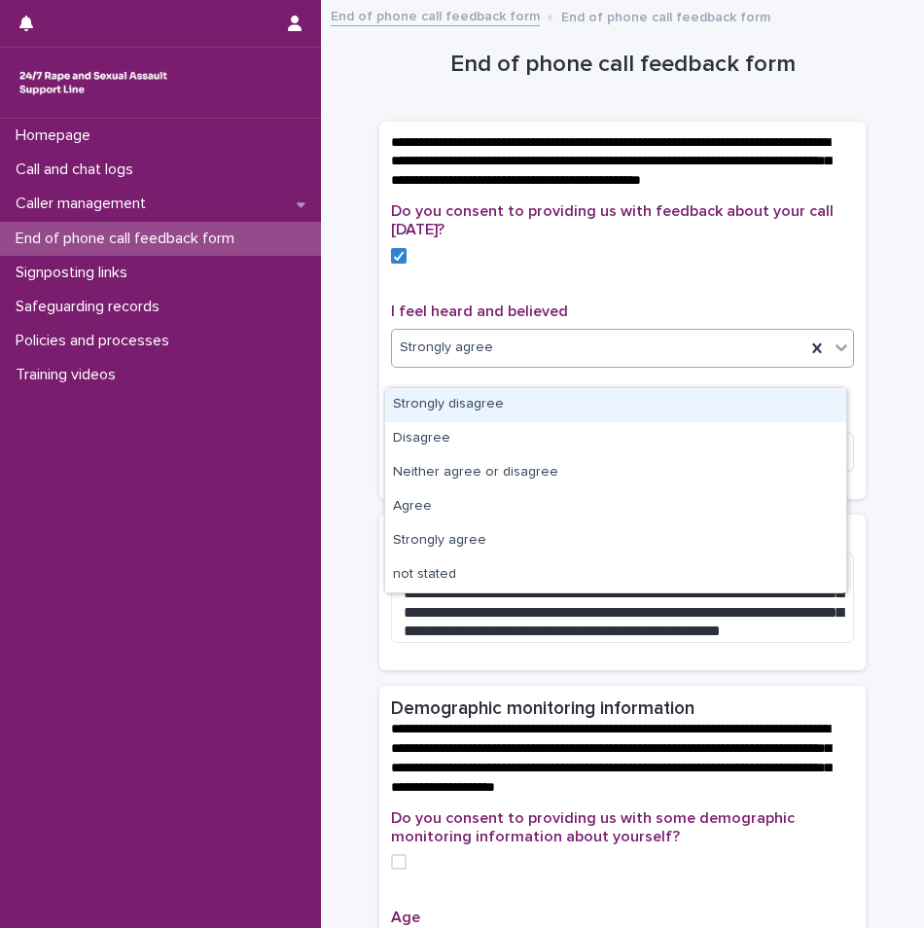
click at [686, 364] on div "Strongly agree" at bounding box center [598, 348] width 413 height 32
click at [573, 309] on div "Do you consent to providing us with feedback about your call [DATE]? I feel hea…" at bounding box center [622, 344] width 463 height 285
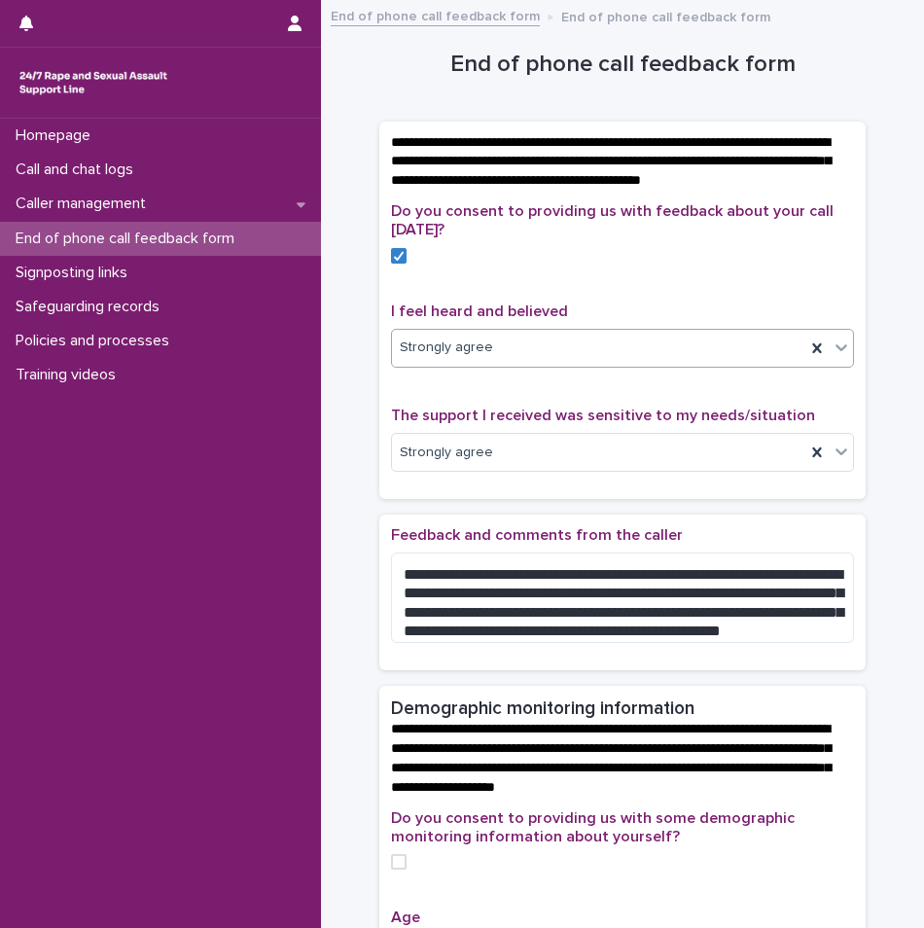
scroll to position [97, 0]
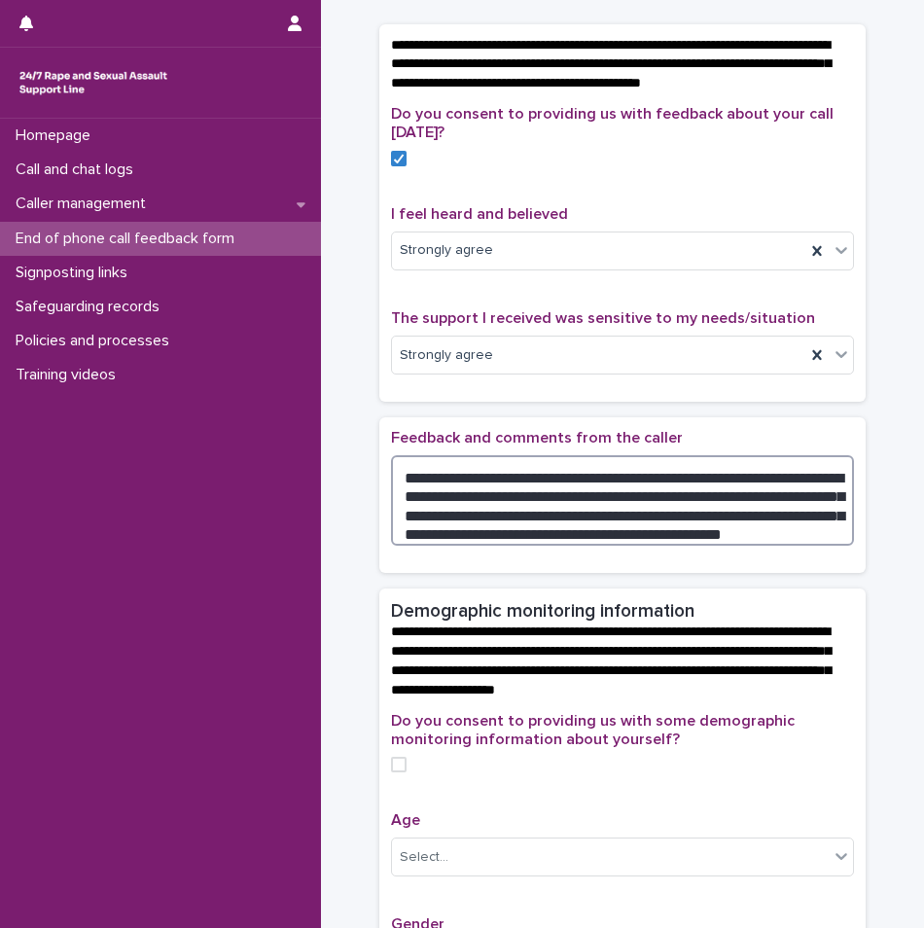
click at [794, 510] on textarea "**********" at bounding box center [622, 500] width 463 height 90
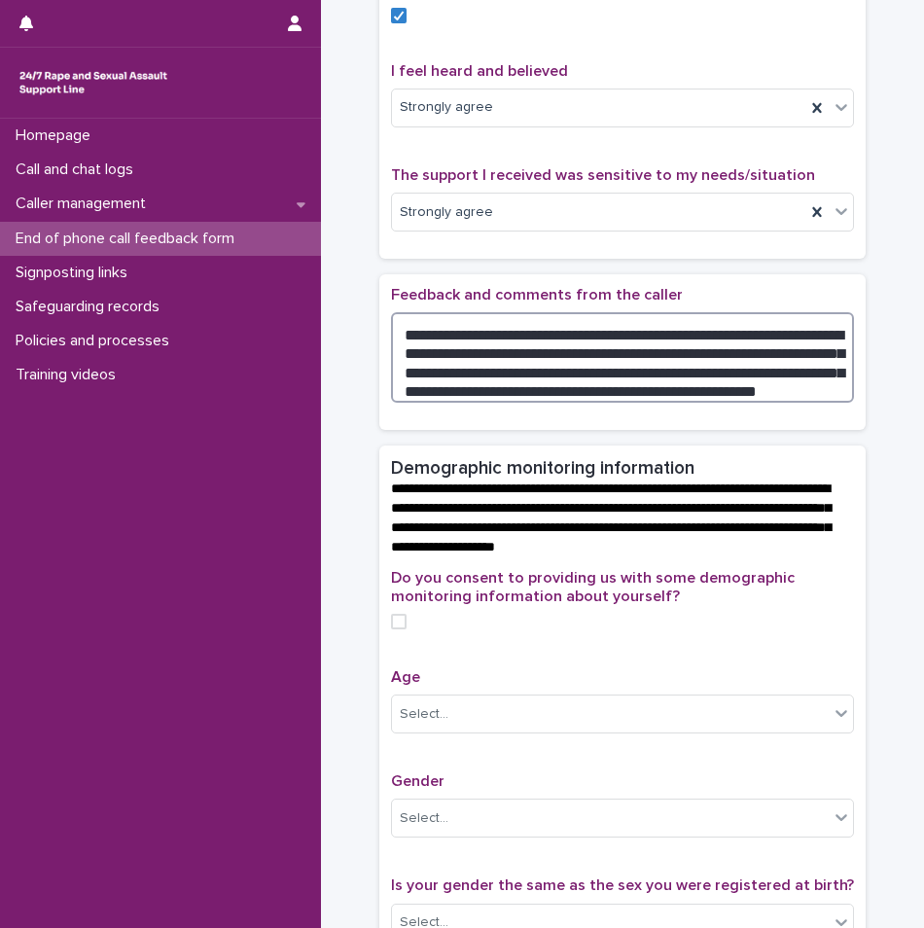
scroll to position [292, 0]
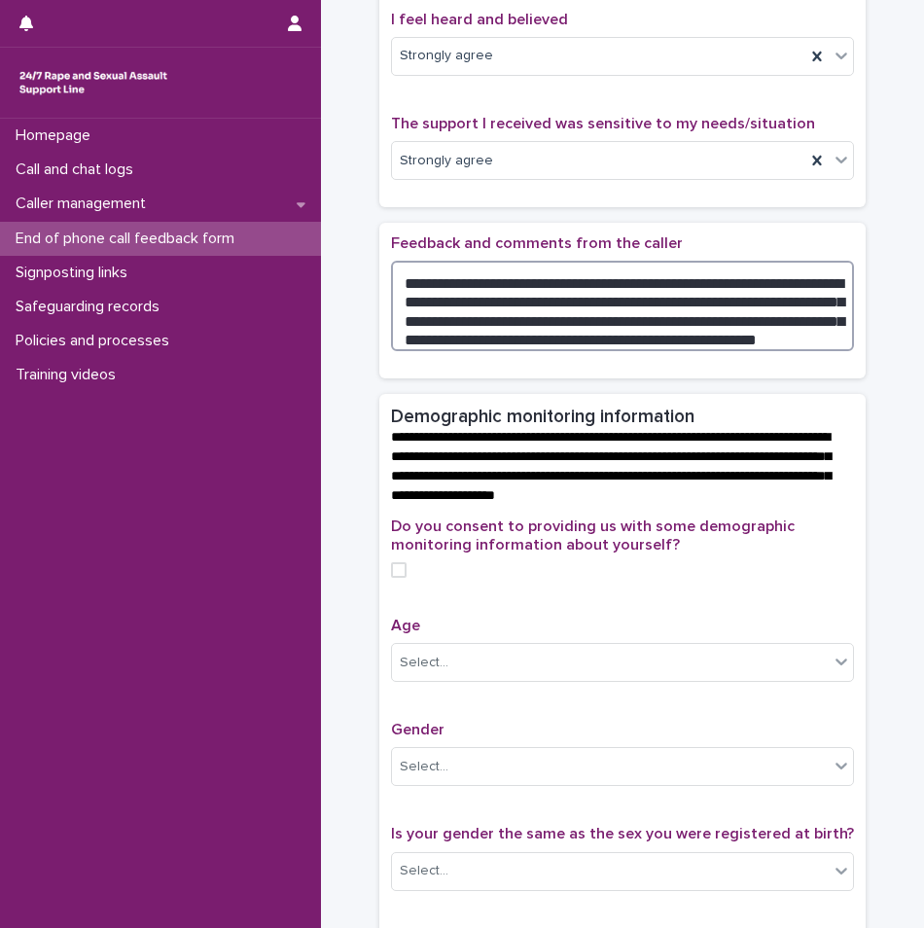
type textarea "**********"
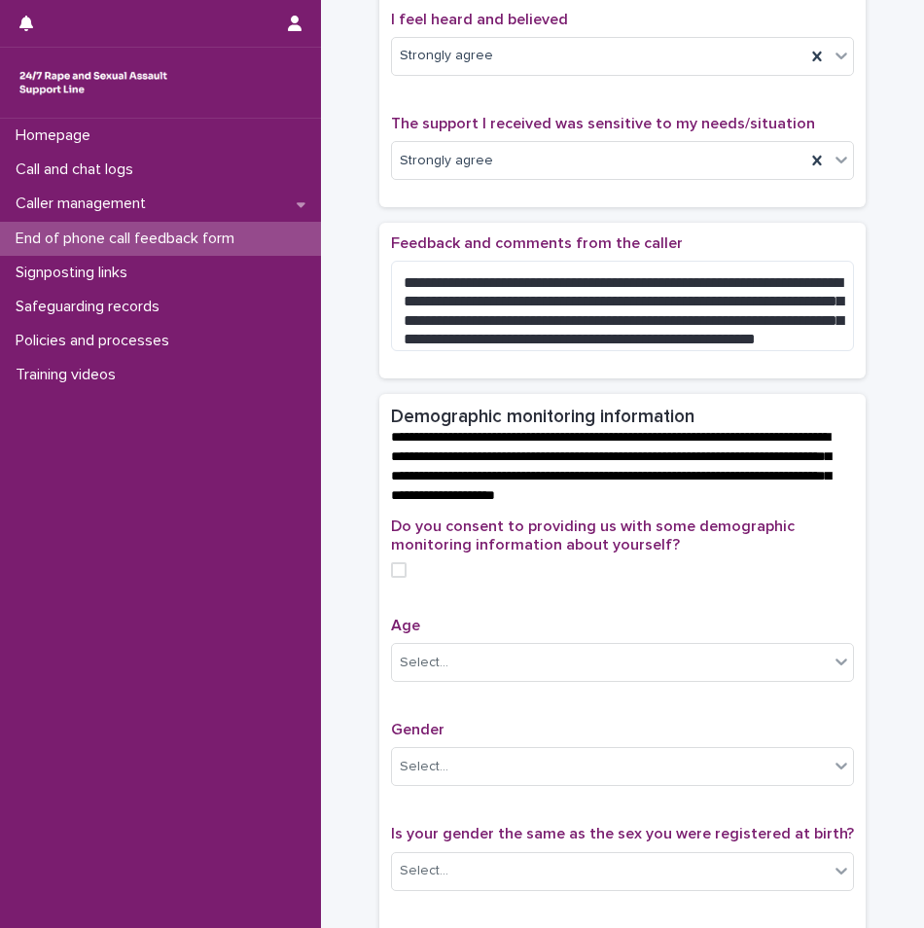
click at [401, 578] on label at bounding box center [622, 570] width 463 height 16
click at [395, 574] on polyline at bounding box center [399, 570] width 9 height 8
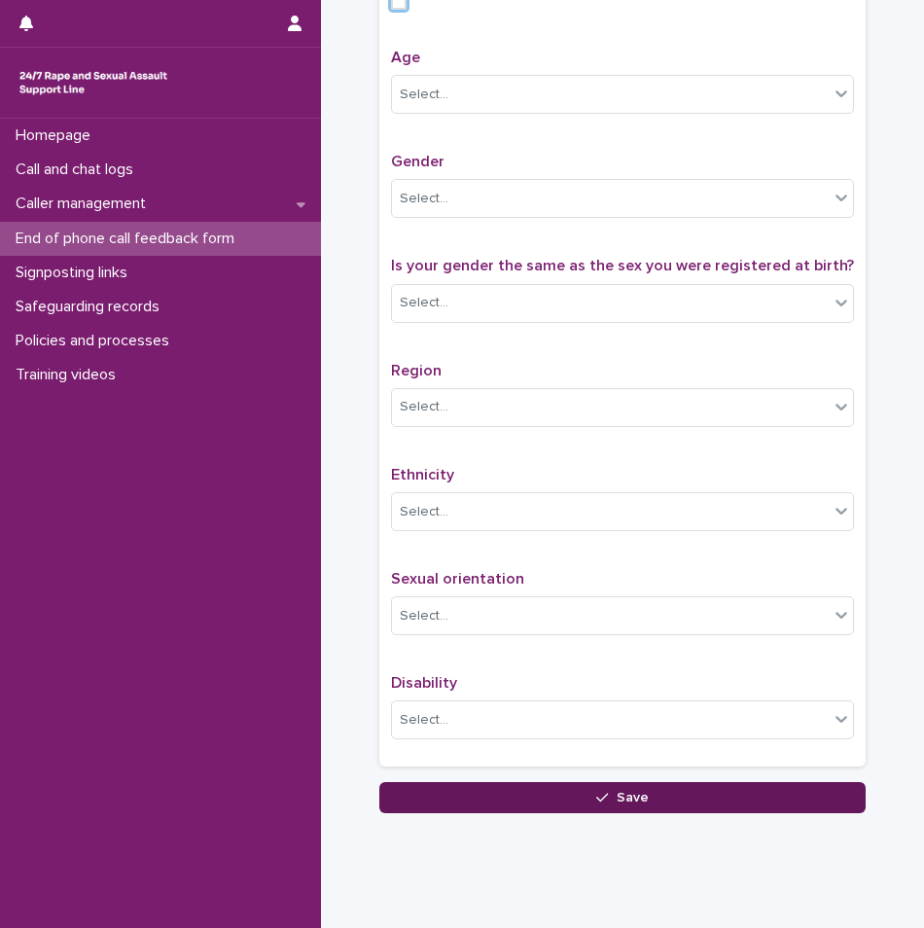
scroll to position [917, 0]
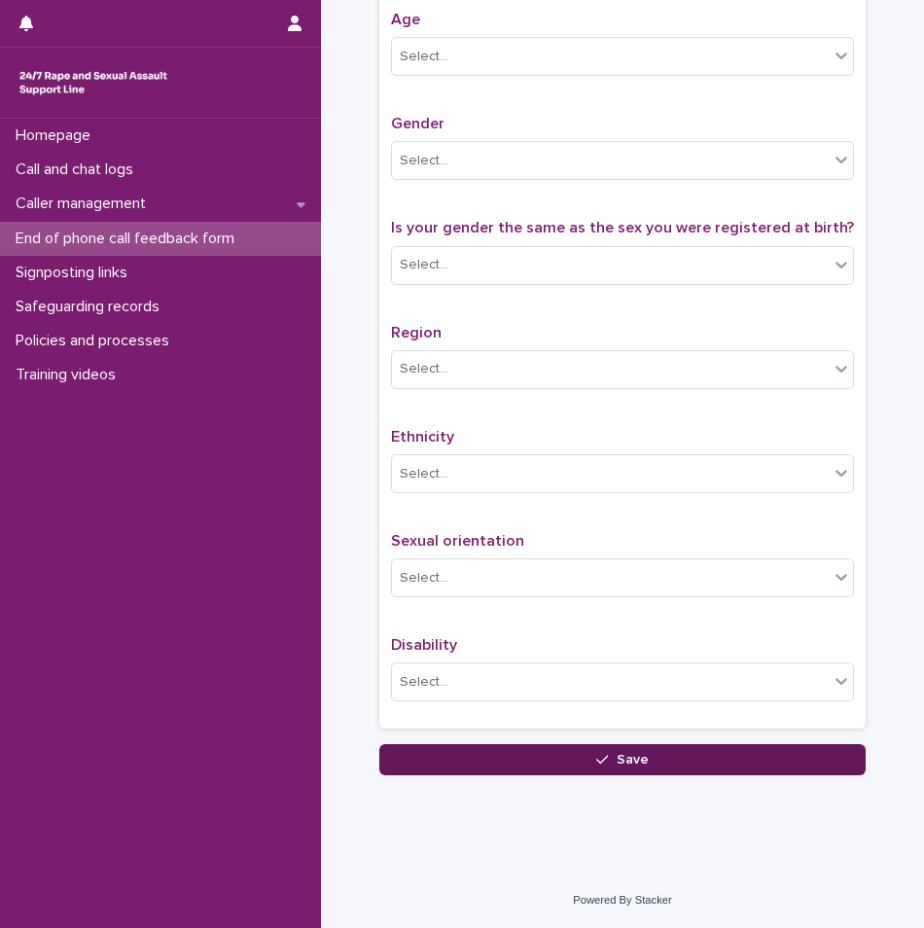
click at [699, 744] on button "Save" at bounding box center [622, 759] width 486 height 31
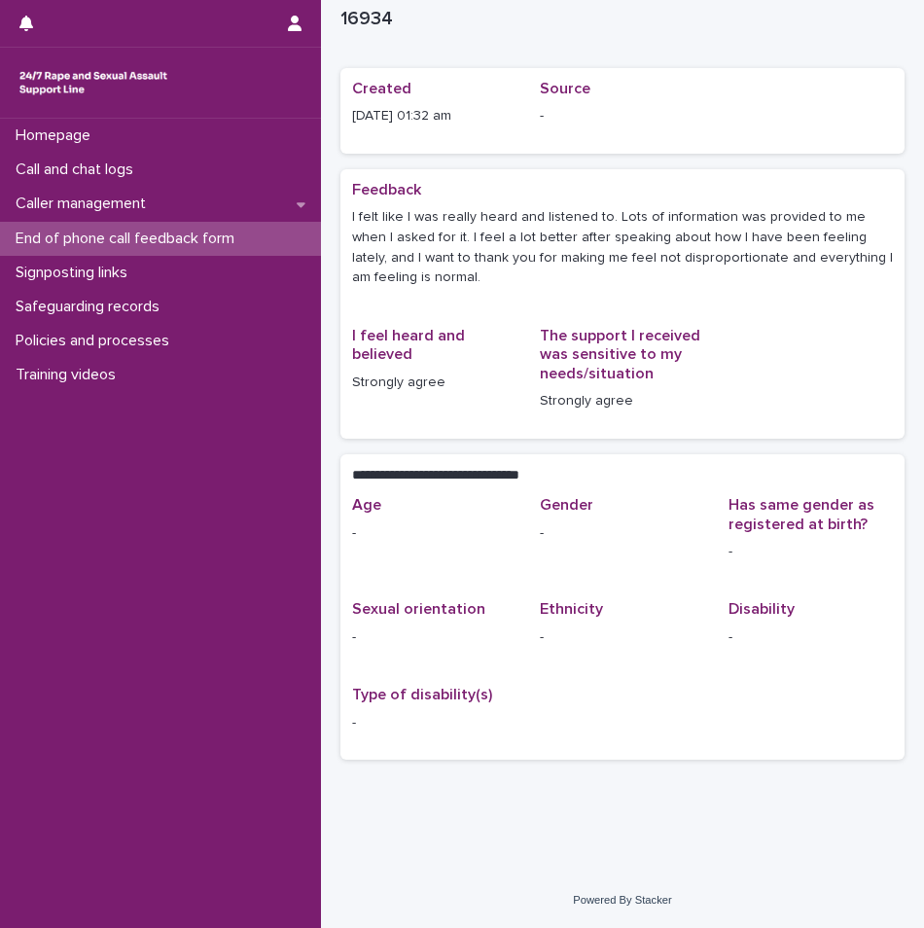
scroll to position [49, 0]
click at [180, 231] on p "End of phone call feedback form" at bounding box center [129, 238] width 242 height 18
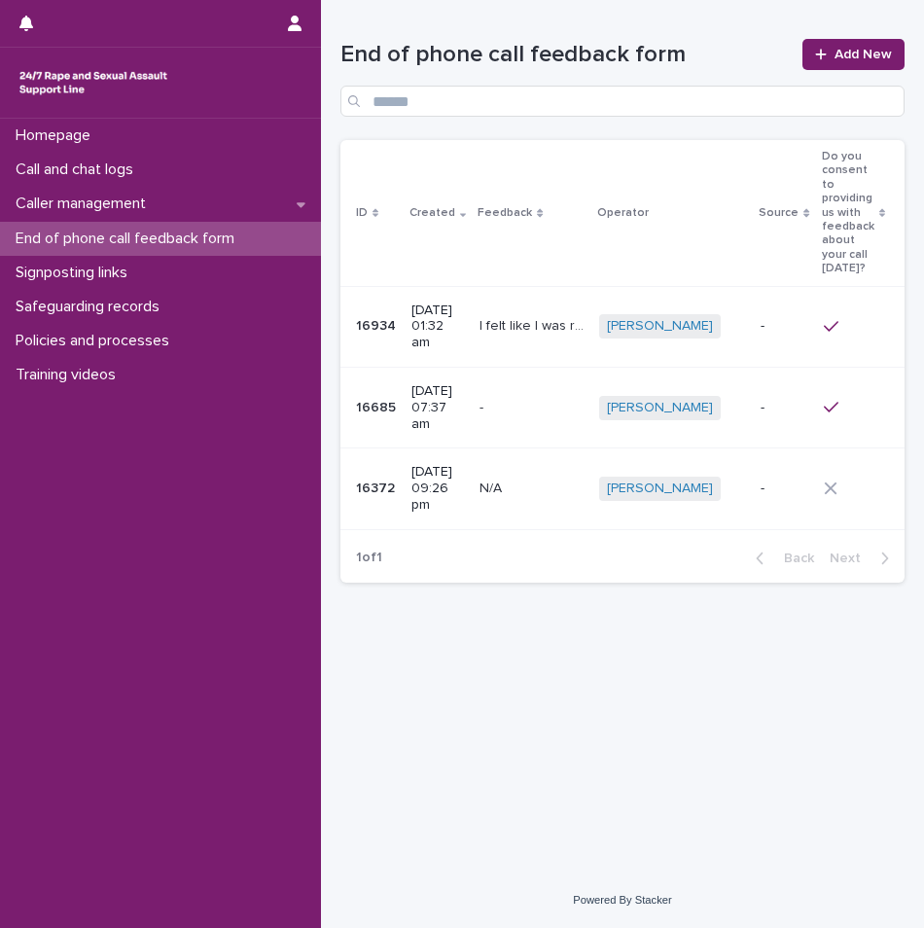
click at [843, 318] on div at bounding box center [854, 327] width 61 height 18
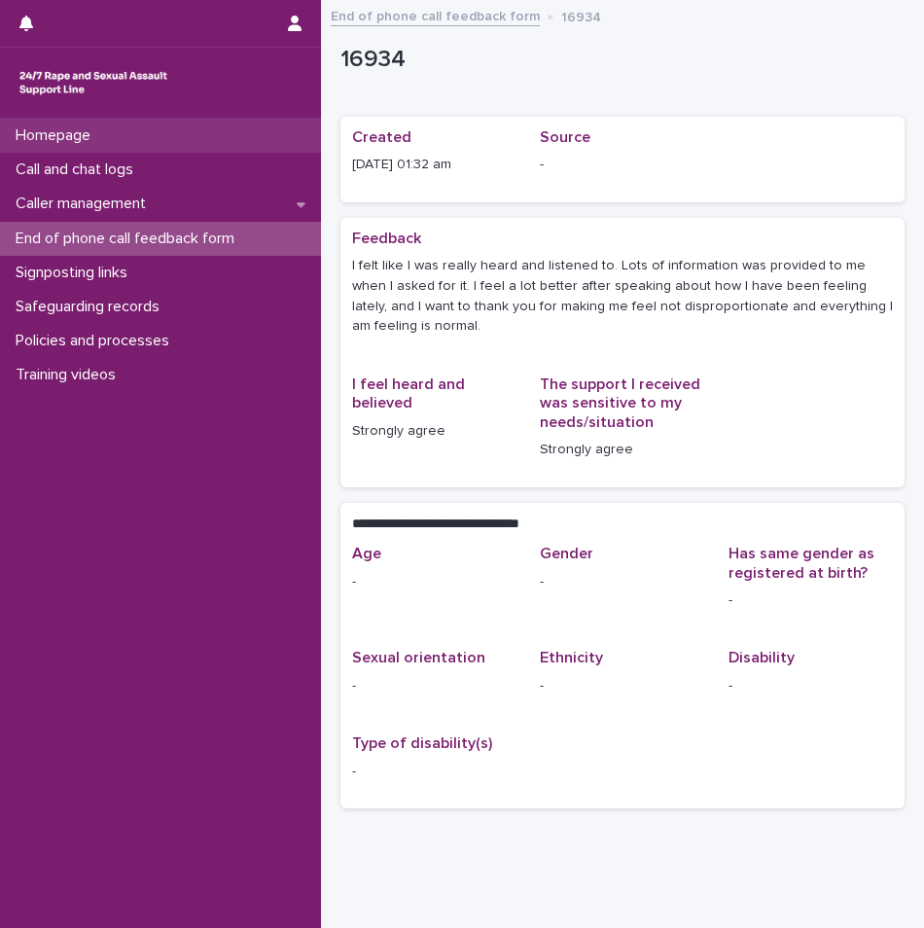
click at [141, 139] on div "Homepage" at bounding box center [160, 136] width 321 height 34
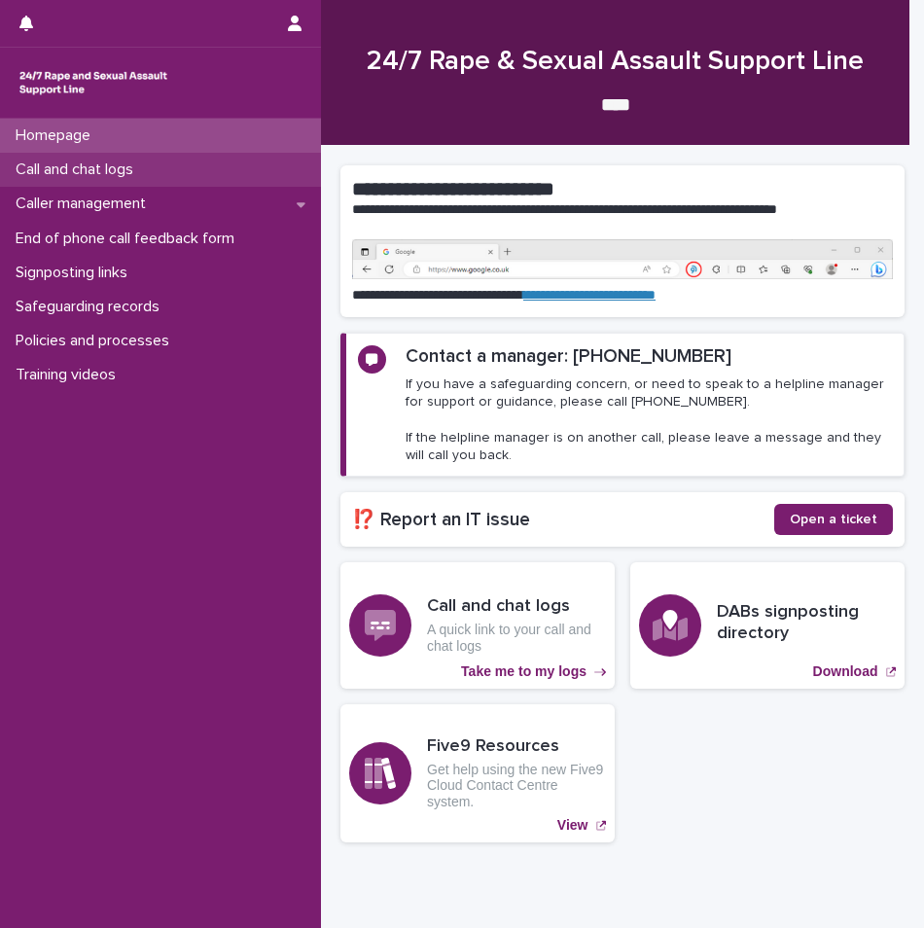
click at [137, 174] on p "Call and chat logs" at bounding box center [78, 169] width 141 height 18
